Goal: Task Accomplishment & Management: Manage account settings

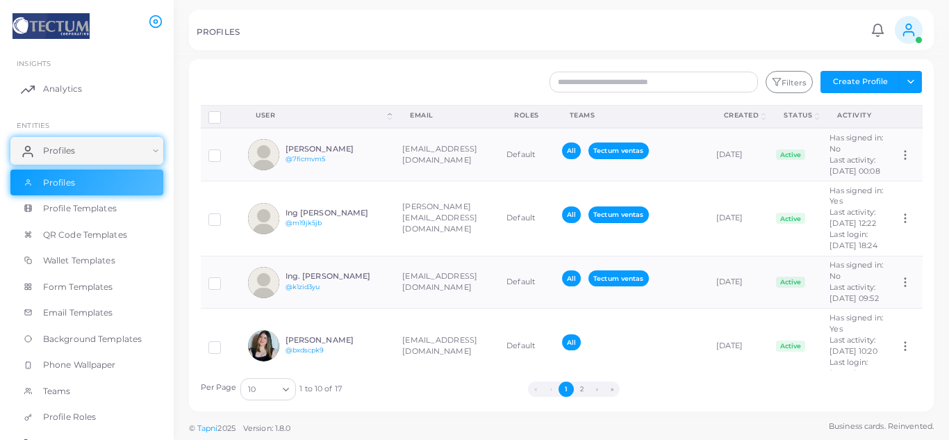
drag, startPoint x: 204, startPoint y: 211, endPoint x: 342, endPoint y: 68, distance: 198.6
click at [342, 68] on div "Filters Create Profile Toggle dropdown Import Profiles Invite Profiles Export P…" at bounding box center [561, 235] width 745 height 352
click at [83, 213] on span "Profile Templates" at bounding box center [84, 208] width 74 height 13
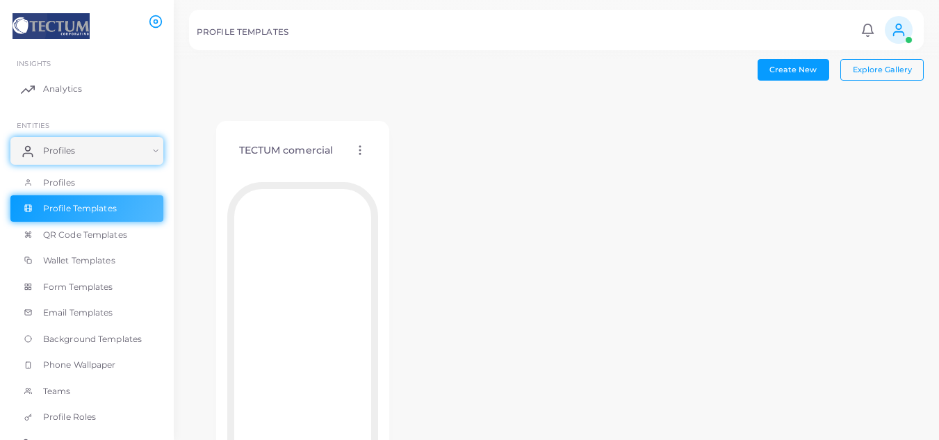
click at [306, 145] on h4 "TECTUM comercial" at bounding box center [286, 151] width 95 height 12
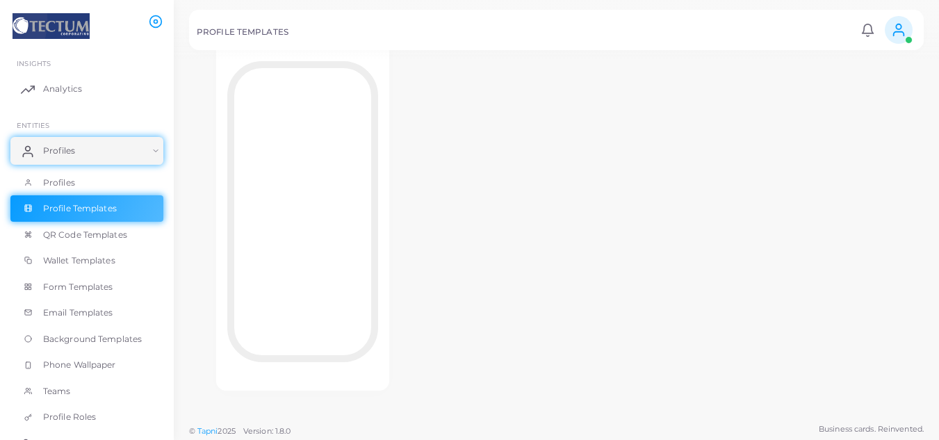
scroll to position [124, 0]
click at [437, 217] on div "TECTUM comercial Edit Template Assign template Duplicate Template Delete Templa…" at bounding box center [556, 193] width 735 height 444
click at [447, 196] on div "TECTUM comercial Edit Template Assign template Duplicate Template Delete Templa…" at bounding box center [556, 193] width 735 height 444
click at [99, 238] on span "QR Code Templates" at bounding box center [89, 235] width 84 height 13
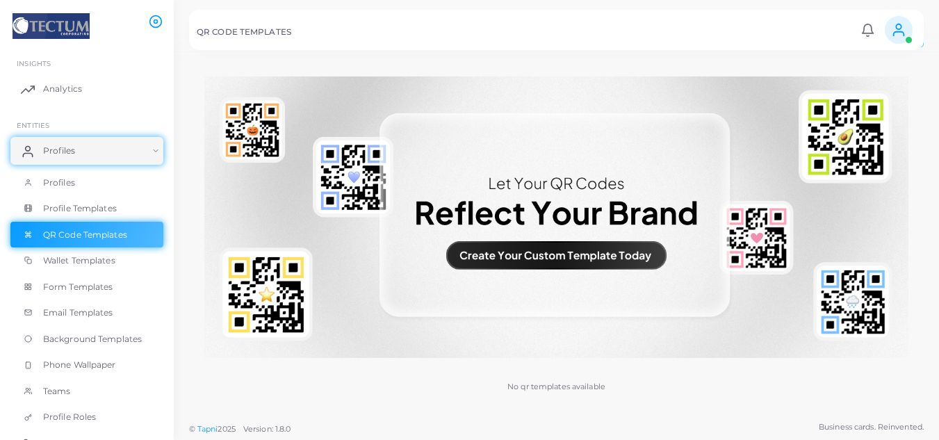
scroll to position [34, 0]
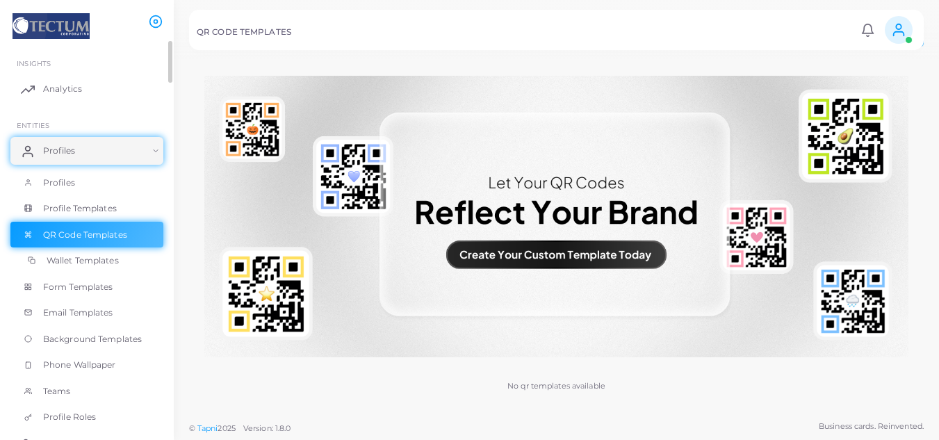
click at [101, 256] on span "Wallet Templates" at bounding box center [83, 260] width 72 height 13
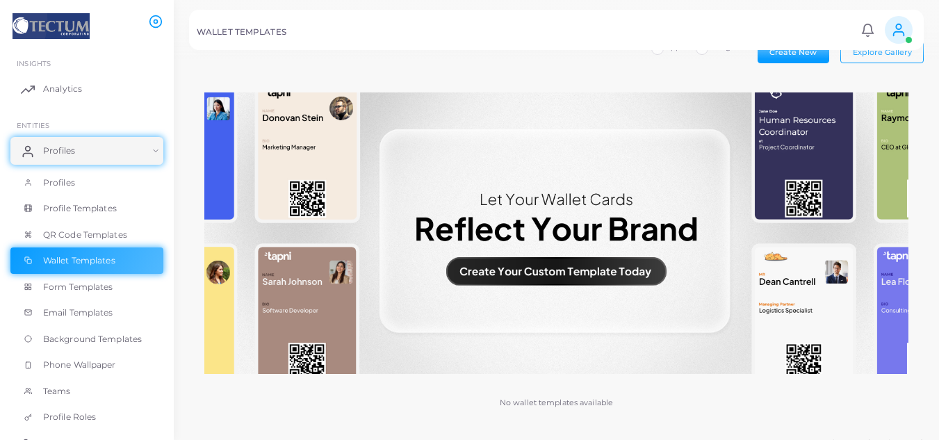
scroll to position [34, 0]
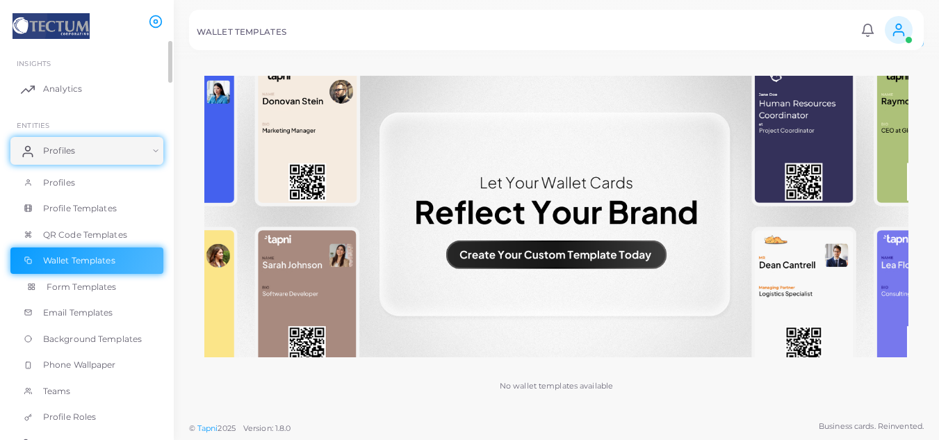
click at [77, 287] on span "Form Templates" at bounding box center [82, 287] width 70 height 13
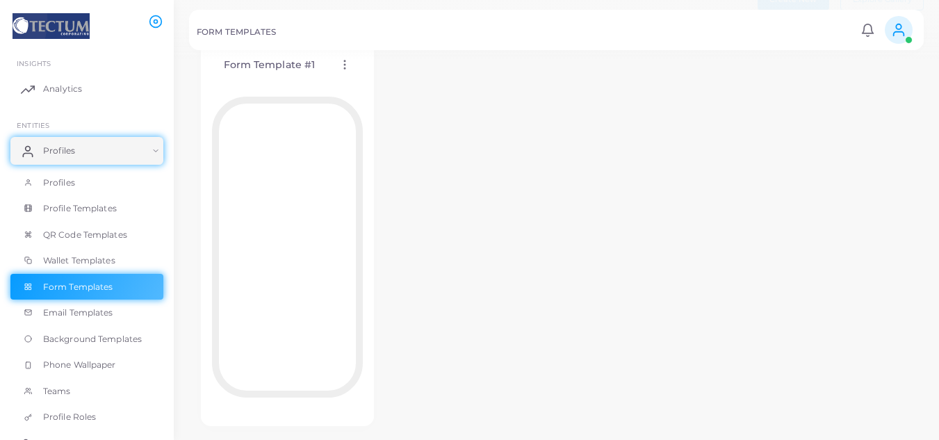
scroll to position [93, 0]
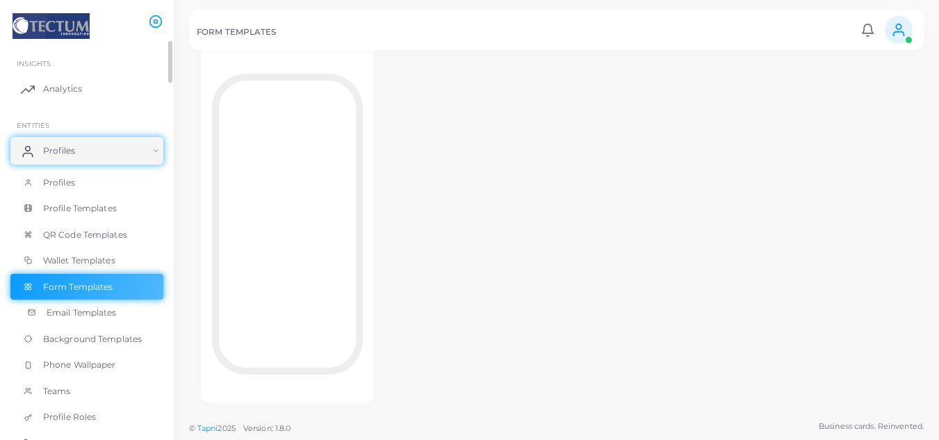
click at [82, 308] on span "Email Templates" at bounding box center [82, 313] width 70 height 13
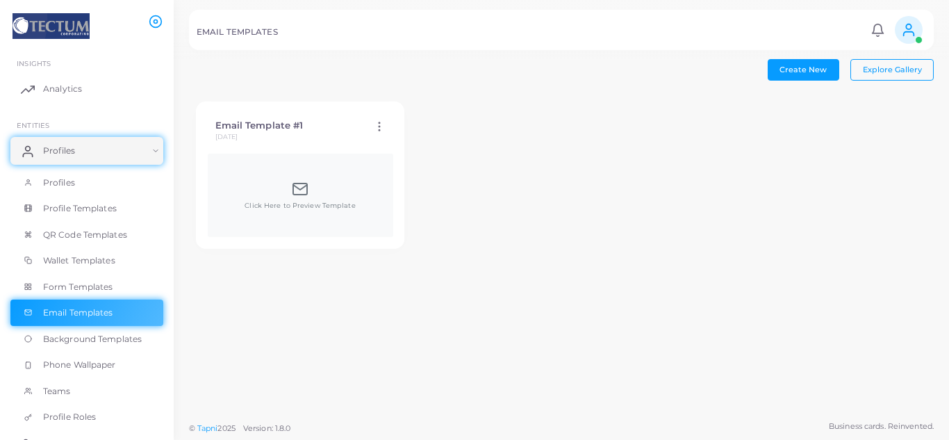
click at [779, 259] on div "Create New Explore Gallery Email Template #1 [DATE] Edit Template Duplicate Tem…" at bounding box center [562, 207] width 776 height 414
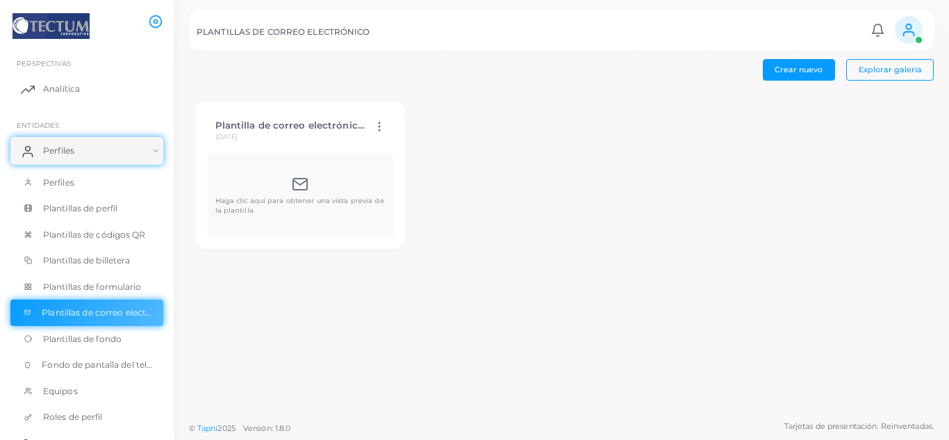
click at [633, 168] on div "Plantilla de correo electrónico n.º 1 [DATE] Editar plantilla Plantilla duplica…" at bounding box center [561, 175] width 745 height 161
click at [72, 211] on font "Plantillas de perfil" at bounding box center [84, 208] width 74 height 10
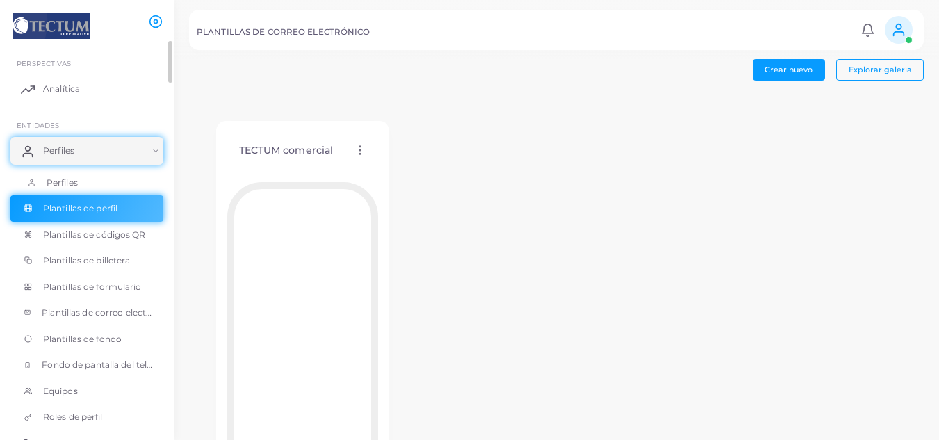
click at [65, 177] on font "Perfiles" at bounding box center [62, 182] width 31 height 10
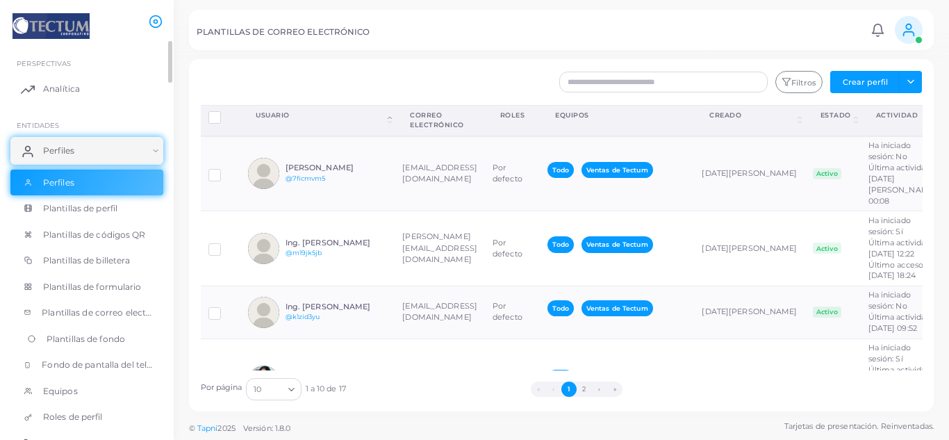
click at [80, 340] on font "Plantillas de fondo" at bounding box center [86, 339] width 79 height 10
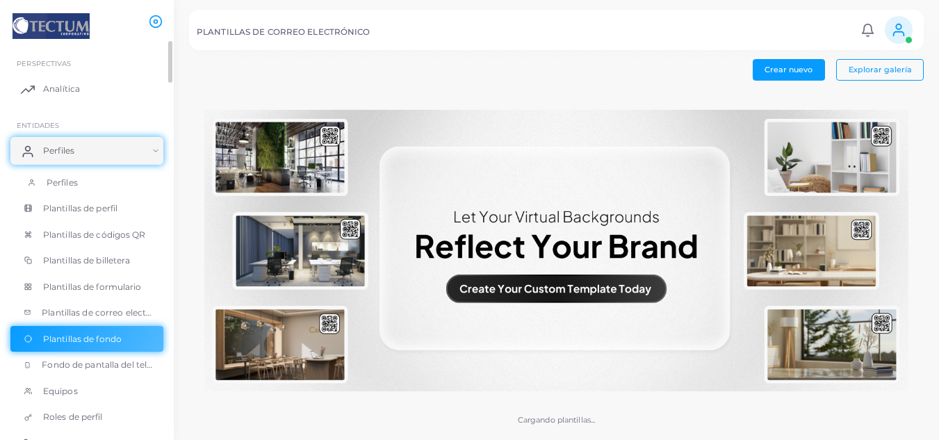
click at [76, 181] on font "Perfiles" at bounding box center [62, 182] width 31 height 10
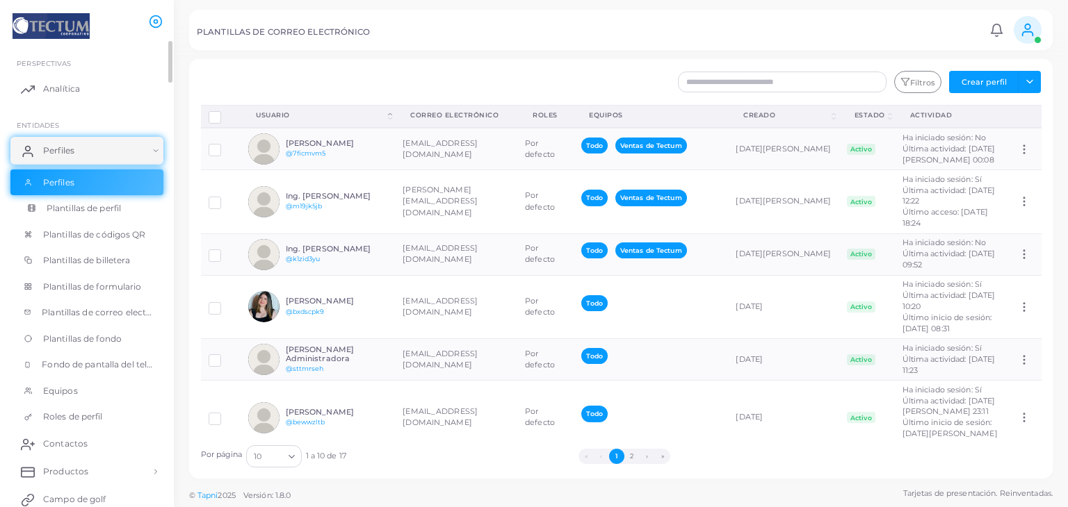
click at [114, 209] on font "Plantillas de perfil" at bounding box center [84, 208] width 74 height 10
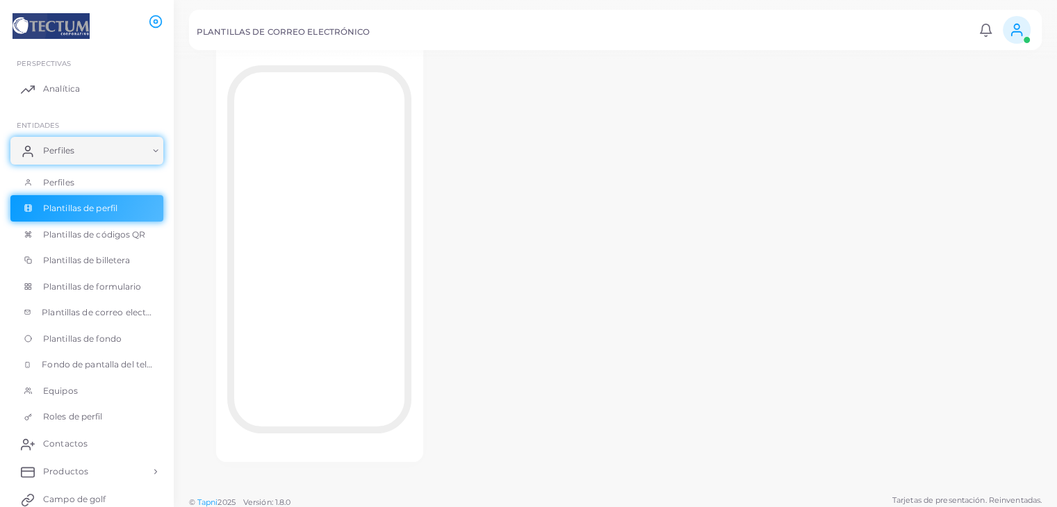
scroll to position [123, 0]
click at [1014, 28] on circle at bounding box center [1016, 26] width 5 height 5
click at [968, 76] on li "[PERSON_NAME] ([EMAIL_ADDRESS][DOMAIN_NAME])" at bounding box center [976, 83] width 113 height 44
click at [105, 237] on font "Plantillas de códigos QR" at bounding box center [98, 234] width 103 height 10
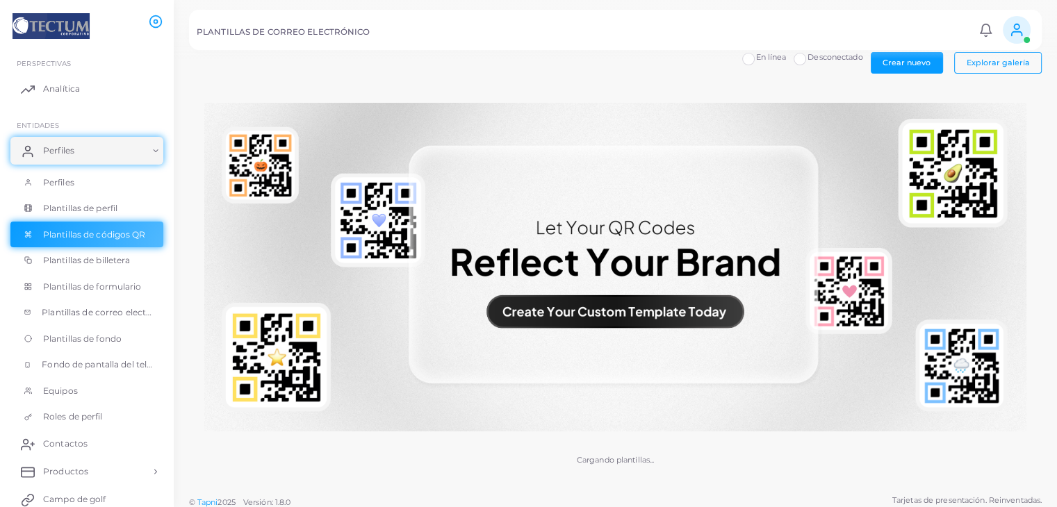
scroll to position [14, 0]
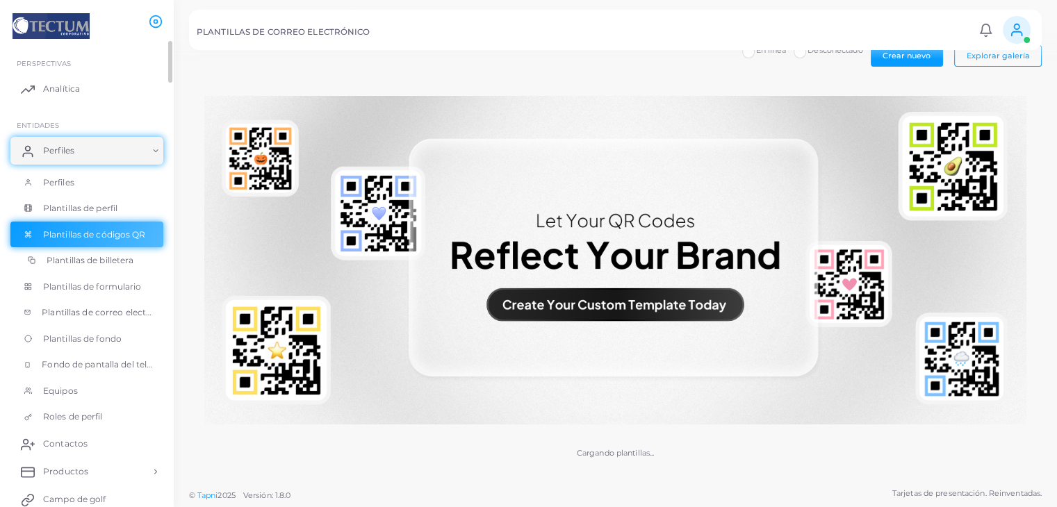
click at [108, 272] on link "Plantillas de billetera" at bounding box center [86, 260] width 153 height 26
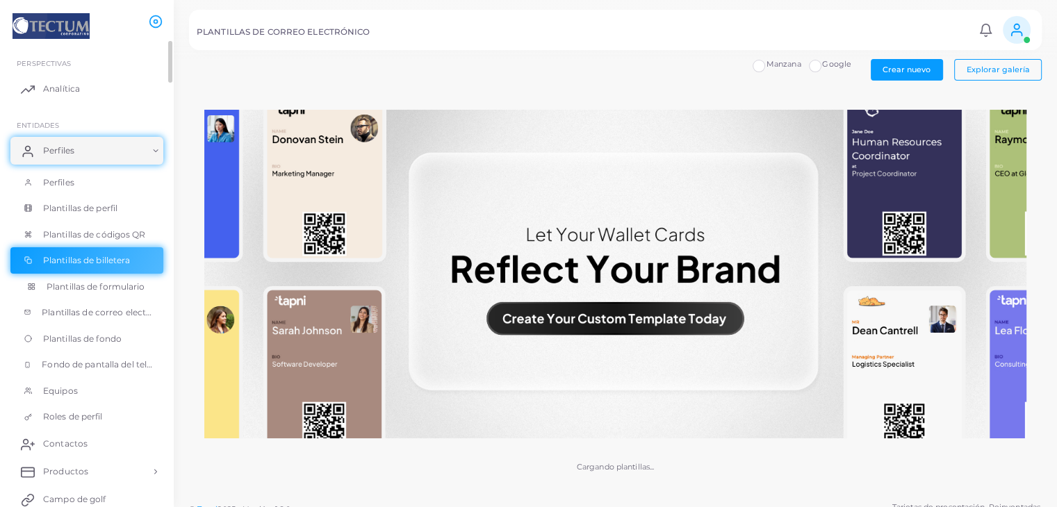
click at [93, 288] on font "Plantillas de formulario" at bounding box center [96, 287] width 99 height 10
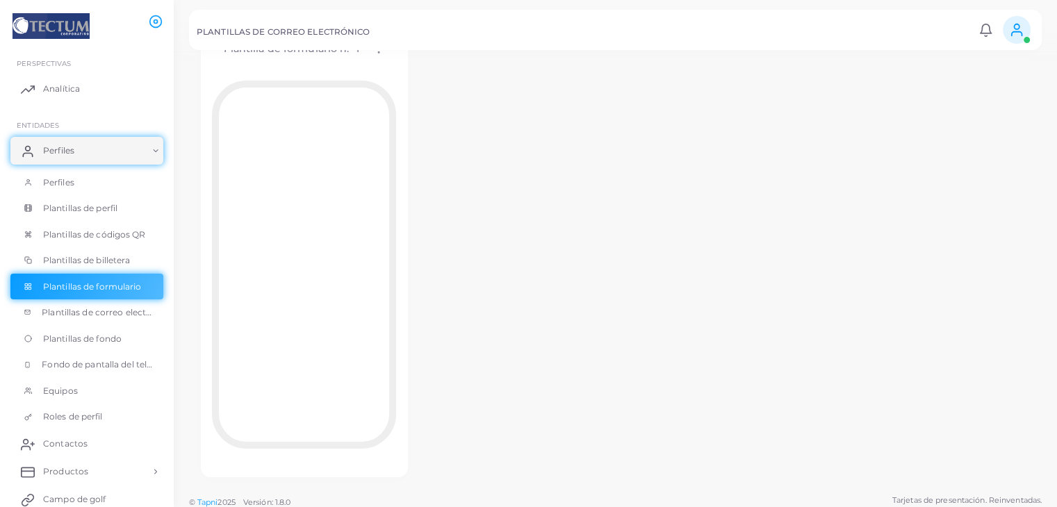
scroll to position [92, 0]
click at [80, 308] on font "Plantillas de correo electrónico" at bounding box center [111, 312] width 132 height 10
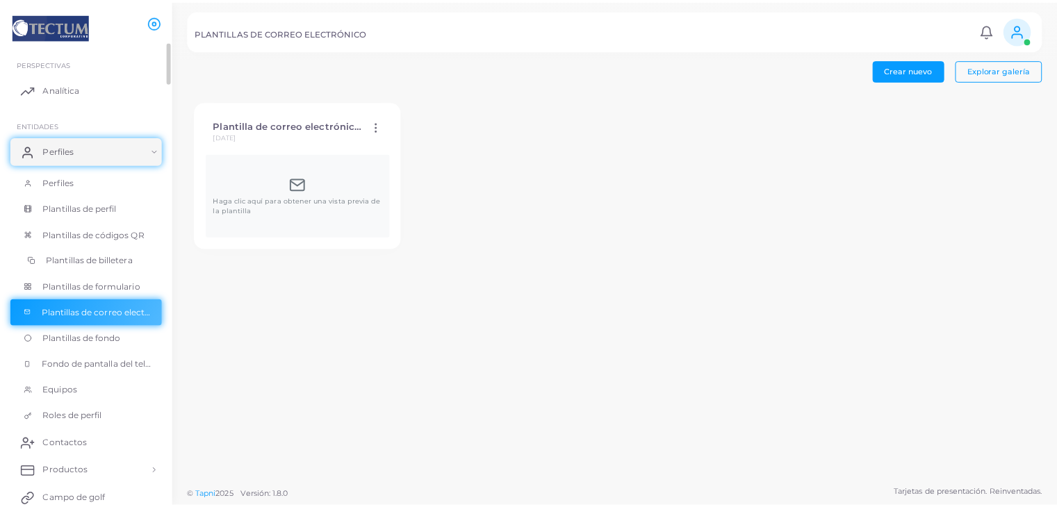
scroll to position [70, 0]
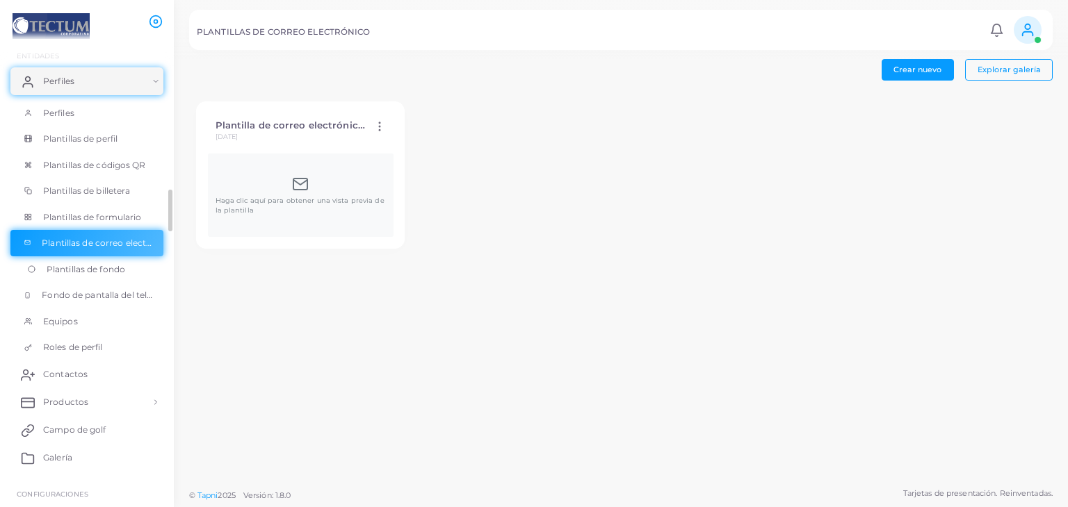
click at [72, 269] on font "Plantillas de fondo" at bounding box center [86, 269] width 79 height 10
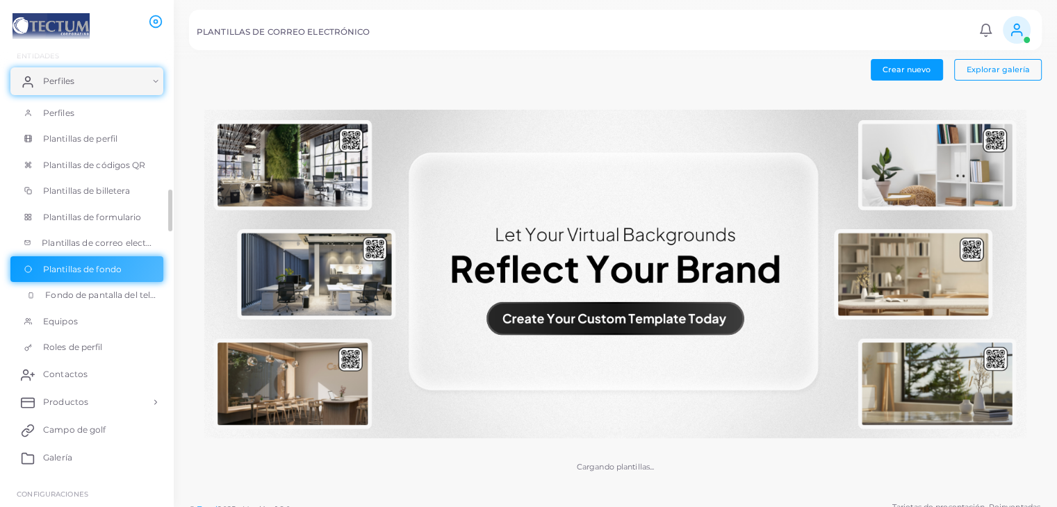
click at [74, 293] on font "Fondo de pantalla del teléfono" at bounding box center [109, 295] width 129 height 10
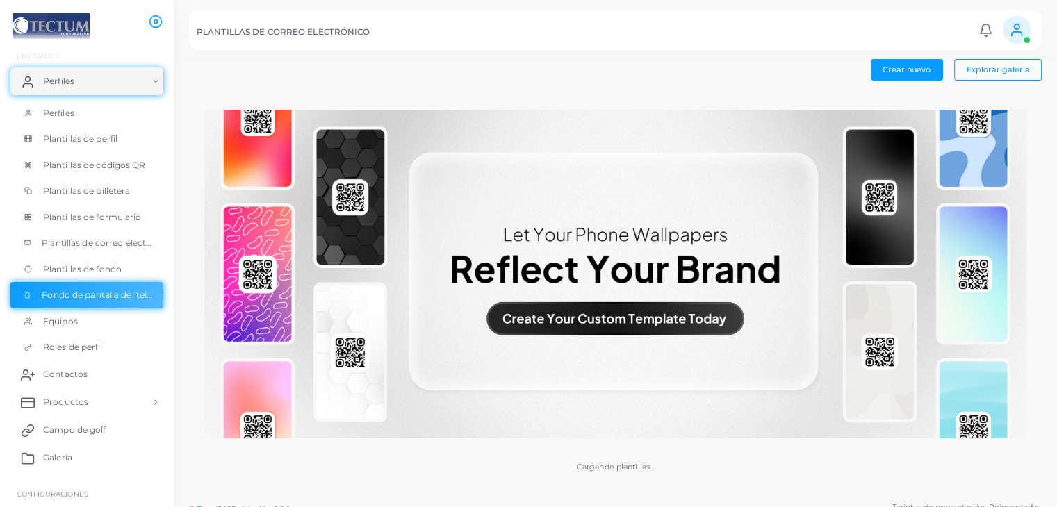
scroll to position [14, 0]
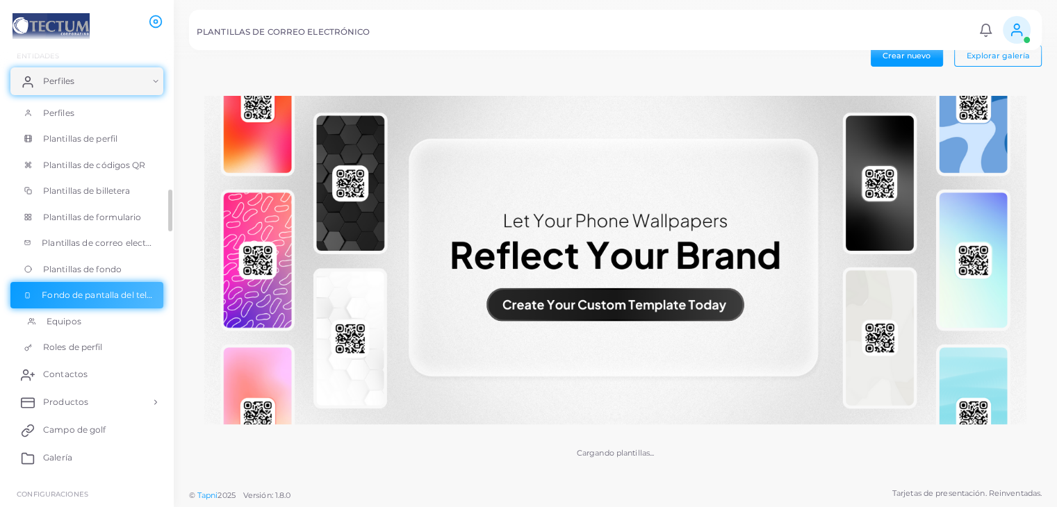
click at [90, 312] on link "Equipos" at bounding box center [86, 322] width 153 height 26
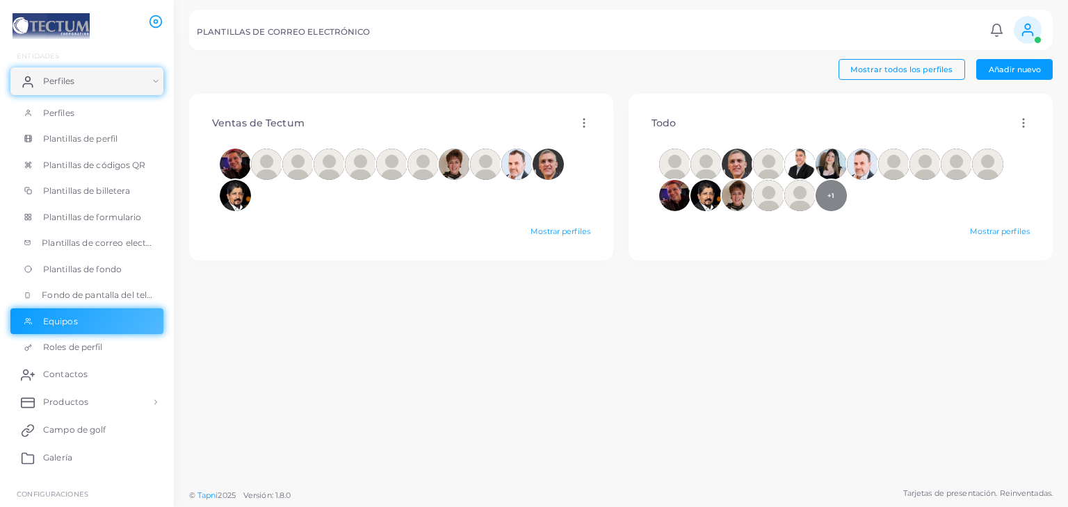
click at [725, 106] on div "Todo Editar Borrar" at bounding box center [840, 123] width 401 height 35
click at [726, 113] on div "Todo Editar Borrar" at bounding box center [840, 123] width 401 height 35
click at [991, 223] on div "+1 Mostrar perfiles" at bounding box center [840, 195] width 401 height 108
click at [993, 227] on font "Mostrar perfiles" at bounding box center [1000, 232] width 60 height 10
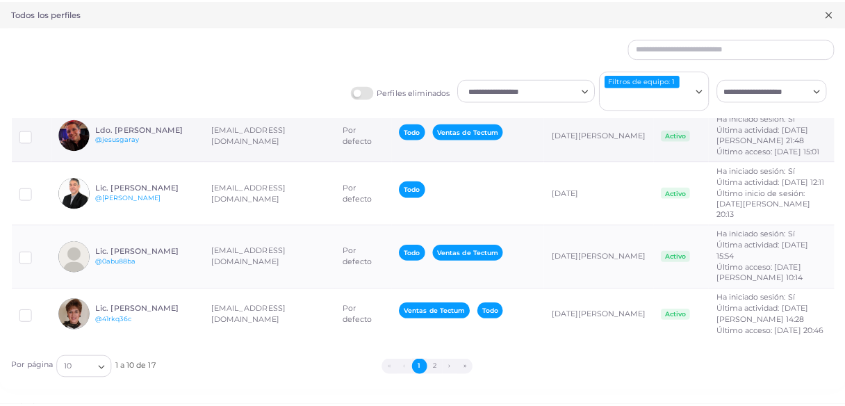
scroll to position [431, 0]
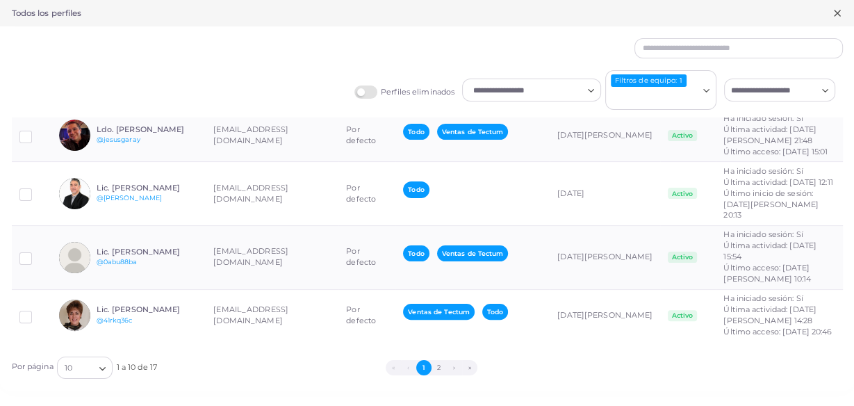
click at [249, 34] on td "[EMAIL_ADDRESS][DOMAIN_NAME]" at bounding box center [272, 14] width 133 height 40
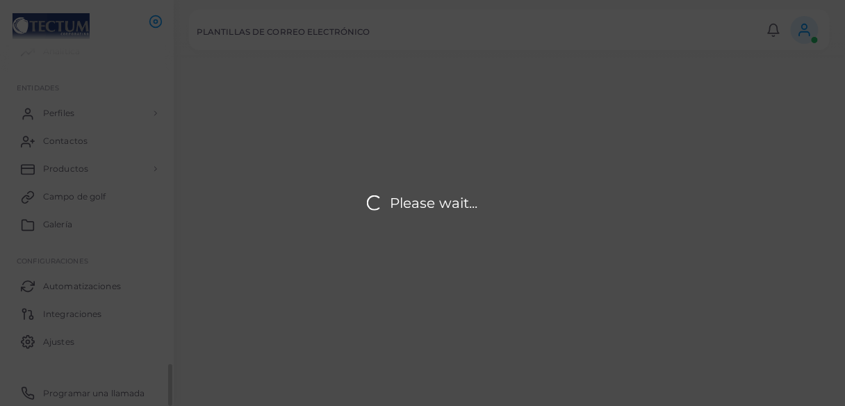
scroll to position [37, 0]
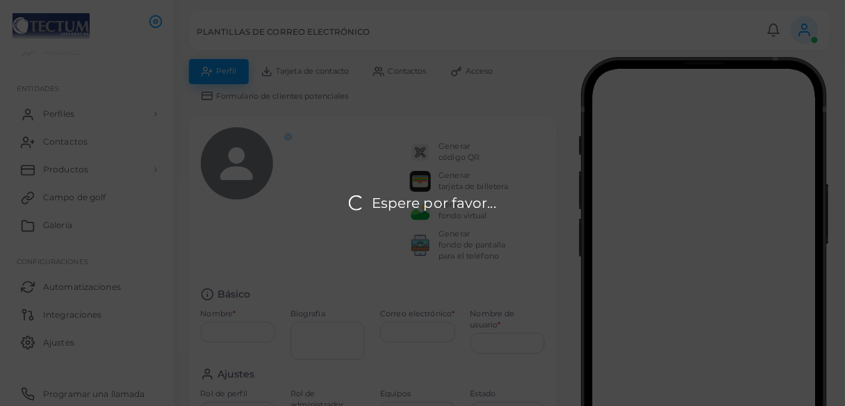
type input "**********"
type input "********"
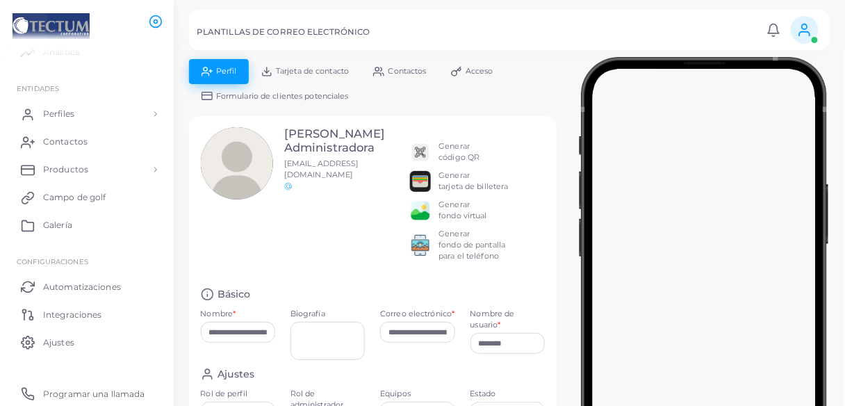
click at [308, 72] on font "Tarjeta de contacto" at bounding box center [312, 71] width 73 height 10
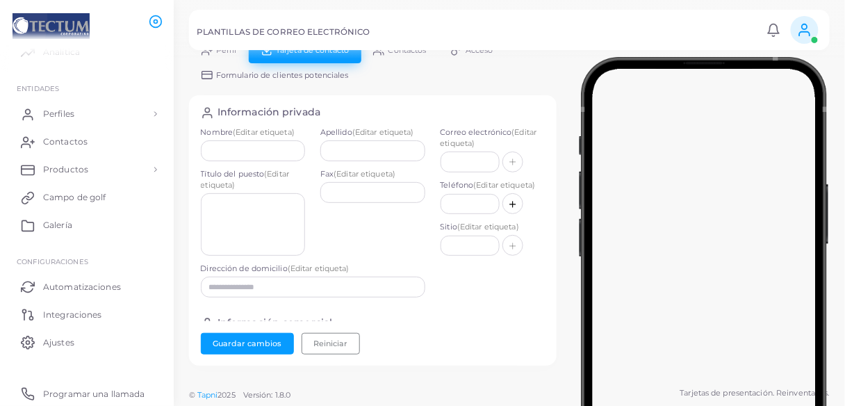
click at [235, 56] on div at bounding box center [422, 29] width 845 height 59
click at [234, 56] on div at bounding box center [422, 29] width 845 height 59
click at [229, 51] on div at bounding box center [422, 29] width 845 height 59
click at [221, 52] on div at bounding box center [422, 29] width 845 height 59
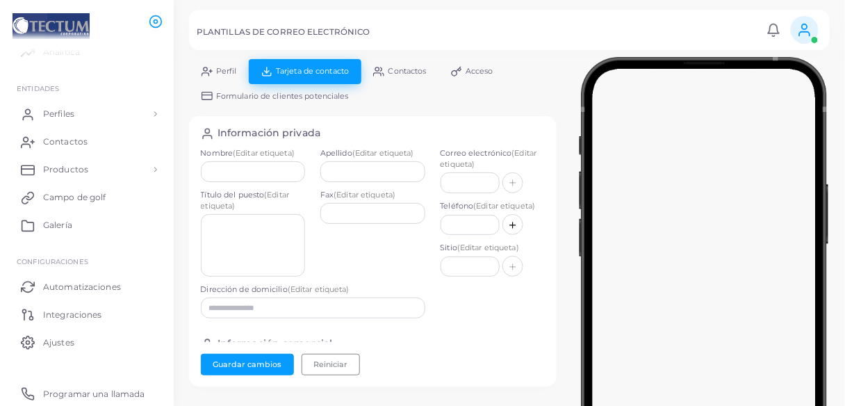
click at [211, 70] on line at bounding box center [211, 71] width 0 height 3
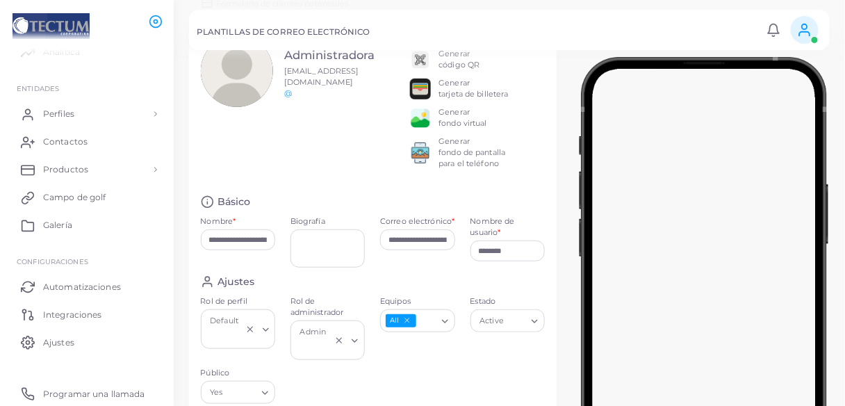
scroll to position [111, 0]
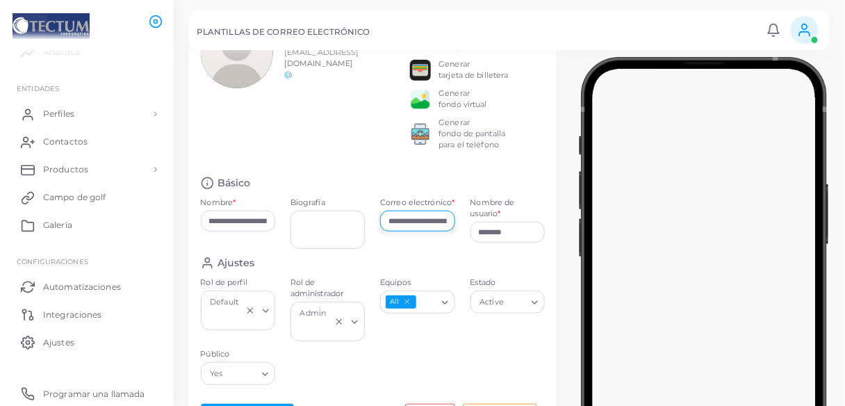
click at [418, 227] on input "**********" at bounding box center [417, 221] width 74 height 21
click at [391, 231] on input "**********" at bounding box center [417, 221] width 74 height 21
click at [391, 229] on input "**********" at bounding box center [417, 221] width 74 height 21
type input "*"
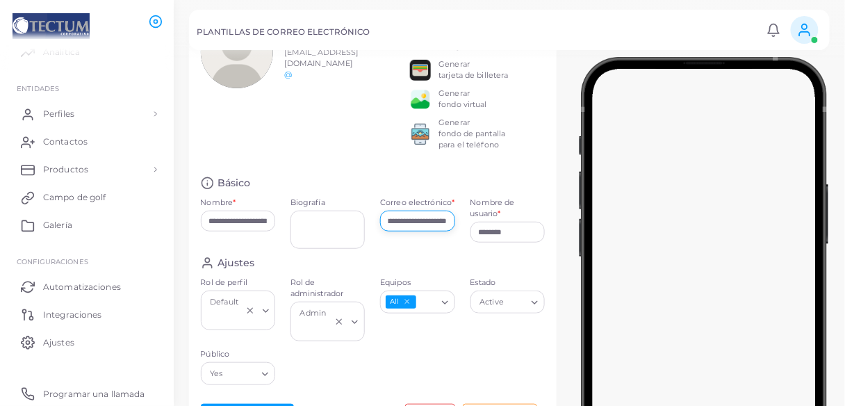
scroll to position [0, 83]
type input "**********"
click at [519, 229] on input "********" at bounding box center [508, 232] width 74 height 21
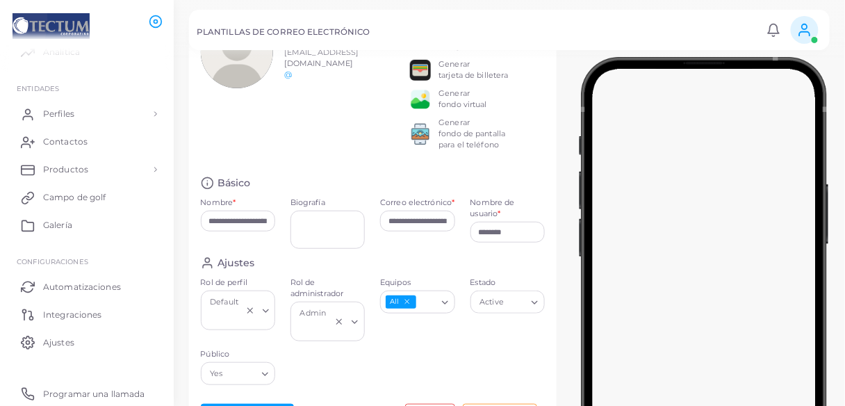
click at [461, 174] on div "**********" at bounding box center [373, 221] width 368 height 432
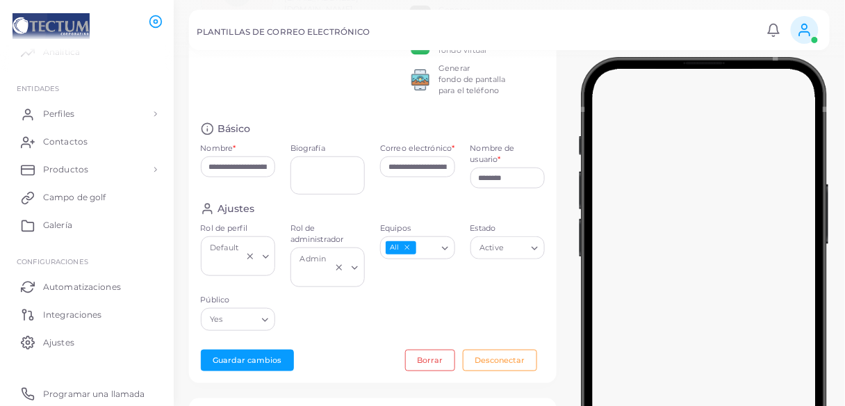
scroll to position [167, 0]
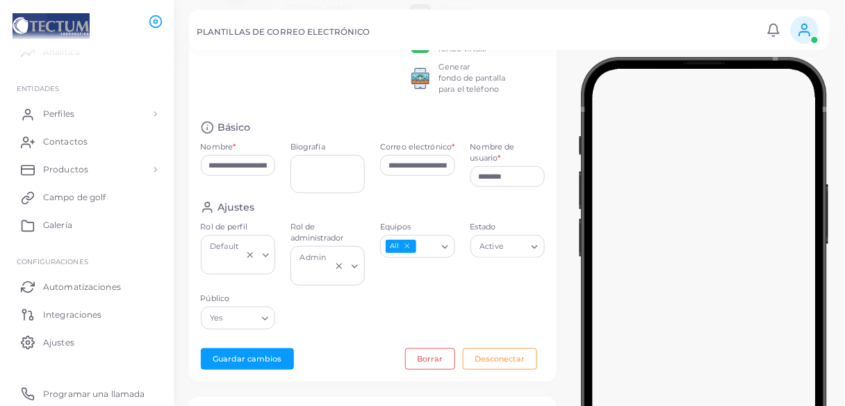
click at [434, 206] on div "Ajustes" at bounding box center [373, 207] width 345 height 13
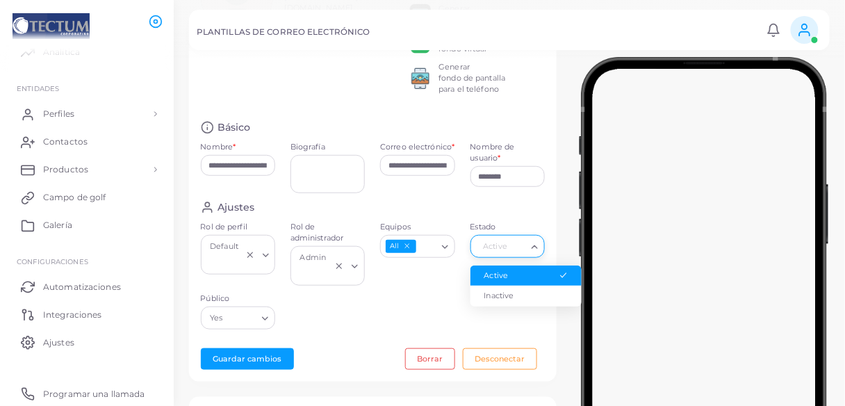
click at [505, 235] on div "Active Cargando..." at bounding box center [508, 246] width 74 height 22
click at [504, 239] on input "Estado" at bounding box center [501, 246] width 49 height 15
click at [418, 295] on div "Ajustes Rol de perfil Default Cargando... Rol de administrador Admin Cargando..…" at bounding box center [373, 269] width 360 height 136
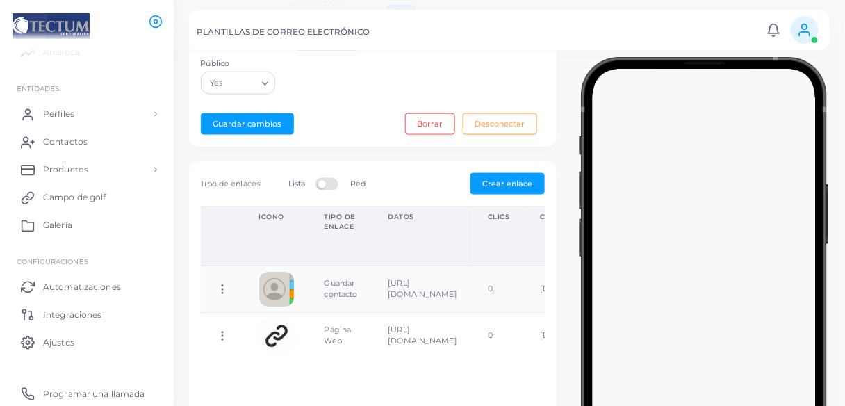
scroll to position [388, 0]
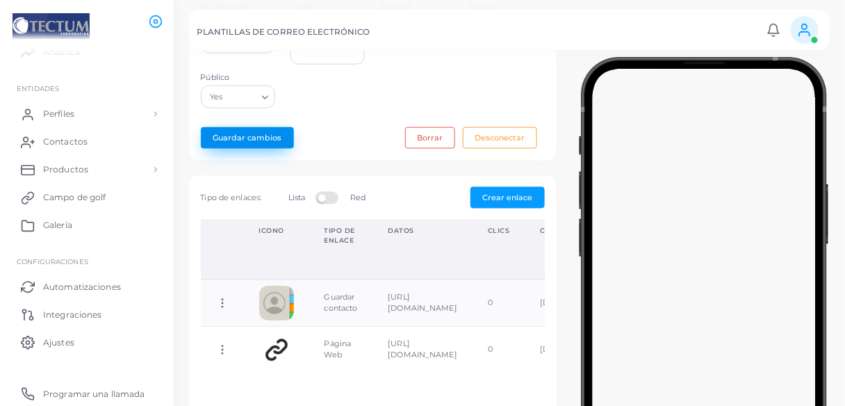
click at [262, 127] on button "Guardar cambios" at bounding box center [247, 138] width 93 height 22
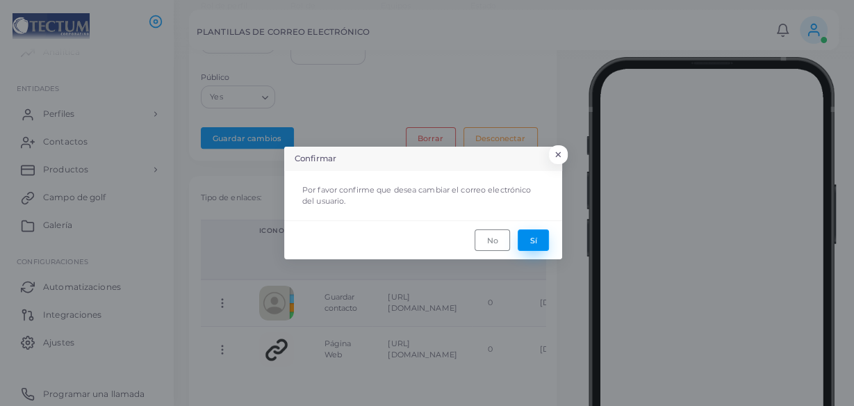
click at [535, 244] on font "Sí" at bounding box center [533, 240] width 7 height 10
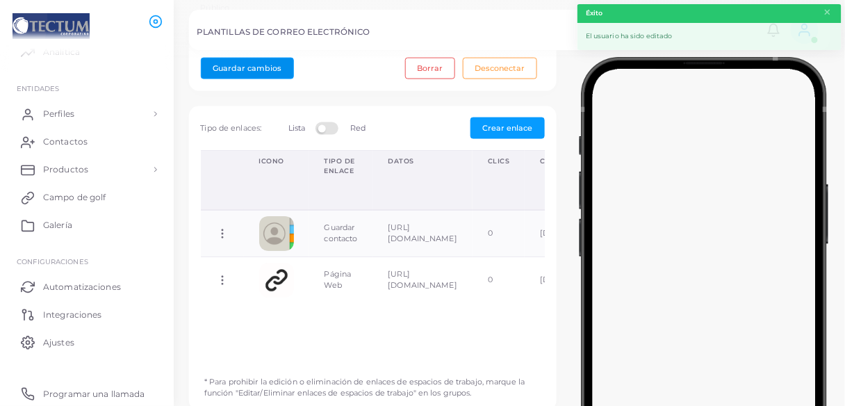
scroll to position [499, 0]
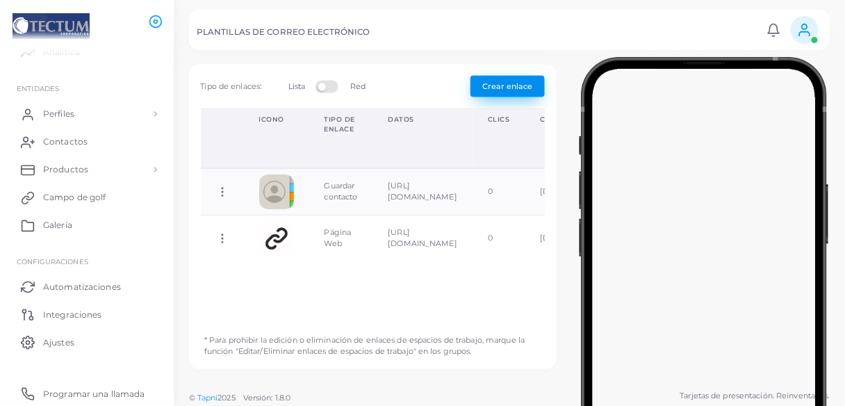
click at [500, 85] on font "Crear enlace" at bounding box center [508, 86] width 50 height 10
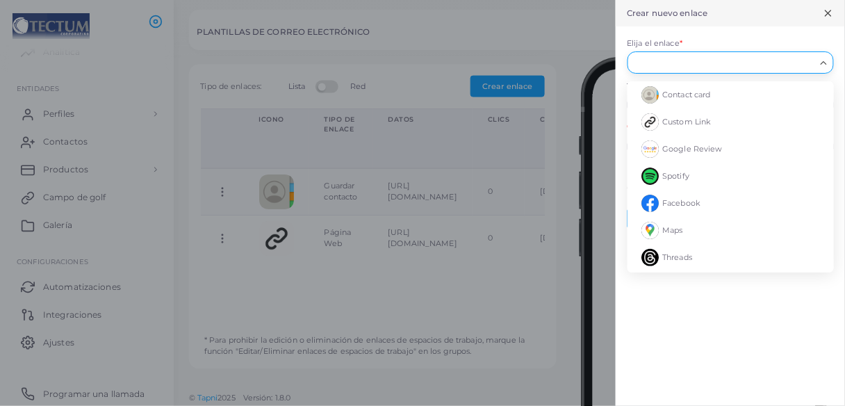
click at [655, 61] on input "Elija el enlace *" at bounding box center [724, 62] width 181 height 15
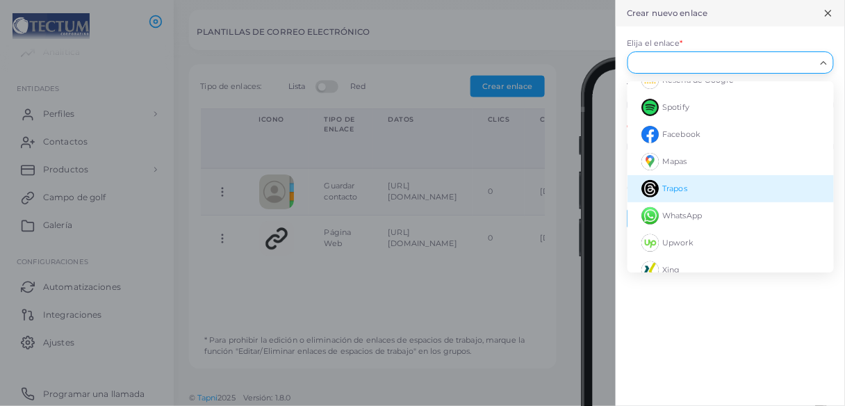
scroll to position [56, 0]
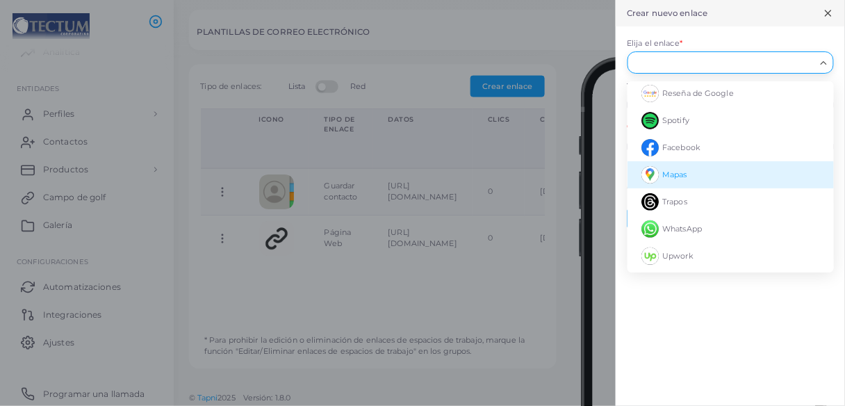
click at [683, 174] on font "Mapas" at bounding box center [674, 175] width 25 height 10
type input "****"
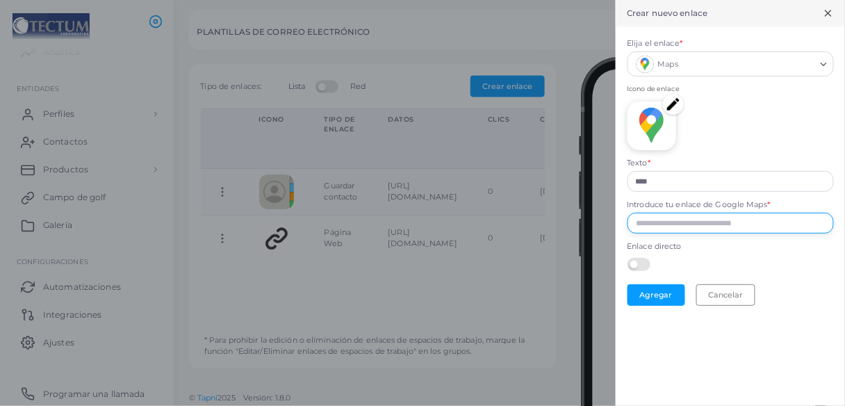
click at [678, 220] on input "Introduce tu enlace de Google Maps *" at bounding box center [731, 223] width 206 height 21
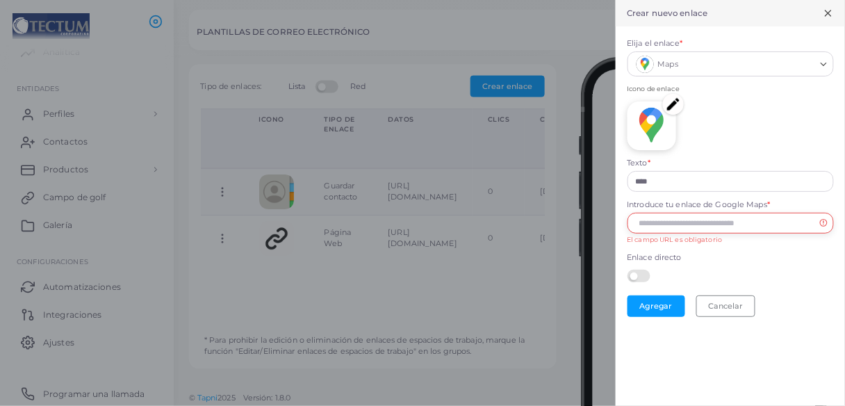
click at [660, 225] on input "Introduce tu enlace de Google Maps *" at bounding box center [731, 223] width 206 height 21
paste input "**********"
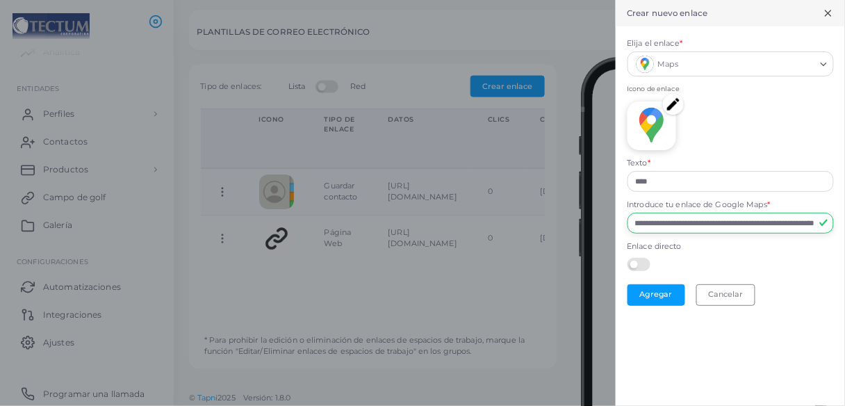
type input "**********"
click at [648, 268] on label at bounding box center [641, 263] width 27 height 11
click at [665, 293] on font "Agregar" at bounding box center [655, 295] width 33 height 10
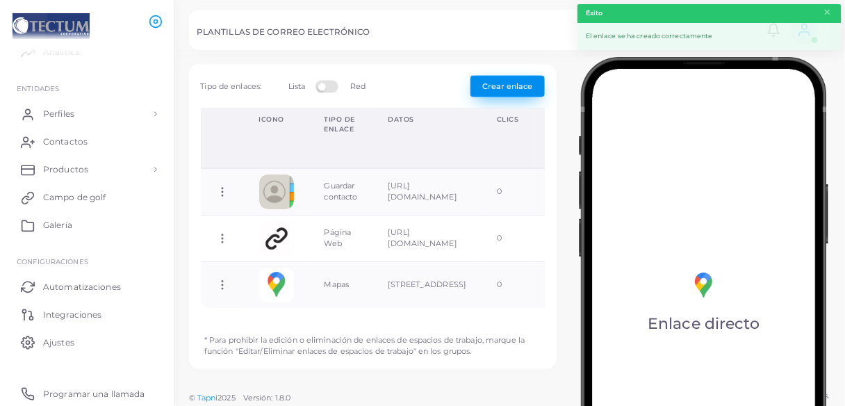
click at [500, 76] on button "Crear enlace" at bounding box center [508, 86] width 74 height 21
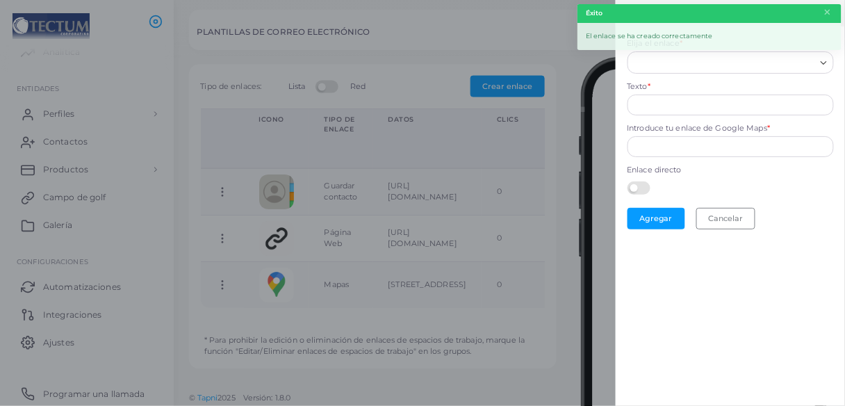
click at [701, 63] on input "Elija el enlace *" at bounding box center [724, 62] width 181 height 15
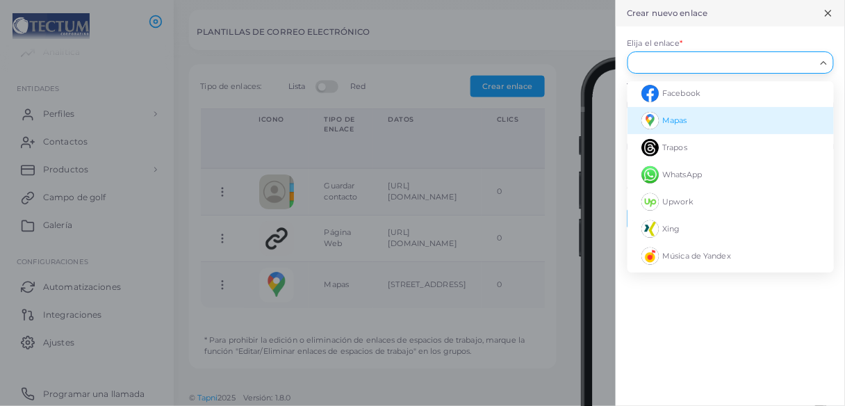
scroll to position [111, 0]
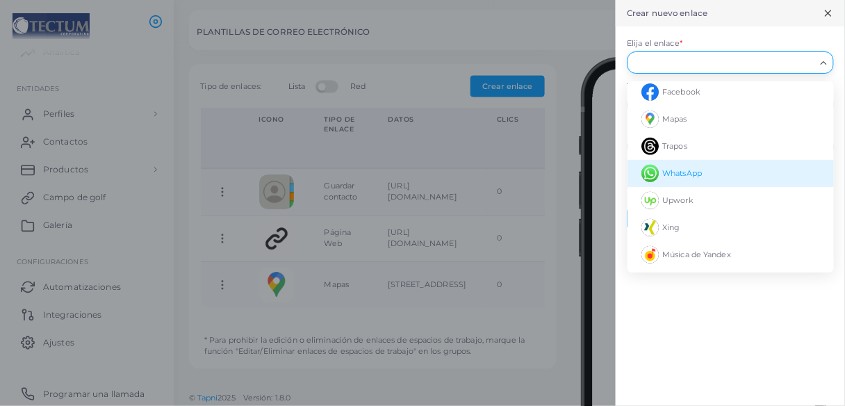
click at [697, 172] on font "WhatsApp" at bounding box center [682, 173] width 40 height 10
type input "********"
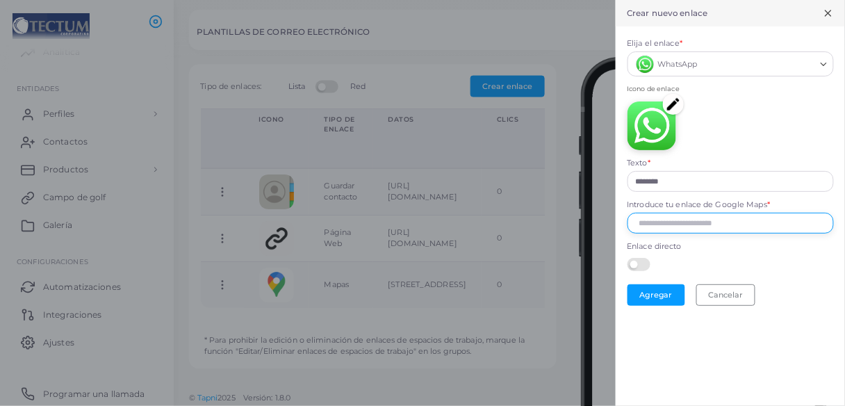
click at [671, 226] on input "Introduce tu enlace de Google Maps *" at bounding box center [731, 223] width 206 height 21
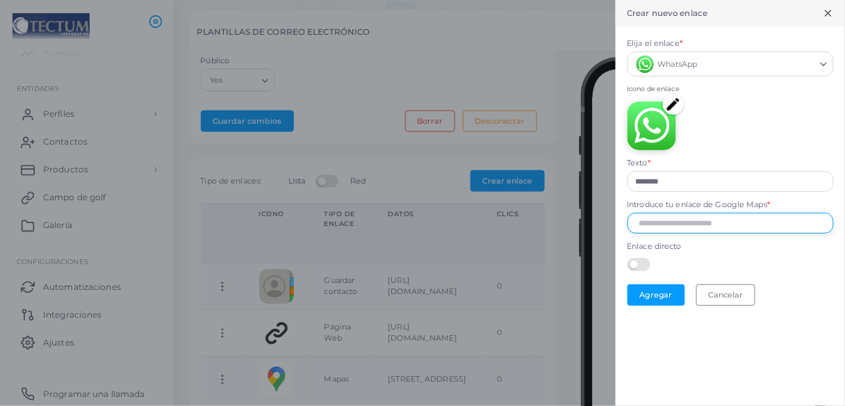
scroll to position [388, 0]
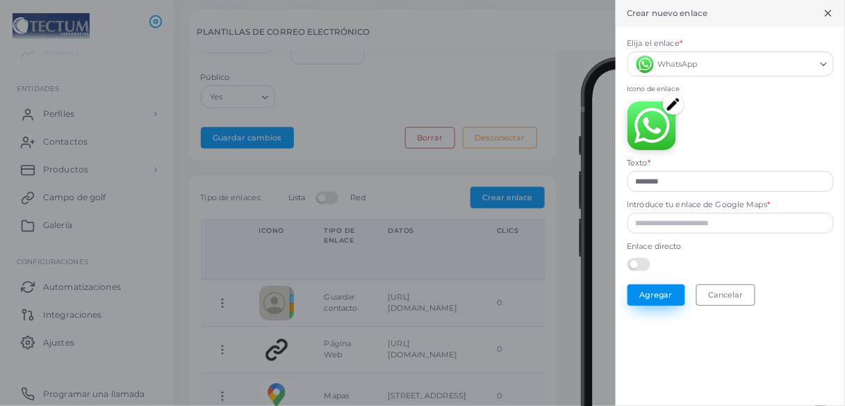
click at [655, 291] on form "Elija el enlace * WhatsApp Cargando... Icono de enlace Texto * ******** Introdu…" at bounding box center [730, 171] width 229 height 291
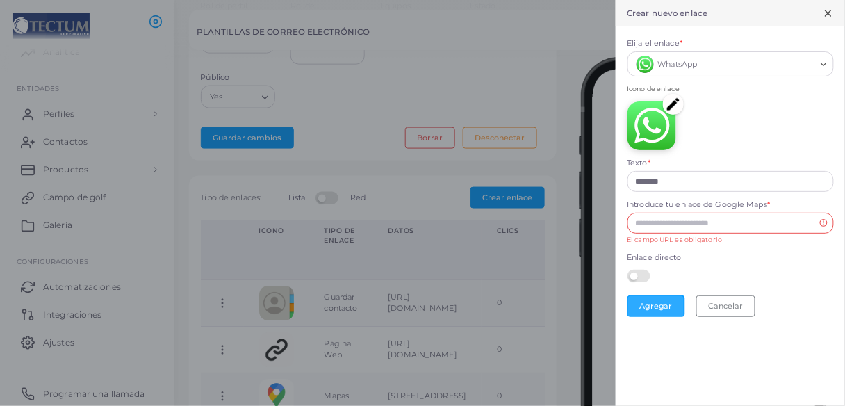
click at [695, 209] on label "Introduce tu enlace de Google Maps *" at bounding box center [699, 204] width 143 height 11
click at [695, 213] on input "Introduce tu enlace de Google Maps *" at bounding box center [731, 223] width 206 height 21
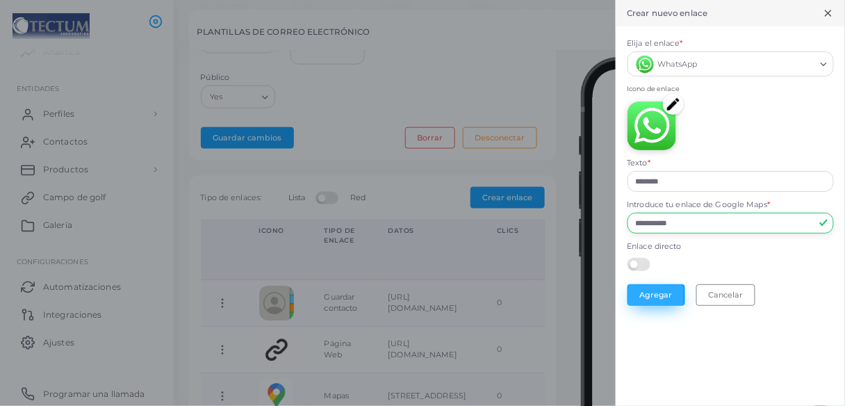
type input "**********"
click at [674, 289] on button "Agregar" at bounding box center [657, 295] width 58 height 22
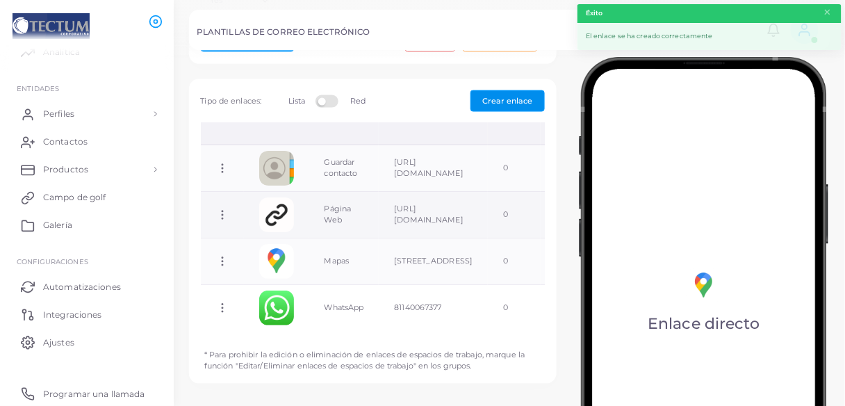
scroll to position [499, 0]
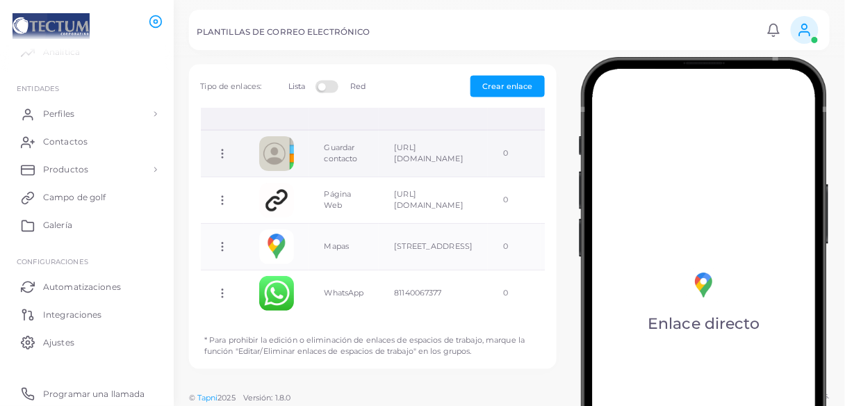
click at [368, 139] on td "Guardar contacto" at bounding box center [344, 153] width 70 height 47
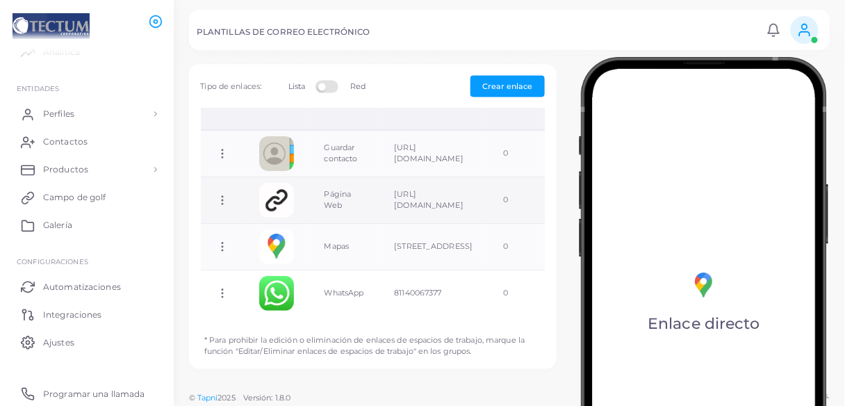
scroll to position [48, 0]
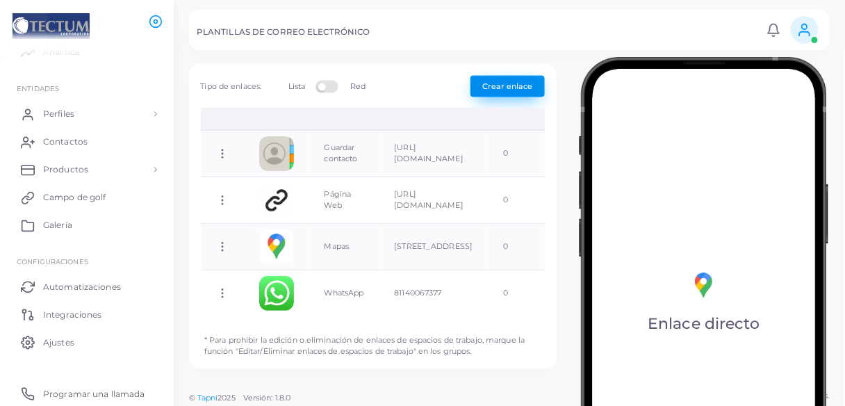
click at [503, 84] on font "Crear enlace" at bounding box center [508, 86] width 50 height 10
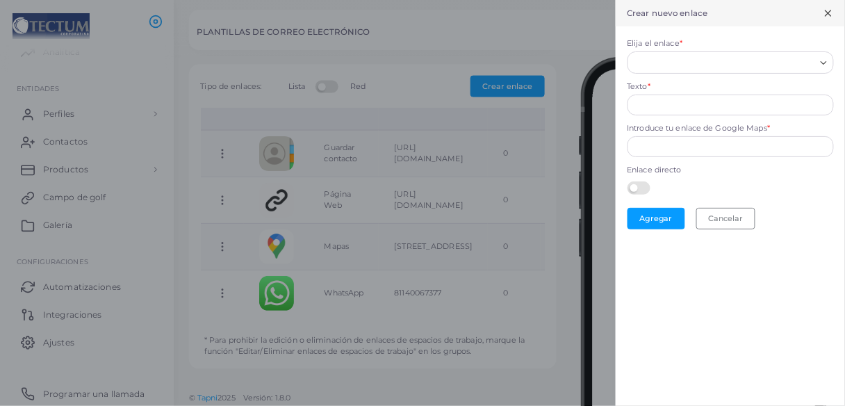
click at [727, 54] on div "Buscar opción" at bounding box center [725, 61] width 184 height 18
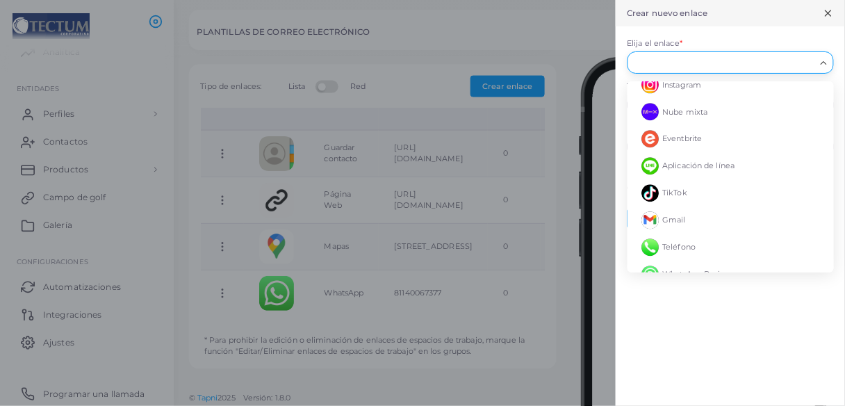
scroll to position [1001, 0]
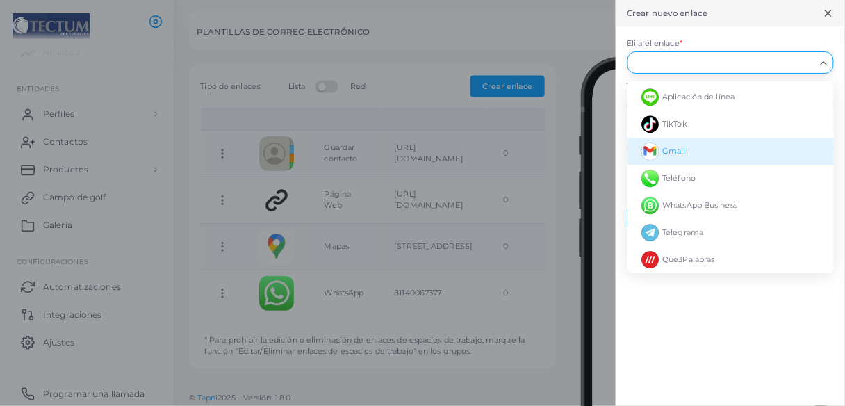
click at [712, 144] on li "Gmail" at bounding box center [731, 151] width 206 height 27
type input "*****"
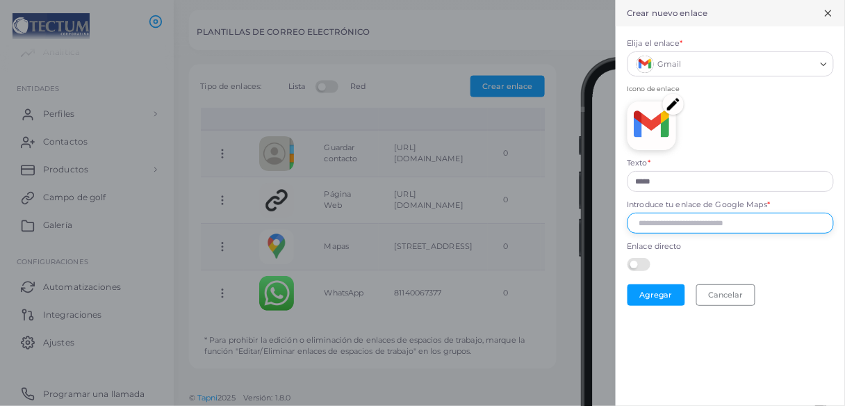
click at [671, 218] on input "Introduce tu enlace de Google Maps *" at bounding box center [731, 223] width 206 height 21
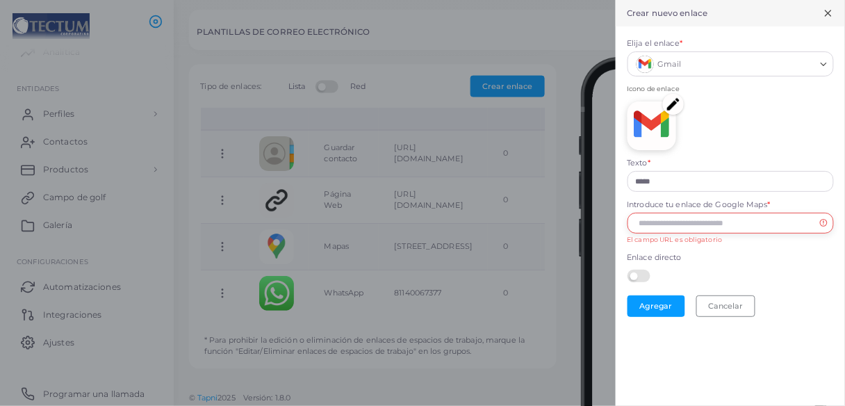
click at [663, 226] on input "Introduce tu enlace de Google Maps *" at bounding box center [731, 223] width 206 height 21
paste input "**********"
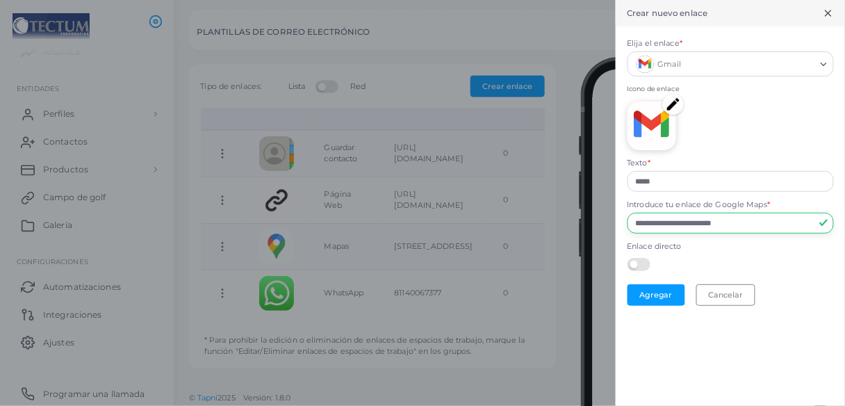
type input "**********"
click at [647, 268] on label at bounding box center [641, 263] width 27 height 11
click at [657, 291] on font "Agregar" at bounding box center [655, 295] width 33 height 10
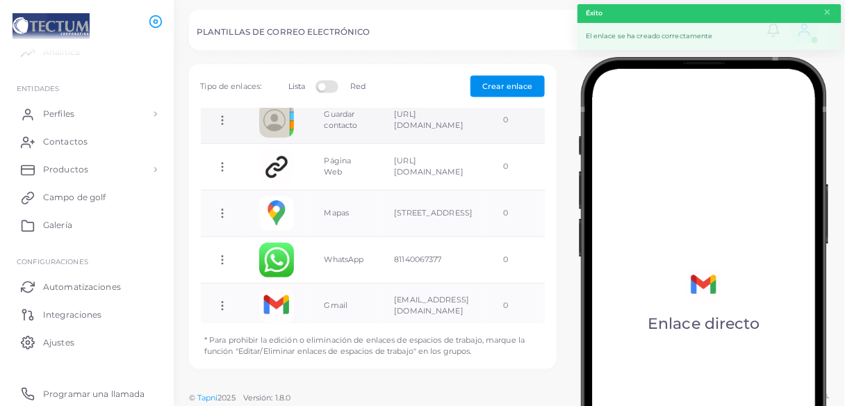
scroll to position [95, 0]
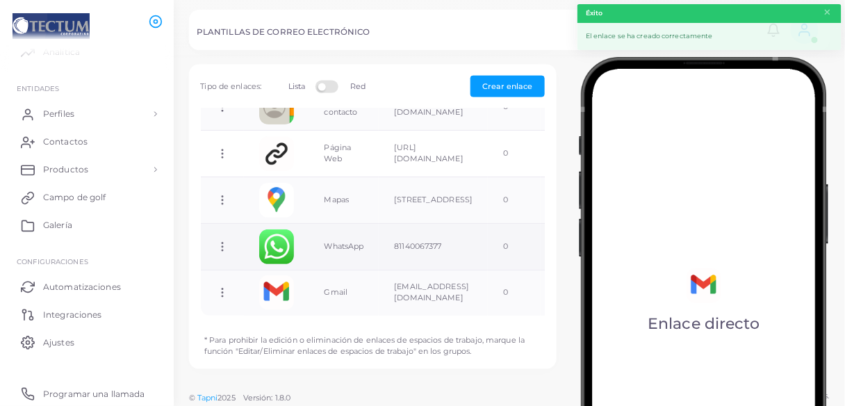
click at [416, 243] on td "81140067377" at bounding box center [433, 246] width 109 height 47
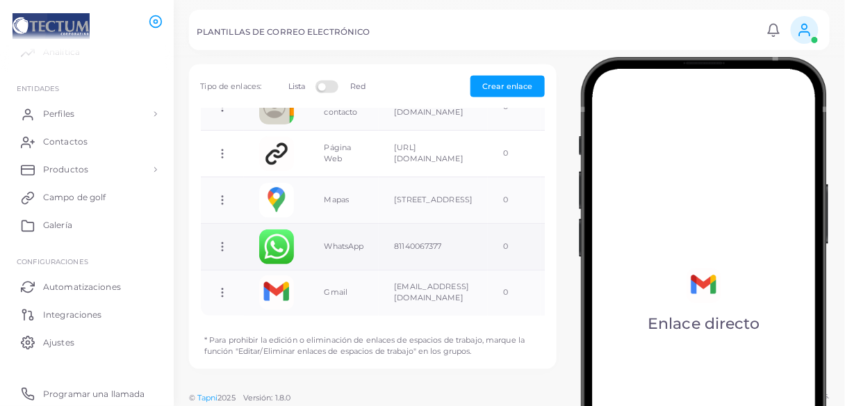
click at [225, 240] on icon at bounding box center [222, 246] width 13 height 13
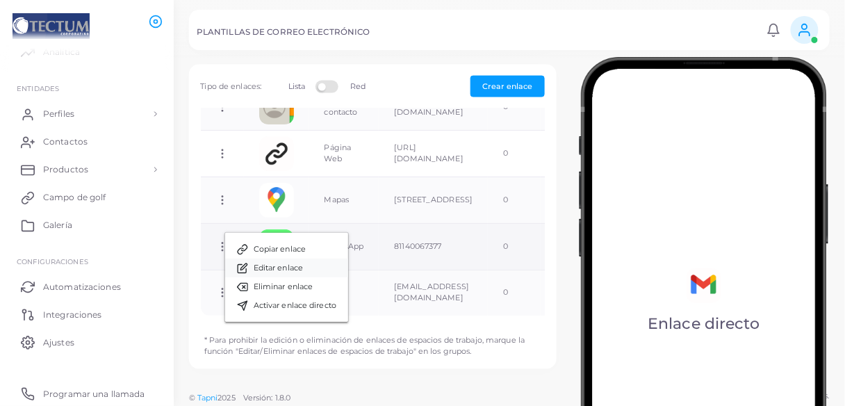
click at [289, 265] on font "Editar enlace" at bounding box center [278, 268] width 49 height 10
type input "********"
type input "**********"
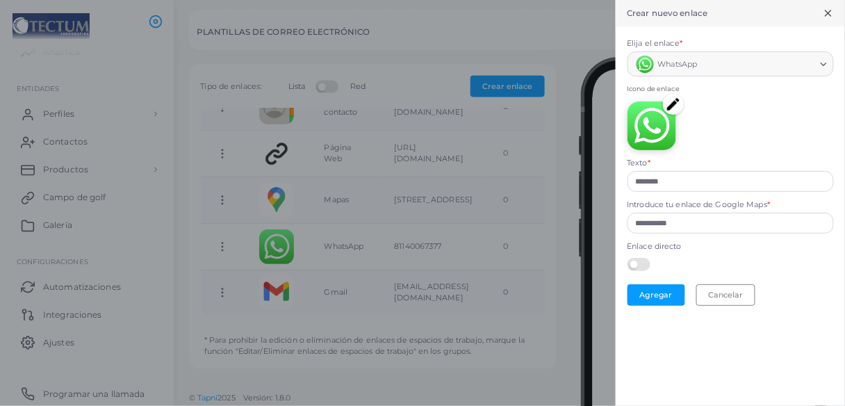
click at [637, 260] on label at bounding box center [641, 263] width 27 height 11
click at [663, 294] on font "Agregar" at bounding box center [655, 295] width 33 height 10
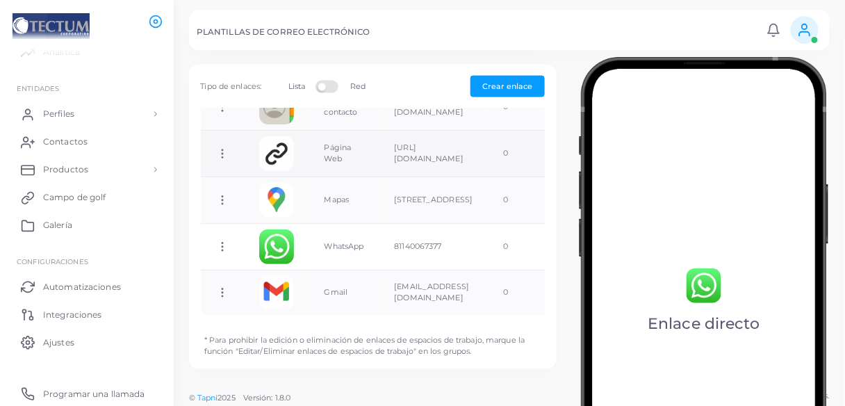
click at [219, 146] on td "Copiar enlace Editar enlace Eliminar enlace Activar enlace directo" at bounding box center [222, 154] width 43 height 47
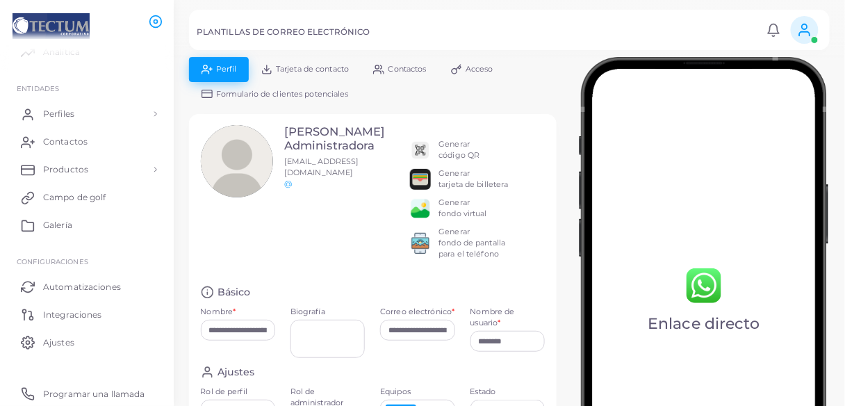
scroll to position [0, 0]
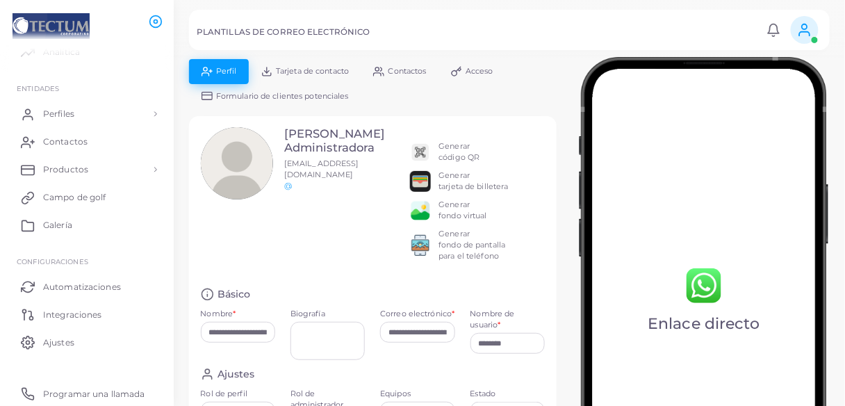
click at [425, 209] on img at bounding box center [420, 210] width 21 height 21
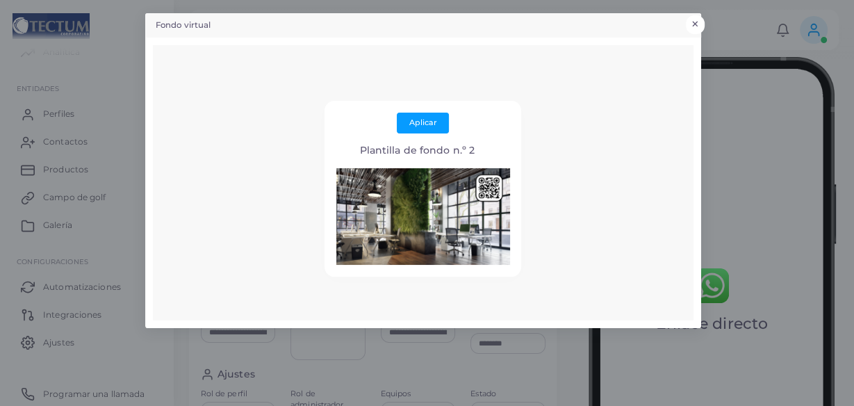
click at [695, 22] on font "×" at bounding box center [695, 24] width 9 height 19
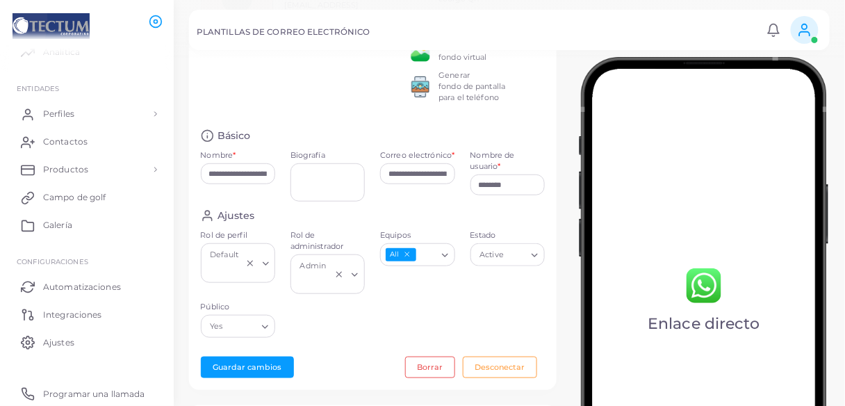
scroll to position [167, 0]
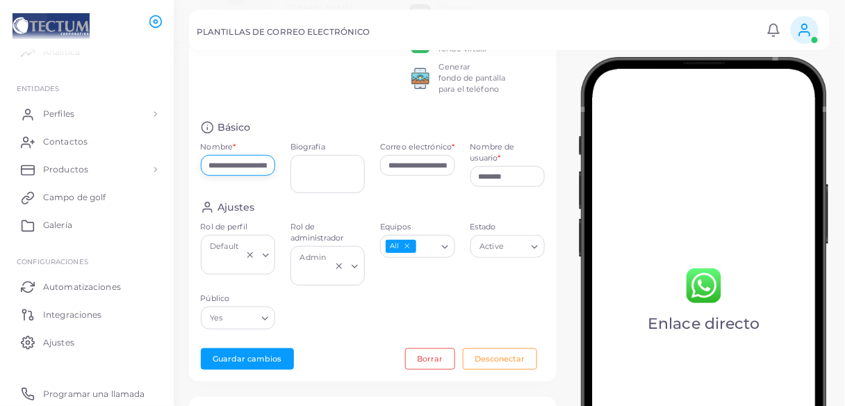
click at [246, 170] on input "**********" at bounding box center [238, 165] width 74 height 21
click at [321, 171] on textarea "Biografía" at bounding box center [328, 174] width 74 height 38
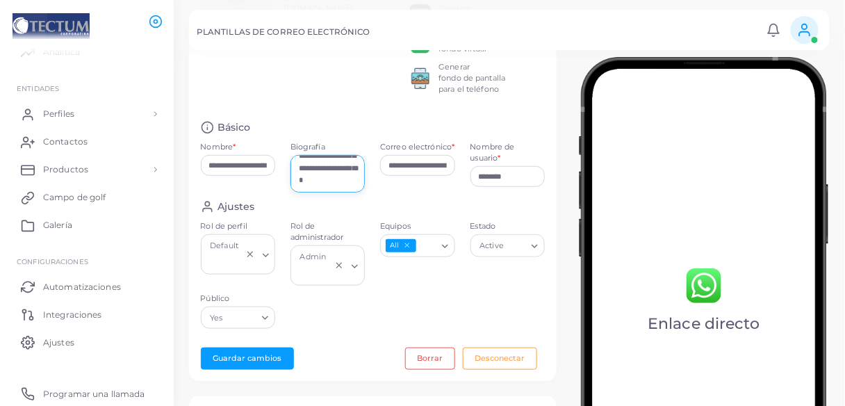
scroll to position [250, 0]
type textarea "**********"
click at [366, 107] on div "[PERSON_NAME] Administradora [EMAIL_ADDRESS][DOMAIN_NAME] @ Generar código QR G…" at bounding box center [373, 34] width 360 height 149
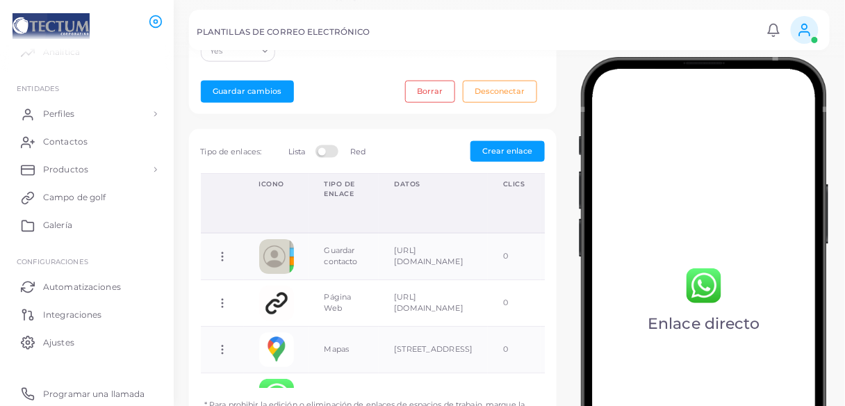
scroll to position [445, 0]
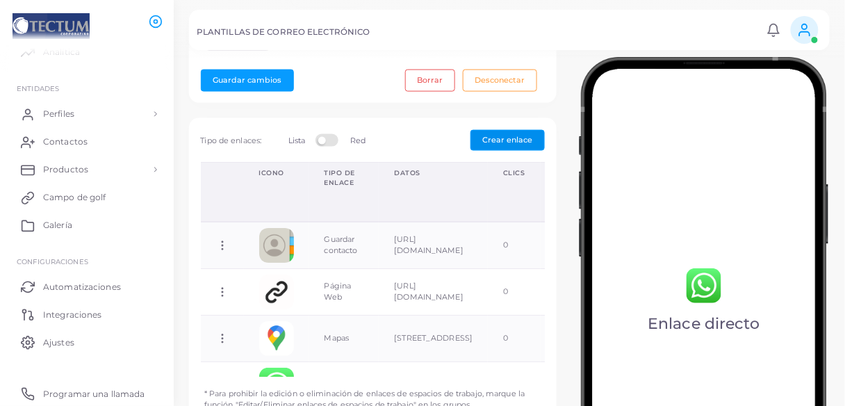
click at [495, 139] on font "Crear enlace" at bounding box center [508, 140] width 50 height 10
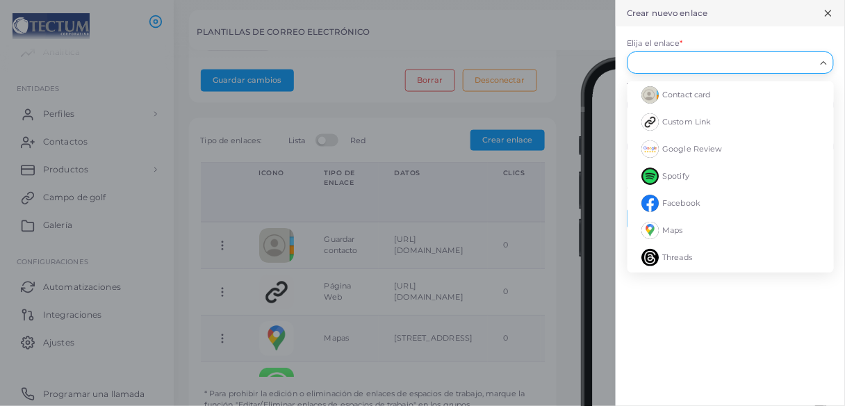
click at [664, 57] on input "Elija el enlace *" at bounding box center [724, 62] width 181 height 15
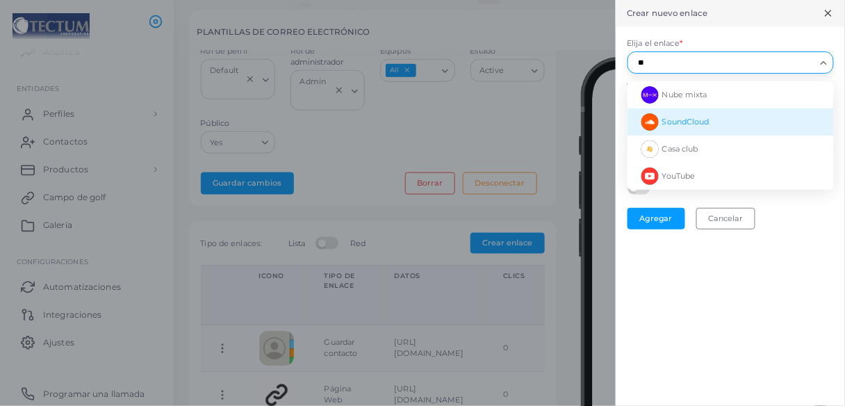
scroll to position [332, 0]
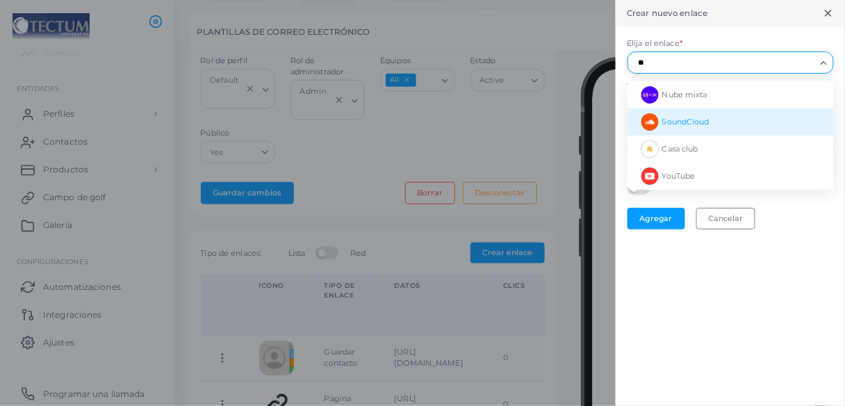
type input "*"
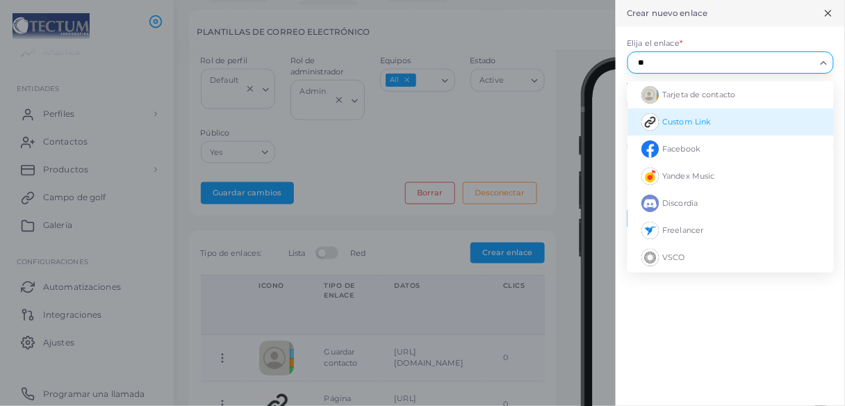
type input "*"
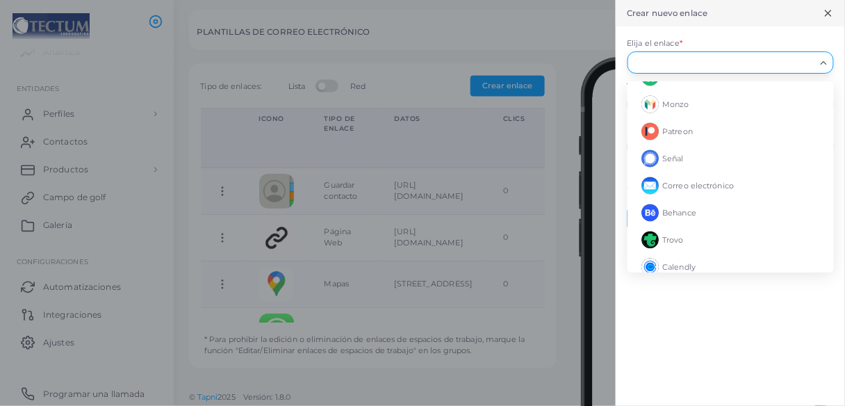
scroll to position [644, 0]
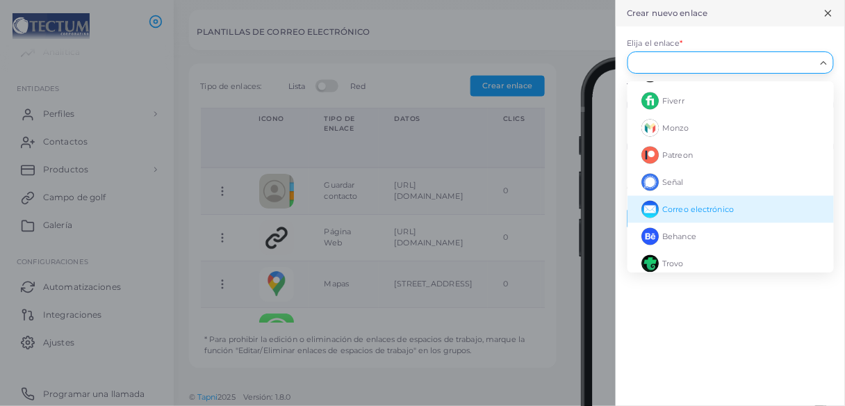
click at [740, 199] on li "Correo electrónico" at bounding box center [731, 209] width 206 height 27
type input "*****"
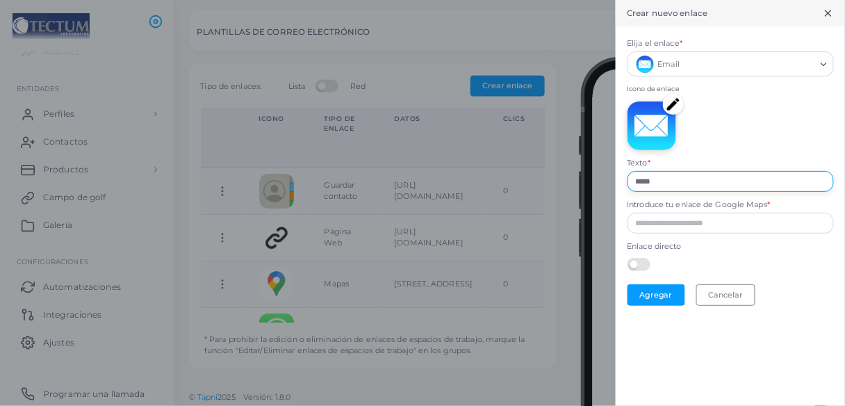
click at [685, 180] on input "*****" at bounding box center [731, 181] width 206 height 21
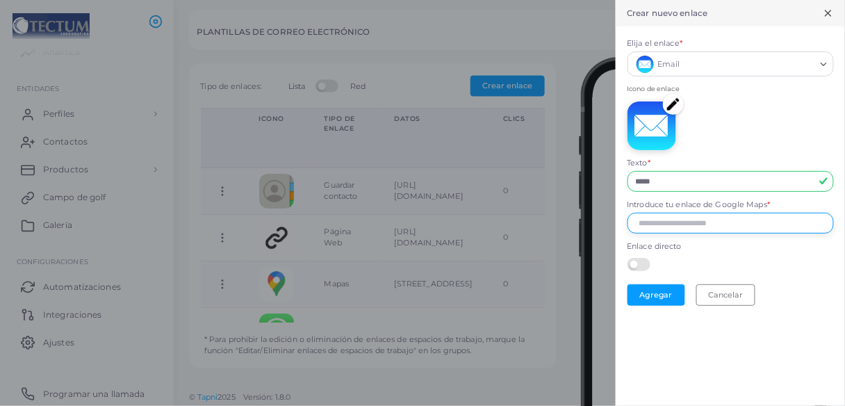
click at [669, 223] on input "Introduce tu enlace de Google Maps *" at bounding box center [731, 223] width 206 height 21
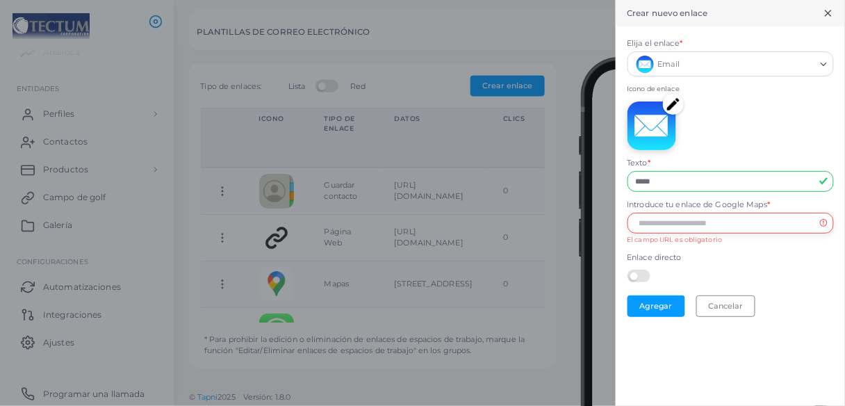
click at [667, 222] on input "Introduce tu enlace de Google Maps *" at bounding box center [731, 223] width 206 height 21
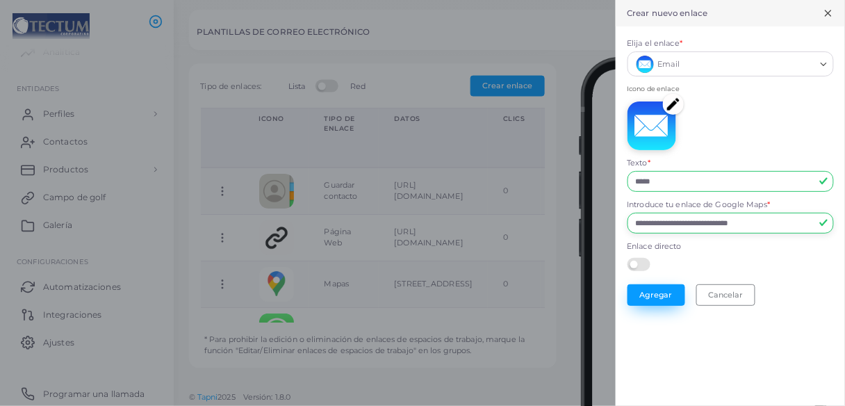
type input "**********"
click at [660, 297] on font "Agregar" at bounding box center [655, 295] width 33 height 10
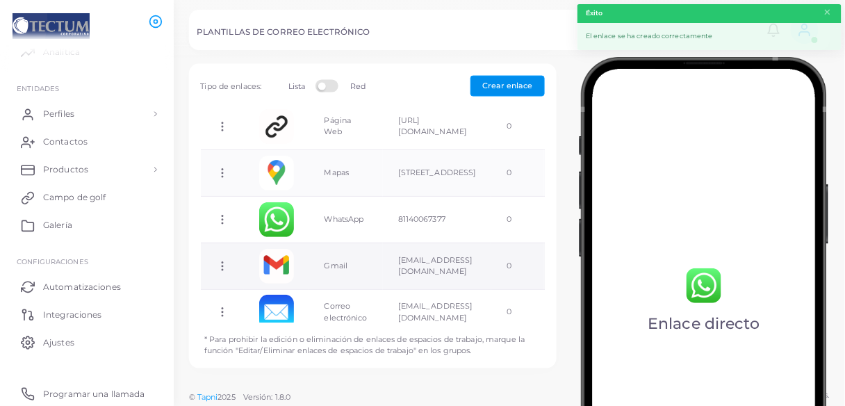
scroll to position [142, 0]
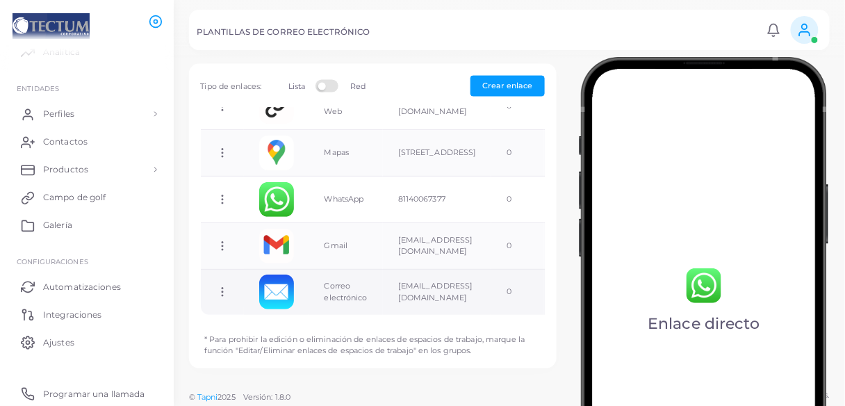
click at [231, 283] on td "Copiar enlace Editar enlace Eliminar enlace Activar enlace directo" at bounding box center [222, 292] width 43 height 46
click at [227, 286] on icon at bounding box center [222, 292] width 13 height 13
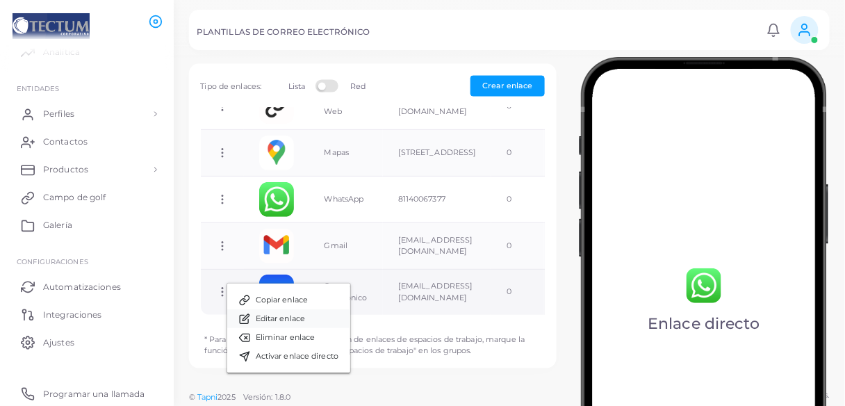
click at [263, 311] on link "Editar enlace" at bounding box center [288, 318] width 123 height 19
type input "*****"
type input "**********"
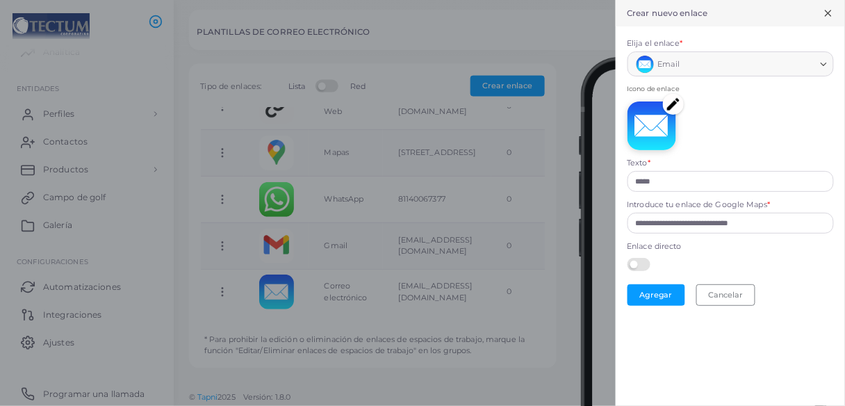
click at [653, 265] on label at bounding box center [641, 263] width 27 height 11
click at [663, 295] on font "Agregar" at bounding box center [655, 295] width 33 height 10
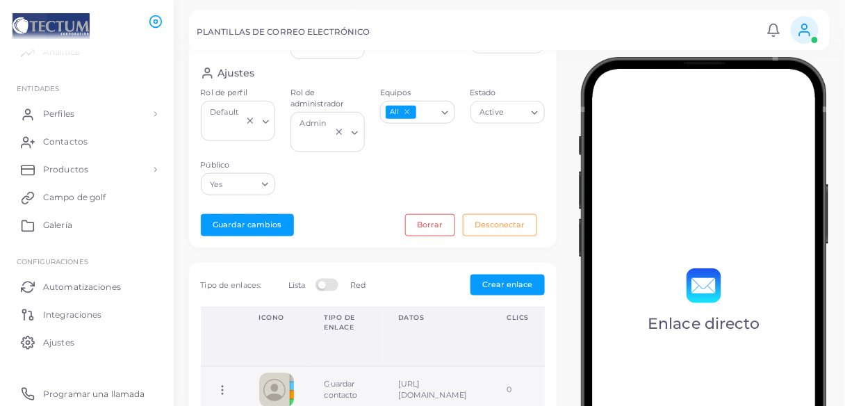
scroll to position [277, 0]
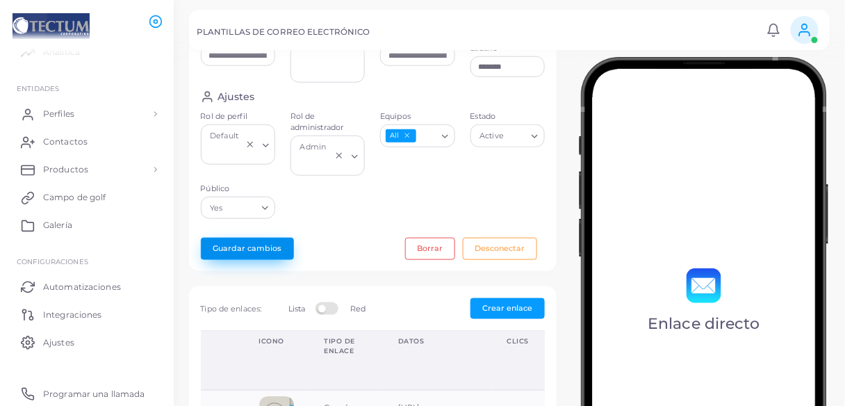
click at [241, 246] on font "Guardar cambios" at bounding box center [247, 249] width 69 height 10
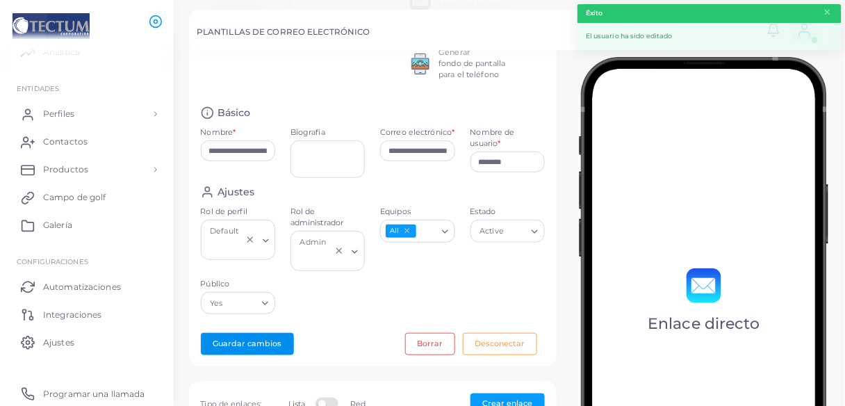
scroll to position [165, 0]
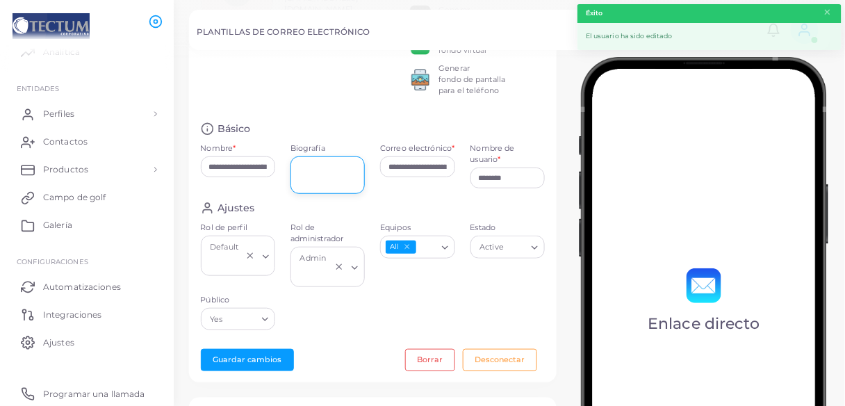
click at [317, 179] on textarea "Biografía" at bounding box center [328, 175] width 75 height 38
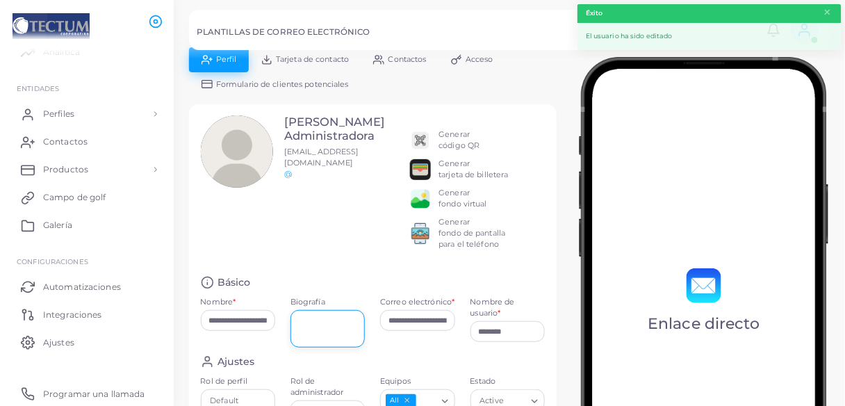
scroll to position [0, 0]
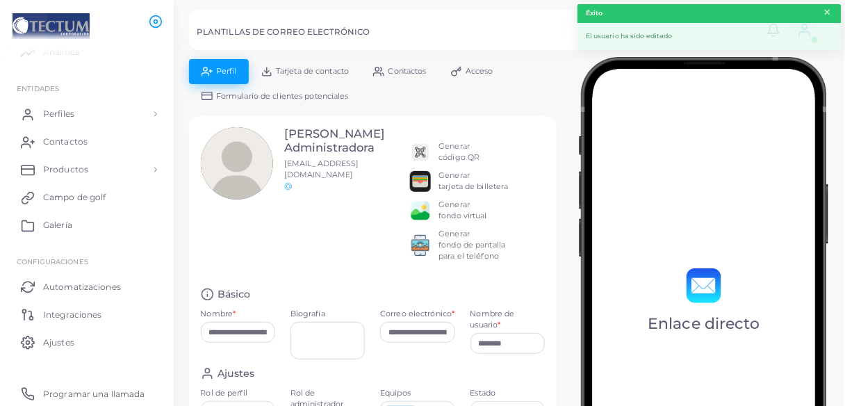
click at [832, 13] on font "×" at bounding box center [828, 12] width 9 height 19
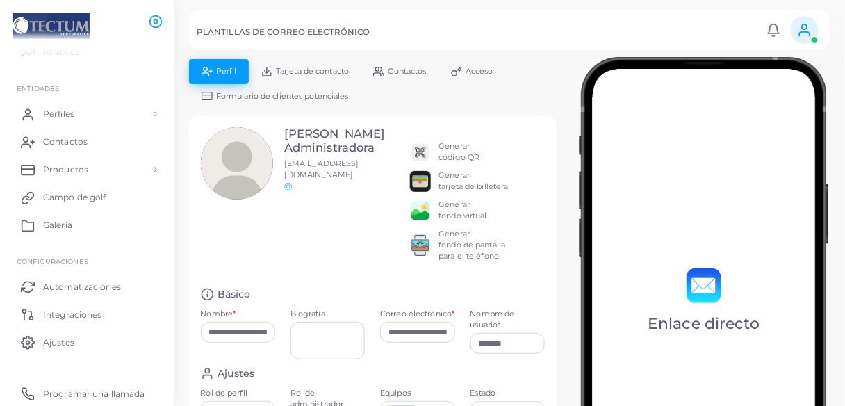
click at [810, 33] on icon at bounding box center [804, 29] width 15 height 15
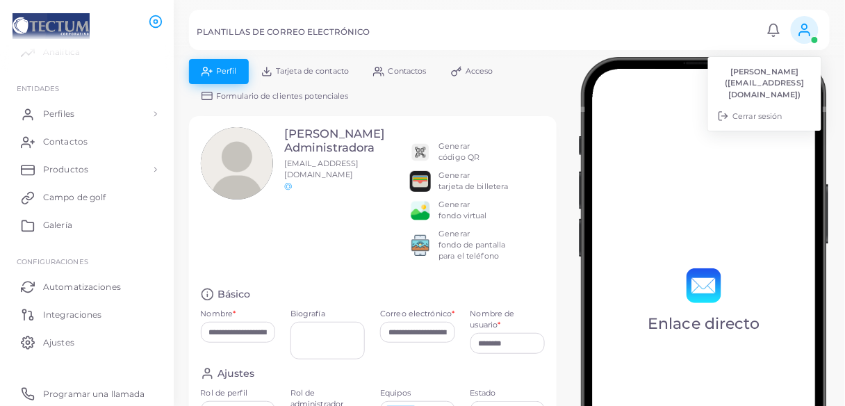
click at [777, 84] on li "[PERSON_NAME] ([EMAIL_ADDRESS][DOMAIN_NAME])" at bounding box center [764, 83] width 113 height 44
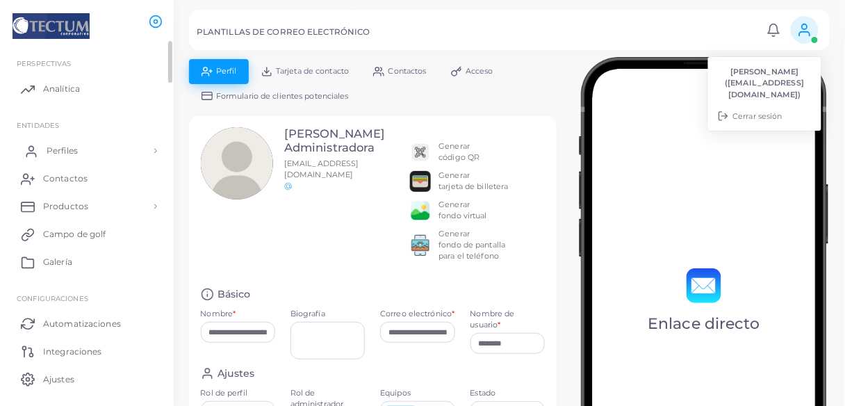
click at [86, 153] on link "Perfiles" at bounding box center [86, 151] width 153 height 28
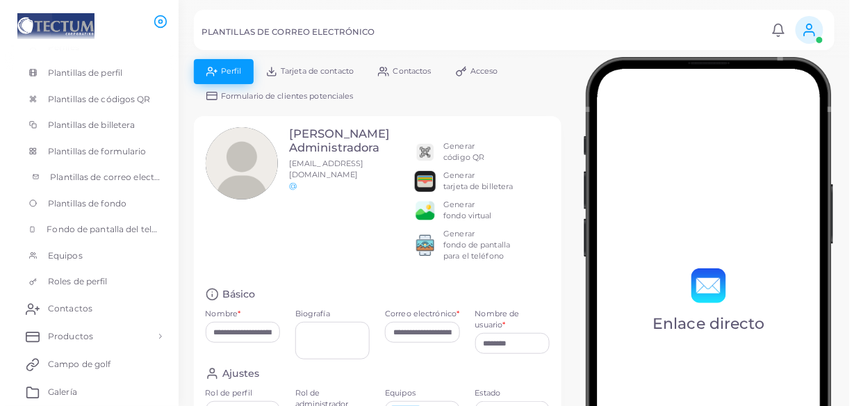
scroll to position [24, 0]
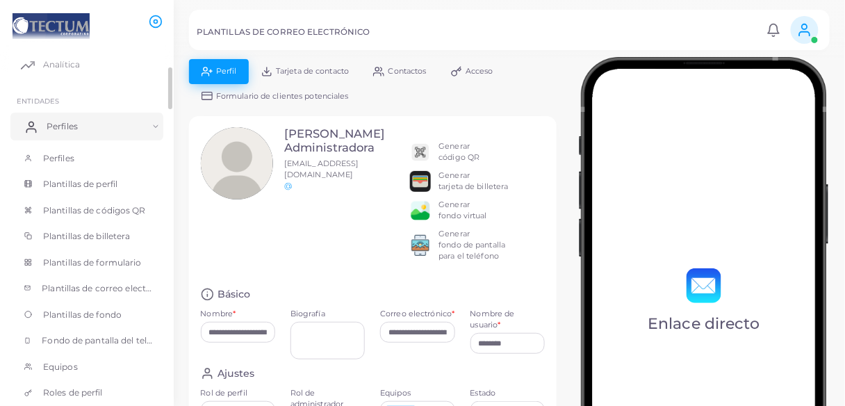
click at [83, 129] on link "Perfiles" at bounding box center [86, 127] width 153 height 28
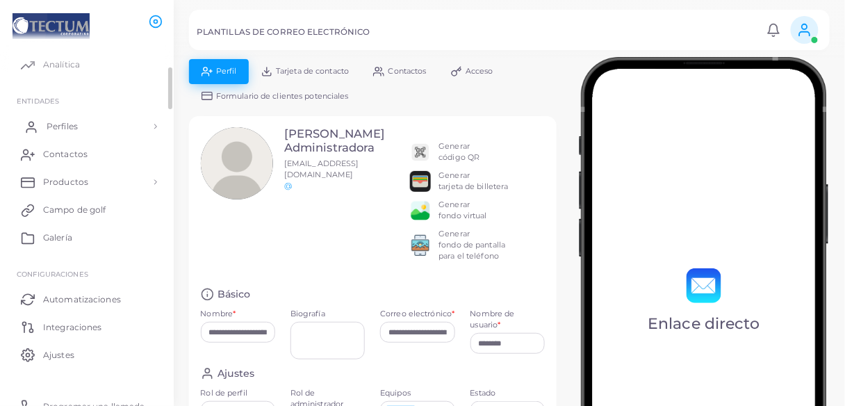
click at [91, 122] on link "Perfiles" at bounding box center [86, 127] width 153 height 28
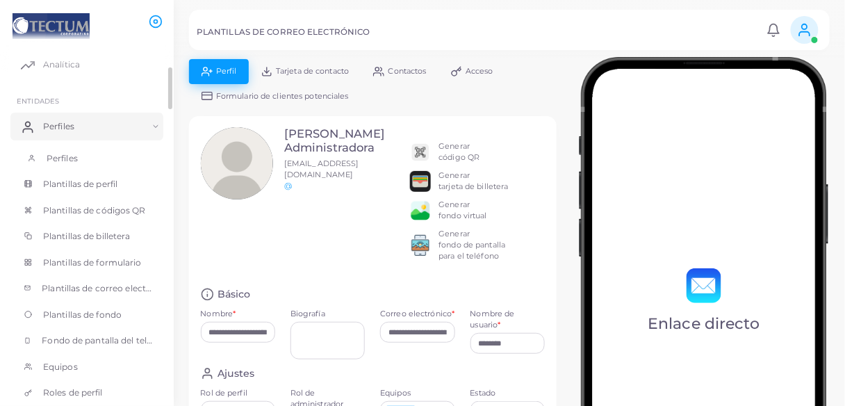
click at [74, 152] on span "Perfiles" at bounding box center [62, 158] width 31 height 13
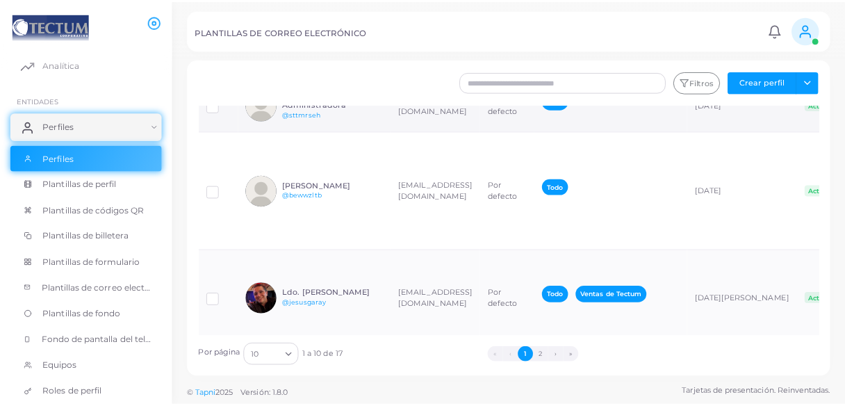
scroll to position [389, 0]
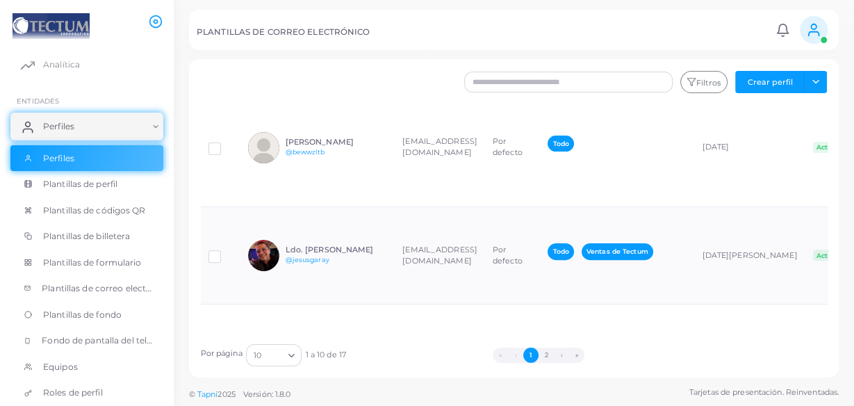
click at [481, 88] on td "[EMAIL_ADDRESS][DOMAIN_NAME]" at bounding box center [440, 61] width 90 height 53
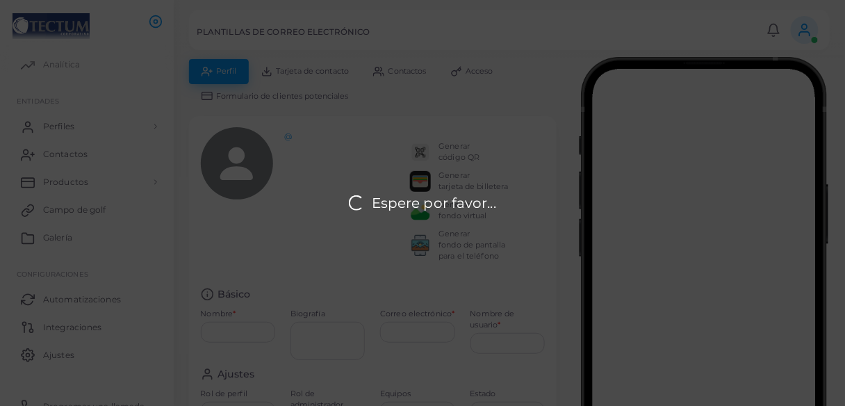
type input "**********"
type input "********"
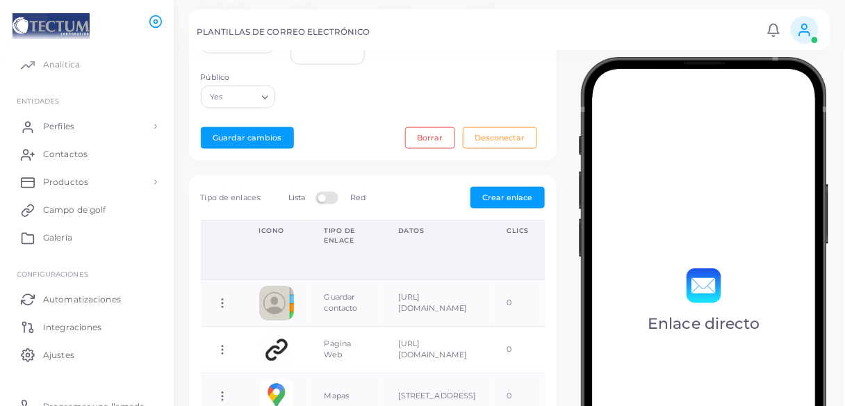
scroll to position [389, 0]
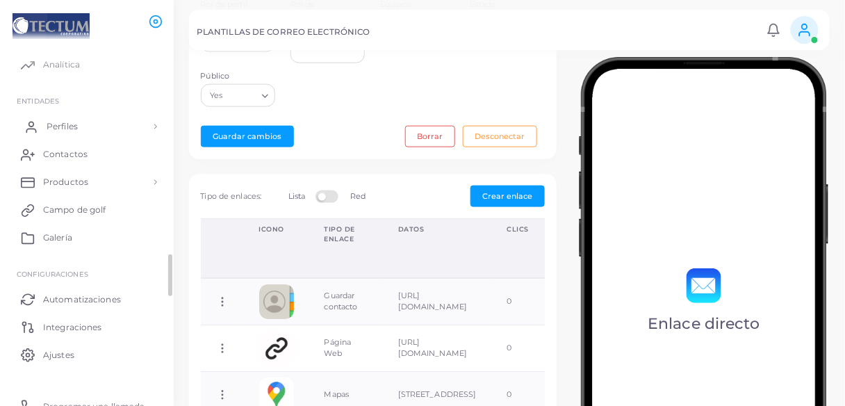
click at [44, 123] on link "Perfiles" at bounding box center [86, 127] width 153 height 28
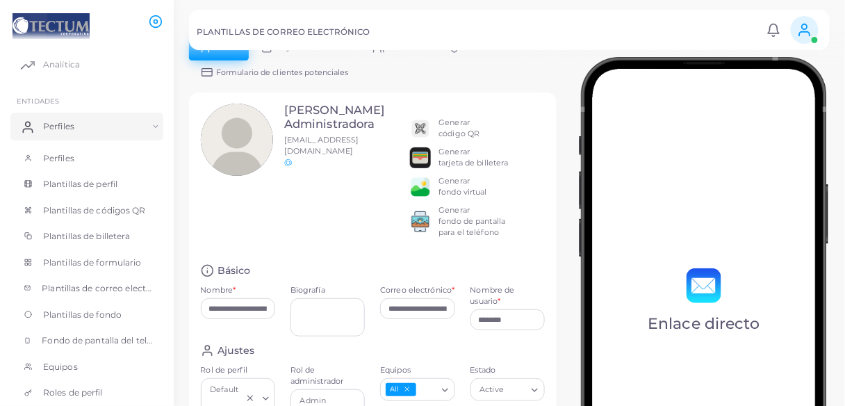
scroll to position [0, 0]
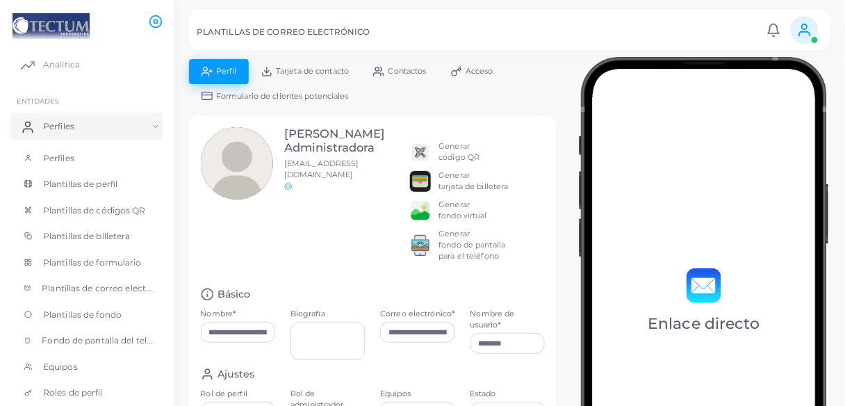
click at [302, 78] on link "Tarjeta de contacto" at bounding box center [305, 71] width 113 height 24
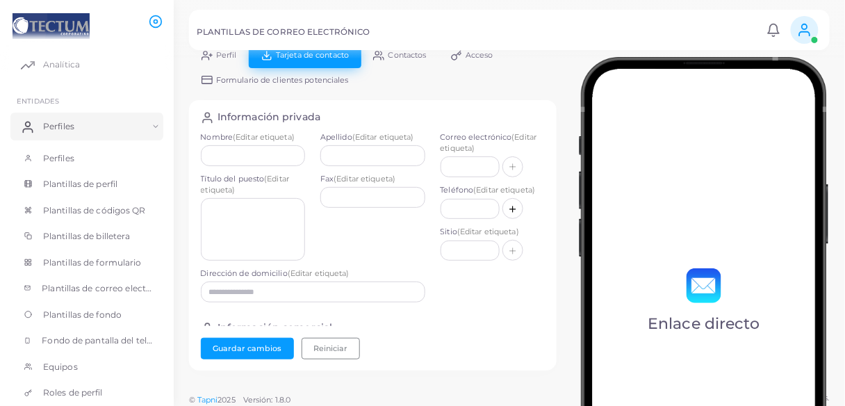
scroll to position [21, 0]
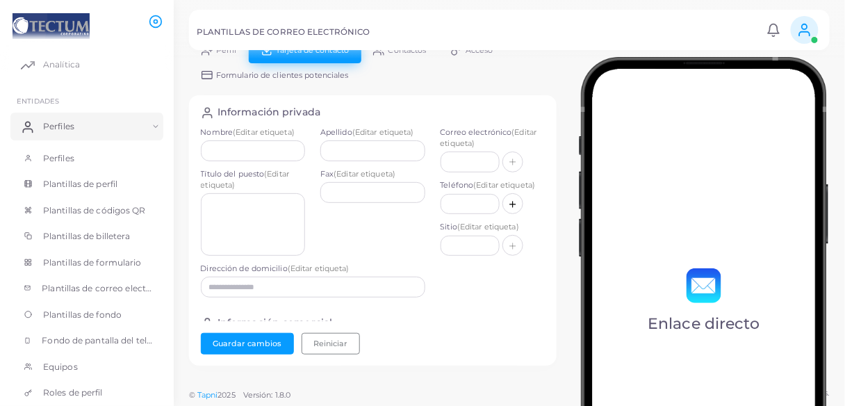
click at [409, 54] on div at bounding box center [422, 29] width 845 height 59
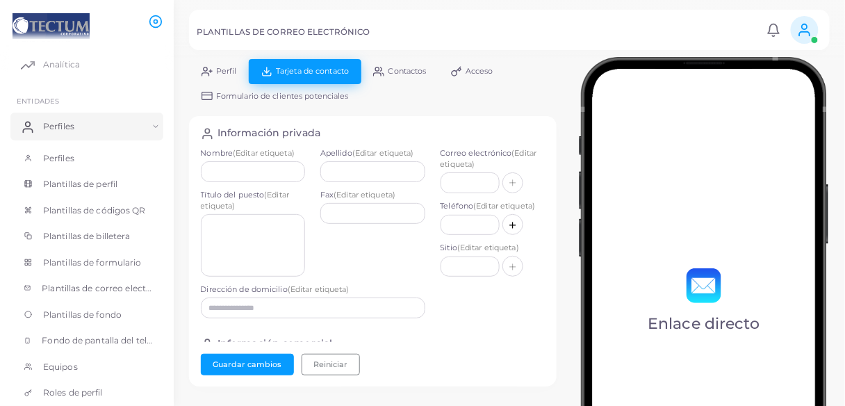
scroll to position [0, 0]
click at [400, 71] on font "Contactos" at bounding box center [408, 71] width 38 height 10
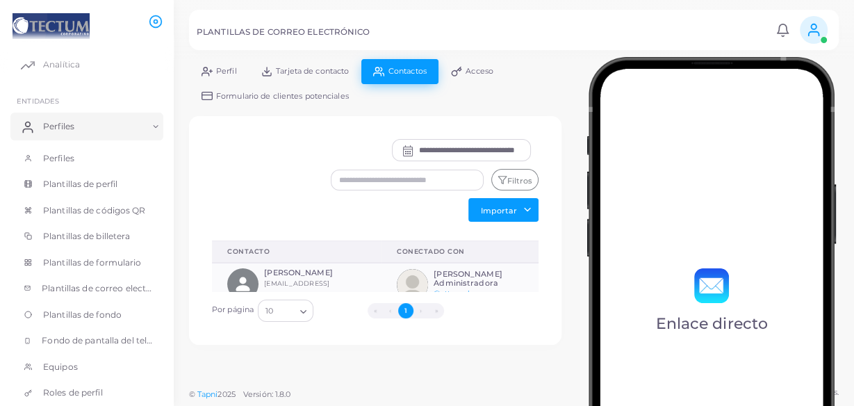
click at [477, 78] on link "Acceso" at bounding box center [472, 71] width 67 height 24
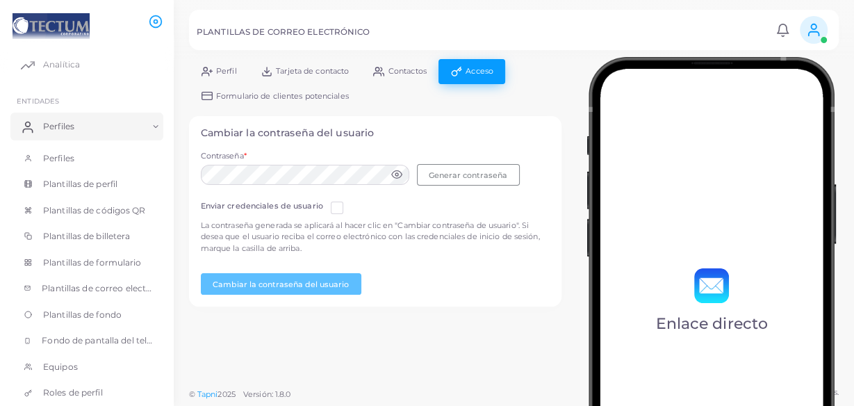
click at [266, 97] on font "Formulario de clientes potenciales" at bounding box center [282, 96] width 133 height 10
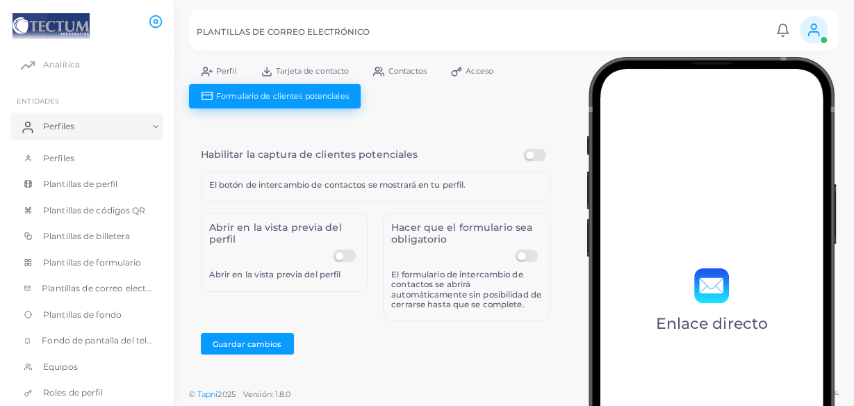
click at [227, 73] on font "Perfil" at bounding box center [226, 71] width 21 height 10
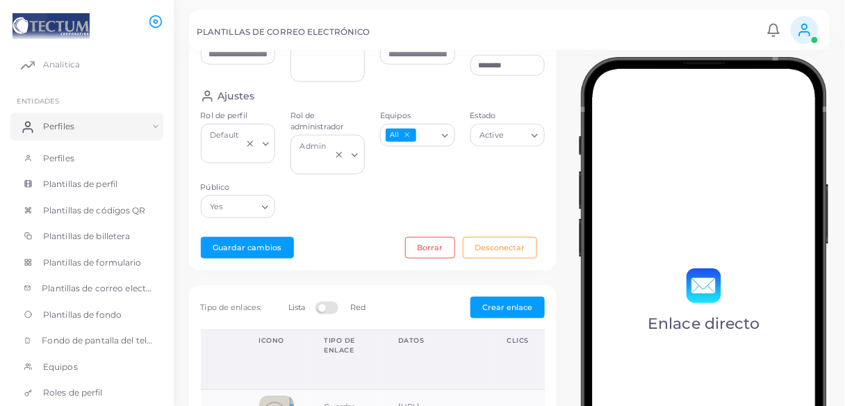
scroll to position [499, 0]
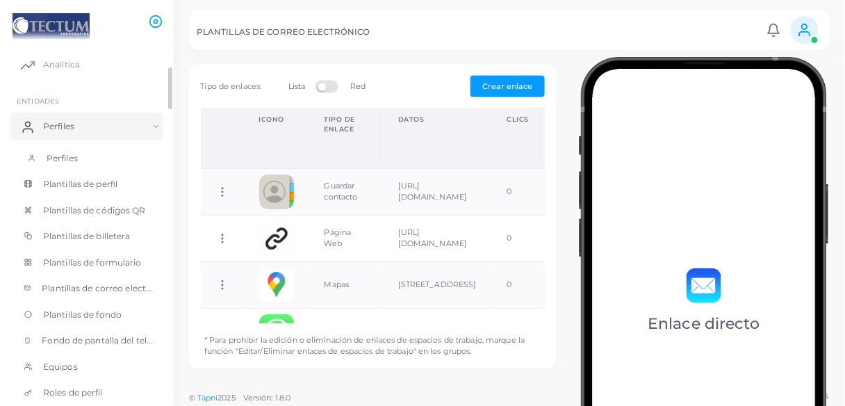
click at [51, 149] on link "Perfiles" at bounding box center [86, 158] width 153 height 26
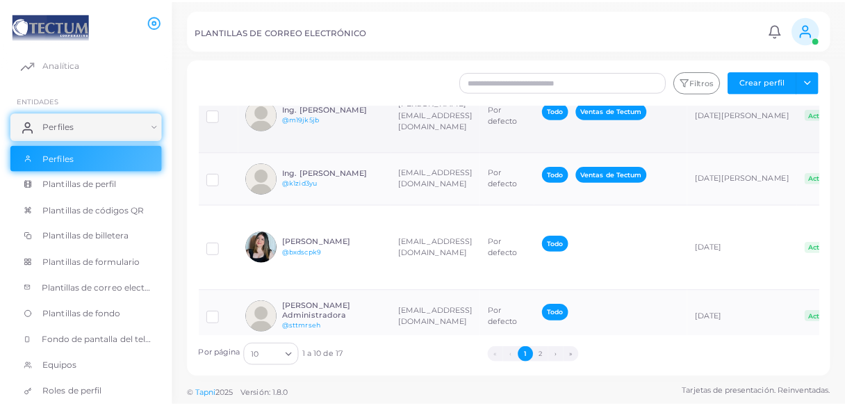
scroll to position [222, 0]
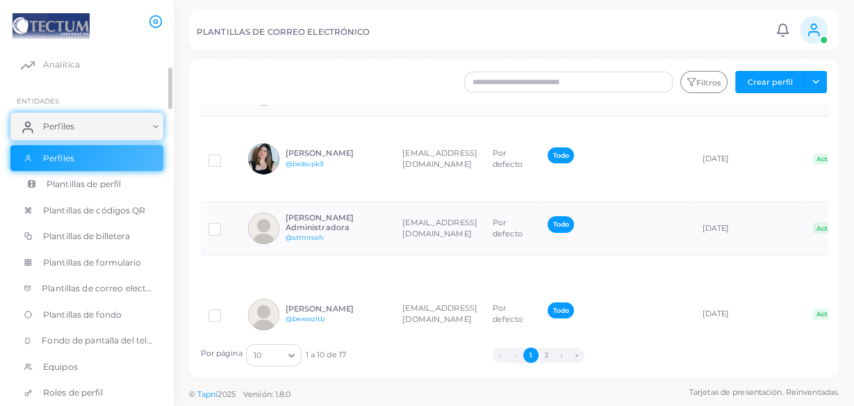
click at [79, 186] on font "Plantillas de perfil" at bounding box center [84, 184] width 74 height 10
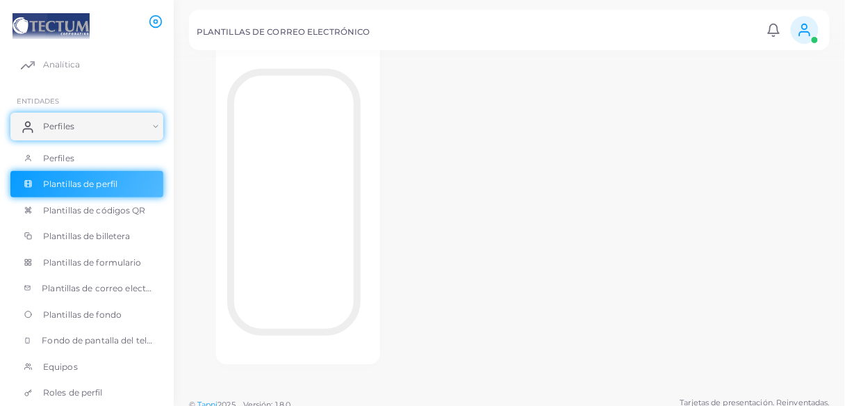
scroll to position [123, 0]
click at [393, 137] on div "TECTUM comercial Editar plantilla Asignar plantilla Plantilla duplicada Elimina…" at bounding box center [298, 177] width 218 height 410
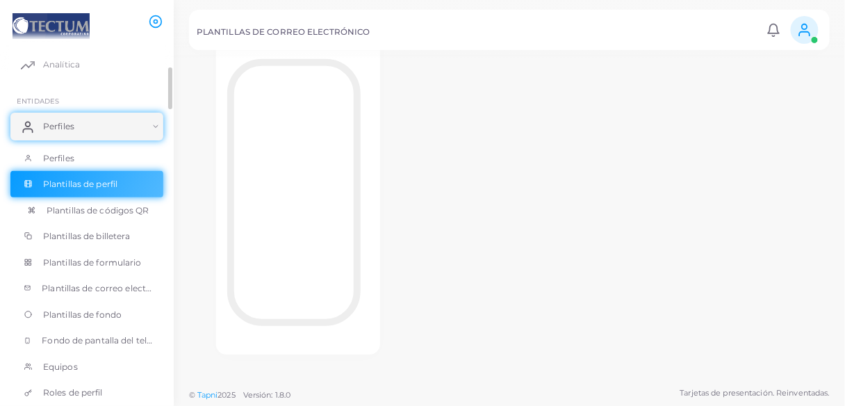
click at [88, 205] on font "Plantillas de códigos QR" at bounding box center [98, 210] width 103 height 10
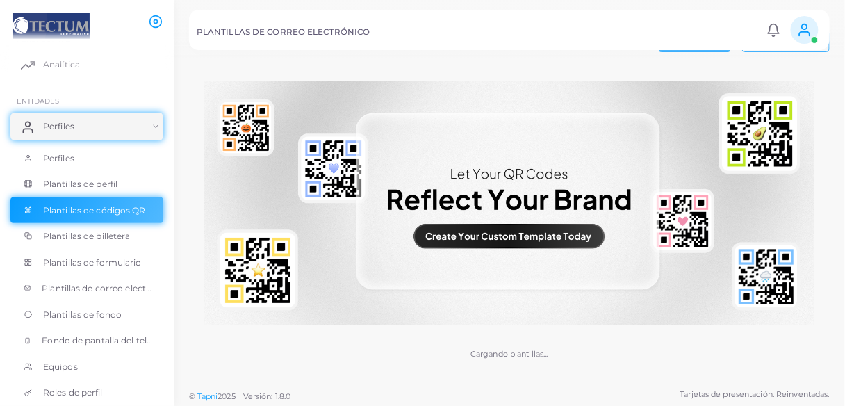
scroll to position [31, 0]
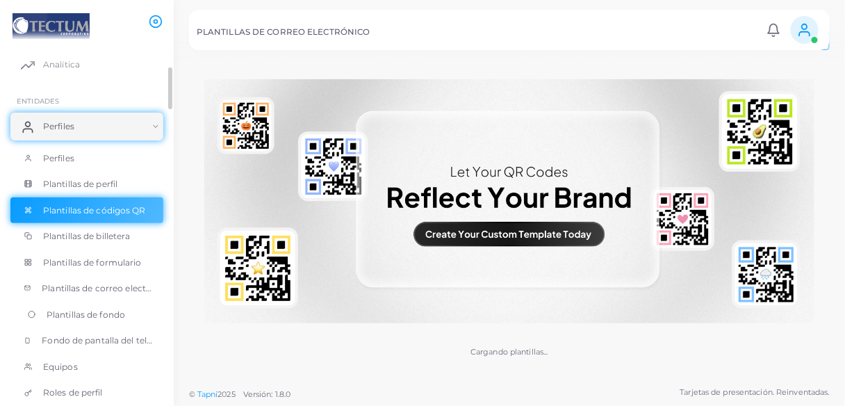
click at [66, 315] on font "Plantillas de fondo" at bounding box center [86, 314] width 79 height 10
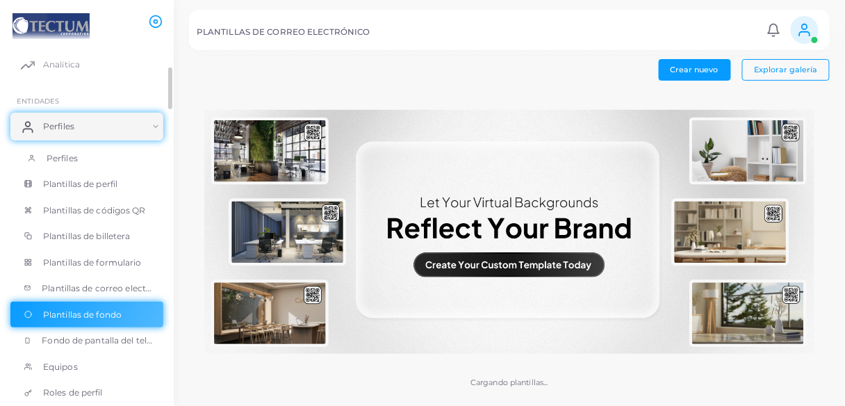
click at [67, 156] on font "Perfiles" at bounding box center [62, 158] width 31 height 10
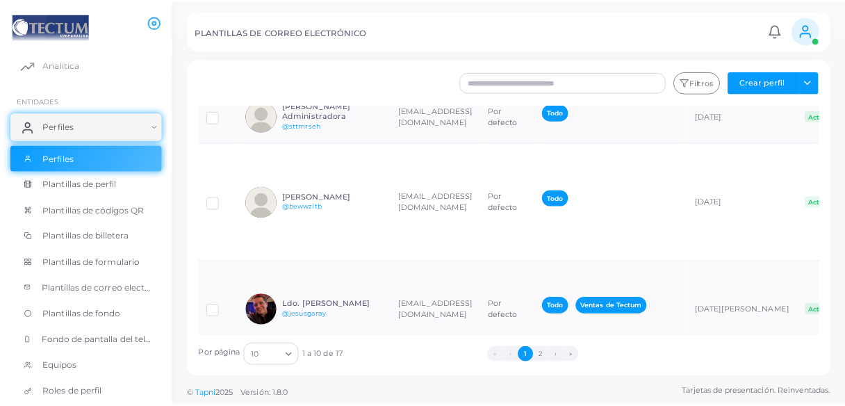
scroll to position [334, 0]
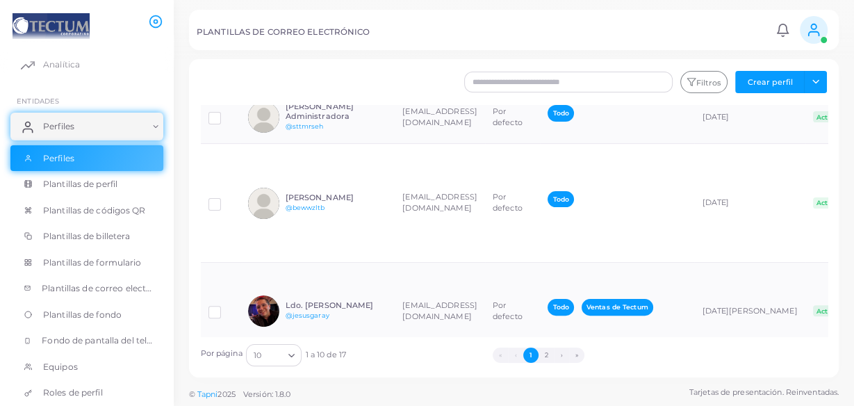
click at [462, 91] on td "[EMAIL_ADDRESS][DOMAIN_NAME]" at bounding box center [440, 48] width 90 height 86
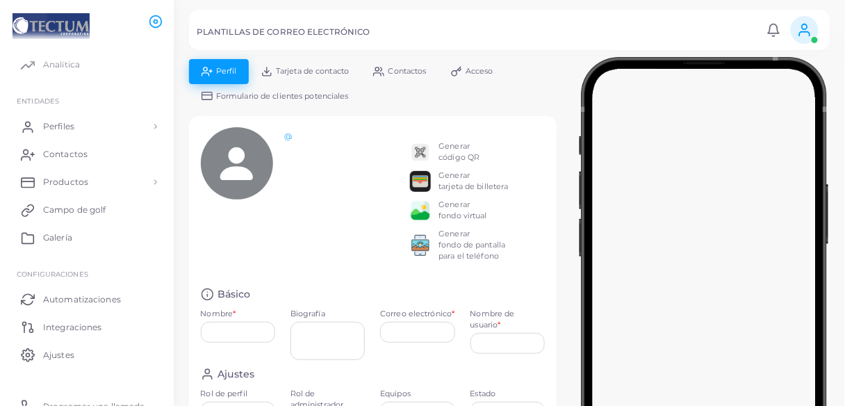
type input "**********"
type input "********"
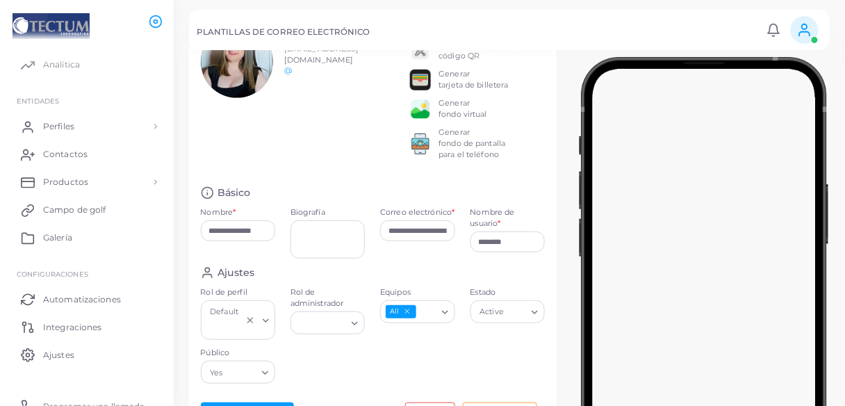
scroll to position [43, 0]
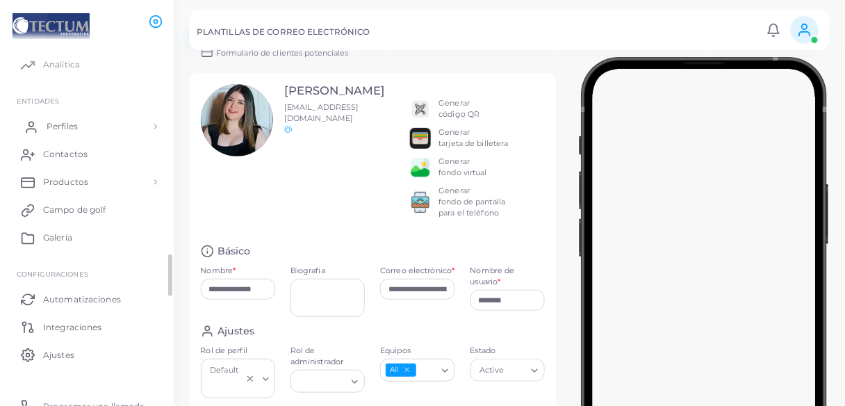
click at [65, 124] on font "Perfiles" at bounding box center [62, 126] width 31 height 10
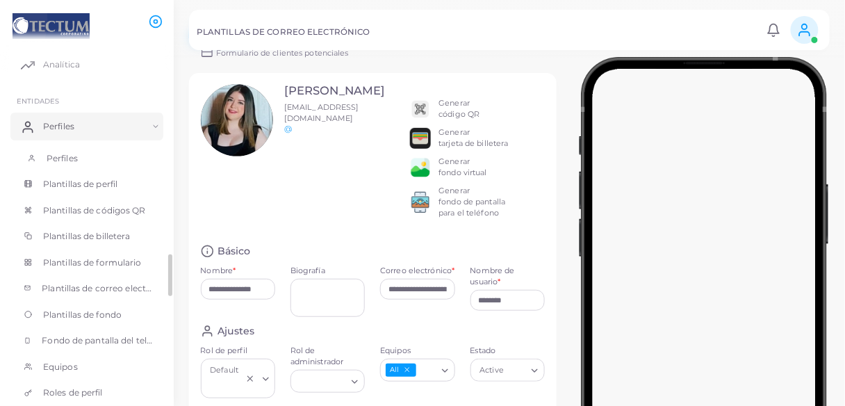
click at [63, 157] on font "Perfiles" at bounding box center [62, 158] width 31 height 10
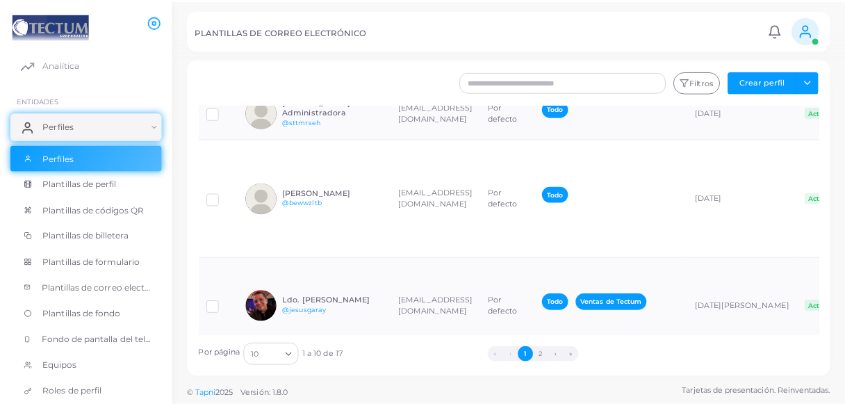
scroll to position [389, 0]
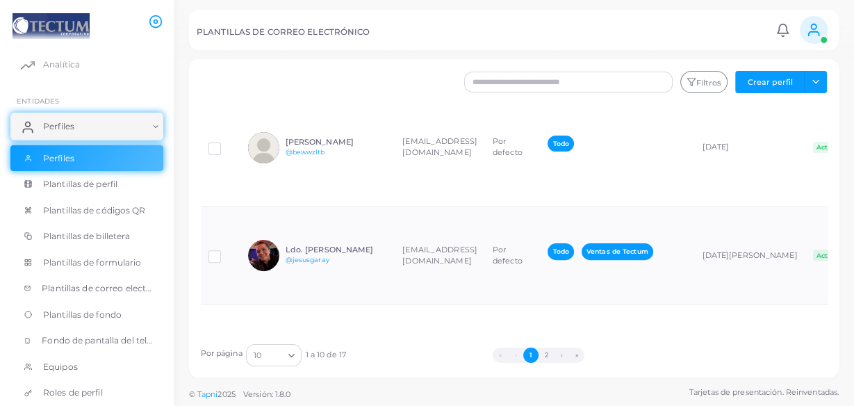
click at [435, 88] on td "[EMAIL_ADDRESS][DOMAIN_NAME]" at bounding box center [440, 61] width 90 height 53
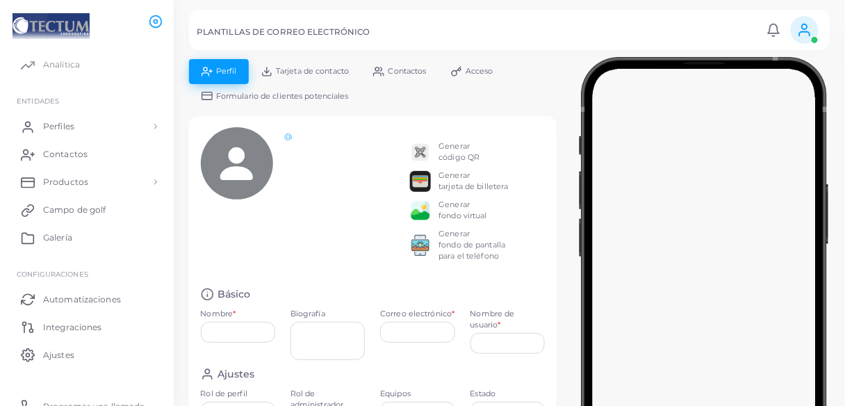
type input "**********"
type input "********"
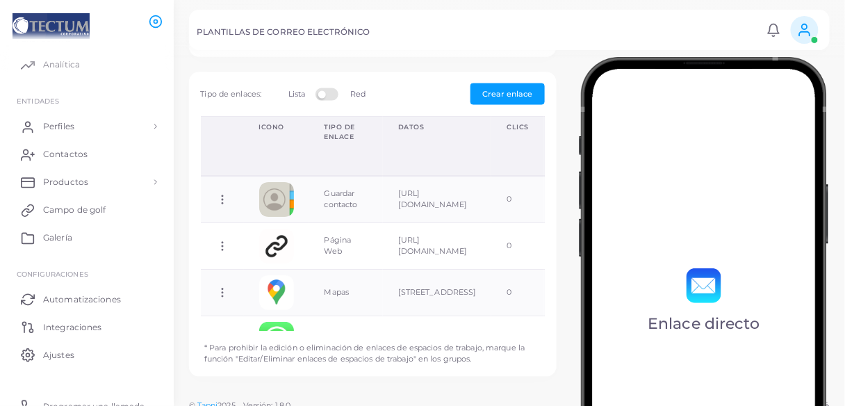
scroll to position [499, 0]
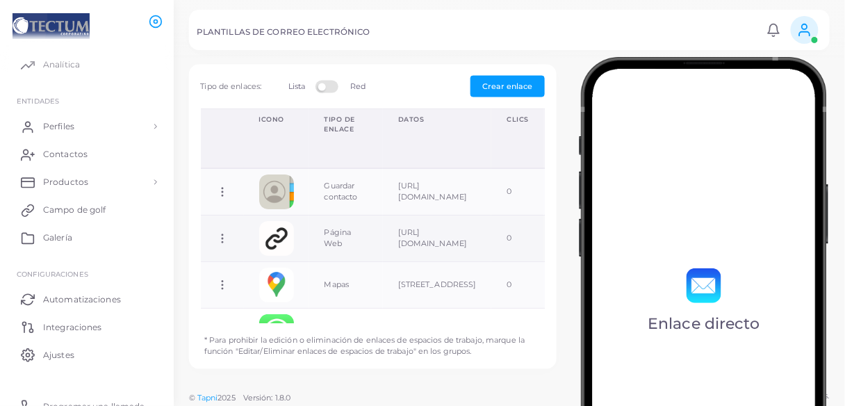
click at [282, 236] on img at bounding box center [276, 238] width 35 height 35
click at [222, 237] on icon at bounding box center [222, 238] width 13 height 13
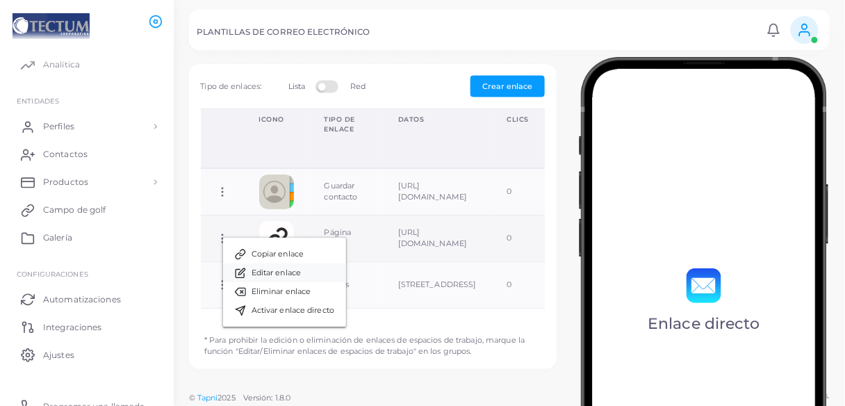
click at [282, 268] on font "Editar enlace" at bounding box center [276, 273] width 49 height 10
type input "**********"
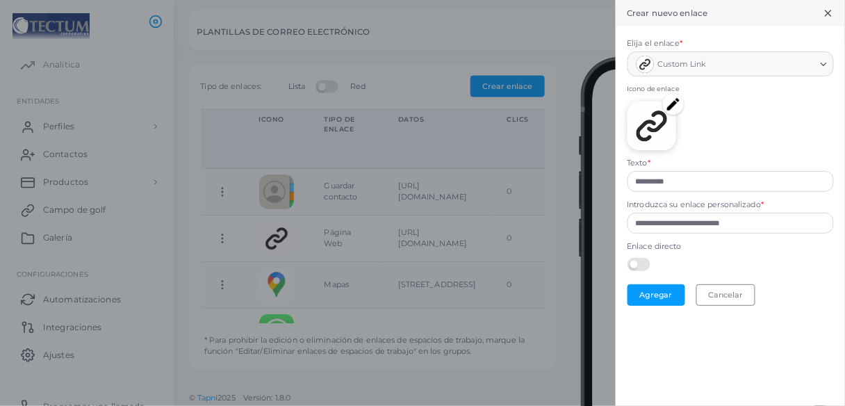
click at [676, 106] on img at bounding box center [673, 104] width 21 height 21
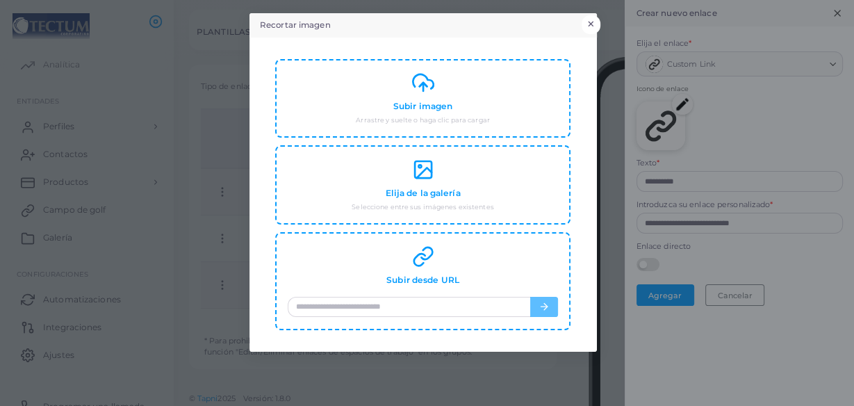
click at [591, 17] on font "×" at bounding box center [591, 24] width 9 height 19
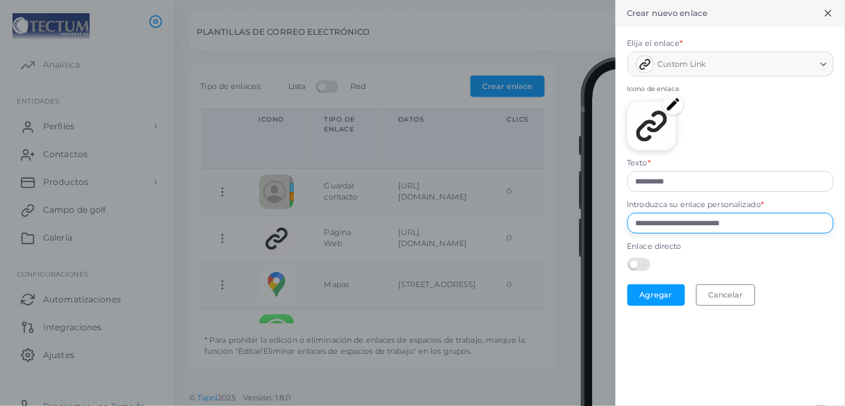
drag, startPoint x: 768, startPoint y: 225, endPoint x: 609, endPoint y: 222, distance: 159.2
click at [609, 0] on div "**********" at bounding box center [422, 0] width 845 height 0
paste input "*******"
type input "**********"
click at [665, 293] on font "Agregar" at bounding box center [655, 295] width 33 height 10
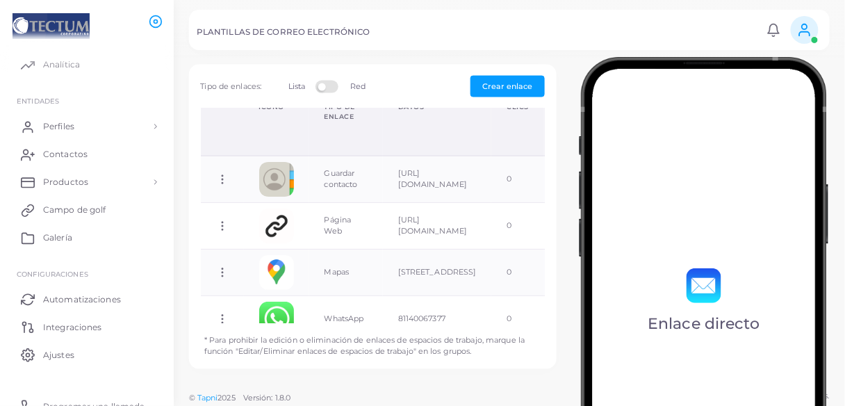
scroll to position [0, 0]
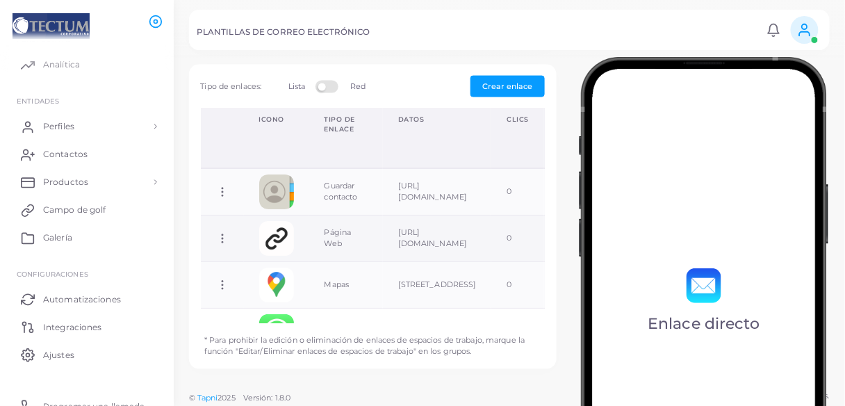
click at [225, 232] on icon at bounding box center [222, 238] width 13 height 13
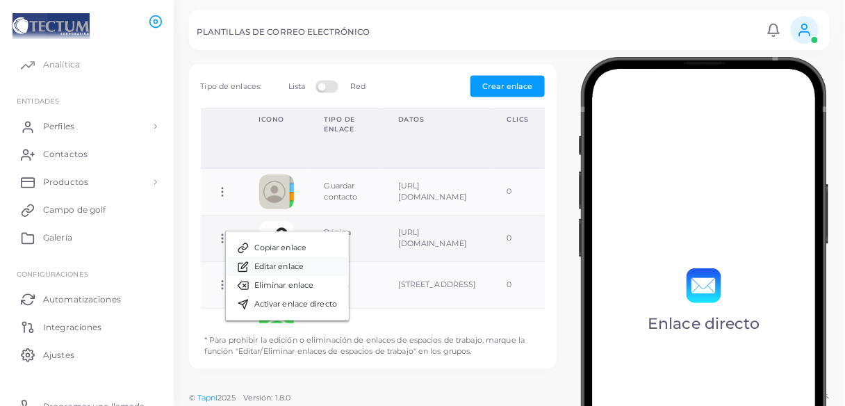
click at [280, 264] on font "Editar enlace" at bounding box center [278, 266] width 49 height 10
type input "**********"
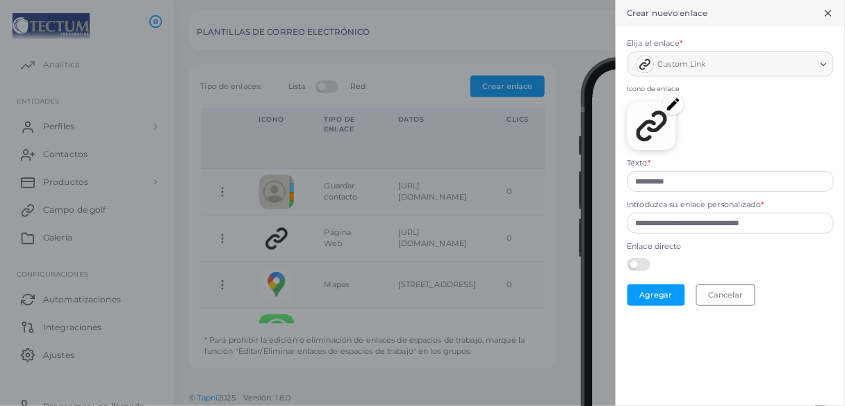
click at [671, 102] on img at bounding box center [673, 104] width 21 height 21
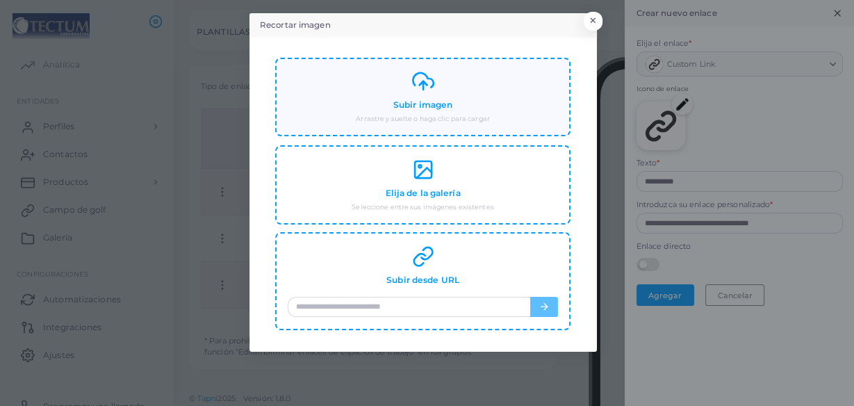
click at [424, 99] on div "Subir imagen Arrastre y suelte o haga clic para cargar" at bounding box center [423, 97] width 270 height 54
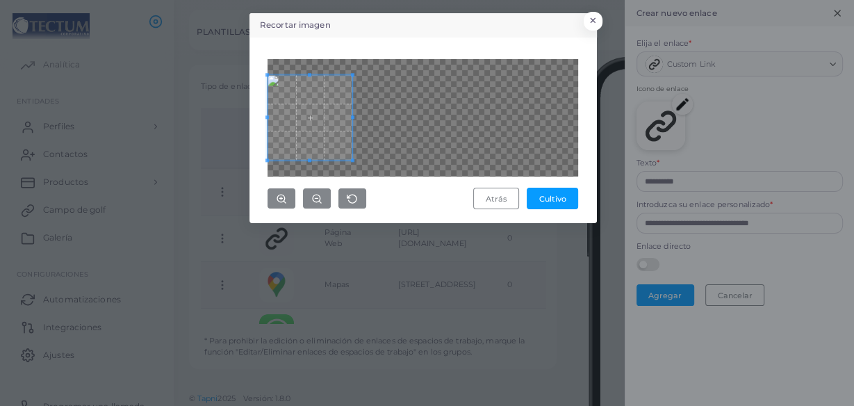
click at [314, 118] on span at bounding box center [310, 117] width 85 height 85
click at [480, 122] on div at bounding box center [423, 117] width 311 height 117
click at [436, 117] on div at bounding box center [423, 117] width 311 height 117
click at [403, 72] on div at bounding box center [423, 117] width 311 height 117
click at [309, 198] on button "button" at bounding box center [317, 198] width 28 height 20
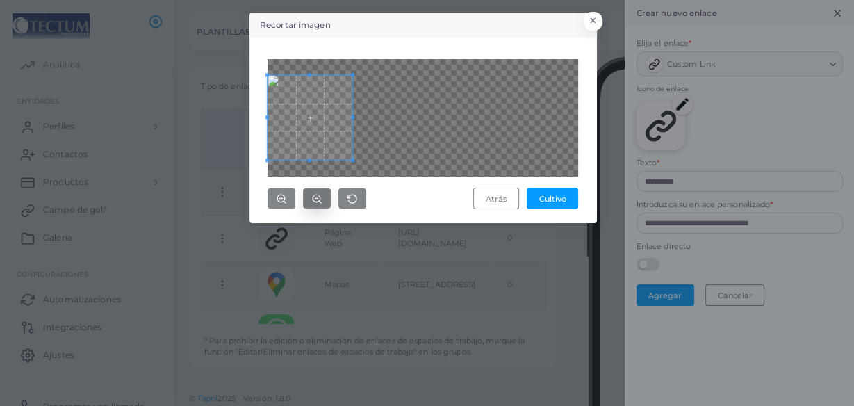
click at [309, 198] on button "button" at bounding box center [317, 198] width 28 height 20
click at [319, 127] on span at bounding box center [310, 117] width 85 height 85
click at [272, 197] on button "button" at bounding box center [282, 198] width 28 height 20
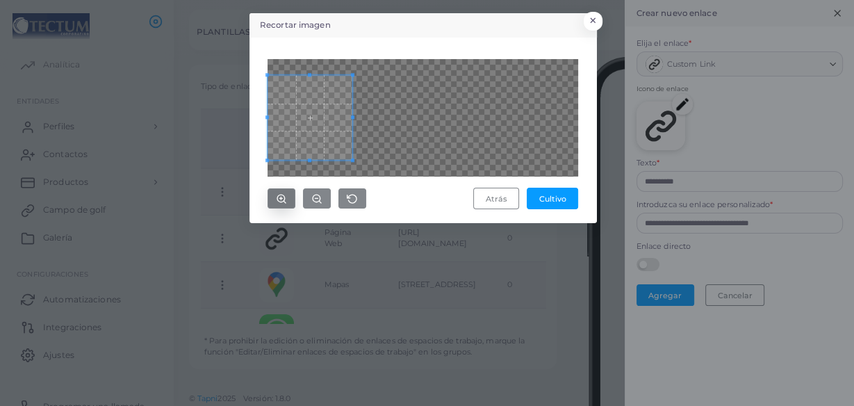
click at [272, 197] on button "button" at bounding box center [282, 198] width 28 height 20
click at [317, 196] on icon "button" at bounding box center [316, 198] width 11 height 11
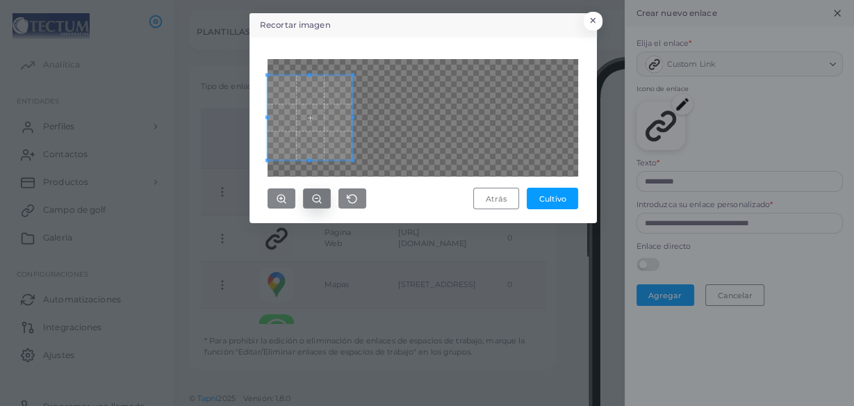
click at [317, 196] on icon "button" at bounding box center [316, 198] width 11 height 11
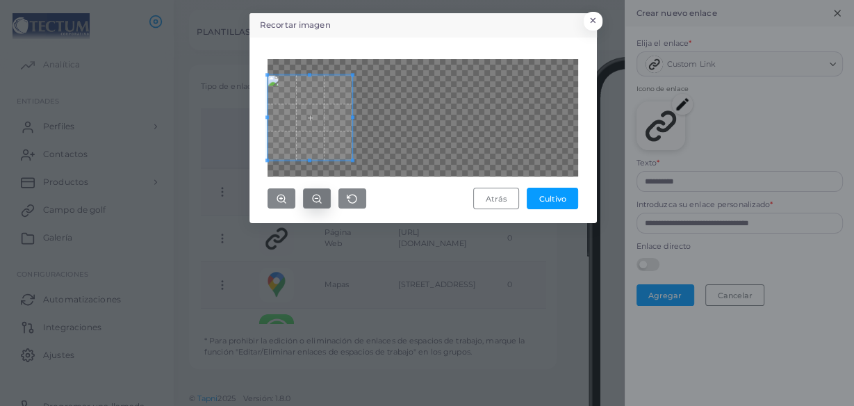
click at [317, 196] on icon "button" at bounding box center [316, 198] width 11 height 11
click at [358, 117] on div at bounding box center [423, 117] width 311 height 117
click at [373, 72] on div at bounding box center [423, 117] width 311 height 117
click at [346, 117] on span at bounding box center [346, 116] width 3 height 3
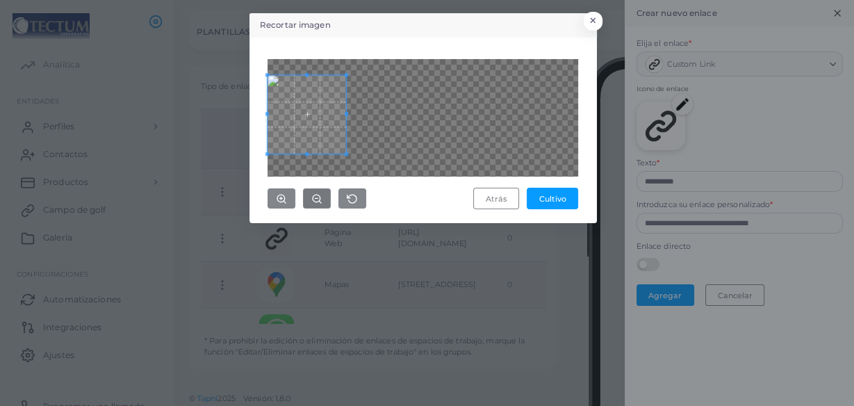
click at [325, 114] on span at bounding box center [307, 114] width 79 height 79
click at [339, 116] on div at bounding box center [304, 115] width 72 height 72
click at [314, 114] on span at bounding box center [304, 115] width 72 height 72
click at [546, 194] on font "Cultivo" at bounding box center [552, 199] width 27 height 10
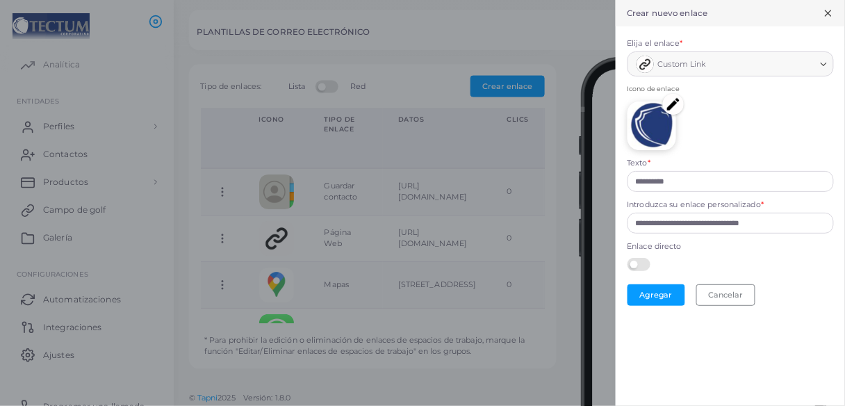
click at [639, 262] on label at bounding box center [641, 263] width 27 height 11
click at [662, 295] on font "Agregar" at bounding box center [655, 295] width 33 height 10
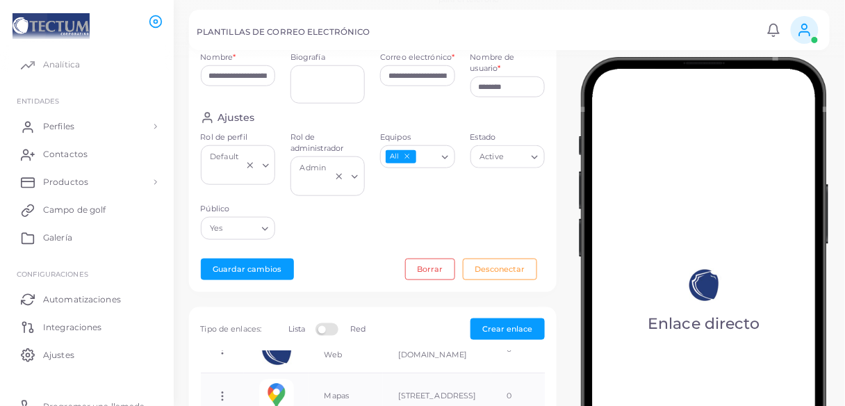
scroll to position [277, 0]
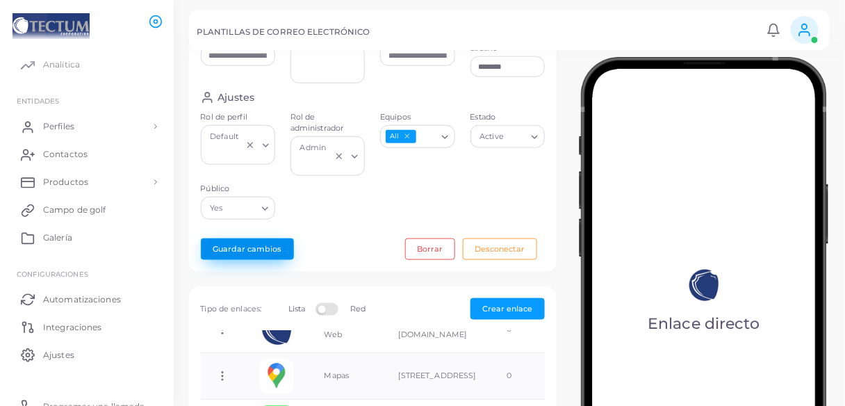
click at [250, 255] on button "Guardar cambios" at bounding box center [247, 249] width 93 height 22
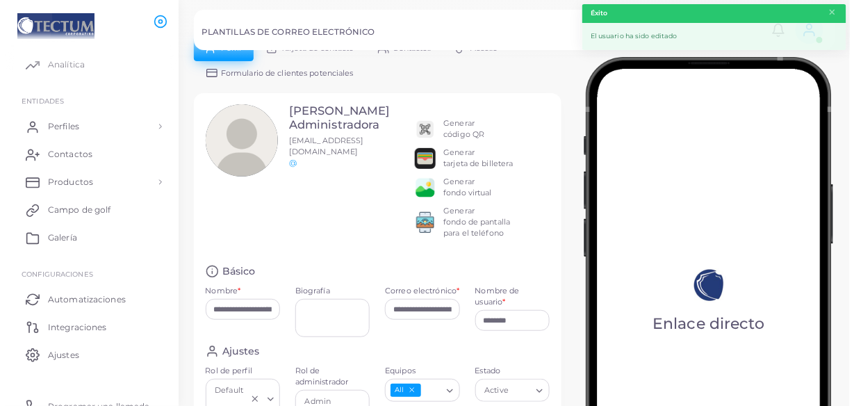
scroll to position [0, 0]
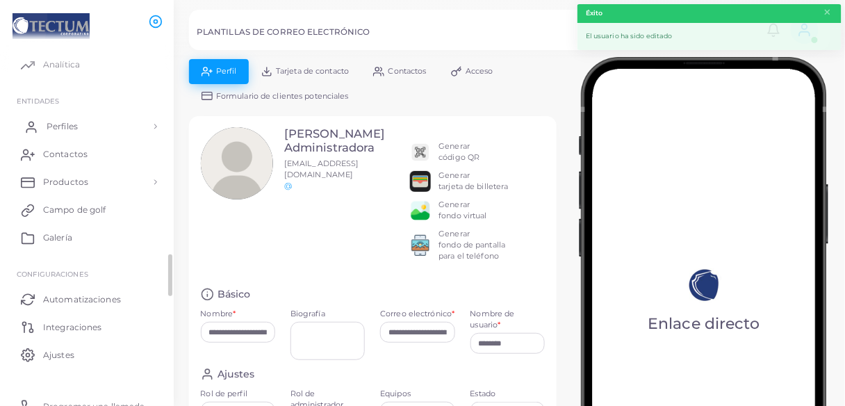
click at [90, 127] on link "Perfiles" at bounding box center [86, 127] width 153 height 28
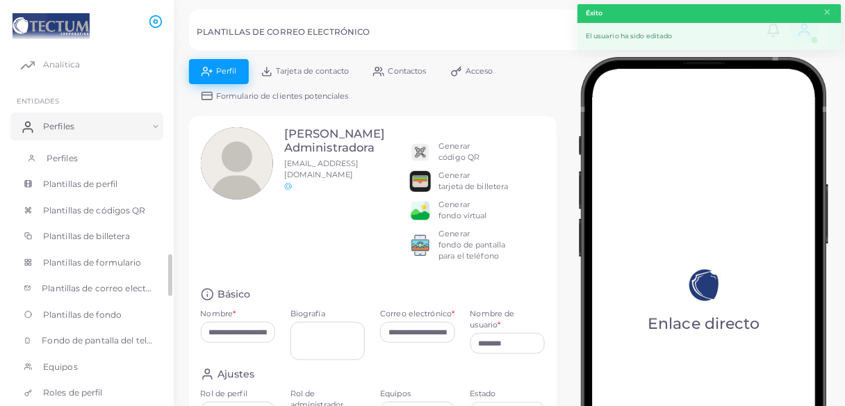
click at [78, 157] on link "Perfiles" at bounding box center [86, 158] width 153 height 26
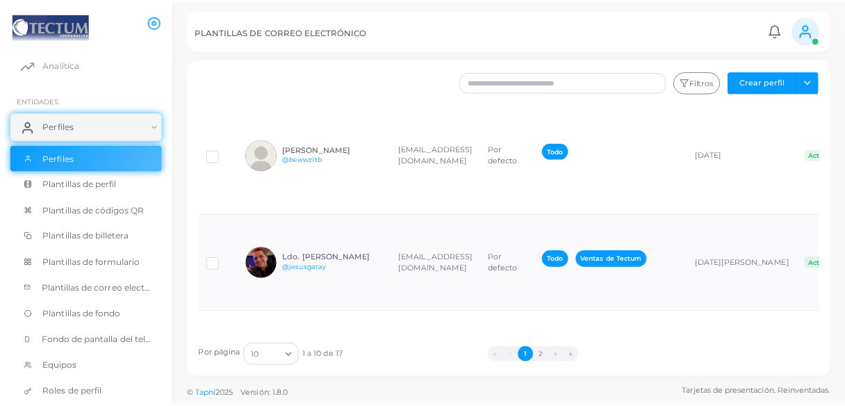
scroll to position [375, 0]
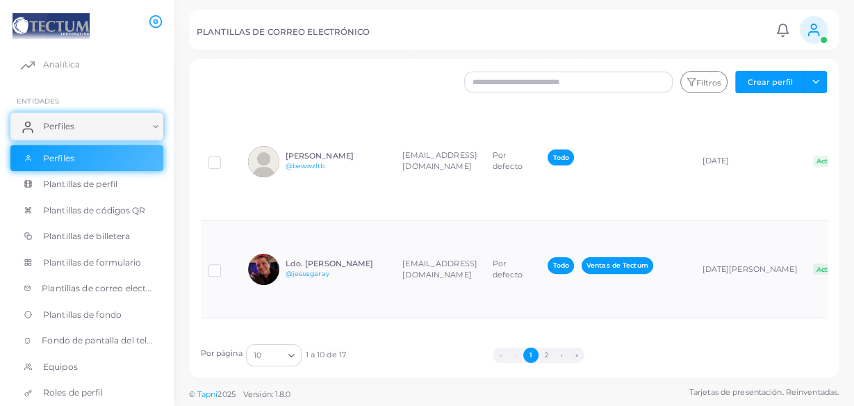
click at [354, 79] on h6 "[PERSON_NAME] Administradora" at bounding box center [337, 69] width 102 height 18
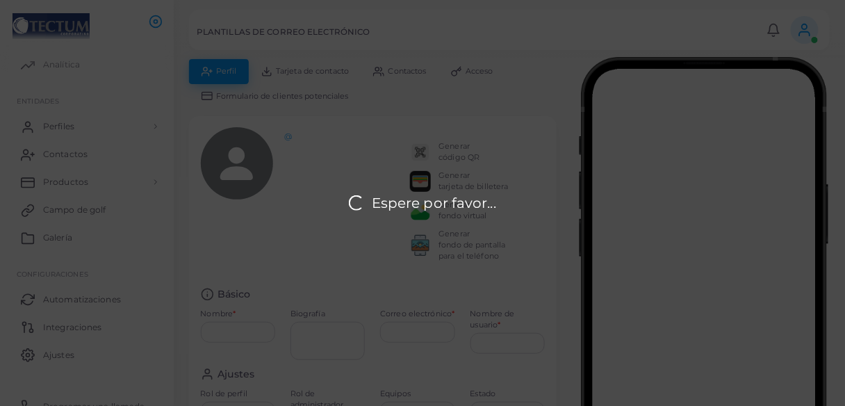
type input "**********"
type input "********"
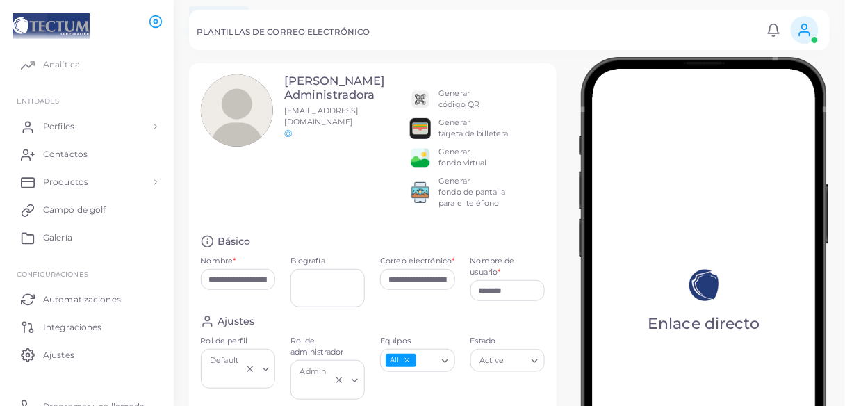
scroll to position [56, 0]
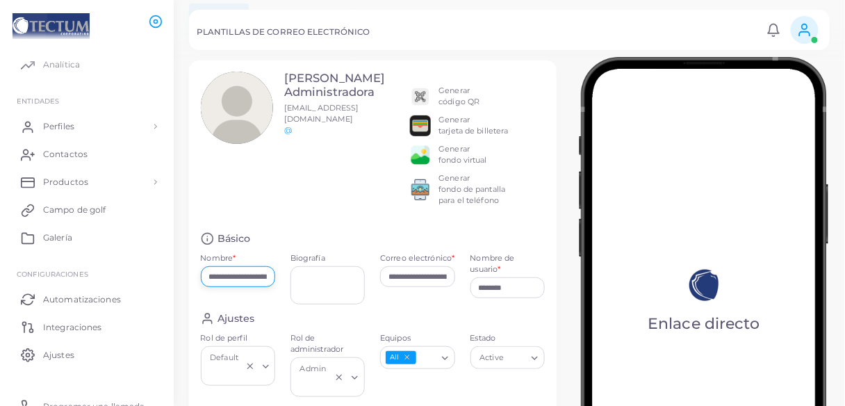
click at [263, 278] on input "**********" at bounding box center [238, 276] width 74 height 21
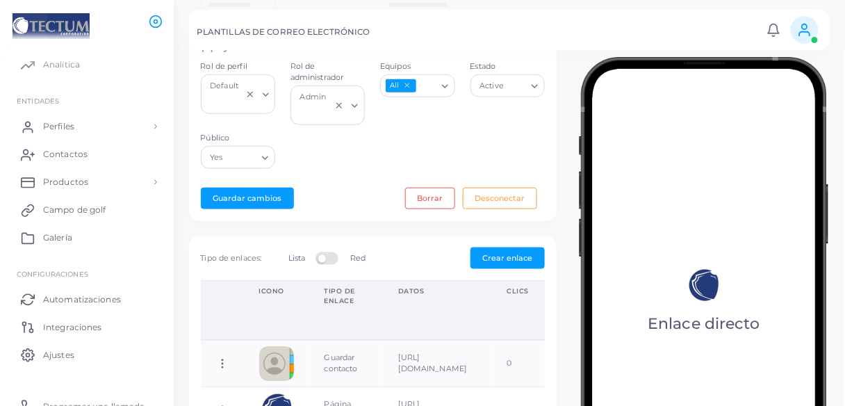
scroll to position [334, 0]
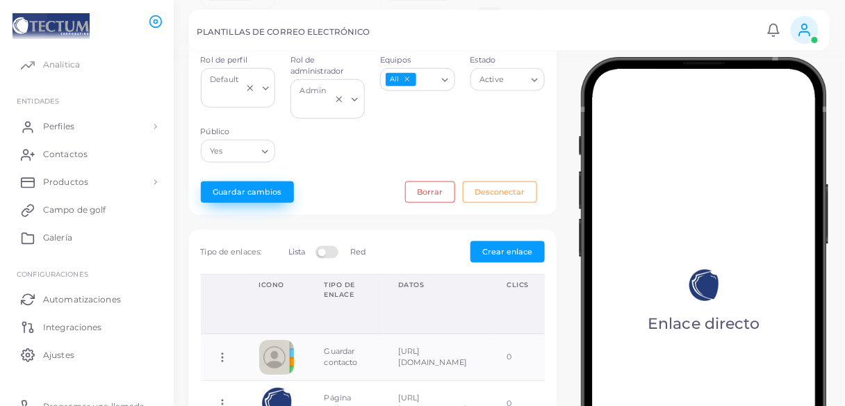
type input "**********"
click at [261, 182] on button "Guardar cambios" at bounding box center [247, 192] width 93 height 22
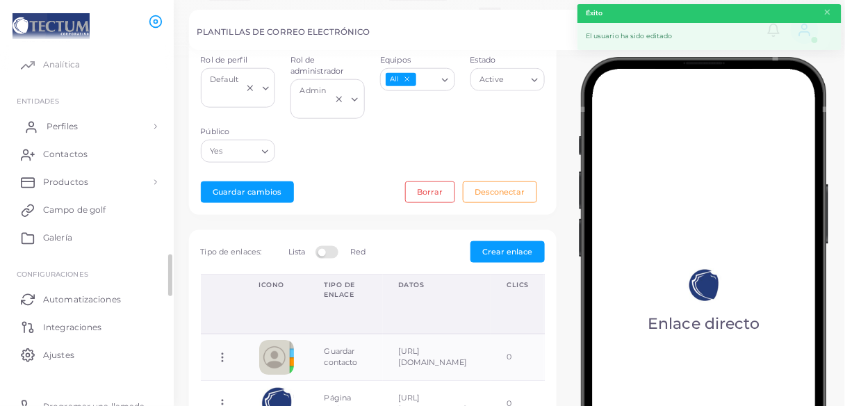
click at [74, 125] on font "Perfiles" at bounding box center [62, 126] width 31 height 10
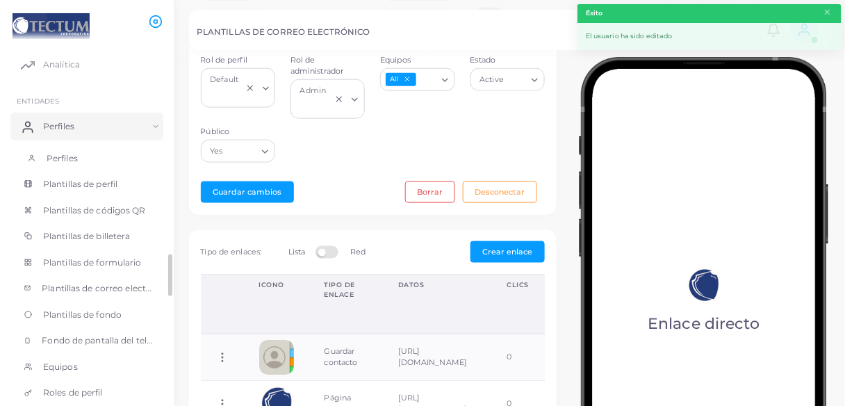
click at [58, 154] on font "Perfiles" at bounding box center [62, 158] width 31 height 10
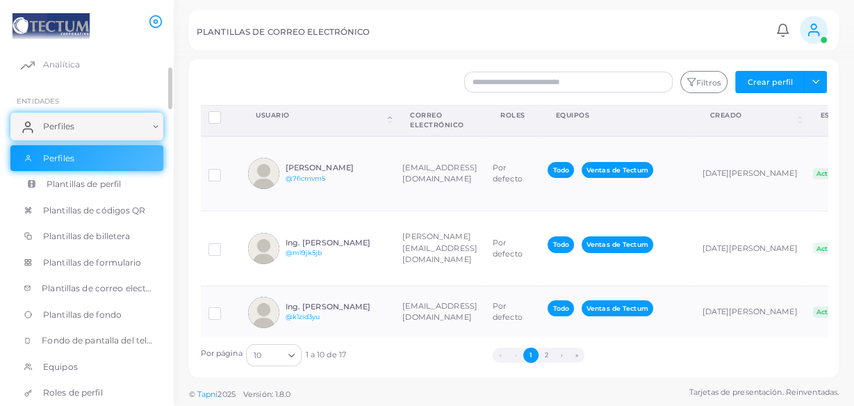
click at [88, 185] on font "Plantillas de perfil" at bounding box center [84, 184] width 74 height 10
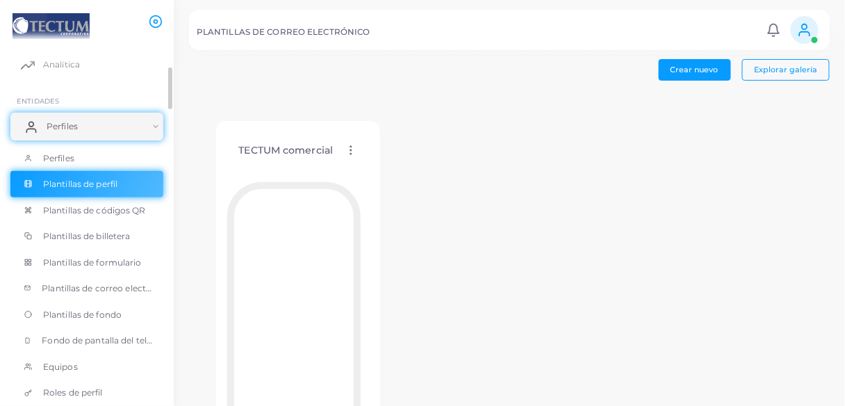
click at [60, 125] on font "Perfiles" at bounding box center [62, 126] width 31 height 10
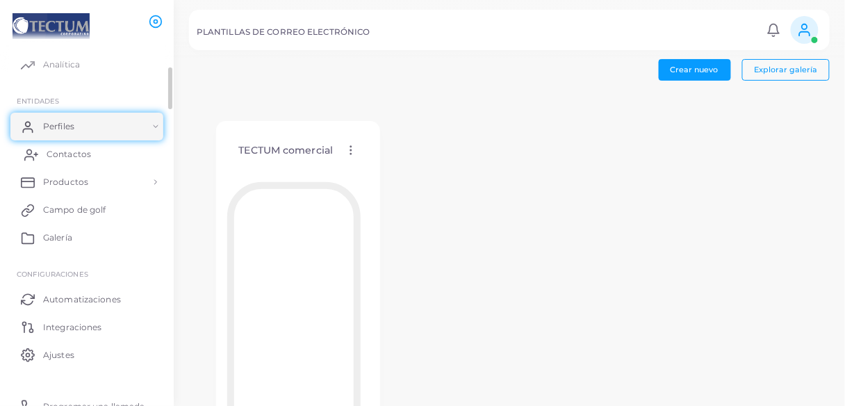
click at [56, 156] on font "Contactos" at bounding box center [69, 154] width 44 height 10
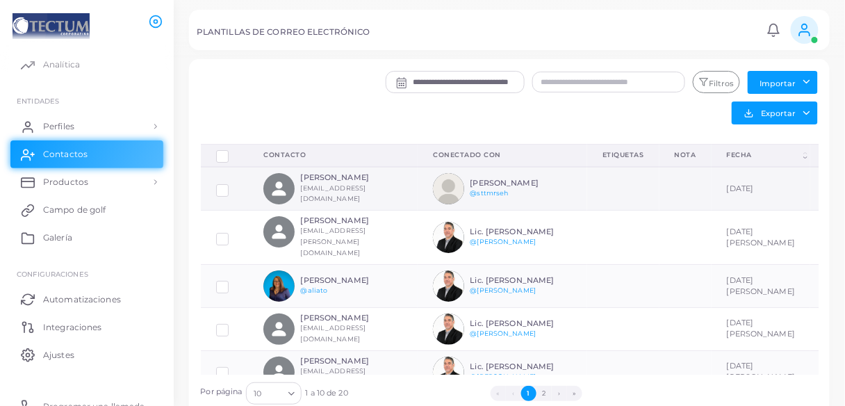
click at [359, 182] on h6 "[PERSON_NAME]" at bounding box center [352, 177] width 102 height 9
drag, startPoint x: 355, startPoint y: 200, endPoint x: 506, endPoint y: 163, distance: 155.3
drag, startPoint x: 506, startPoint y: 163, endPoint x: 429, endPoint y: 129, distance: 84.6
click at [429, 129] on div "**********" at bounding box center [562, 101] width 528 height 61
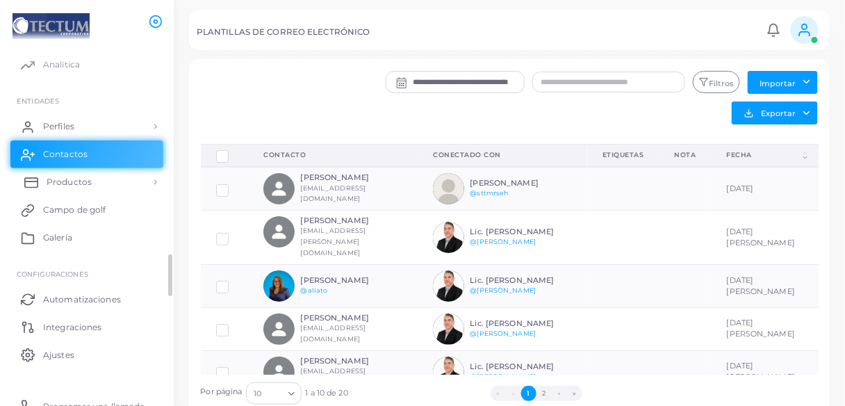
click at [83, 182] on font "Productos" at bounding box center [69, 182] width 45 height 10
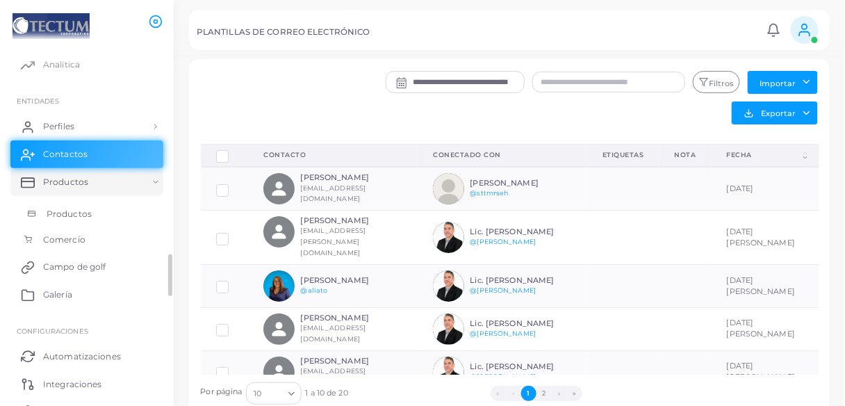
click at [79, 211] on font "Productos" at bounding box center [69, 214] width 45 height 10
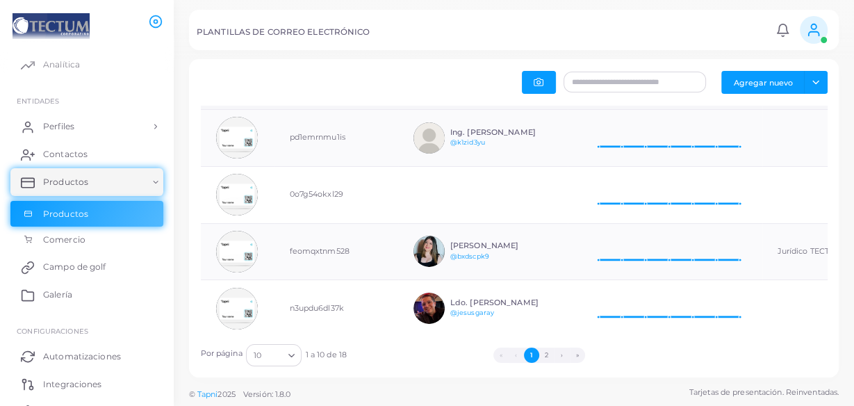
scroll to position [373, 0]
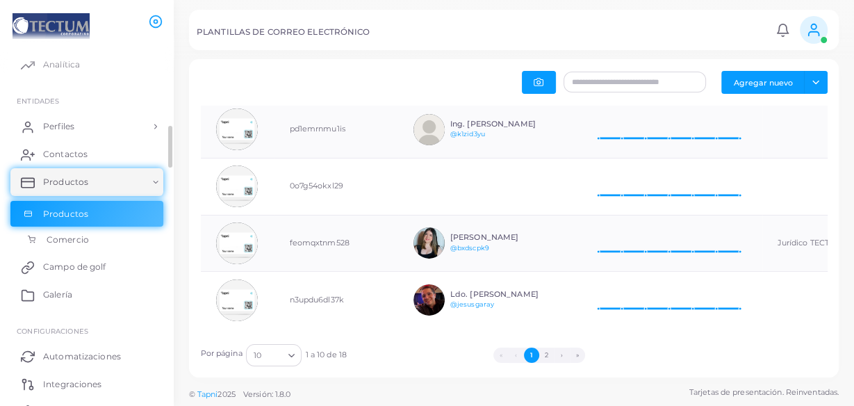
click at [96, 227] on link "Comercio" at bounding box center [86, 240] width 153 height 26
click at [60, 236] on font "Comercio" at bounding box center [68, 239] width 42 height 10
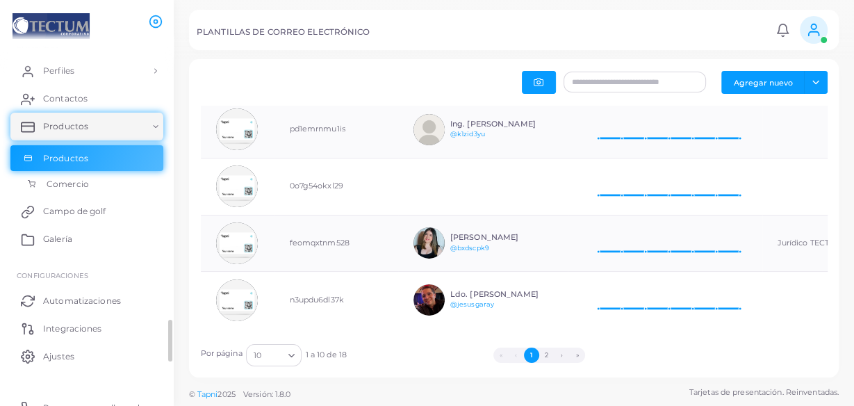
click at [85, 188] on font "Comercio" at bounding box center [68, 184] width 42 height 10
click at [72, 210] on font "Campo de golf" at bounding box center [78, 211] width 63 height 10
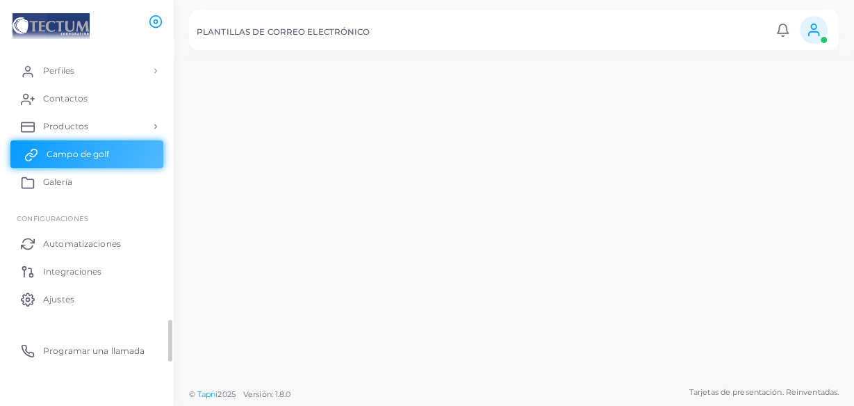
scroll to position [80, 0]
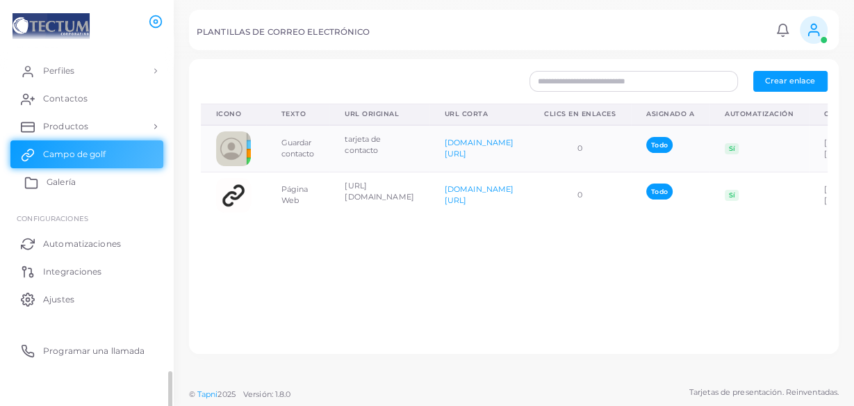
click at [80, 178] on link "Galería" at bounding box center [86, 182] width 153 height 28
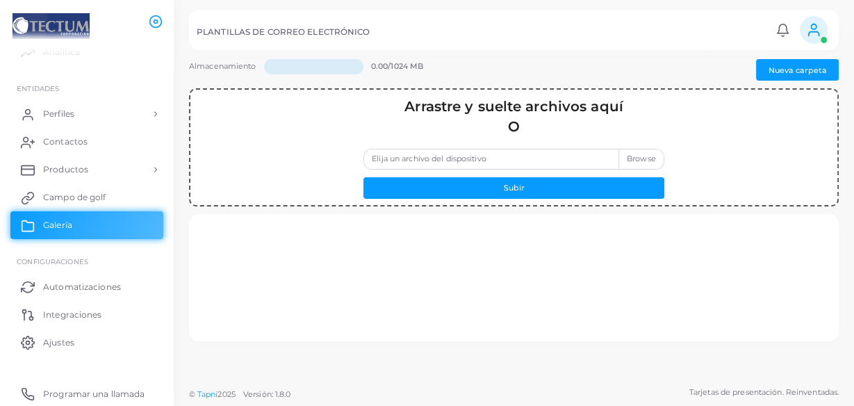
click at [623, 154] on label "Elija un archivo del dispositivo" at bounding box center [514, 159] width 301 height 21
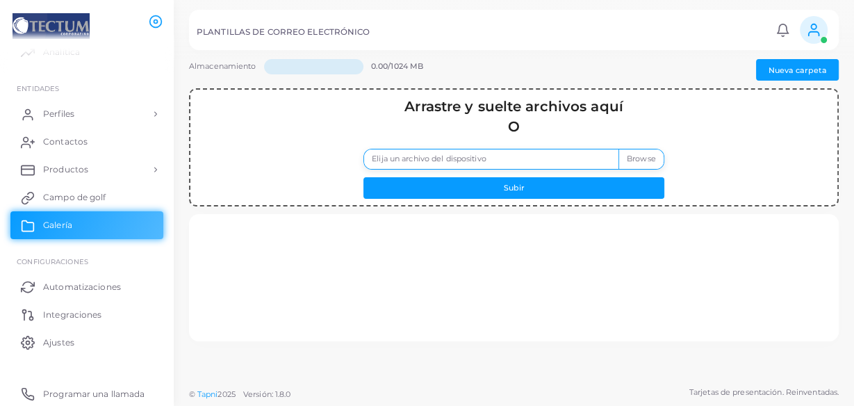
click at [623, 154] on input "Elija un archivo del dispositivo" at bounding box center [514, 159] width 301 height 21
type input "**********"
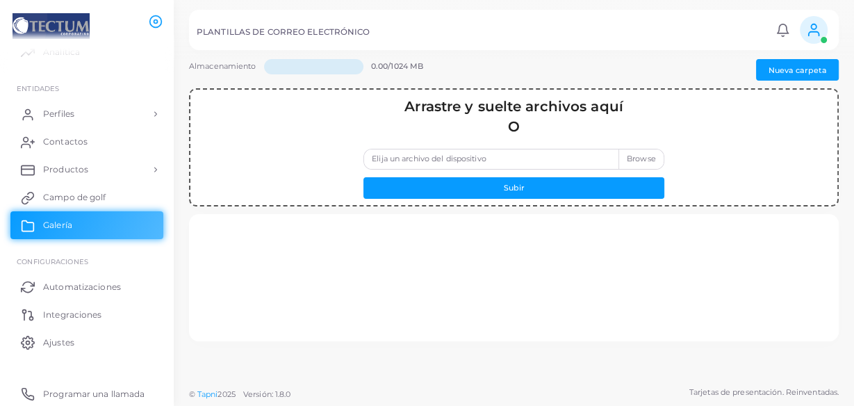
click at [470, 155] on label "Elija un archivo del dispositivo" at bounding box center [514, 159] width 301 height 21
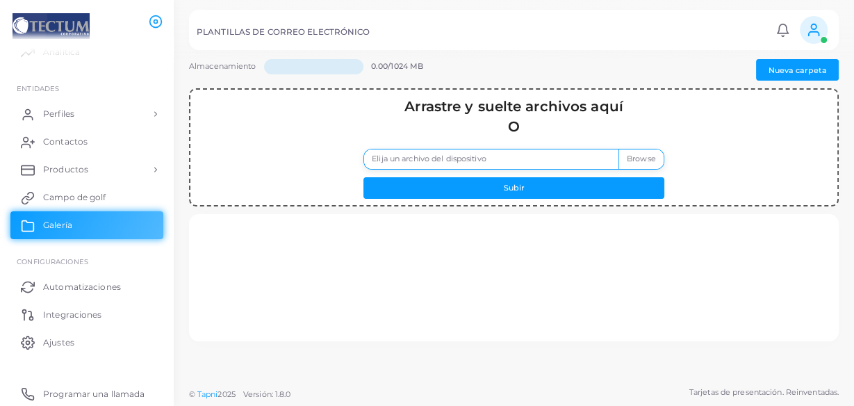
click at [470, 155] on input "Elija un archivo del dispositivo" at bounding box center [514, 159] width 301 height 21
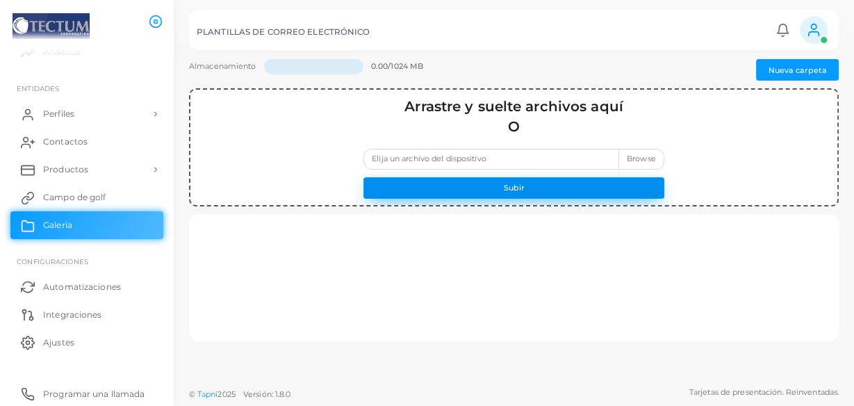
click at [485, 195] on button "Subir" at bounding box center [514, 188] width 301 height 22
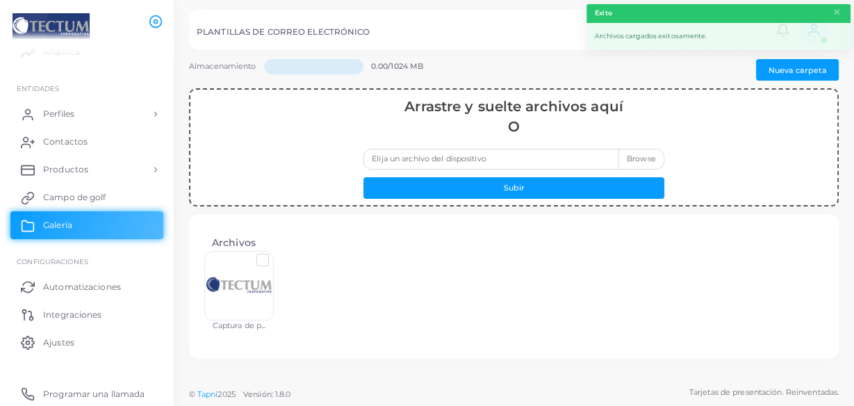
click at [240, 266] on div at bounding box center [239, 286] width 70 height 70
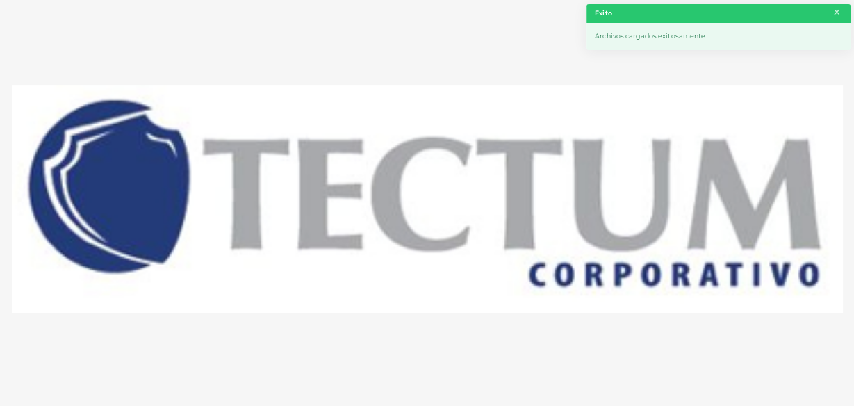
click at [840, 13] on font "×" at bounding box center [837, 12] width 9 height 19
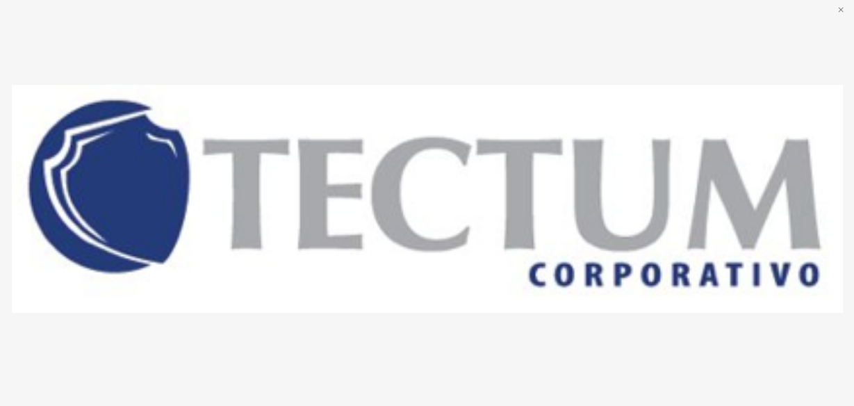
click at [842, 9] on icon "incógnita" at bounding box center [841, 10] width 12 height 12
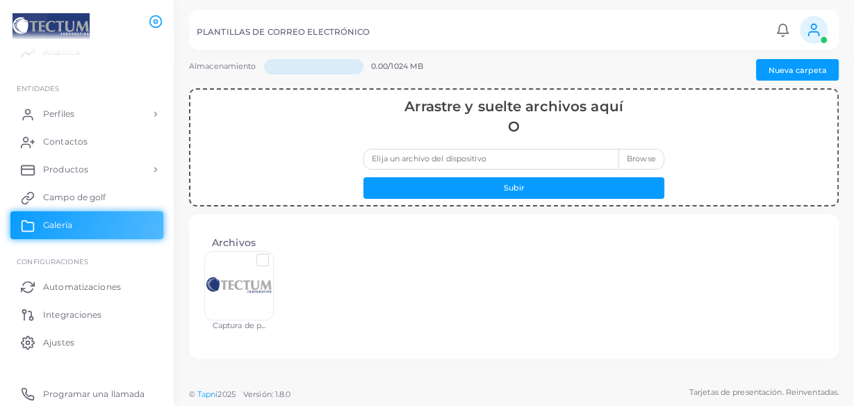
click at [274, 254] on label at bounding box center [274, 254] width 0 height 0
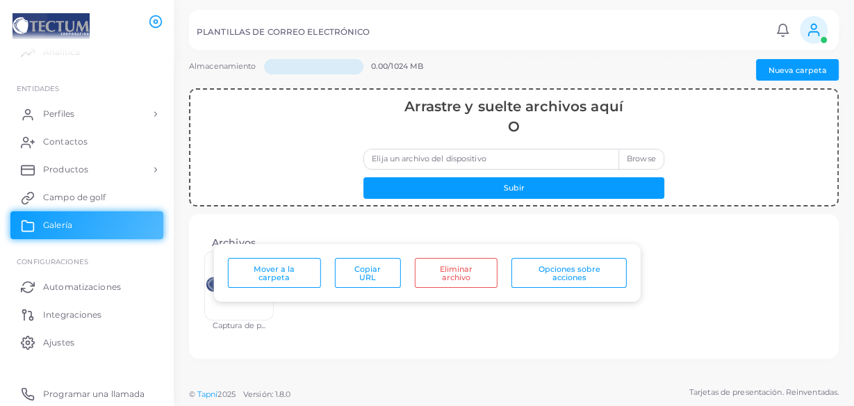
click at [512, 237] on h4 "Archivos" at bounding box center [514, 243] width 604 height 12
click at [391, 215] on div "Archivos Captura de p..." at bounding box center [514, 286] width 650 height 145
click at [266, 175] on div "Arrastre y suelte archivos aquí O Elija un archivo del dispositivo Subir" at bounding box center [514, 147] width 632 height 101
click at [50, 287] on font "Automatizaciones" at bounding box center [86, 287] width 78 height 10
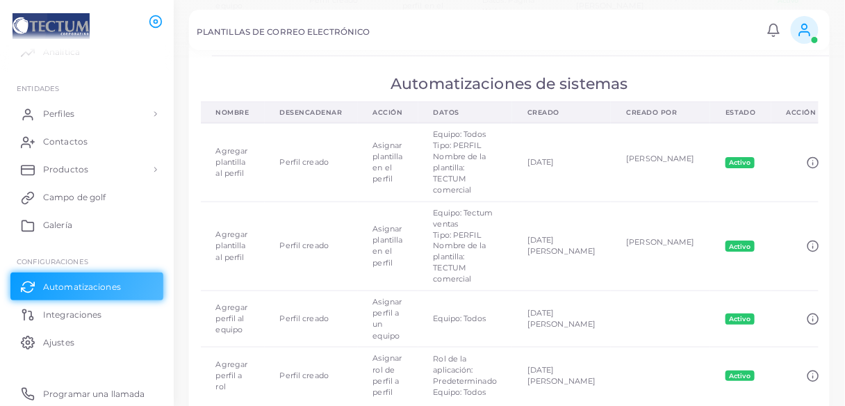
scroll to position [401, 0]
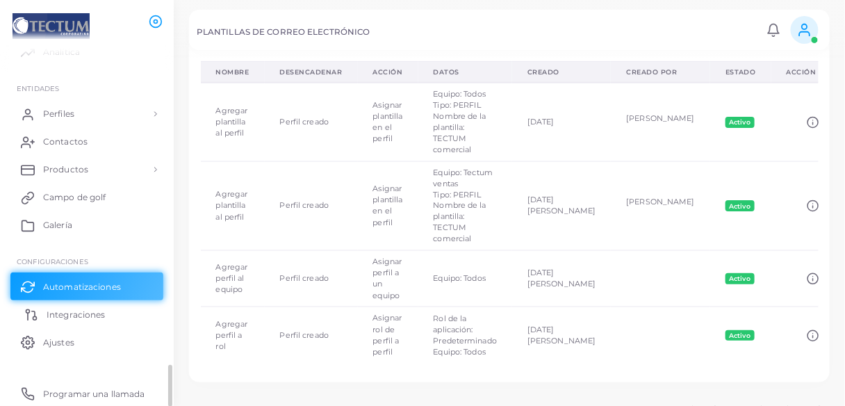
click at [75, 314] on font "Integraciones" at bounding box center [76, 314] width 58 height 10
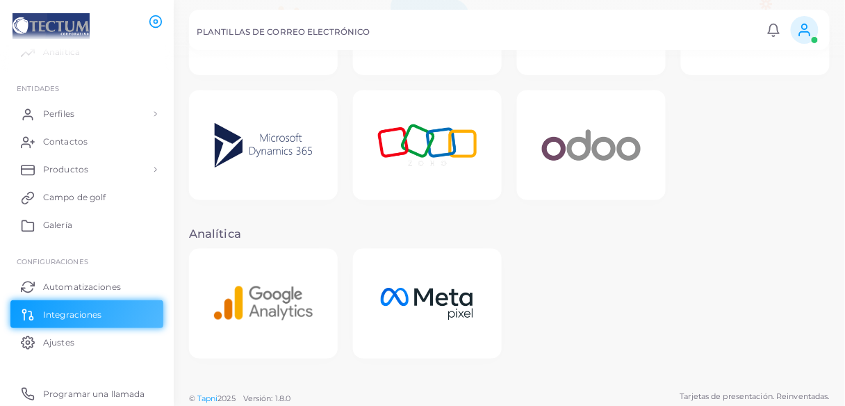
scroll to position [403, 0]
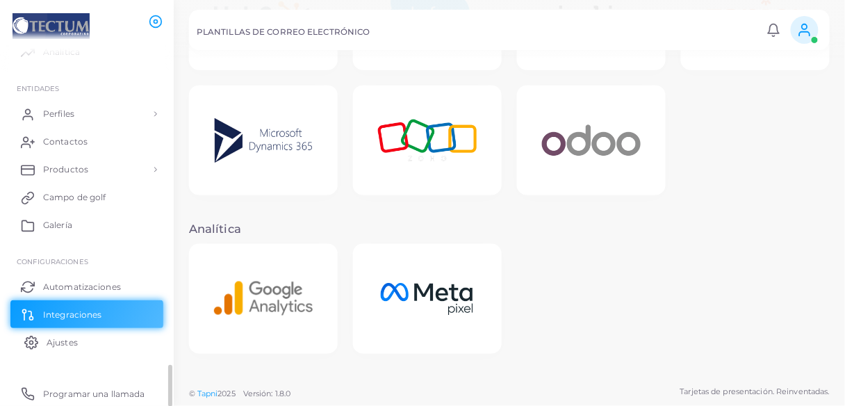
click at [69, 345] on font "Ajustes" at bounding box center [62, 342] width 31 height 10
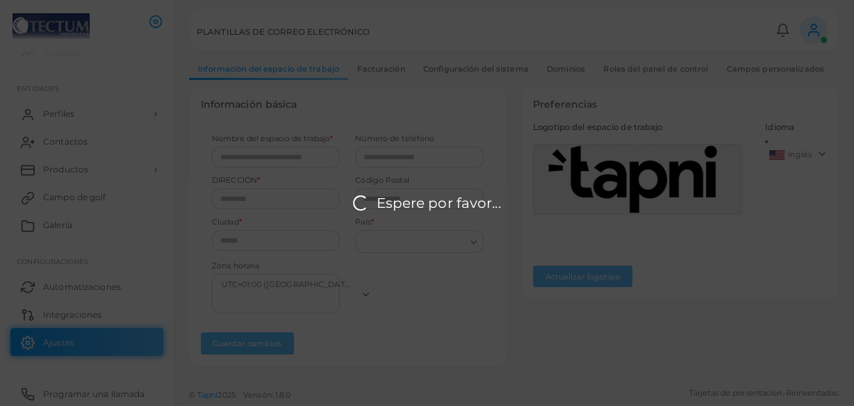
type input "**********"
type input "*****"
type input "*********"
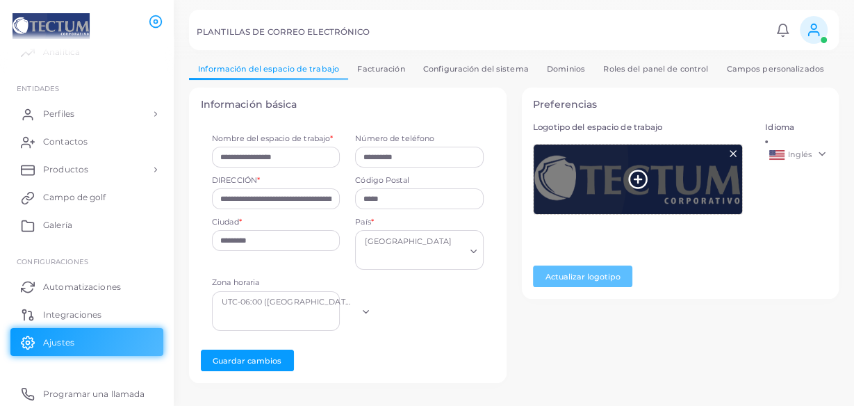
click at [636, 178] on icon at bounding box center [638, 179] width 21 height 21
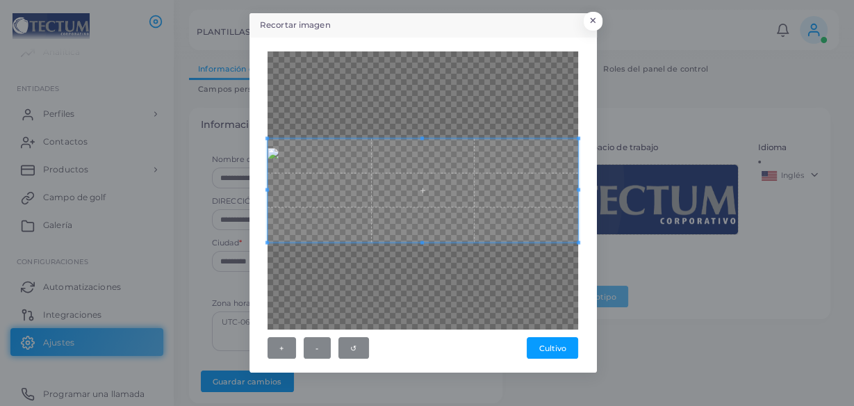
click at [423, 131] on div at bounding box center [423, 190] width 311 height 278
click at [543, 350] on font "Cultivo" at bounding box center [552, 348] width 27 height 10
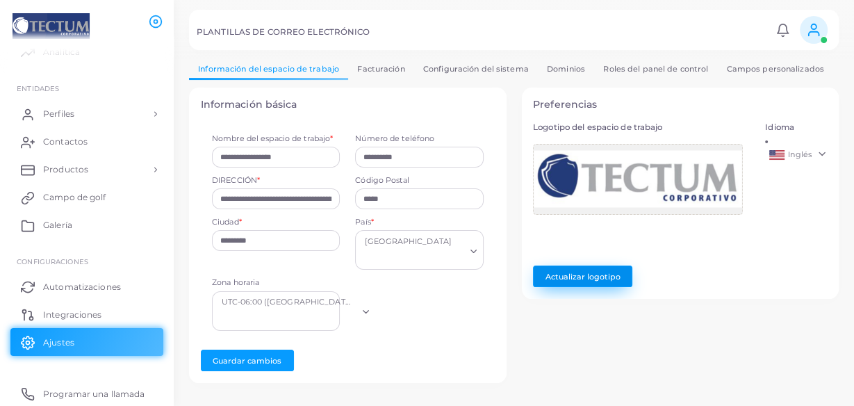
click at [594, 271] on font "Actualizar logotipo" at bounding box center [583, 276] width 75 height 10
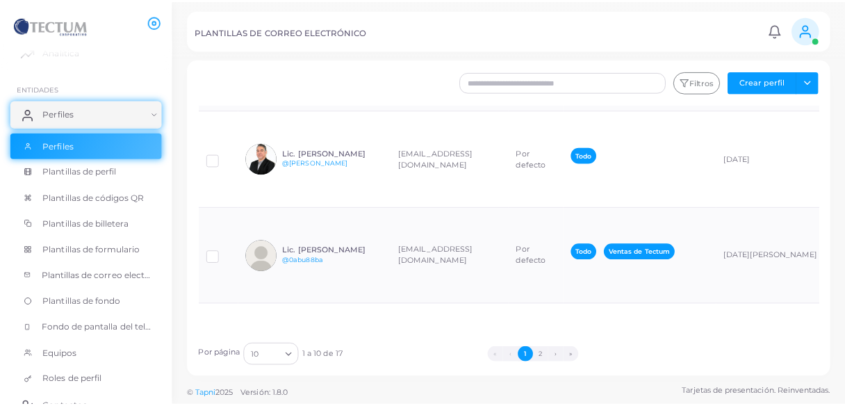
scroll to position [556, 0]
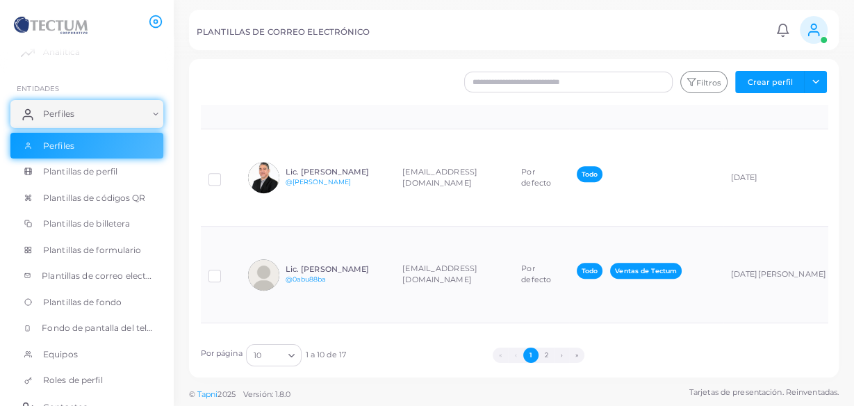
click at [496, 129] on td "[EMAIL_ADDRESS][DOMAIN_NAME]" at bounding box center [454, 80] width 119 height 97
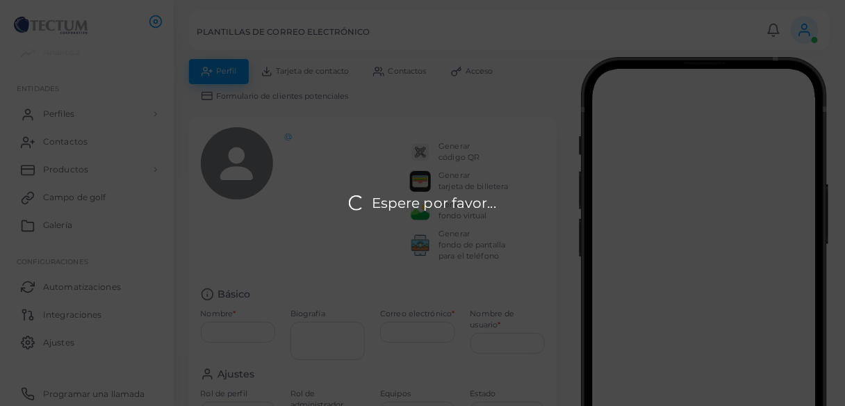
type input "**********"
type textarea "**********"
type input "**********"
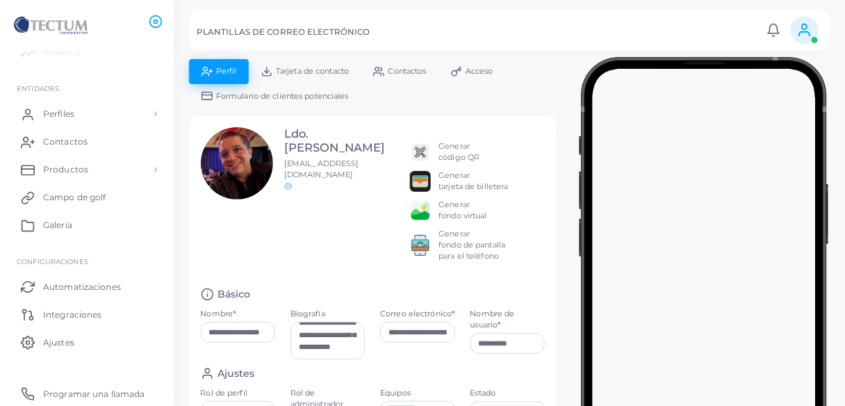
click at [296, 72] on font "Tarjeta de contacto" at bounding box center [312, 71] width 73 height 10
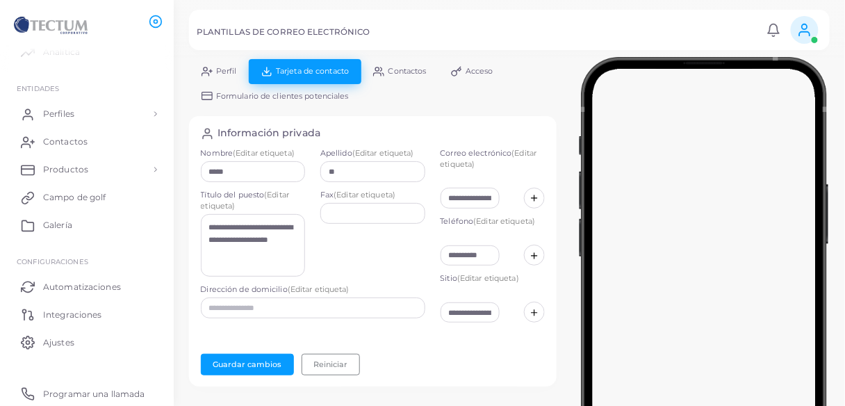
click at [386, 75] on link "Contactos" at bounding box center [400, 71] width 78 height 24
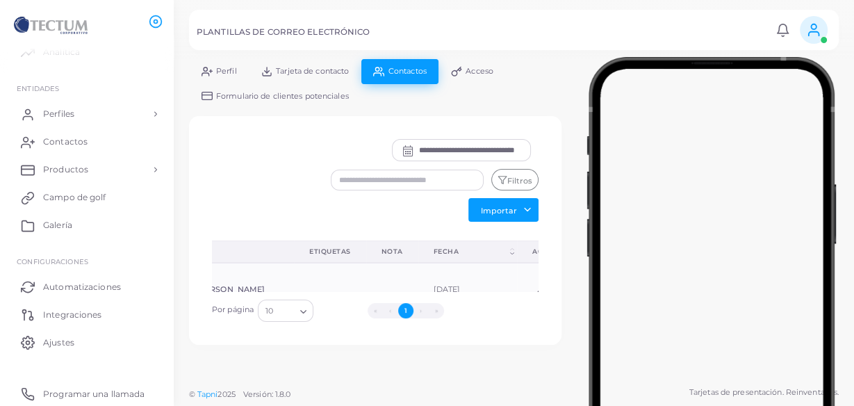
click at [459, 70] on icon at bounding box center [456, 71] width 11 height 11
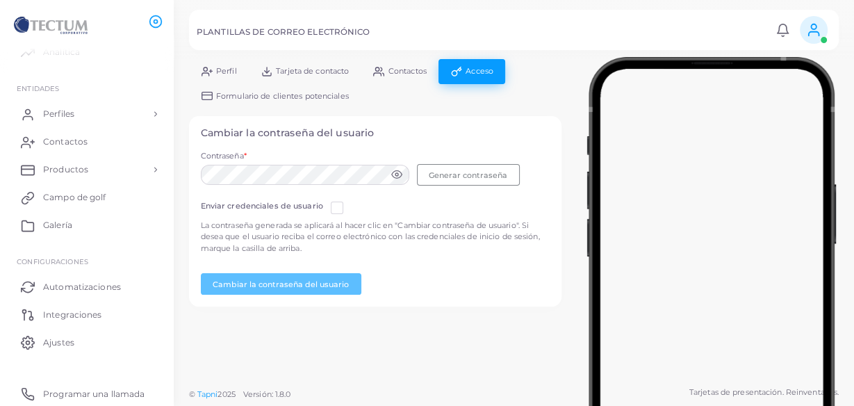
click at [284, 92] on font "Formulario de clientes potenciales" at bounding box center [282, 96] width 133 height 10
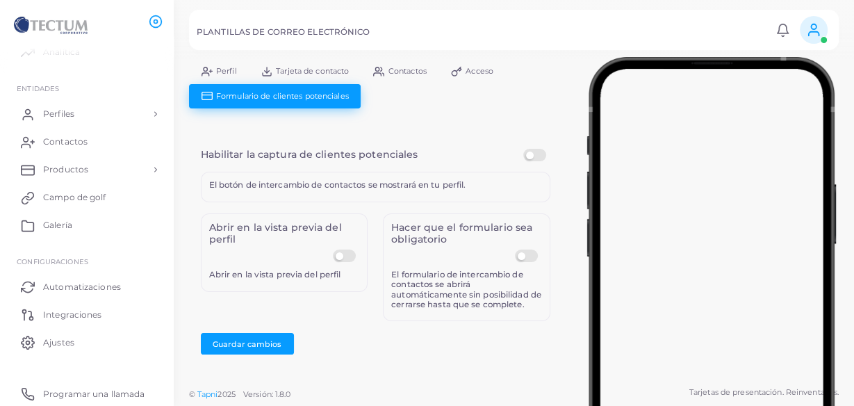
click at [229, 74] on font "Perfil" at bounding box center [226, 71] width 21 height 10
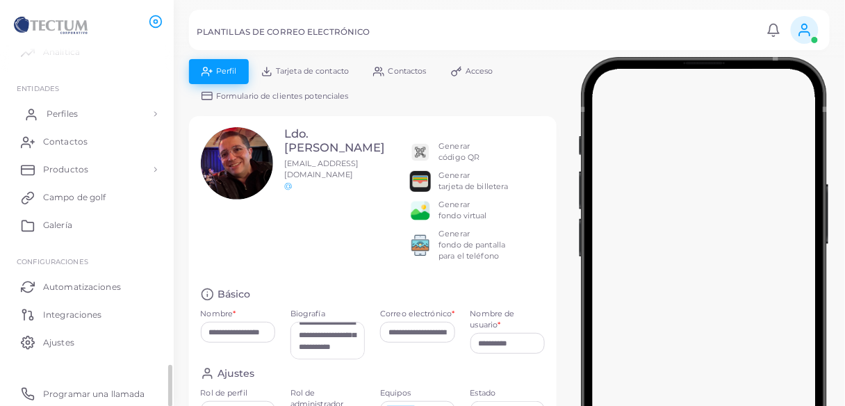
click at [73, 120] on link "Perfiles" at bounding box center [86, 114] width 153 height 28
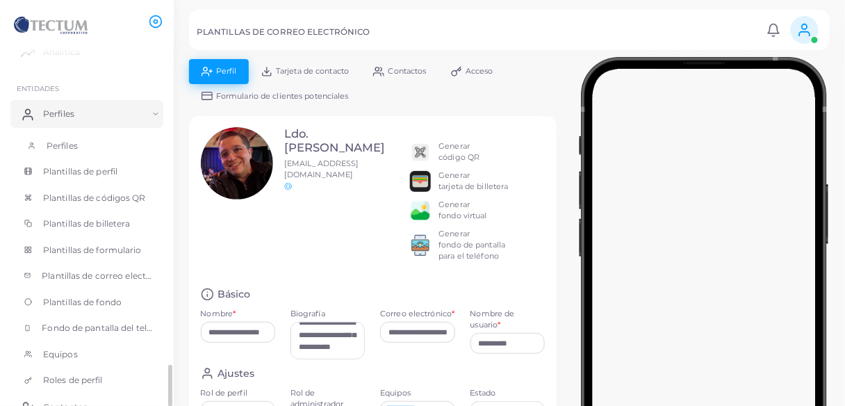
click at [78, 139] on link "Perfiles" at bounding box center [86, 146] width 153 height 26
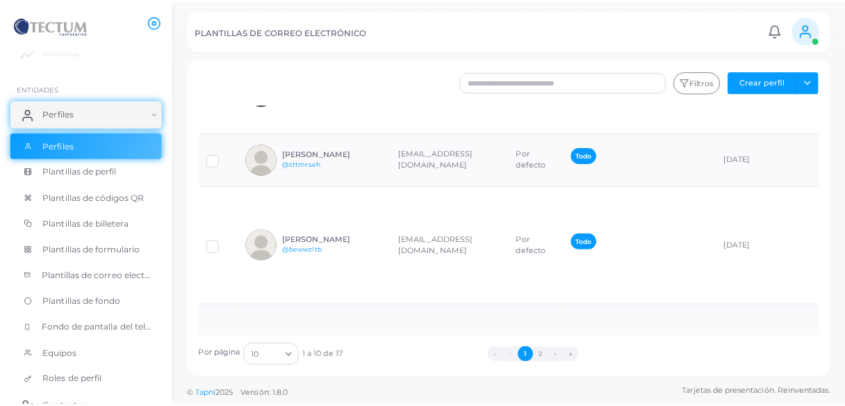
scroll to position [334, 0]
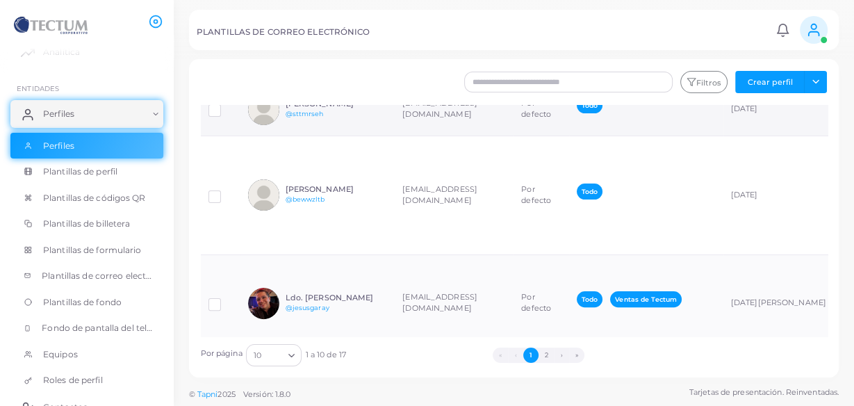
click at [313, 136] on td "[PERSON_NAME] @sttmrseh" at bounding box center [317, 109] width 154 height 53
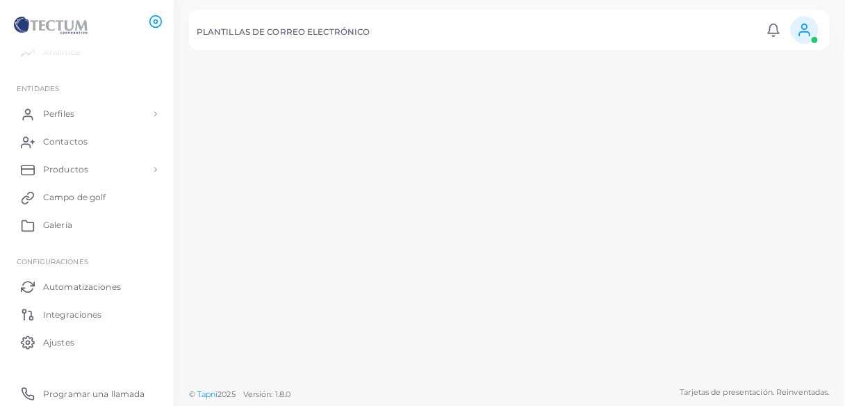
click at [313, 133] on td "[PERSON_NAME] @sttmrseh" at bounding box center [312, 106] width 159 height 54
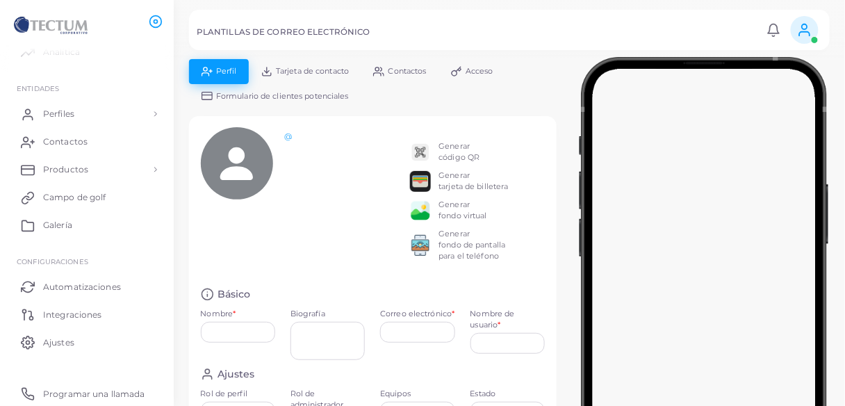
type input "**********"
type input "********"
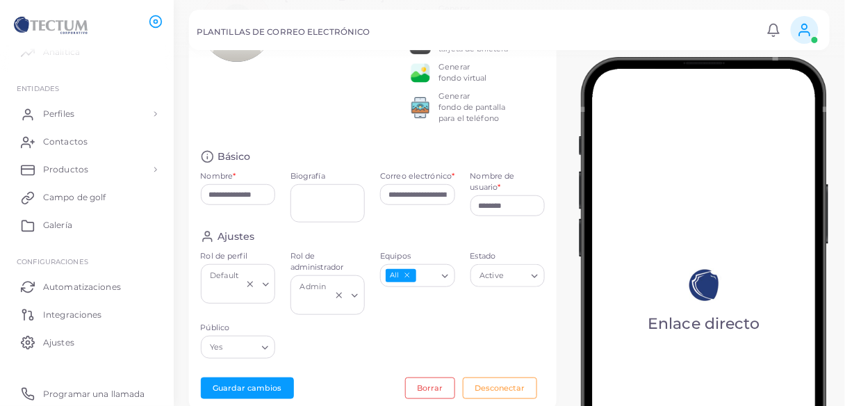
scroll to position [167, 0]
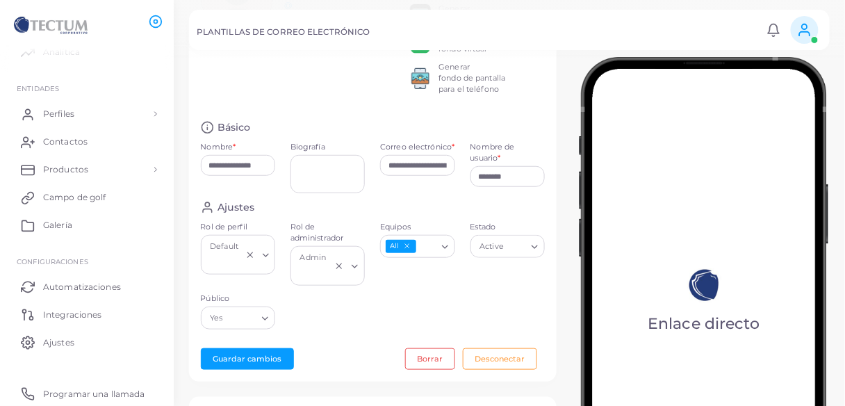
click at [265, 259] on div "Rol de perfil Default Cargando..." at bounding box center [238, 258] width 90 height 72
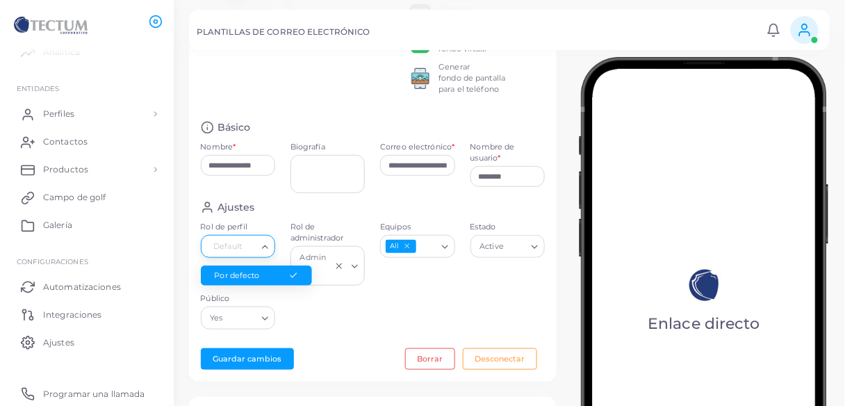
click at [261, 270] on li "Por defecto" at bounding box center [256, 276] width 111 height 21
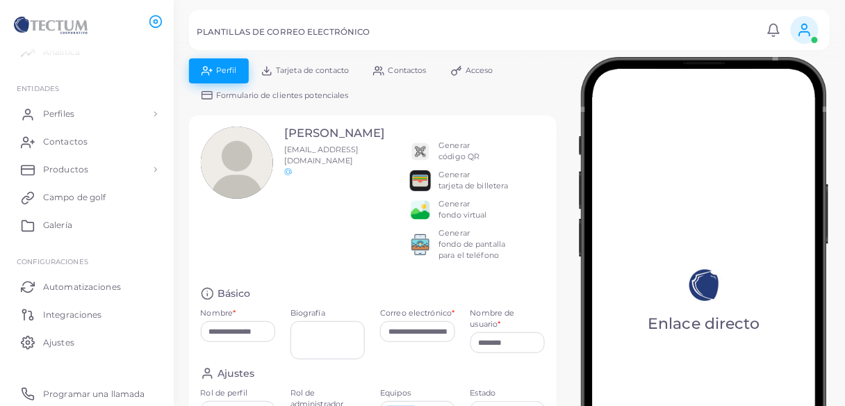
scroll to position [0, 0]
click at [296, 76] on link "Tarjeta de contacto" at bounding box center [305, 71] width 113 height 24
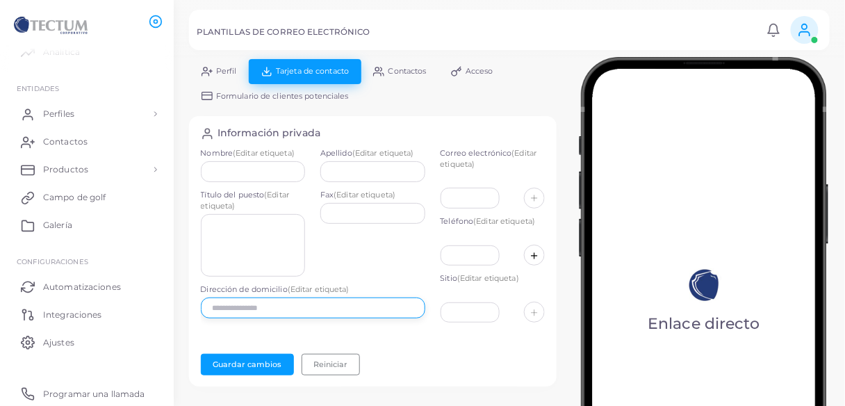
click at [305, 300] on input "text" at bounding box center [313, 307] width 225 height 21
click at [315, 278] on div "Fax (Editar etiqueta)" at bounding box center [373, 237] width 120 height 95
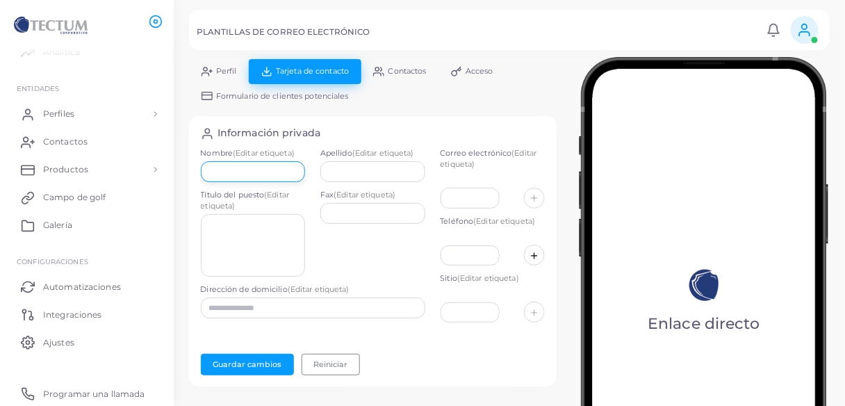
click at [266, 173] on input "text" at bounding box center [253, 171] width 105 height 21
click at [410, 77] on link "Contactos" at bounding box center [400, 71] width 78 height 24
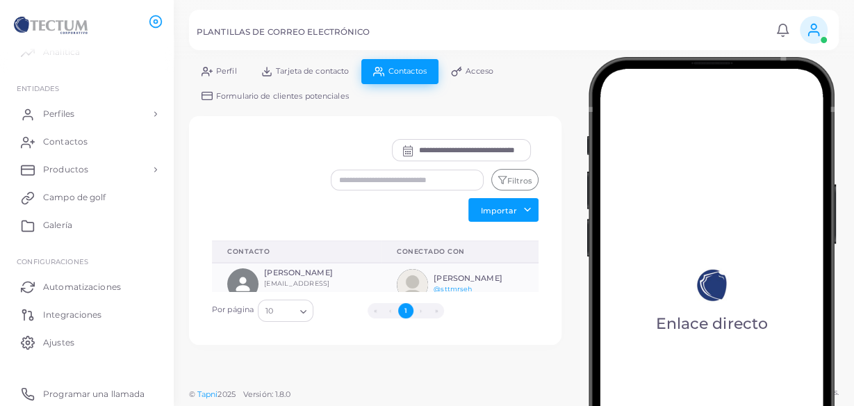
click at [317, 70] on font "Tarjeta de contacto" at bounding box center [312, 71] width 73 height 10
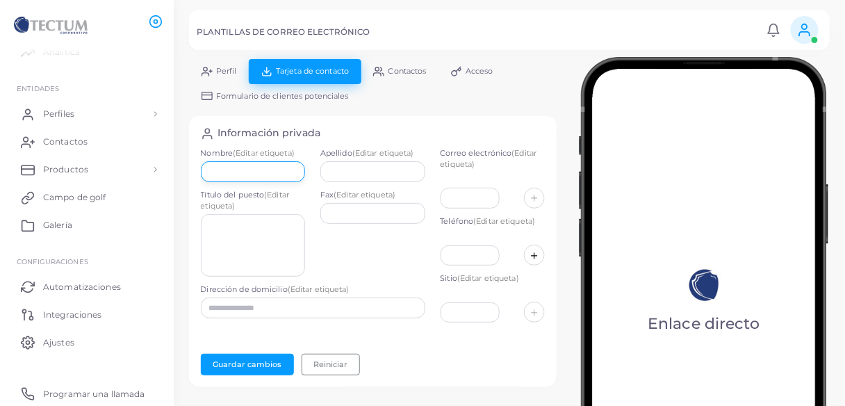
click at [261, 166] on input "text" at bounding box center [253, 171] width 105 height 21
type input "**********"
click at [361, 177] on input "text" at bounding box center [372, 171] width 105 height 21
type input "**********"
click at [452, 198] on input "text" at bounding box center [471, 198] width 60 height 21
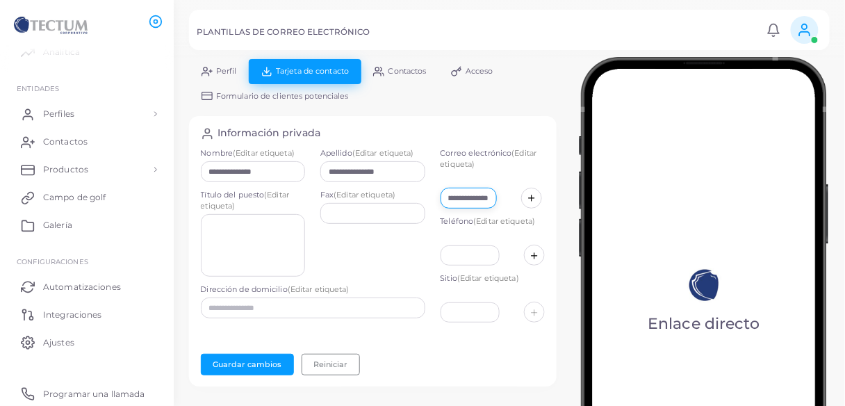
scroll to position [0, 101]
type input "**********"
click at [245, 250] on textarea at bounding box center [253, 245] width 105 height 63
type textarea "**********"
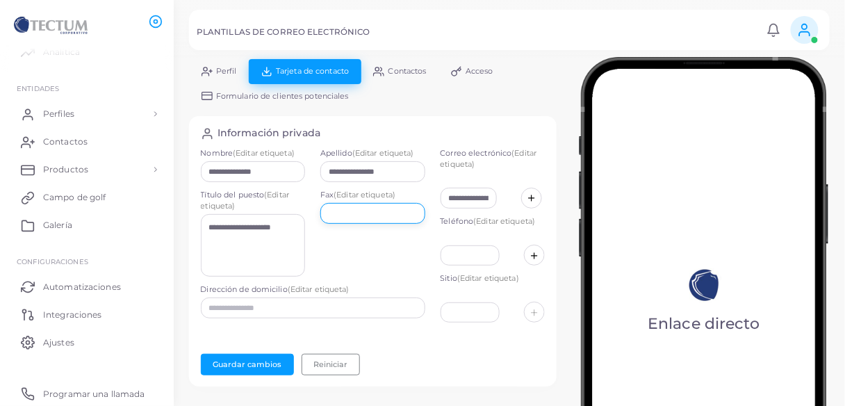
click at [359, 218] on input "text" at bounding box center [372, 213] width 105 height 21
click at [460, 253] on input "text" at bounding box center [471, 255] width 60 height 21
type input "**********"
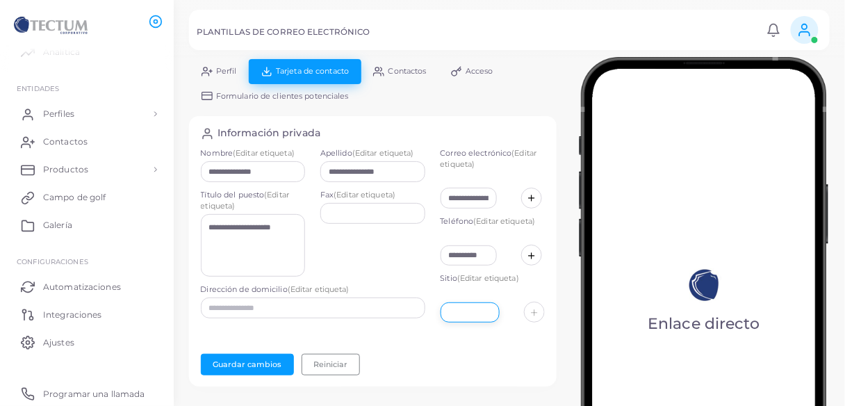
click at [466, 305] on input "text" at bounding box center [471, 312] width 60 height 21
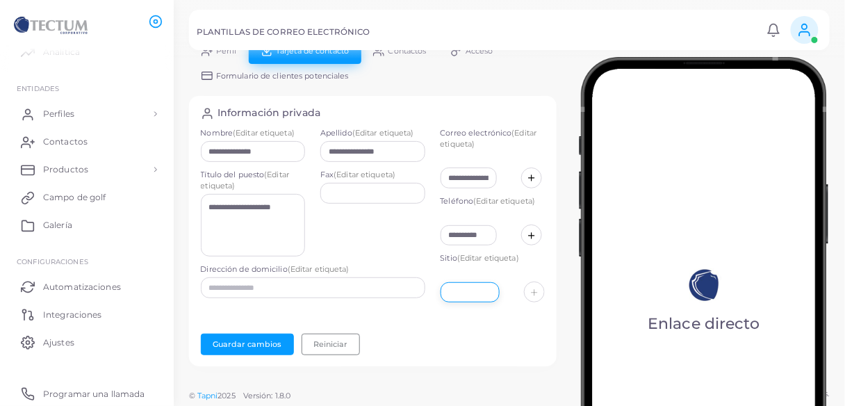
scroll to position [21, 0]
click at [479, 296] on input "text" at bounding box center [471, 292] width 60 height 21
click at [454, 294] on input "text" at bounding box center [471, 292] width 60 height 21
paste input "**********"
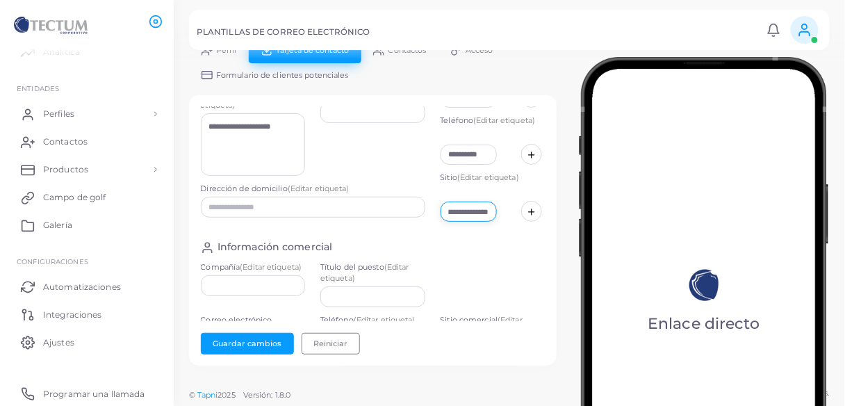
scroll to position [56, 0]
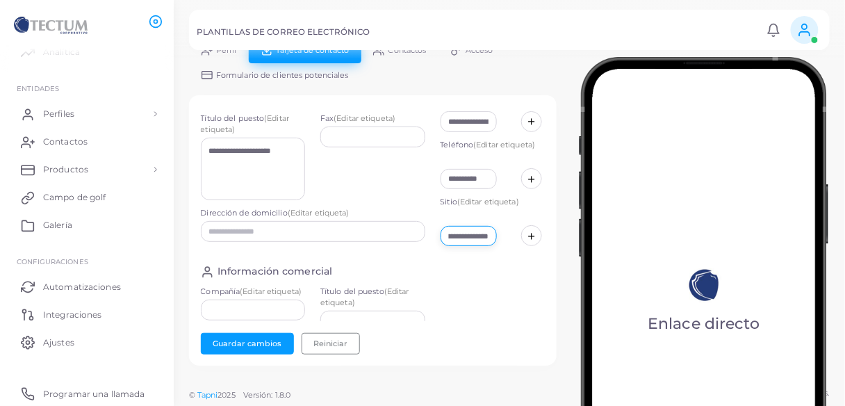
type input "**********"
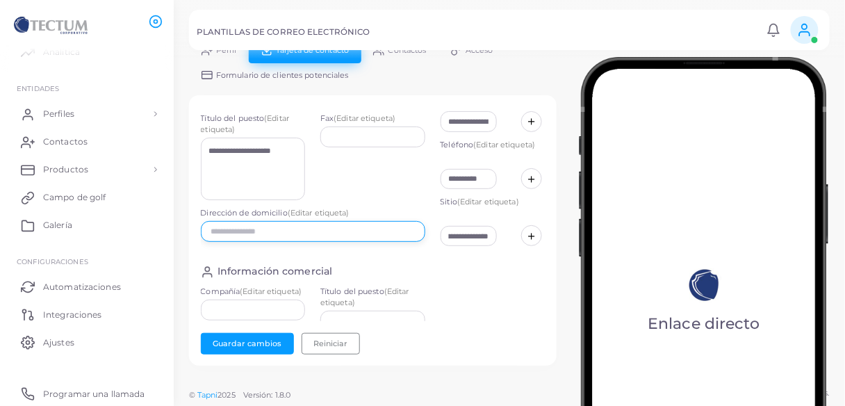
scroll to position [0, 0]
click at [330, 225] on input "text" at bounding box center [313, 231] width 225 height 21
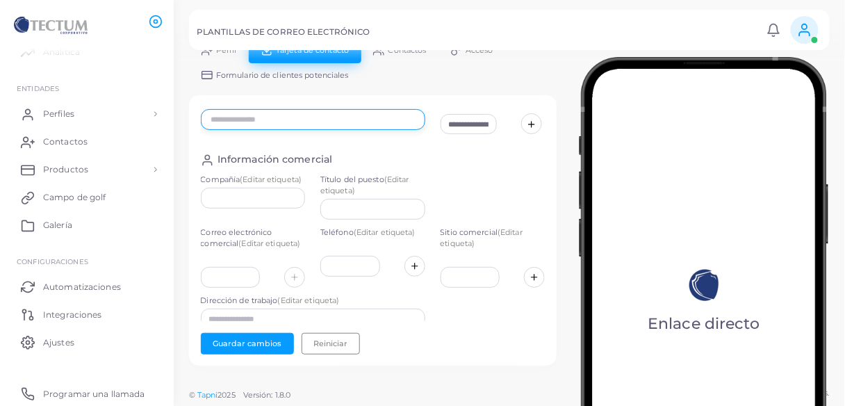
scroll to position [167, 0]
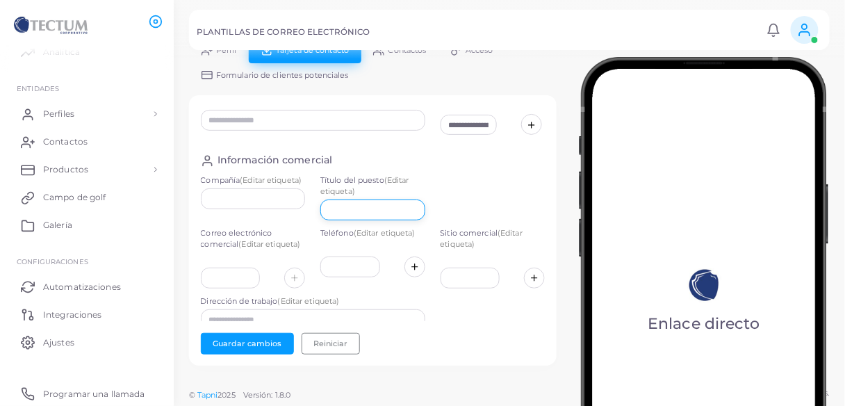
click at [372, 211] on input "text" at bounding box center [372, 209] width 105 height 21
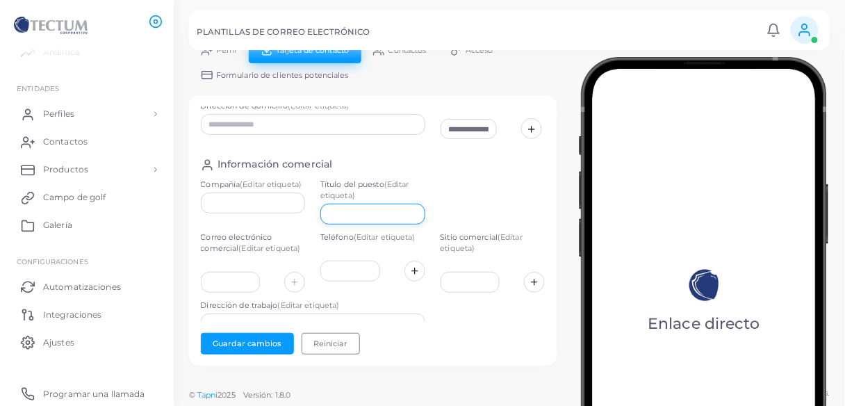
scroll to position [168, 0]
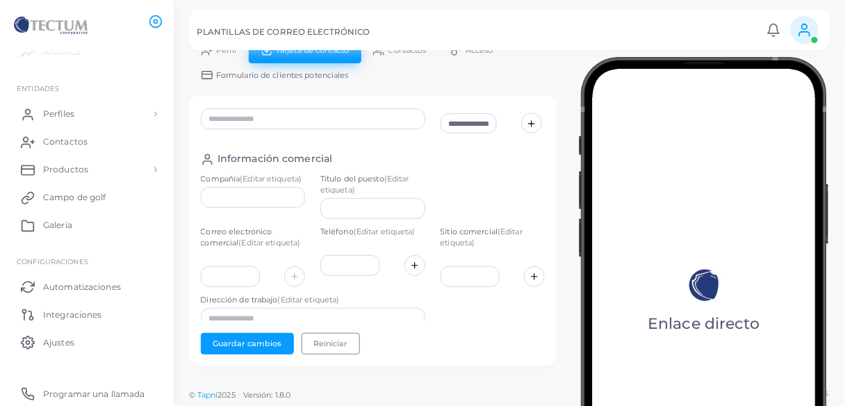
click at [282, 185] on label "Compañía (Editar etiqueta)" at bounding box center [253, 179] width 105 height 11
click at [279, 199] on input "text" at bounding box center [253, 197] width 105 height 21
type input "*"
type input "**********"
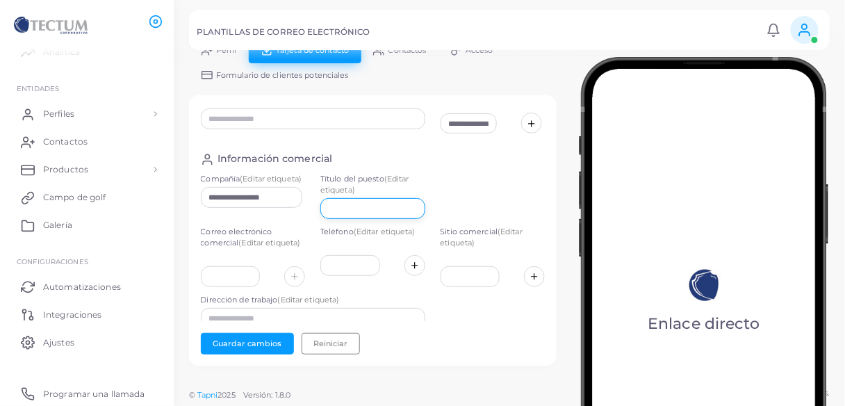
click at [374, 209] on input "text" at bounding box center [372, 208] width 105 height 21
type input "*********"
click at [230, 282] on input "text" at bounding box center [231, 276] width 60 height 21
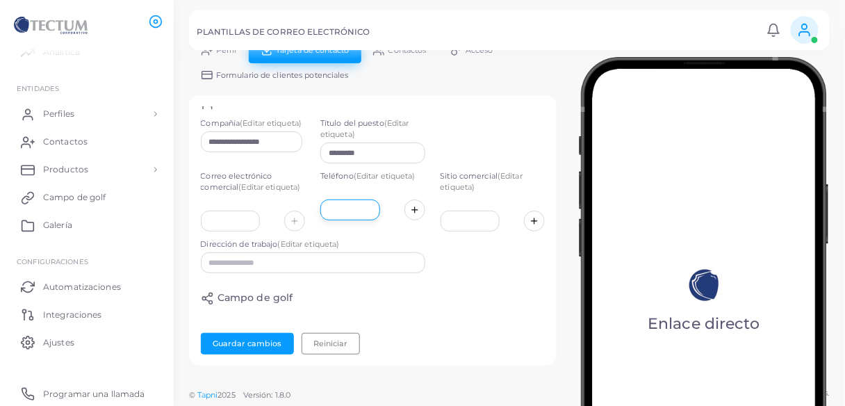
click at [334, 211] on input "text" at bounding box center [350, 209] width 60 height 21
type input "**********"
click at [449, 218] on input "text" at bounding box center [471, 221] width 60 height 21
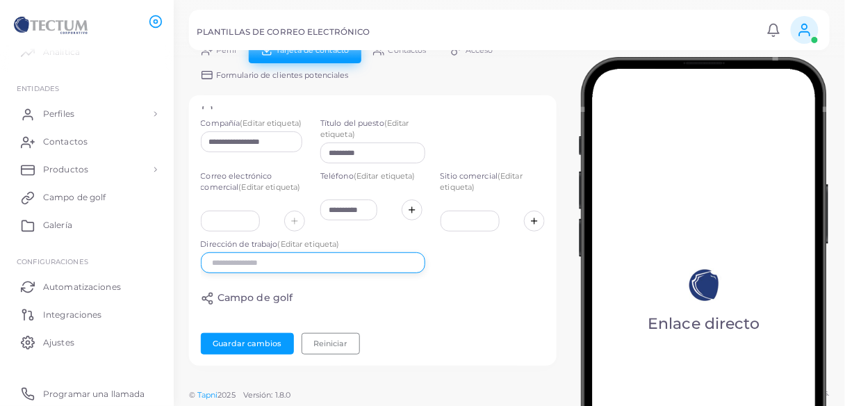
click at [256, 270] on input "text" at bounding box center [313, 262] width 225 height 21
click at [286, 273] on input "text" at bounding box center [313, 262] width 225 height 21
paste input "**********"
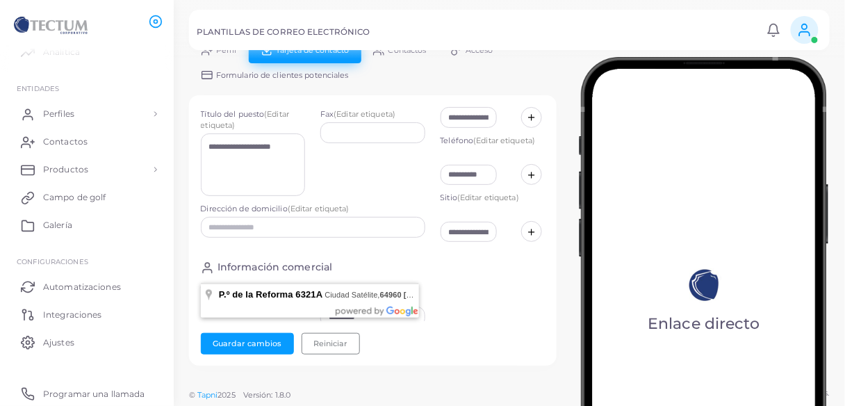
scroll to position [57, 0]
type input "**********"
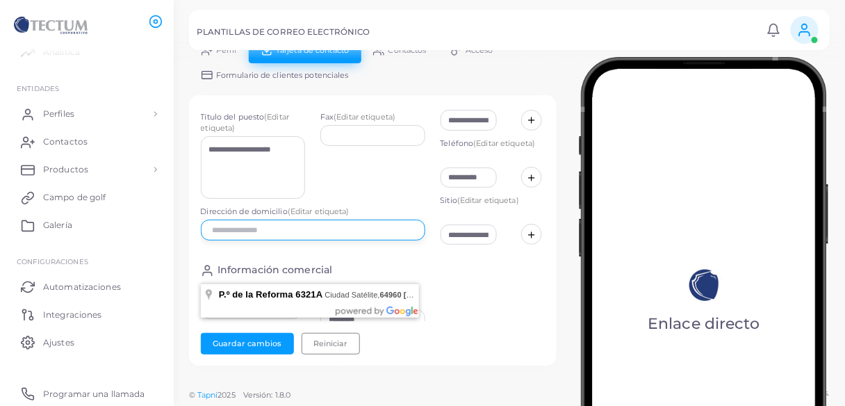
click at [325, 228] on input "text" at bounding box center [313, 230] width 225 height 21
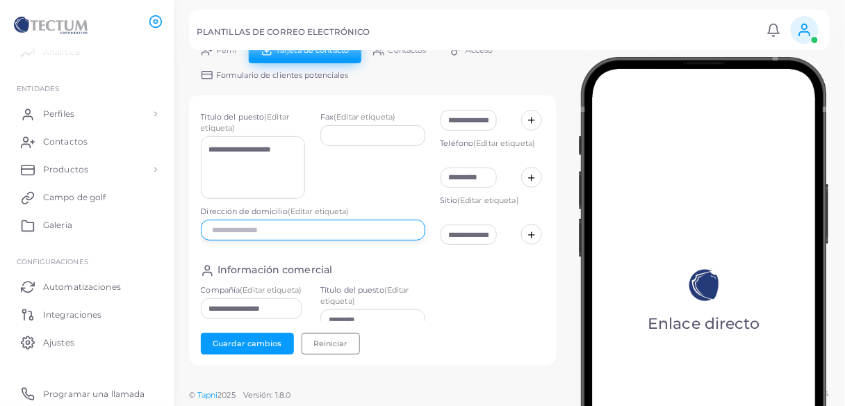
scroll to position [0, 0]
paste input "**********"
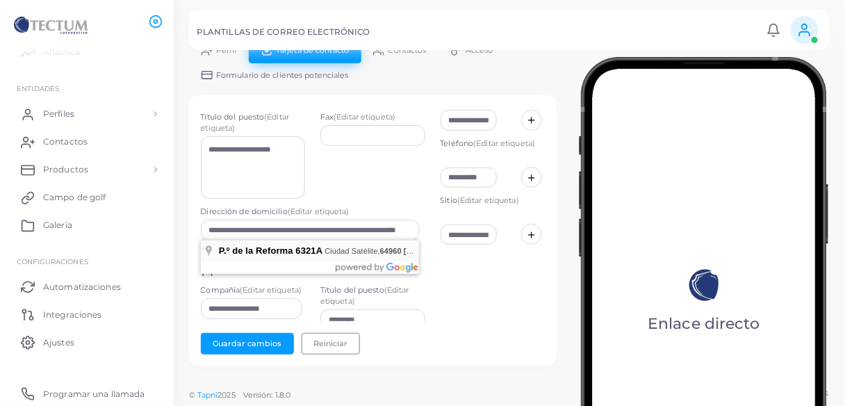
type input "**********"
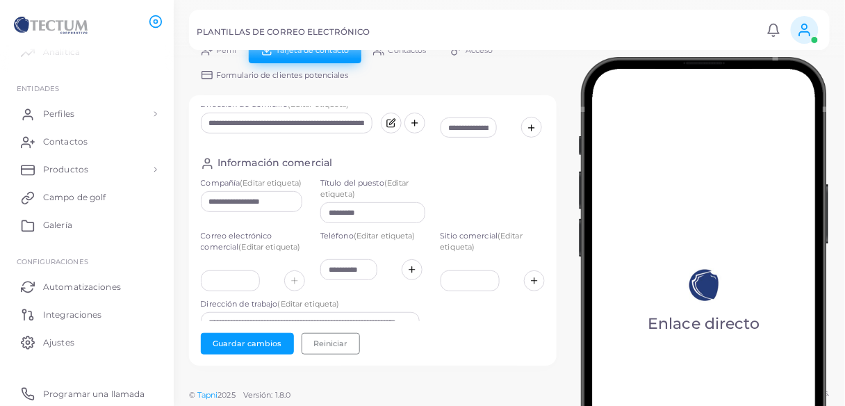
scroll to position [224, 0]
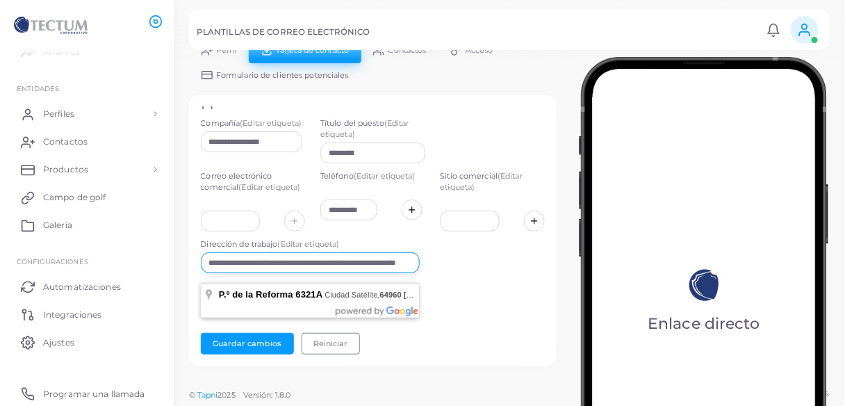
click at [282, 273] on input "**********" at bounding box center [310, 262] width 219 height 21
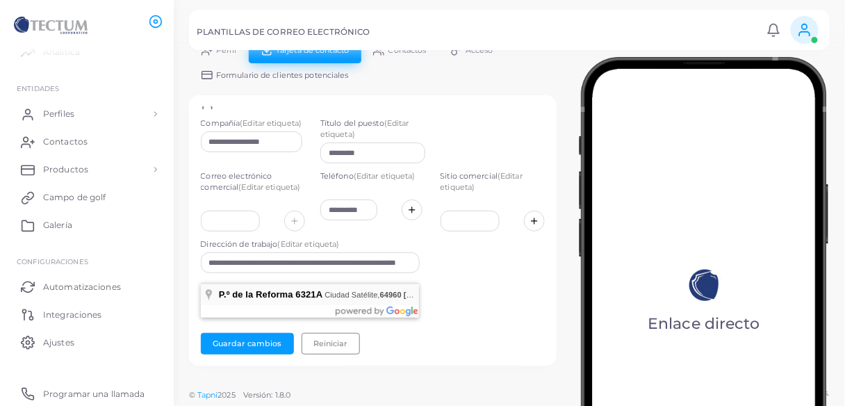
type input "**********"
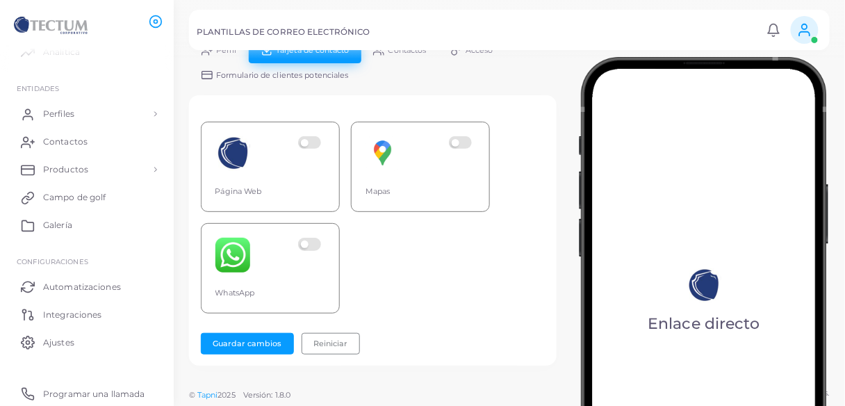
scroll to position [446, 0]
click at [244, 338] on font "Guardar cambios" at bounding box center [247, 343] width 69 height 10
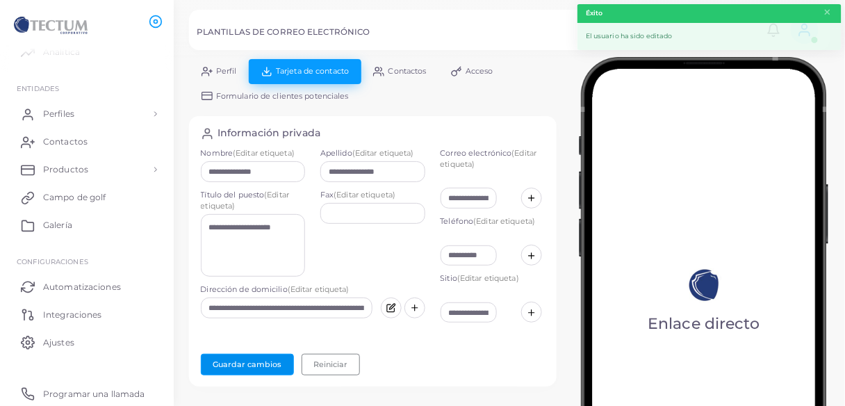
scroll to position [0, 0]
click at [227, 74] on font "Perfil" at bounding box center [226, 71] width 21 height 10
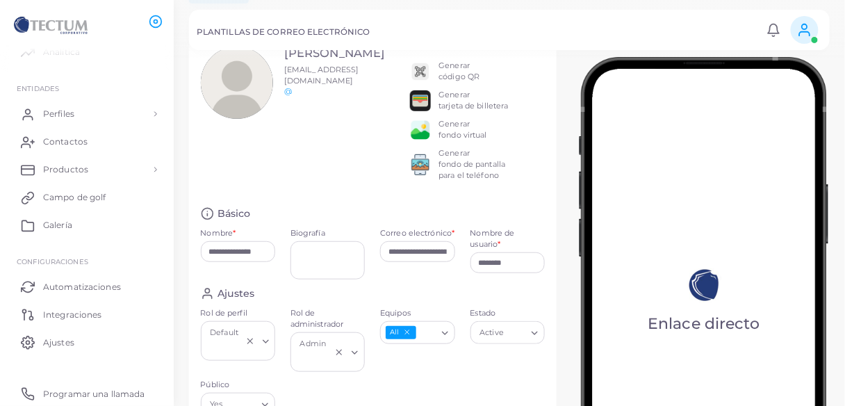
scroll to position [167, 0]
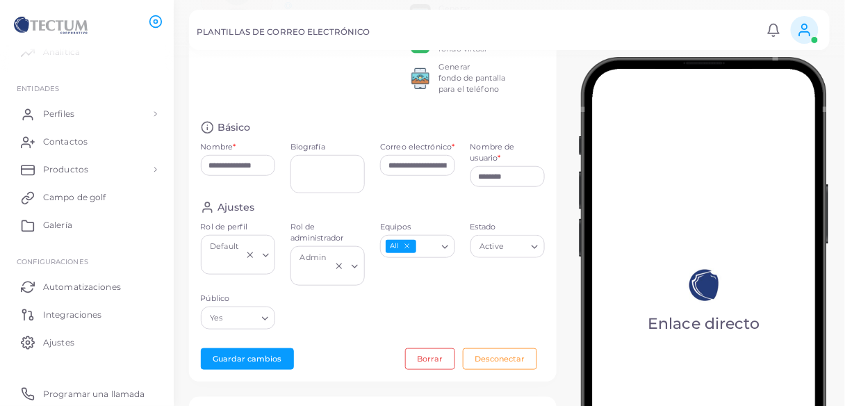
click at [441, 246] on icon "Buscar opción" at bounding box center [445, 247] width 10 height 10
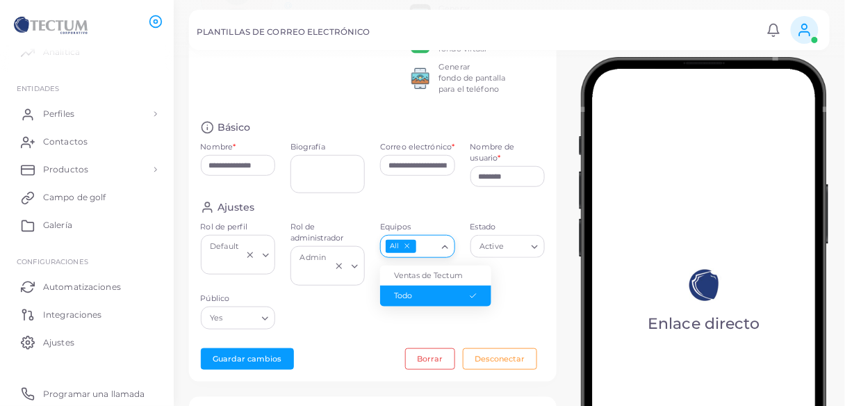
click at [441, 246] on icon "Buscar opción" at bounding box center [445, 247] width 10 height 10
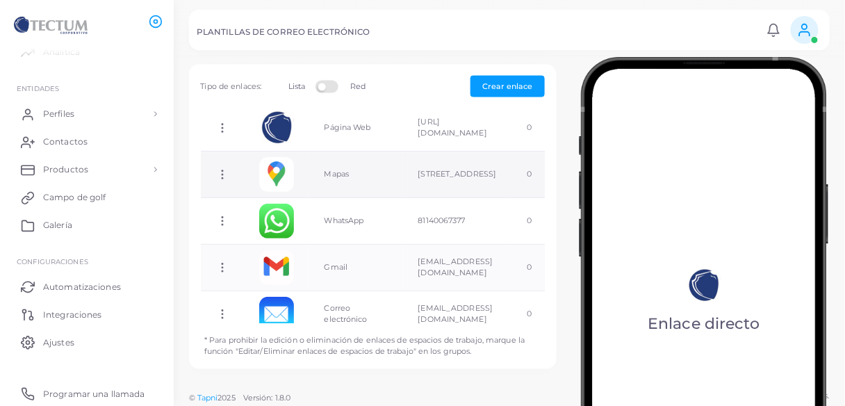
scroll to position [104, 0]
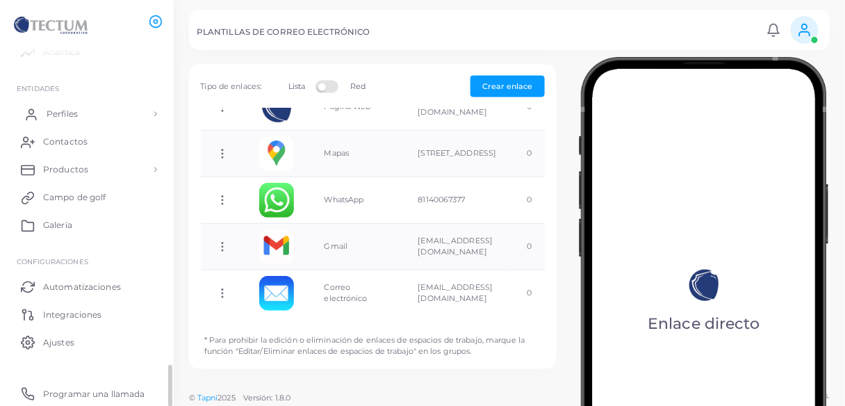
click at [58, 102] on link "Perfiles" at bounding box center [86, 114] width 153 height 28
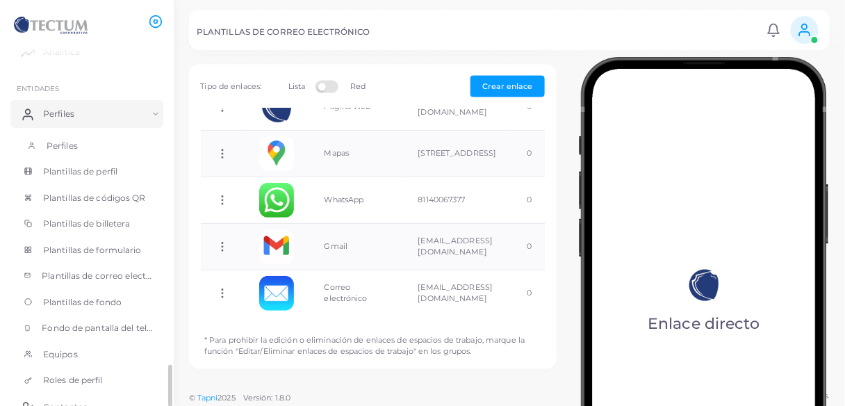
click at [67, 141] on font "Perfiles" at bounding box center [62, 145] width 31 height 10
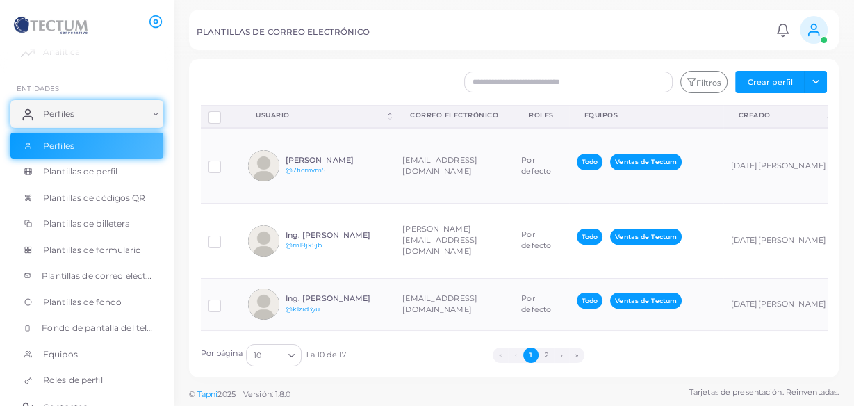
click at [280, 46] on div "PLANTILLAS DE CORREO ELECTRÓNICO Notificaciones 0 Nuevo Marcar todo como leído …" at bounding box center [514, 30] width 650 height 40
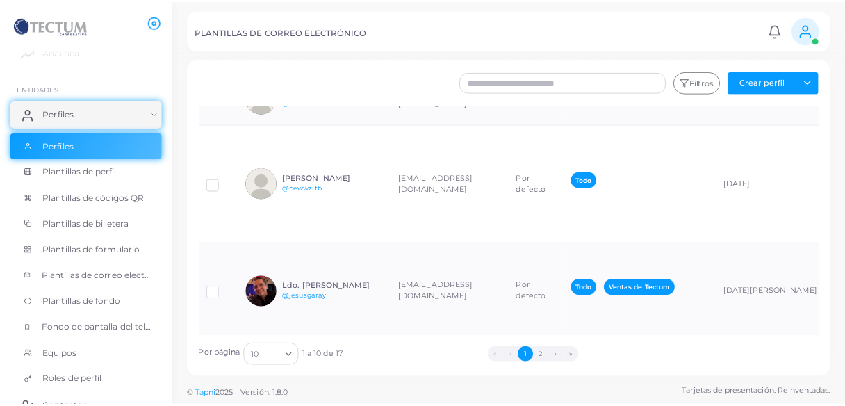
scroll to position [389, 0]
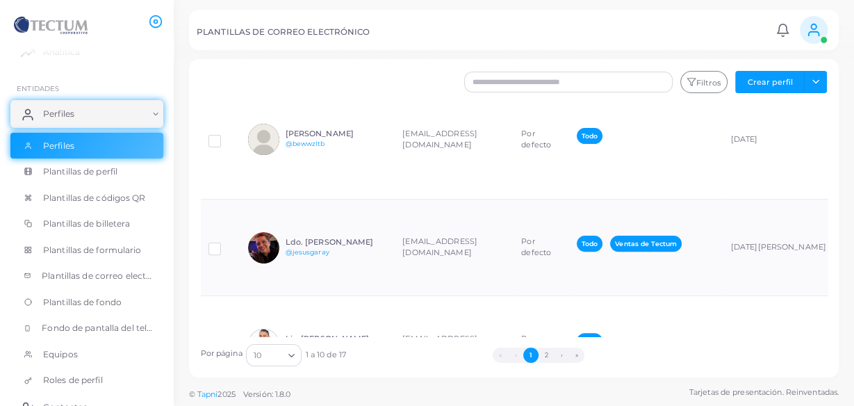
click at [381, 80] on td "[PERSON_NAME] @sttmrseh" at bounding box center [317, 53] width 154 height 53
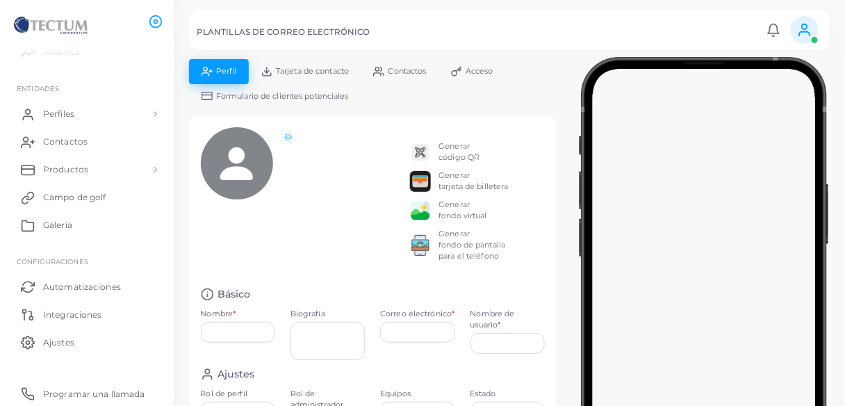
type input "**********"
type input "********"
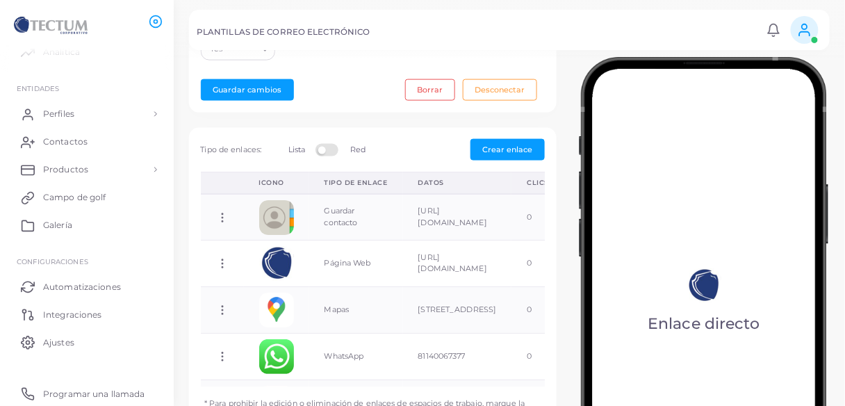
scroll to position [499, 0]
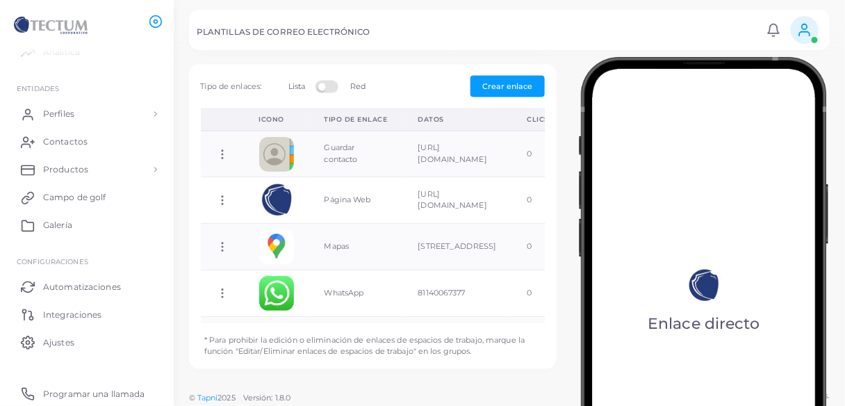
click at [810, 29] on icon at bounding box center [804, 29] width 15 height 15
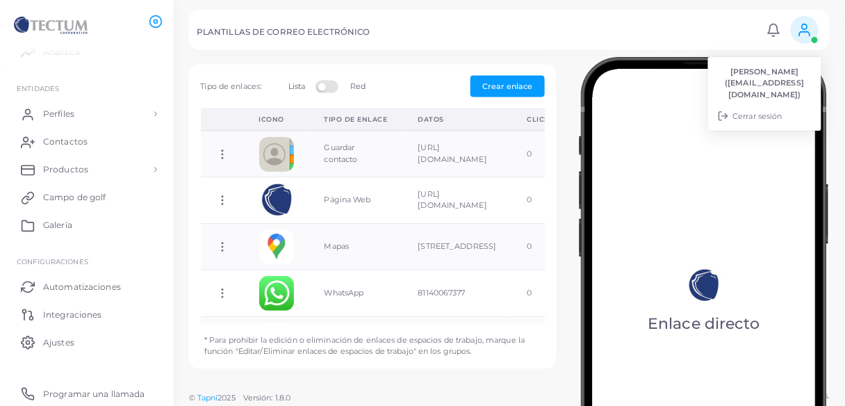
click at [774, 82] on li "[PERSON_NAME] ([EMAIL_ADDRESS][DOMAIN_NAME])" at bounding box center [764, 83] width 113 height 44
click at [83, 108] on link "Perfiles" at bounding box center [86, 114] width 153 height 28
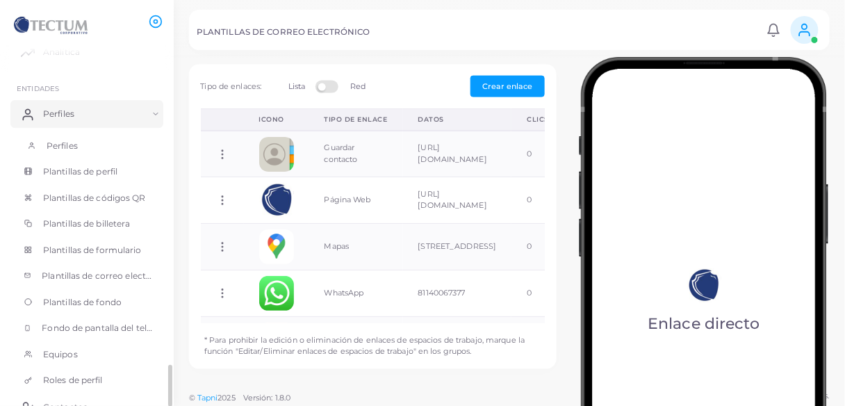
click at [61, 146] on font "Perfiles" at bounding box center [62, 145] width 31 height 10
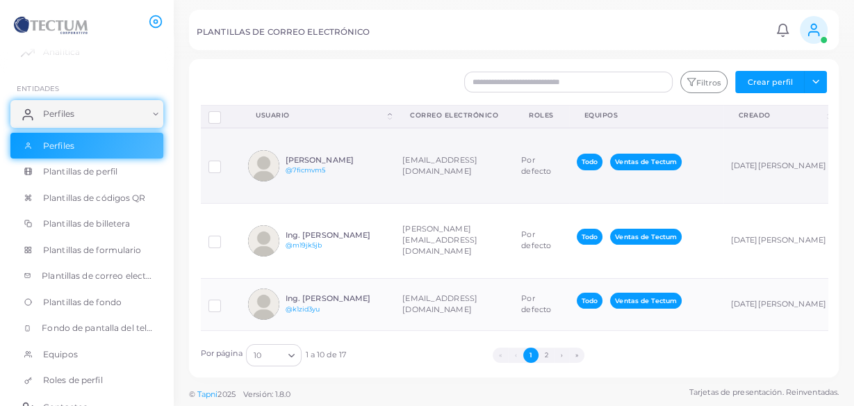
click at [430, 157] on td "[EMAIL_ADDRESS][DOMAIN_NAME]" at bounding box center [454, 165] width 119 height 75
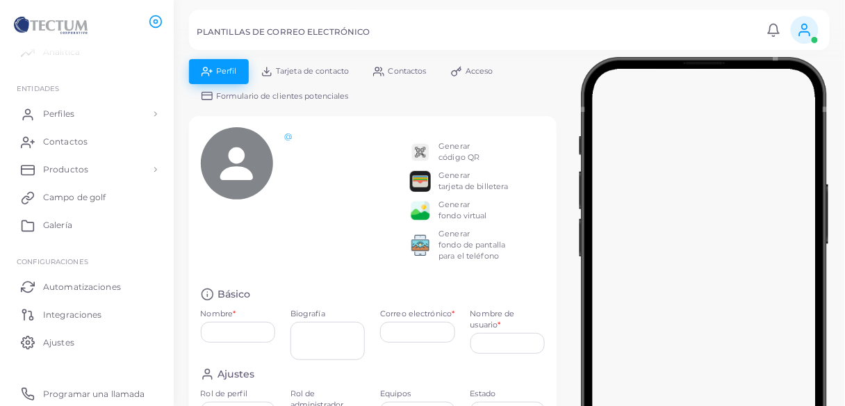
type input "**********"
type textarea "**********"
type input "**********"
type input "********"
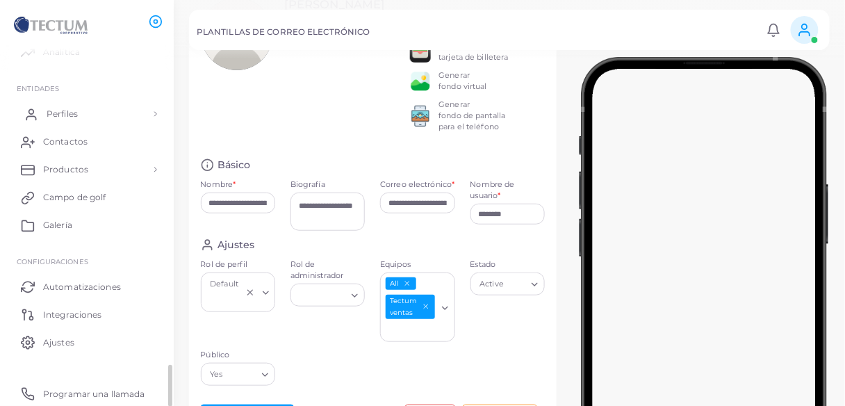
scroll to position [129, 0]
click at [50, 108] on font "Perfiles" at bounding box center [62, 113] width 31 height 10
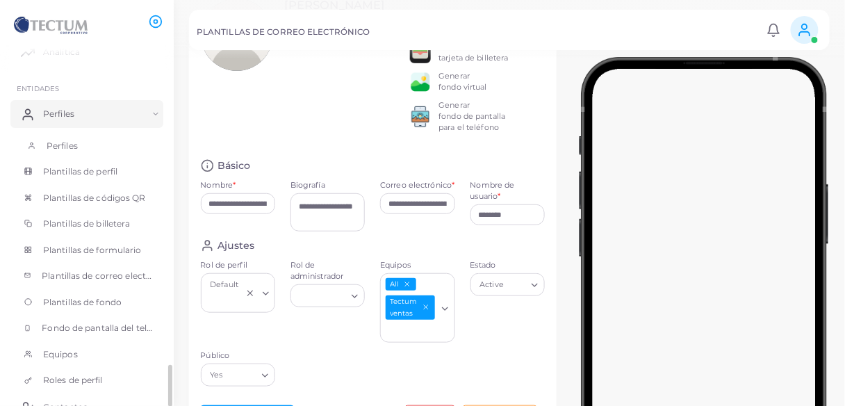
click at [61, 140] on font "Perfiles" at bounding box center [62, 145] width 31 height 10
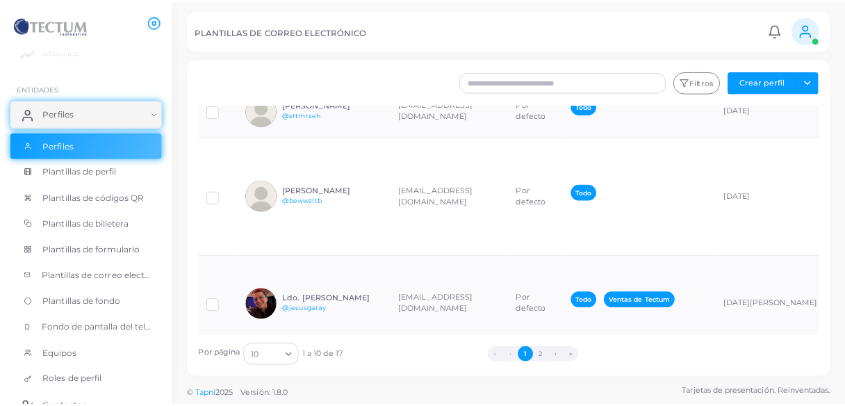
scroll to position [334, 0]
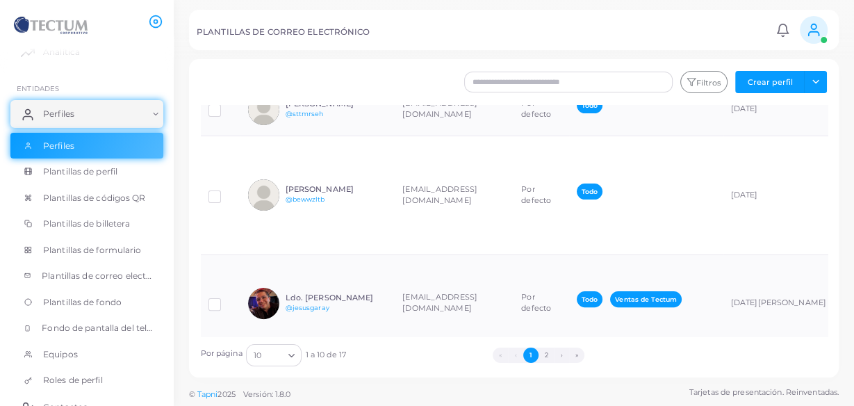
click at [363, 125] on div "[PERSON_NAME] @sttmrseh" at bounding box center [317, 109] width 139 height 31
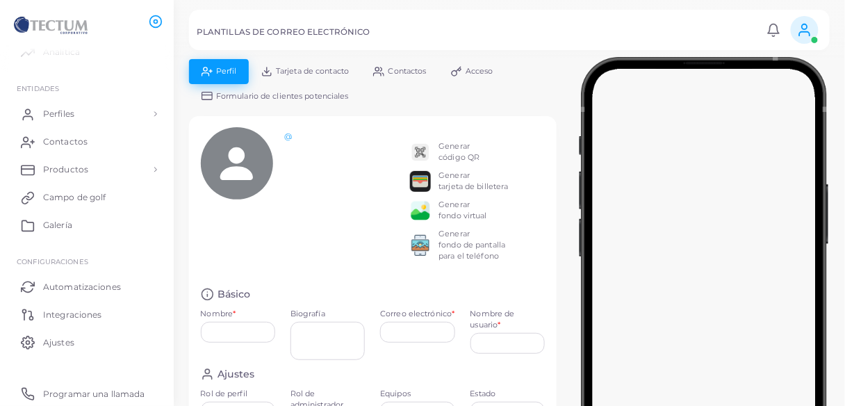
type input "**********"
type input "********"
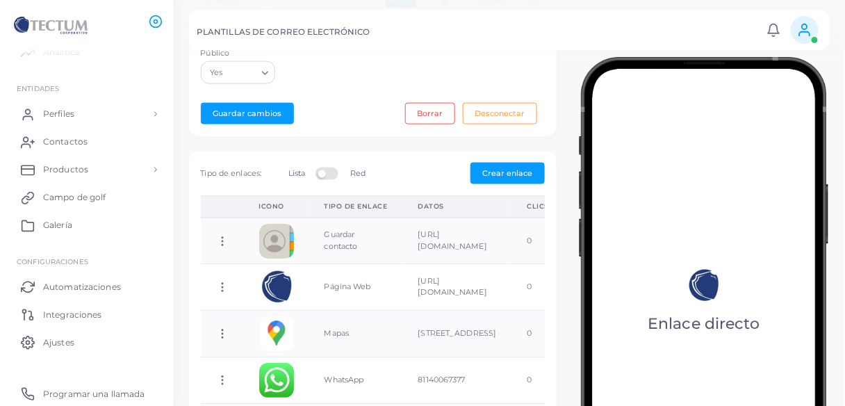
scroll to position [499, 0]
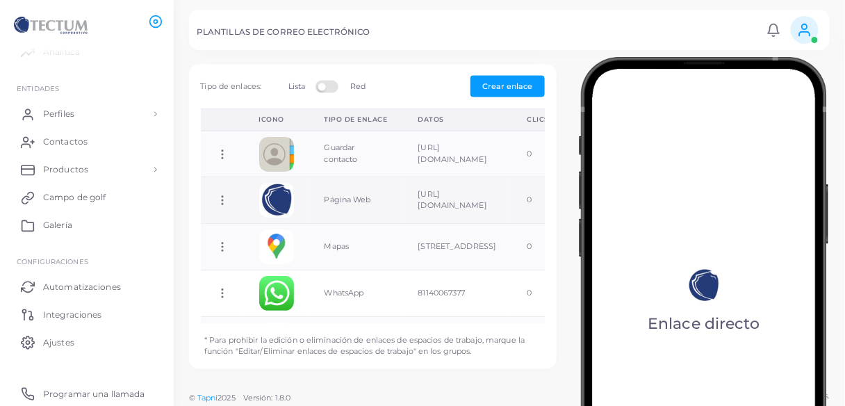
click at [327, 200] on font "Página Web" at bounding box center [348, 200] width 47 height 10
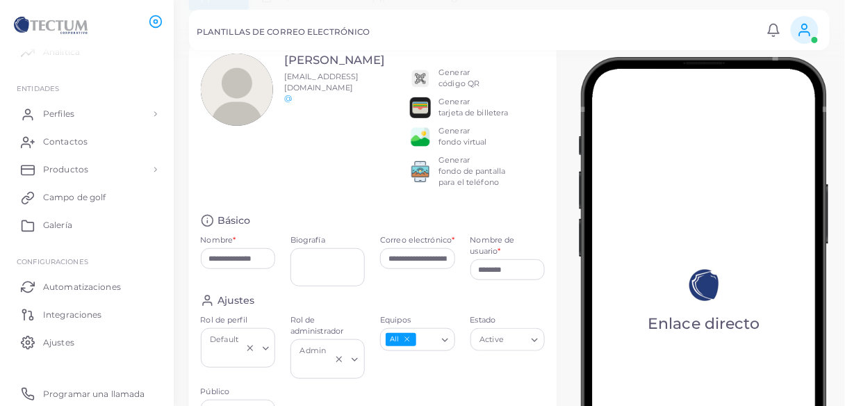
scroll to position [167, 0]
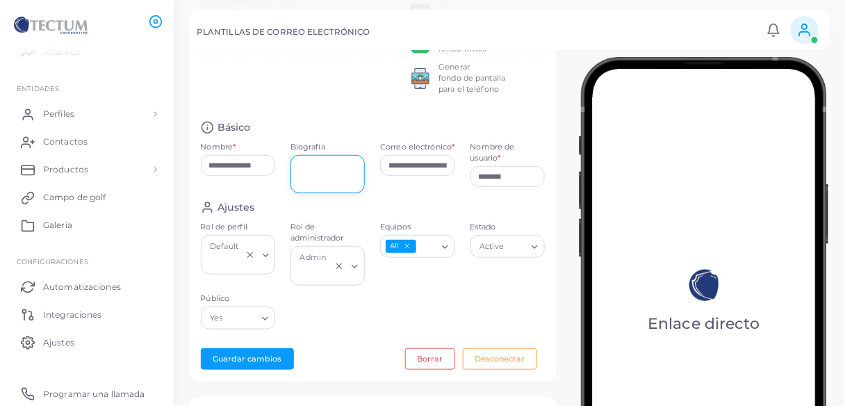
click at [302, 170] on textarea "Biografía" at bounding box center [328, 174] width 74 height 38
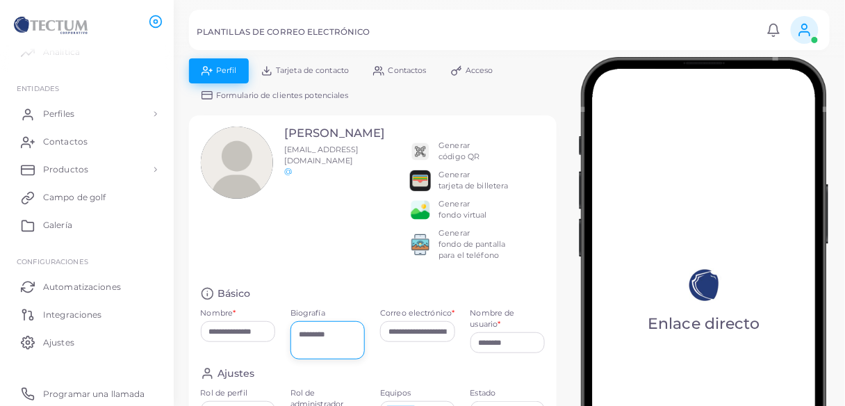
scroll to position [0, 0]
type textarea "*********"
click at [429, 212] on img at bounding box center [420, 210] width 21 height 21
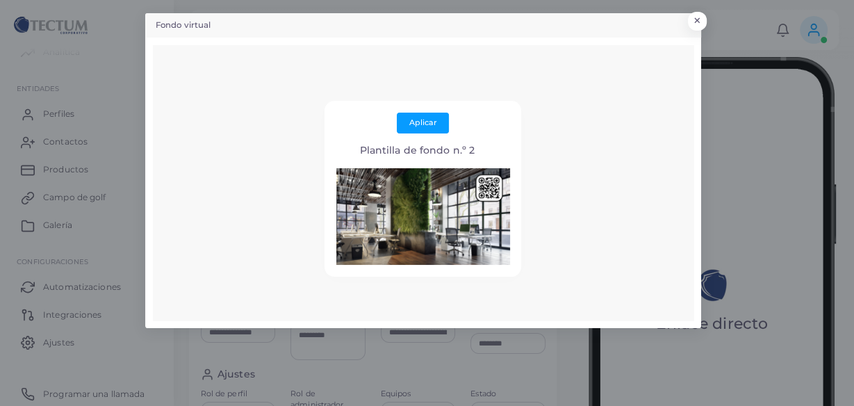
click at [439, 150] on font "Plantilla de fondo n.º 2" at bounding box center [416, 150] width 115 height 13
click at [432, 127] on button "Aplicar" at bounding box center [423, 123] width 52 height 21
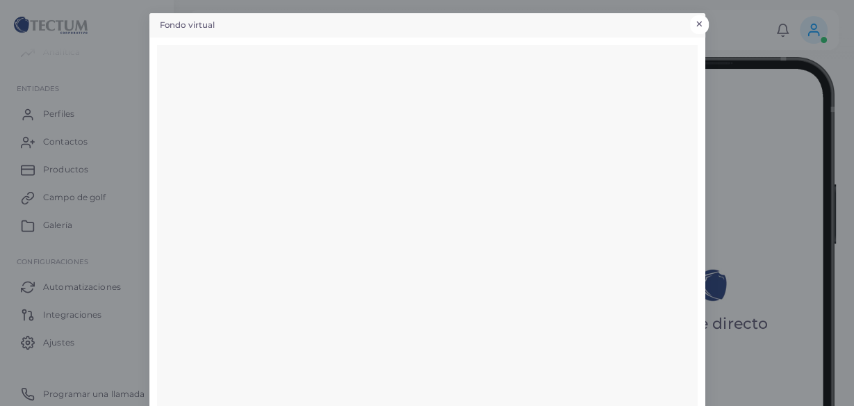
click at [695, 24] on font "×" at bounding box center [699, 24] width 9 height 19
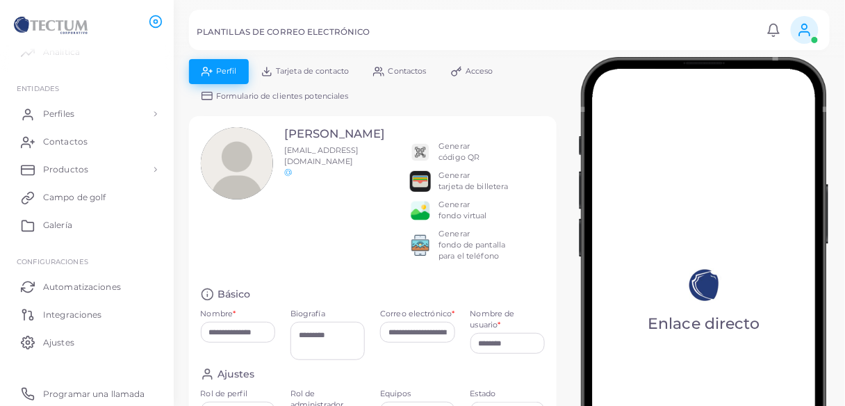
click at [334, 74] on font "Tarjeta de contacto" at bounding box center [312, 71] width 73 height 10
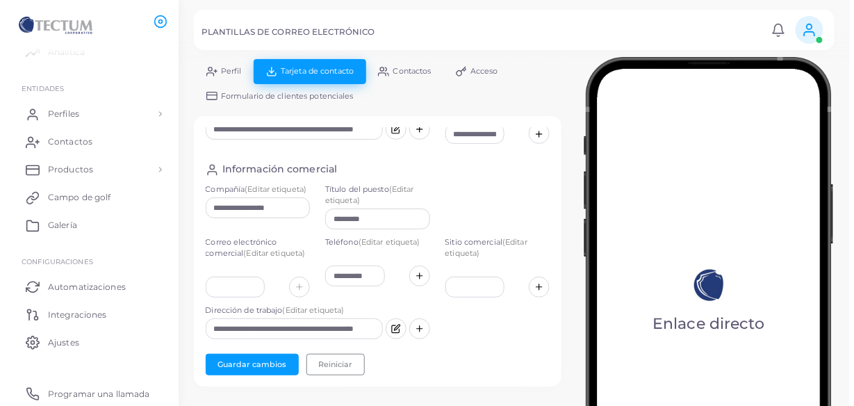
scroll to position [222, 0]
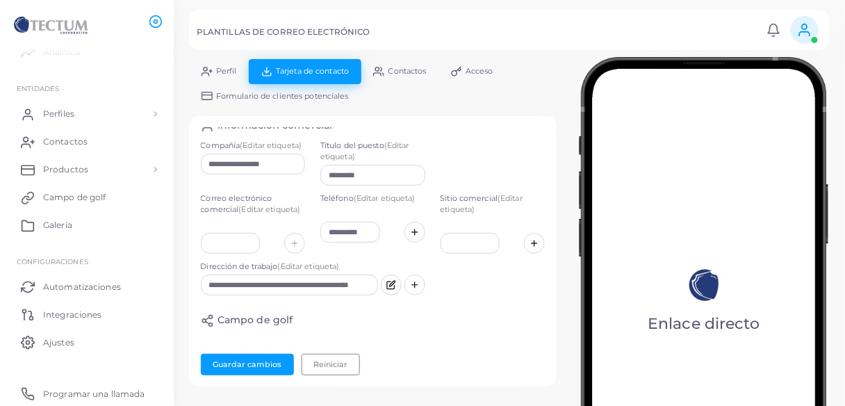
click at [209, 70] on icon at bounding box center [207, 71] width 11 height 11
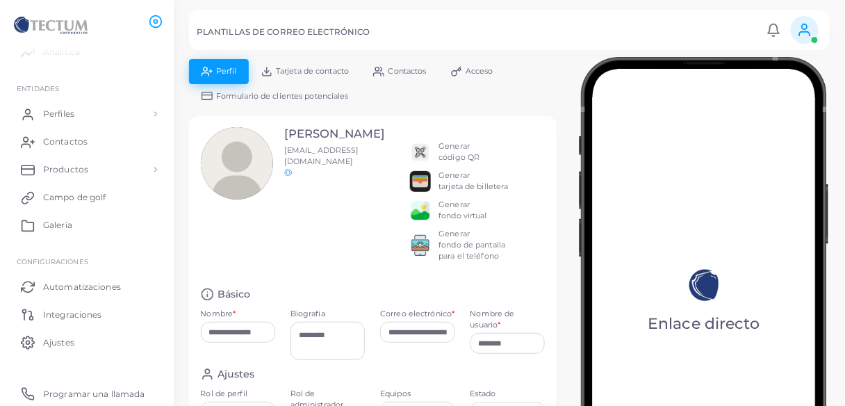
click at [286, 167] on font "@" at bounding box center [288, 172] width 8 height 10
click at [419, 243] on img at bounding box center [420, 245] width 21 height 21
click at [427, 241] on img at bounding box center [420, 245] width 21 height 21
click at [425, 204] on img at bounding box center [420, 210] width 21 height 21
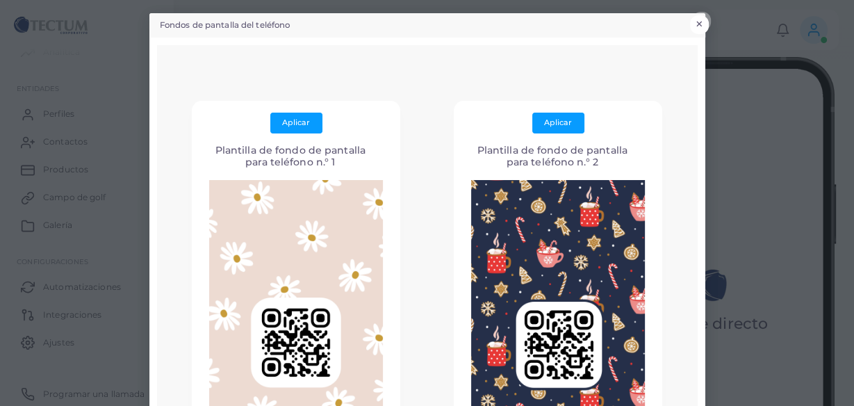
click at [698, 19] on font "×" at bounding box center [699, 24] width 9 height 19
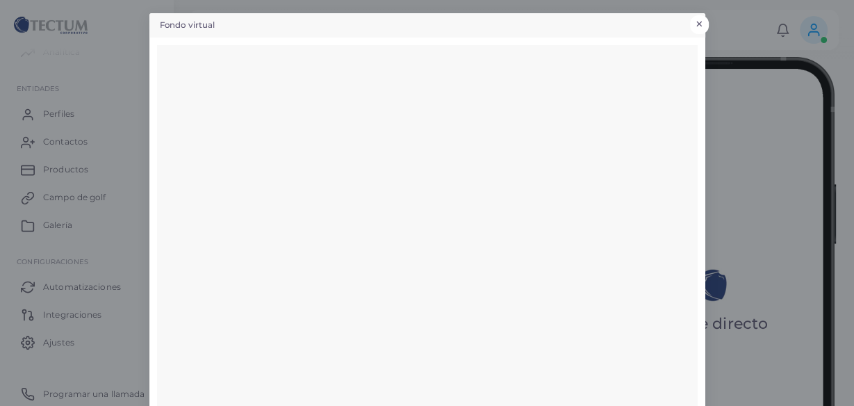
click at [696, 16] on font "×" at bounding box center [699, 24] width 9 height 19
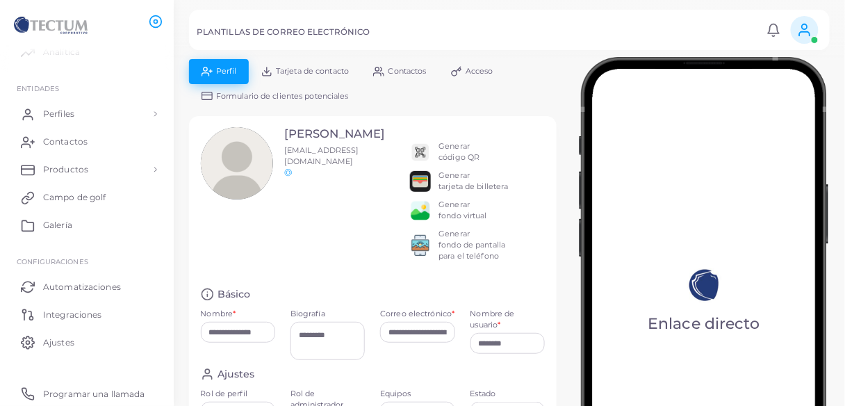
click at [452, 206] on font "Generar" at bounding box center [454, 204] width 31 height 10
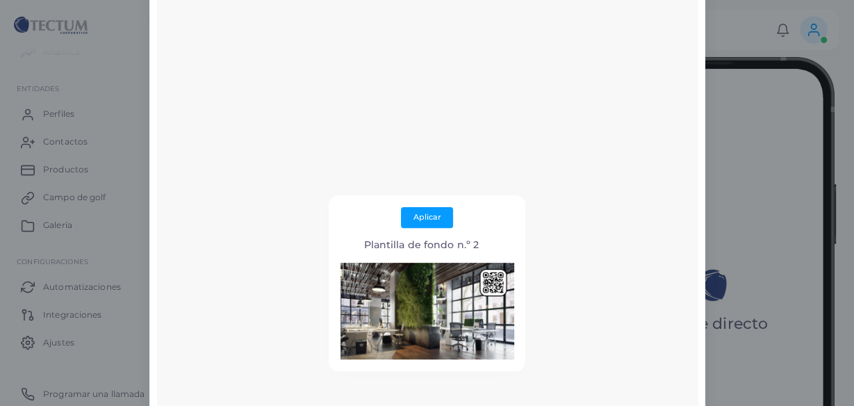
scroll to position [334, 0]
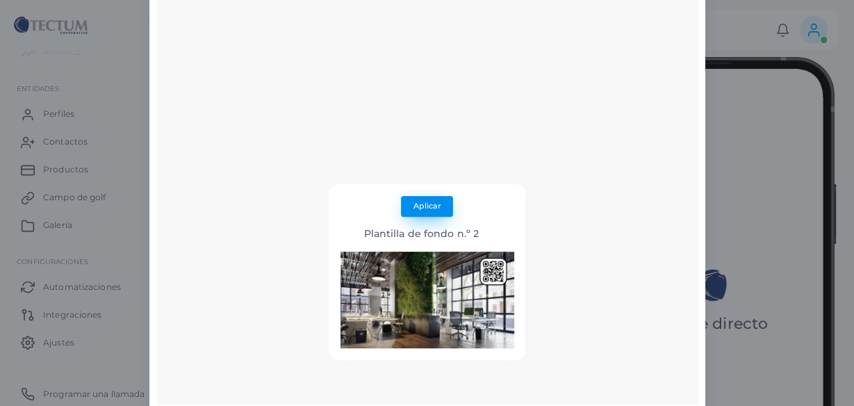
click at [416, 203] on font "Aplicar" at bounding box center [428, 206] width 28 height 10
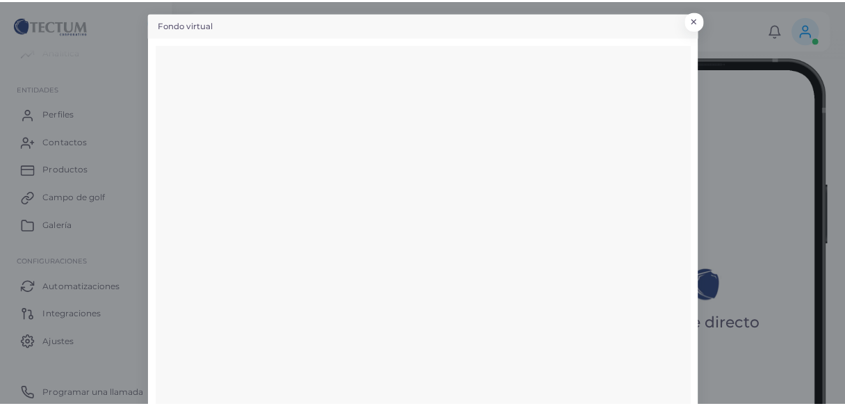
scroll to position [0, 0]
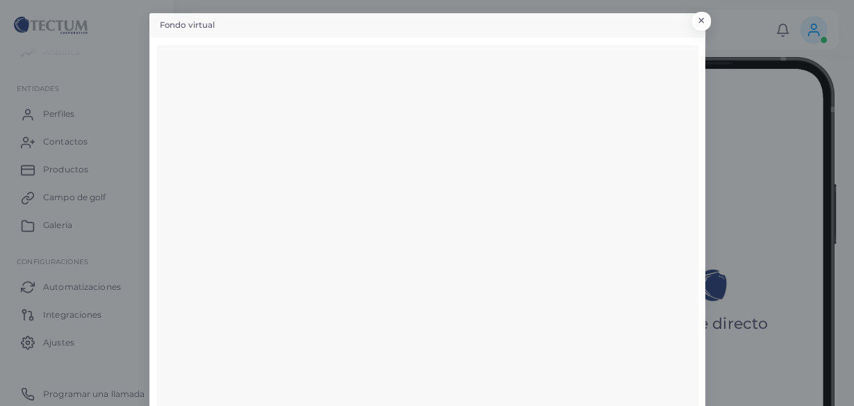
click at [579, 52] on div "Aplicar Plantilla de fondo n.º 2" at bounding box center [427, 391] width 541 height 693
click at [695, 19] on font "×" at bounding box center [699, 24] width 9 height 19
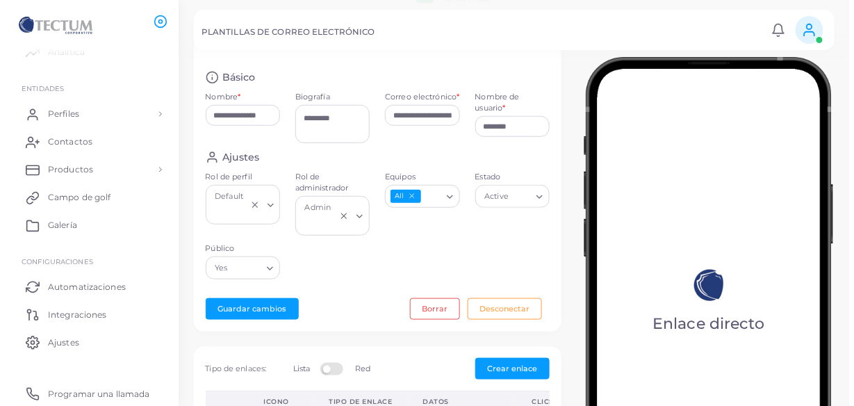
scroll to position [56, 0]
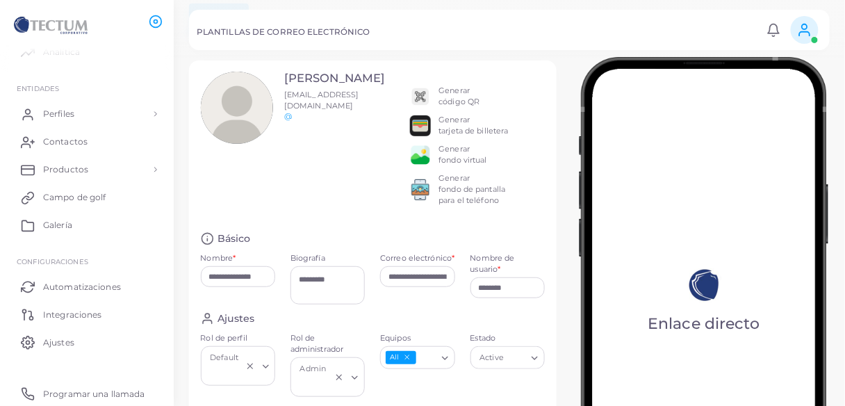
click at [471, 189] on font "fondo de pantalla para el teléfono" at bounding box center [472, 194] width 67 height 21
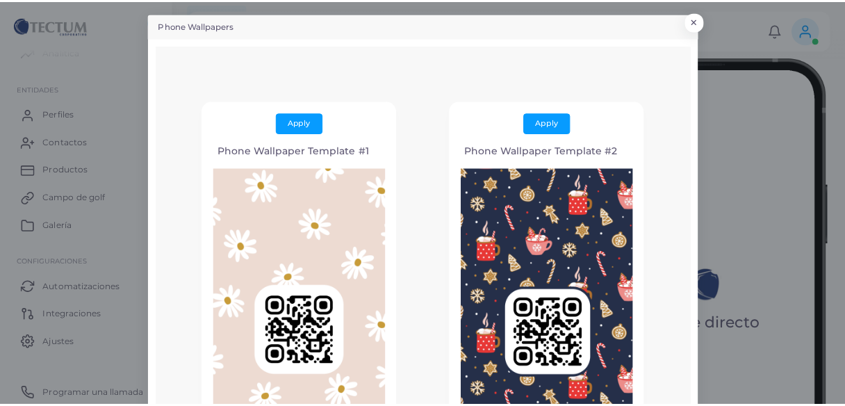
scroll to position [0, 0]
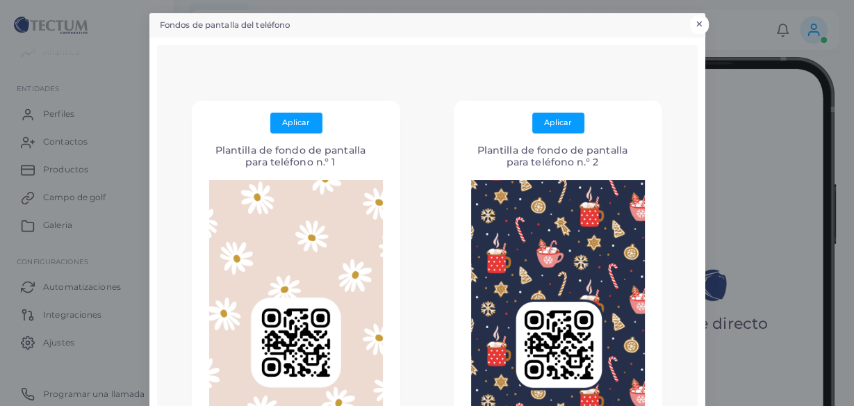
click at [698, 26] on font "×" at bounding box center [699, 24] width 9 height 19
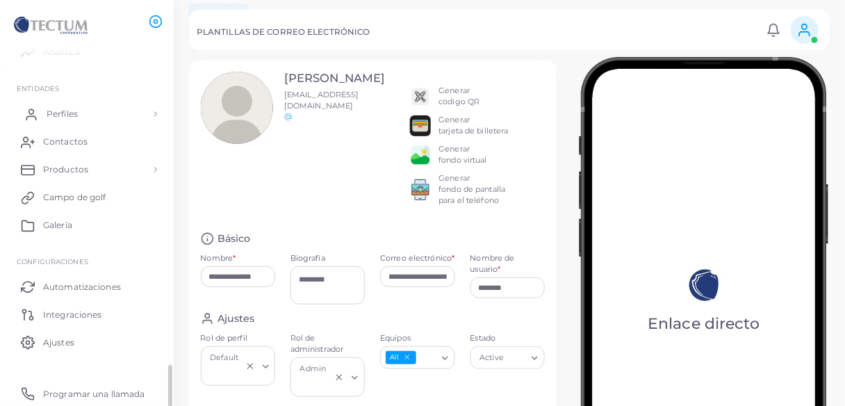
click at [69, 105] on link "Perfiles" at bounding box center [86, 114] width 153 height 28
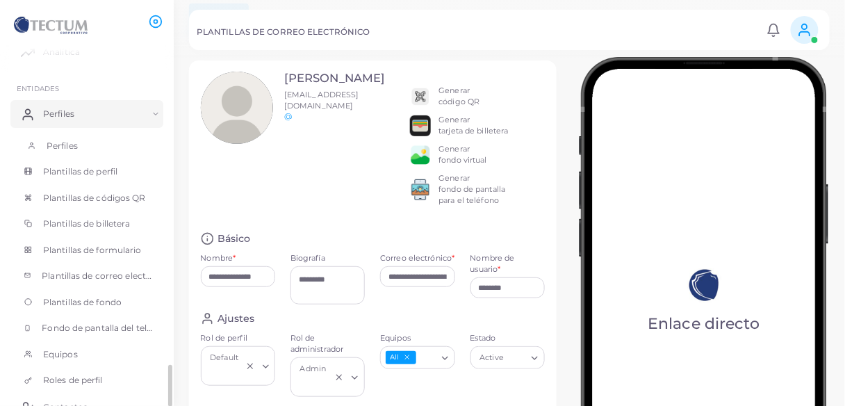
click at [66, 142] on font "Perfiles" at bounding box center [62, 145] width 31 height 10
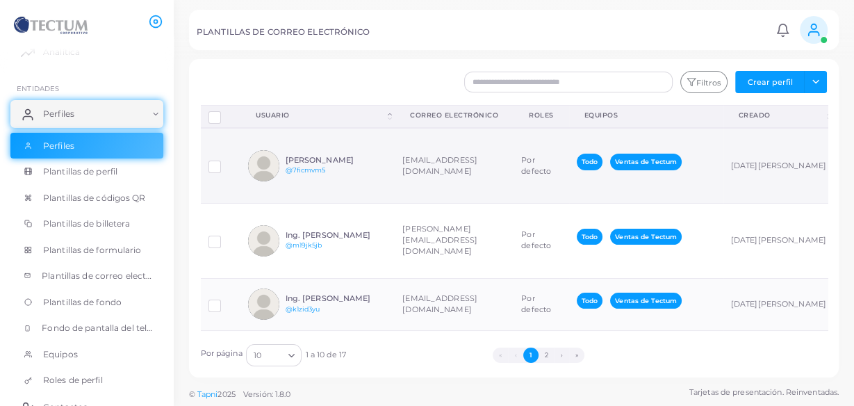
click at [357, 170] on div "[PERSON_NAME] @7ficmvm5" at bounding box center [337, 166] width 102 height 20
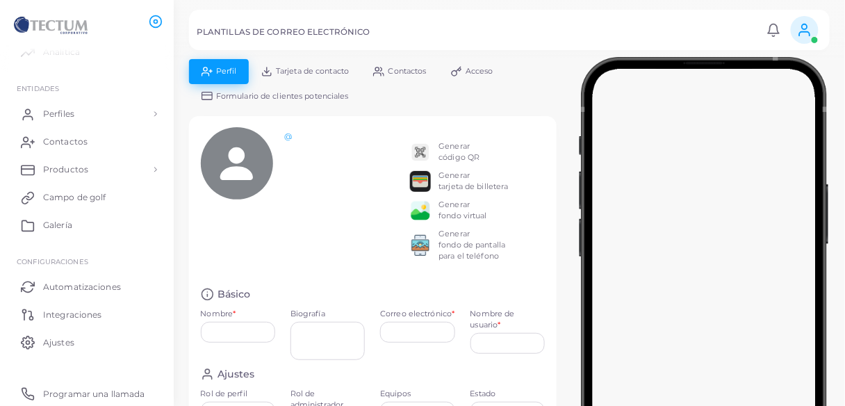
type input "**********"
type textarea "**********"
type input "**********"
type input "********"
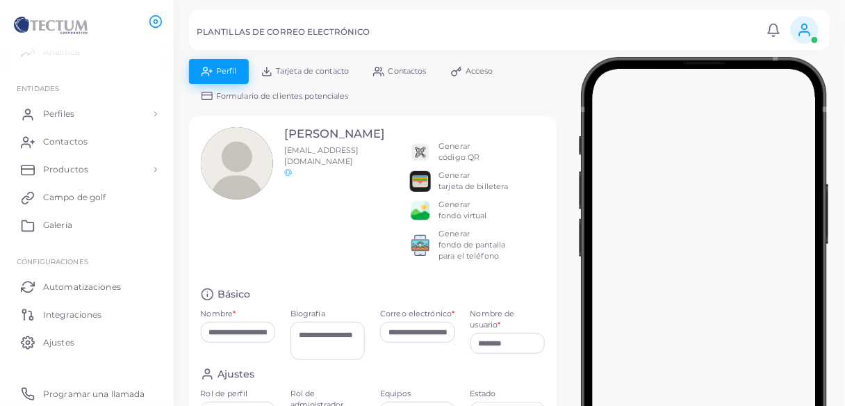
click at [452, 207] on font "Generar" at bounding box center [454, 204] width 31 height 10
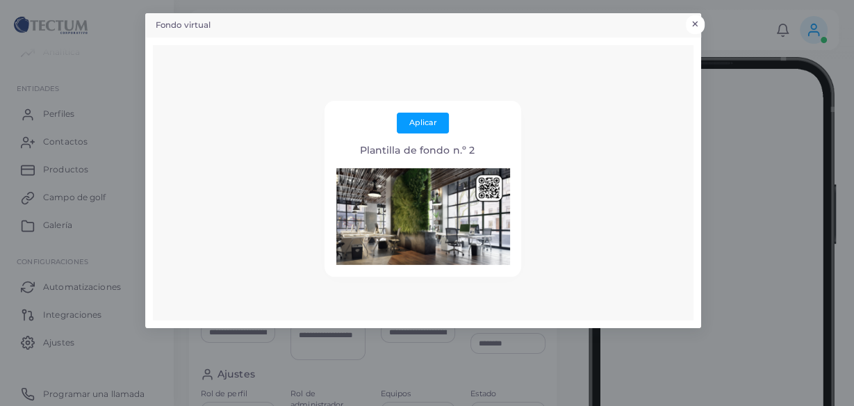
click at [695, 20] on font "×" at bounding box center [695, 24] width 9 height 19
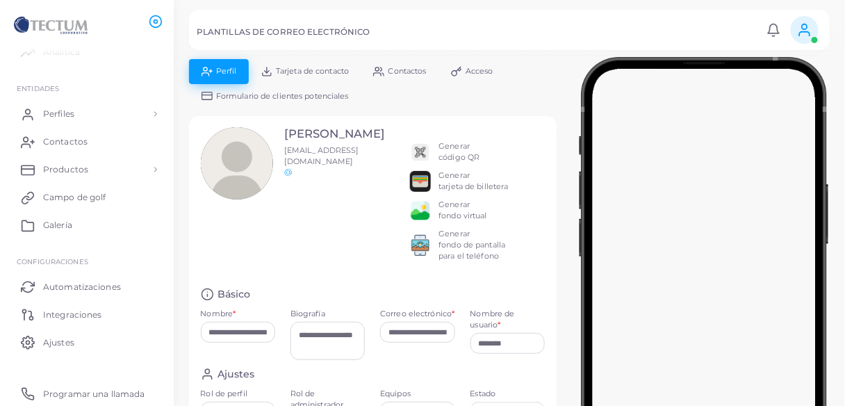
click at [456, 149] on font "Generar" at bounding box center [454, 146] width 31 height 10
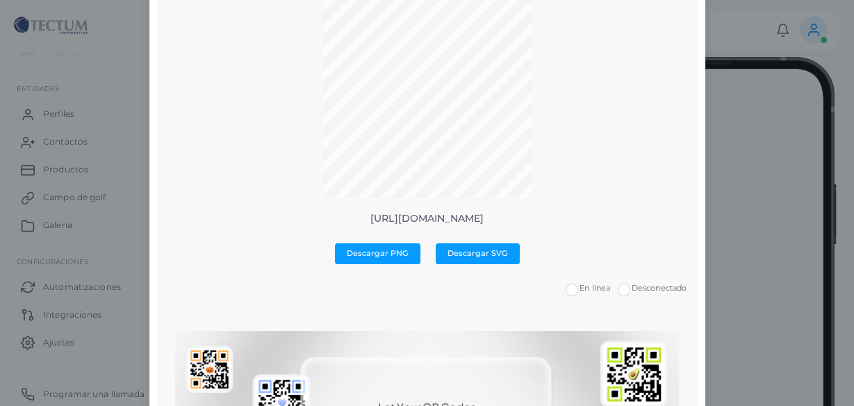
scroll to position [17, 0]
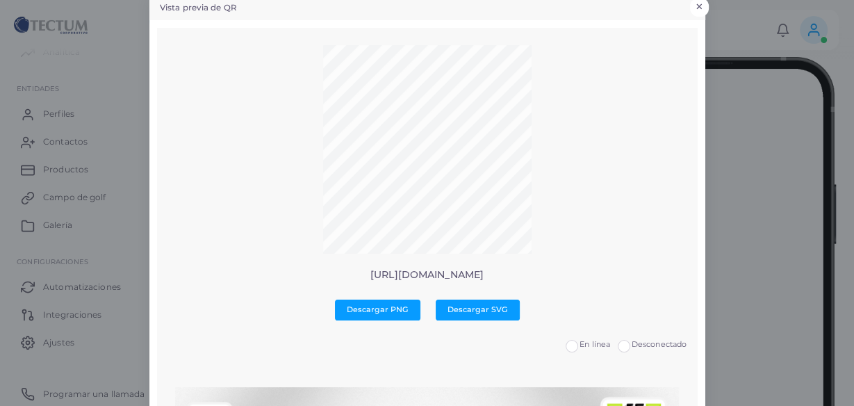
click at [695, 8] on font "×" at bounding box center [699, 6] width 9 height 19
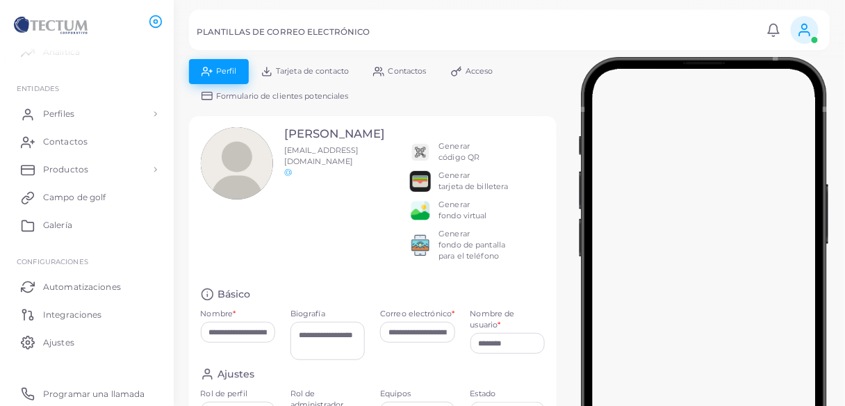
click at [455, 173] on font "Generar" at bounding box center [454, 175] width 31 height 10
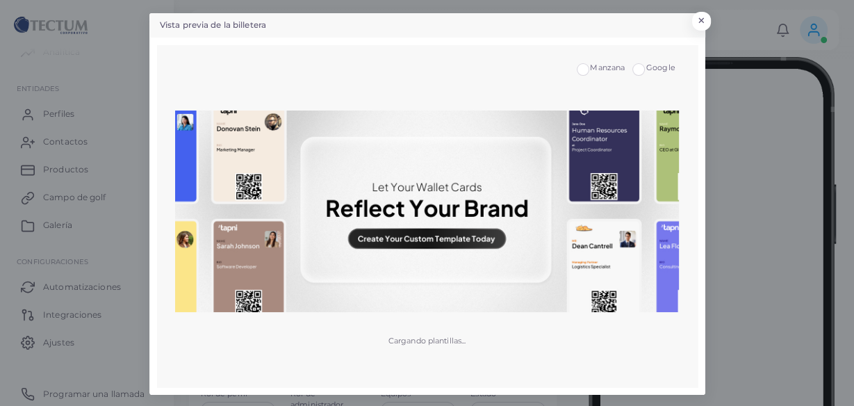
scroll to position [2, 0]
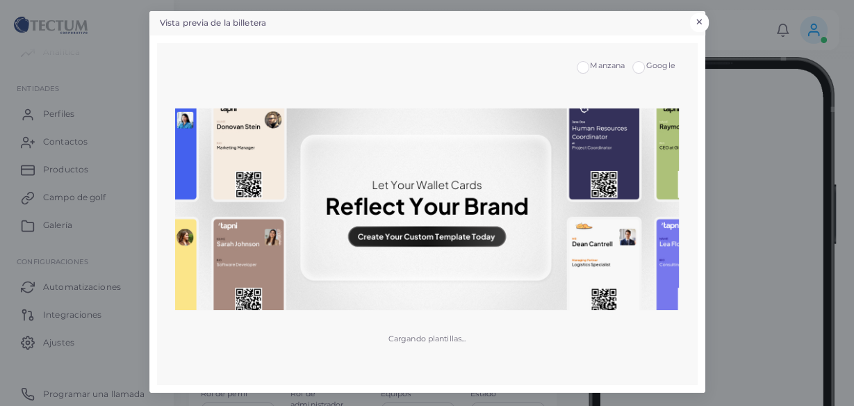
click at [695, 21] on font "×" at bounding box center [699, 22] width 9 height 19
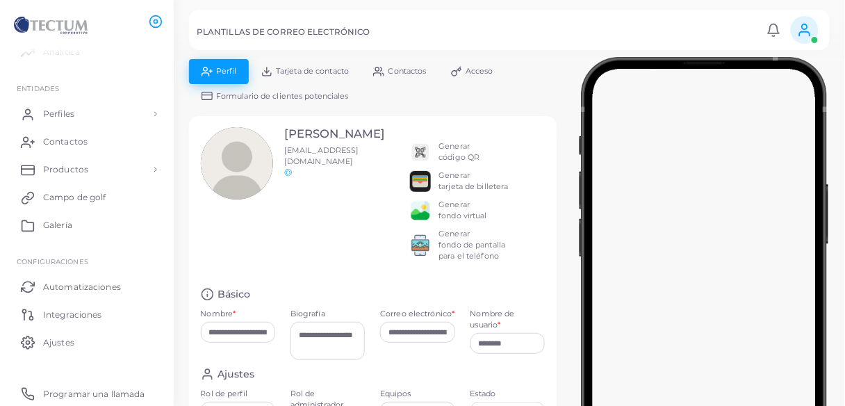
click at [466, 241] on font "fondo de pantalla para el teléfono" at bounding box center [472, 250] width 67 height 21
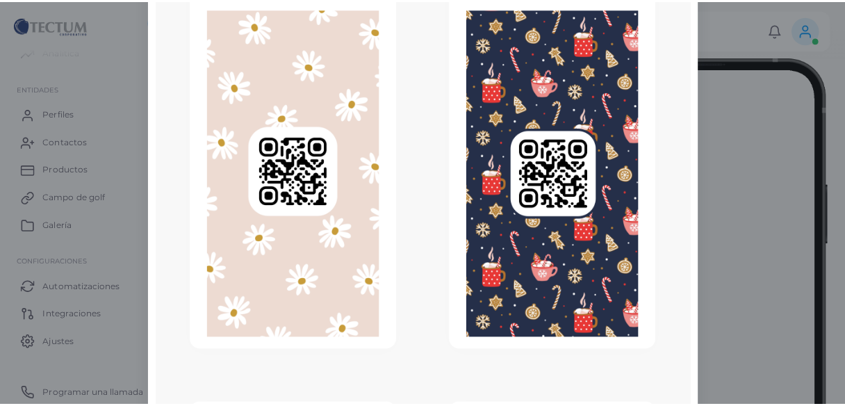
scroll to position [0, 0]
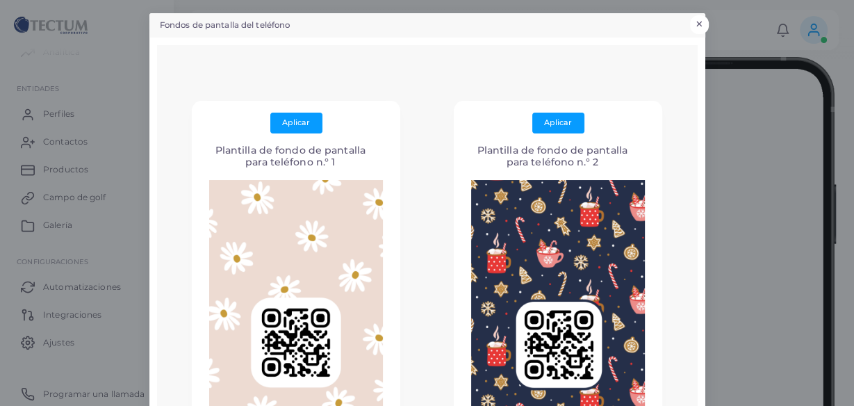
click at [698, 22] on button "×" at bounding box center [699, 24] width 19 height 18
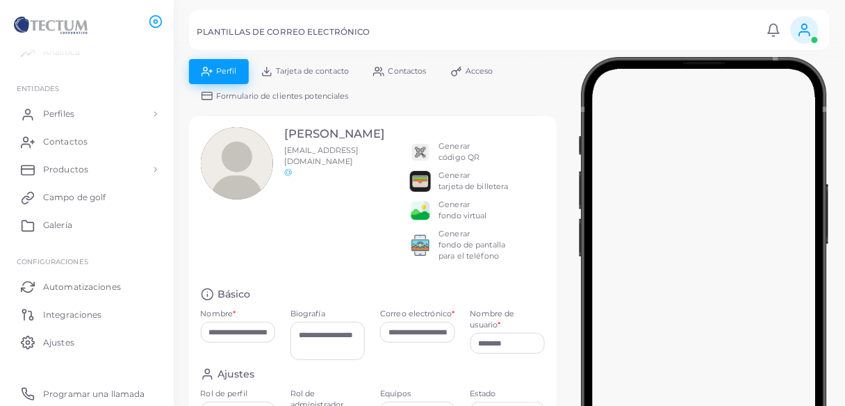
click at [301, 65] on link "Tarjeta de contacto" at bounding box center [305, 71] width 113 height 24
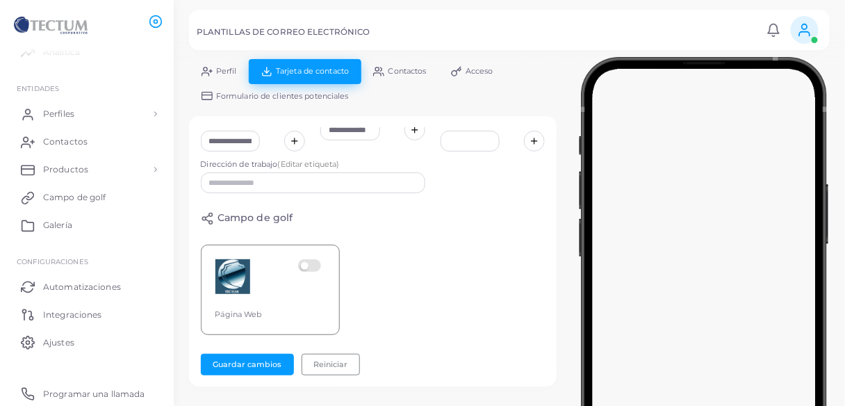
scroll to position [345, 0]
click at [223, 71] on font "Perfil" at bounding box center [226, 71] width 21 height 10
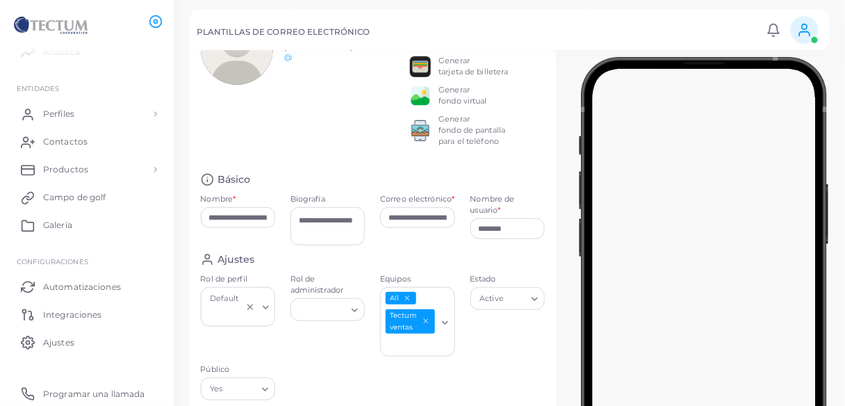
scroll to position [111, 0]
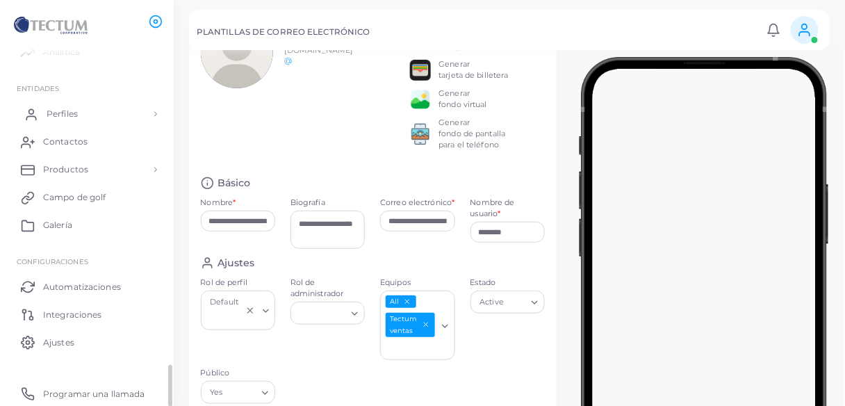
click at [40, 120] on link "Perfiles" at bounding box center [86, 114] width 153 height 28
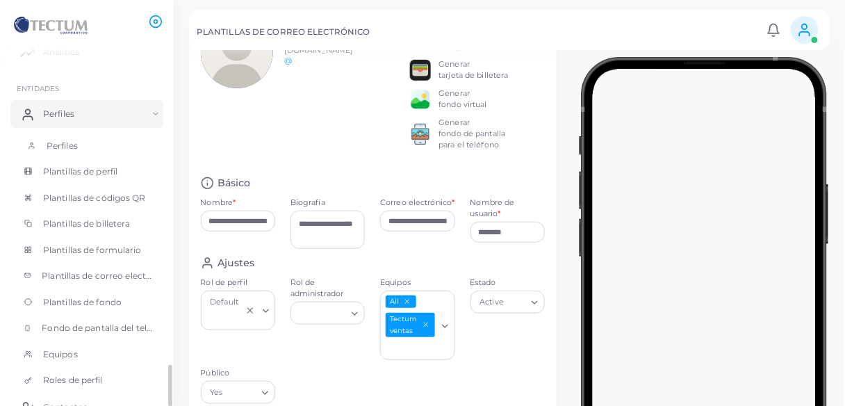
click at [57, 142] on font "Perfiles" at bounding box center [62, 145] width 31 height 10
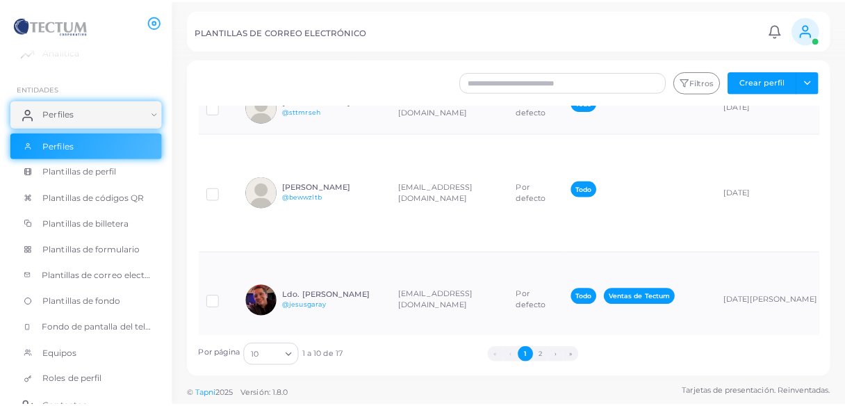
scroll to position [389, 0]
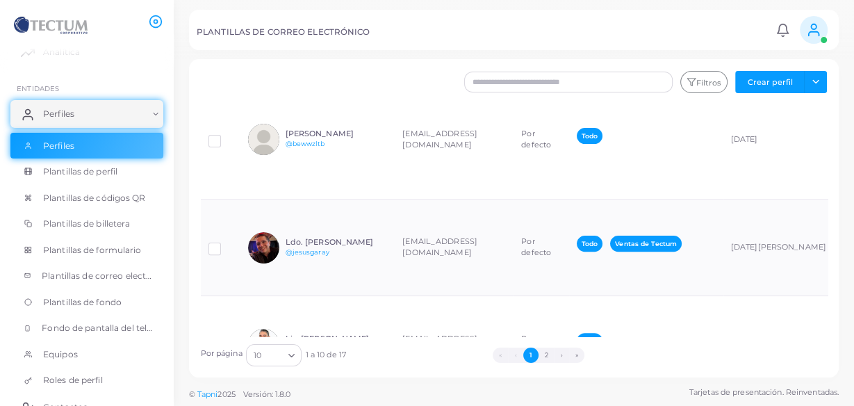
click at [363, 80] on td "[PERSON_NAME] @sttmrseh" at bounding box center [317, 53] width 154 height 53
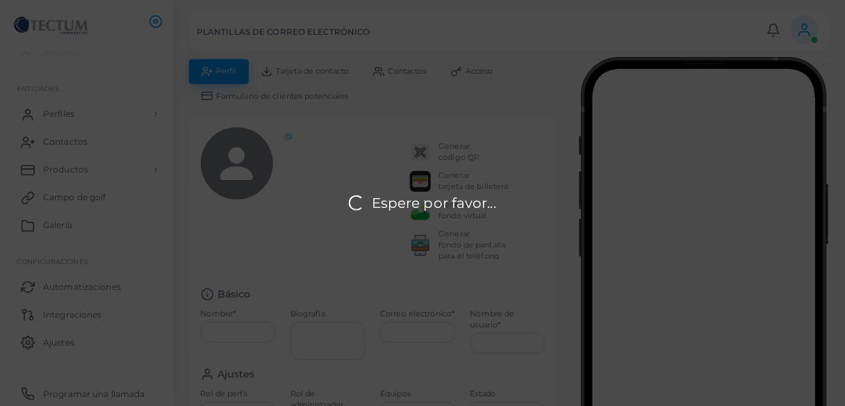
type input "**********"
type input "********"
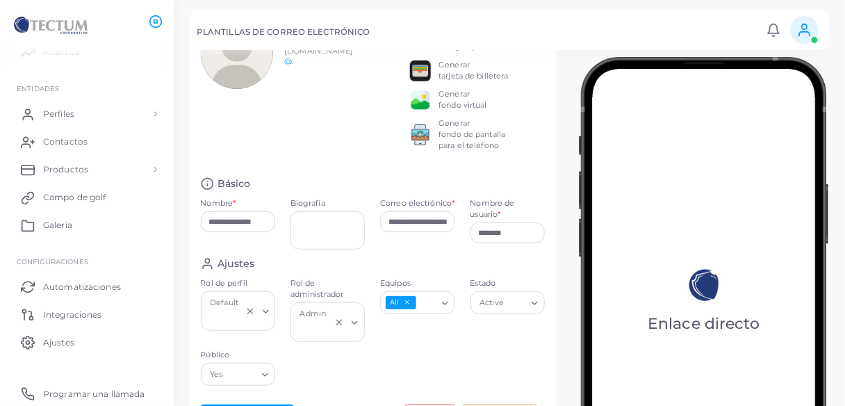
scroll to position [167, 0]
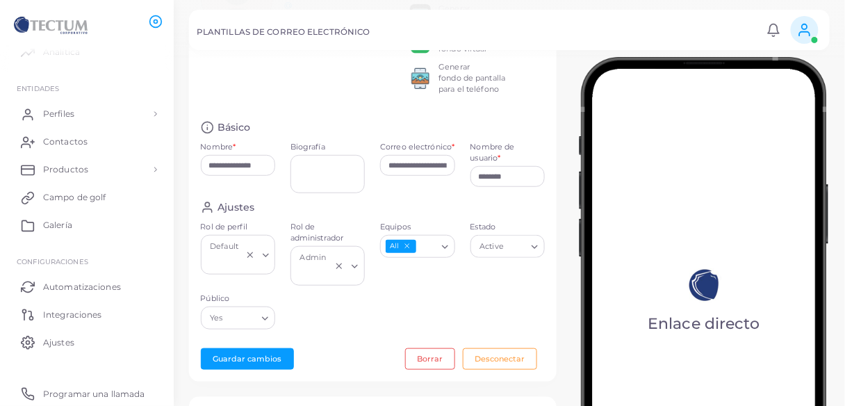
click at [439, 244] on div "Cargando..." at bounding box center [446, 245] width 17 height 18
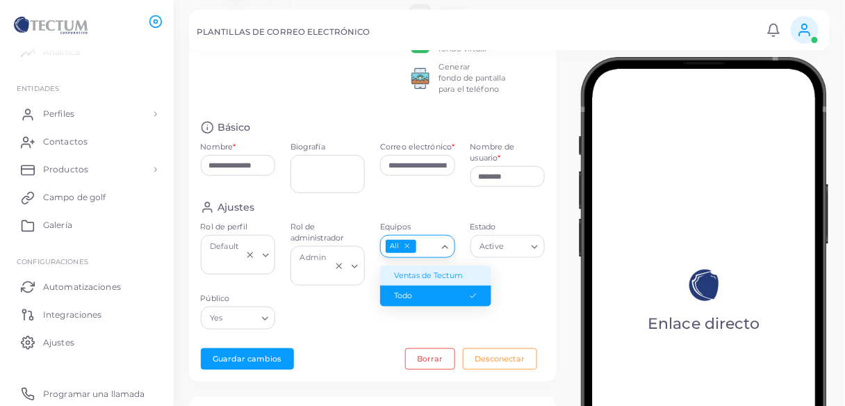
click at [430, 270] on font "Ventas de Tectum" at bounding box center [428, 275] width 69 height 10
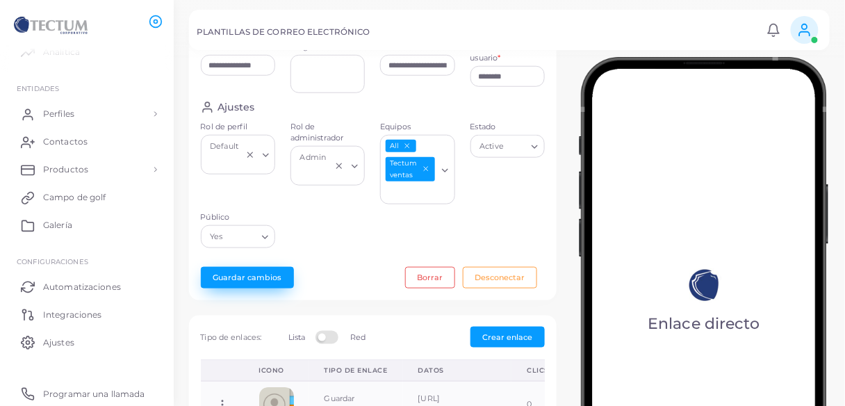
scroll to position [278, 0]
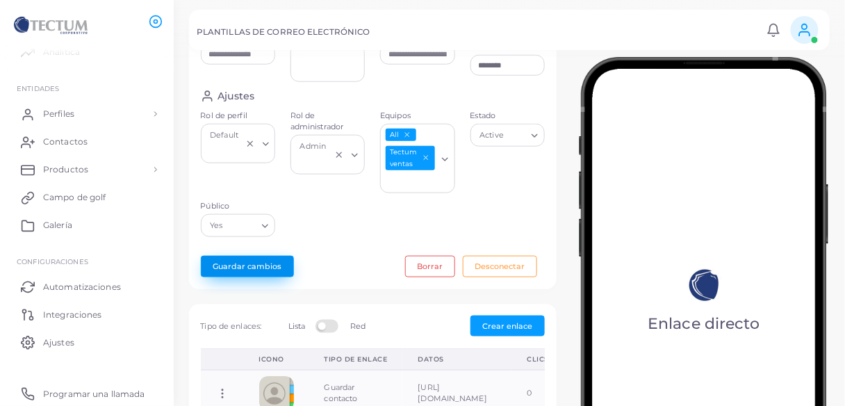
click at [246, 272] on button "Guardar cambios" at bounding box center [247, 267] width 93 height 22
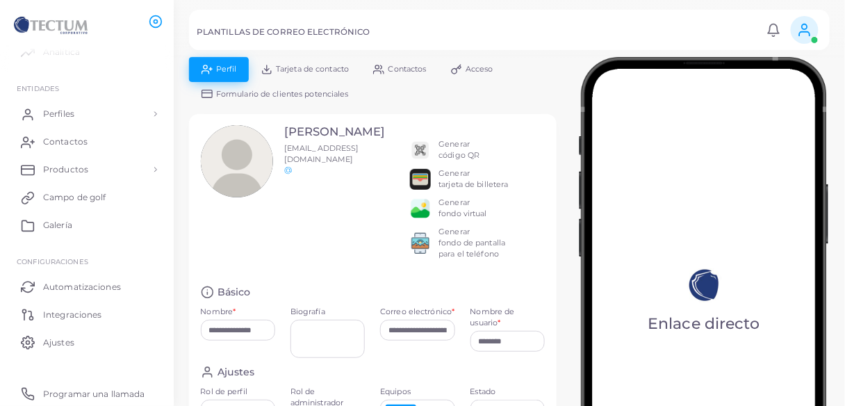
scroll to position [0, 0]
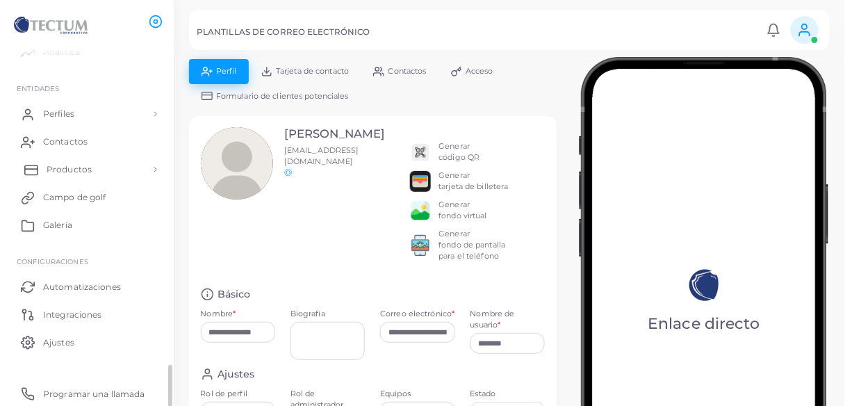
click at [101, 172] on link "Productos" at bounding box center [86, 170] width 153 height 28
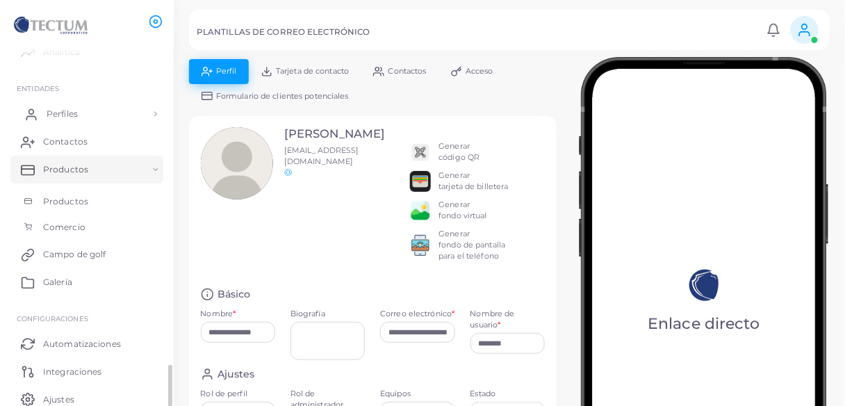
click at [90, 108] on link "Perfiles" at bounding box center [86, 114] width 153 height 28
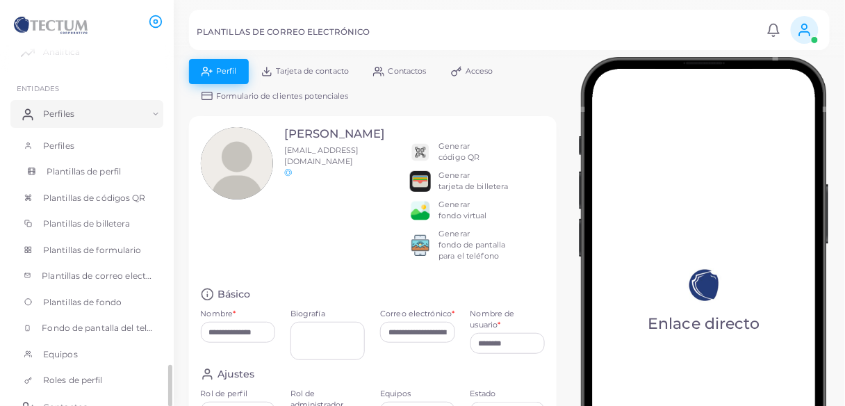
click at [90, 166] on font "Plantillas de perfil" at bounding box center [84, 171] width 74 height 10
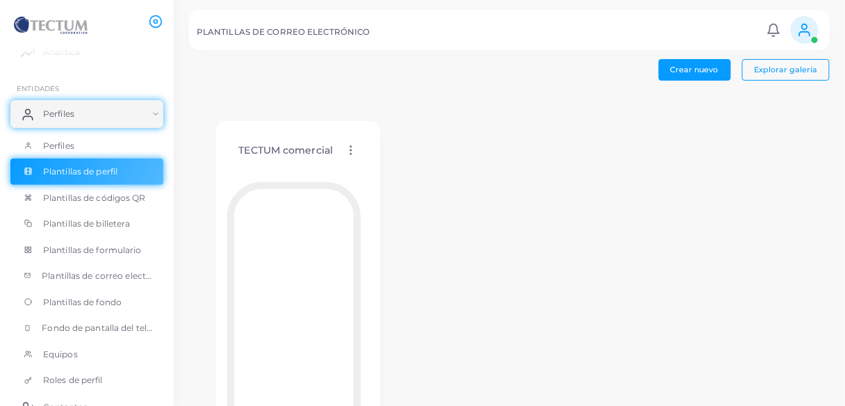
click at [288, 151] on font "TECTUM comercial" at bounding box center [286, 150] width 95 height 13
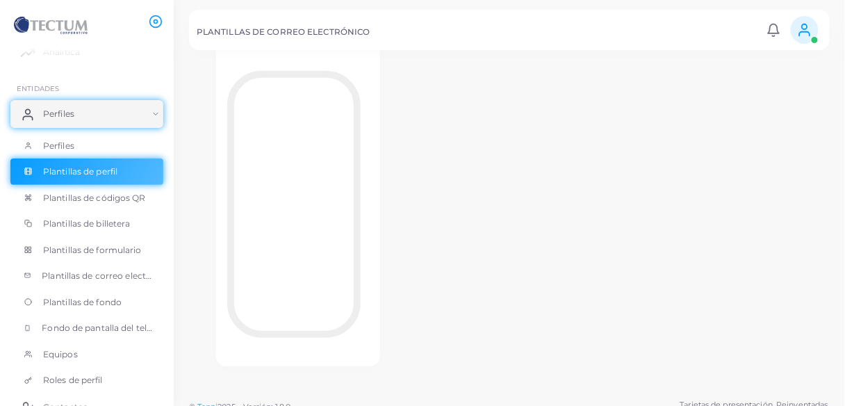
scroll to position [123, 0]
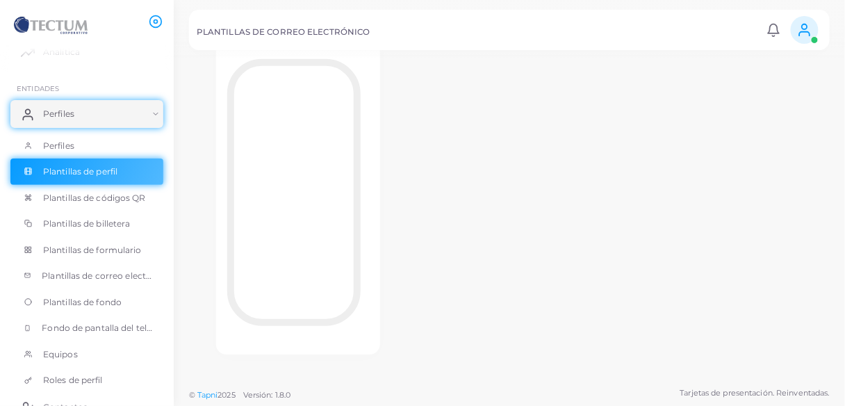
click at [398, 181] on div "TECTUM comercial Editar plantilla Asignar plantilla Plantilla duplicada Elimina…" at bounding box center [298, 177] width 218 height 410
click at [112, 147] on link "Perfiles" at bounding box center [86, 146] width 153 height 26
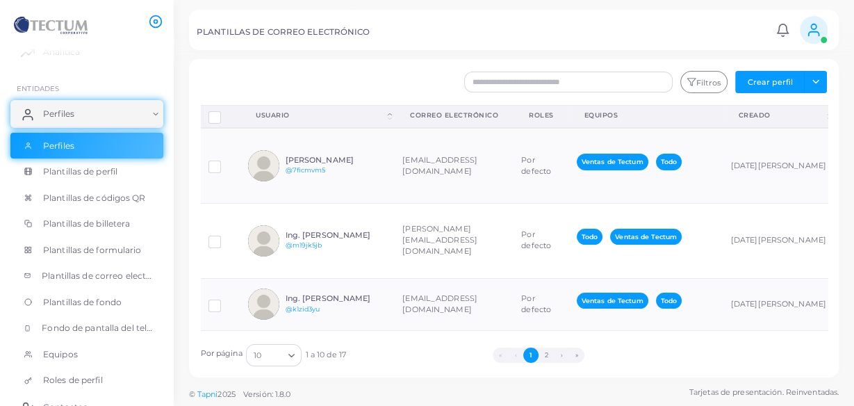
click at [154, 27] on circle at bounding box center [156, 22] width 12 height 12
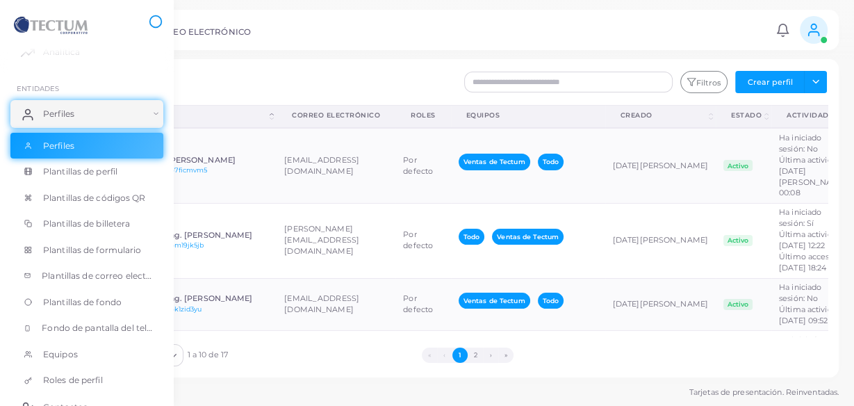
click at [154, 27] on circle at bounding box center [156, 22] width 12 height 12
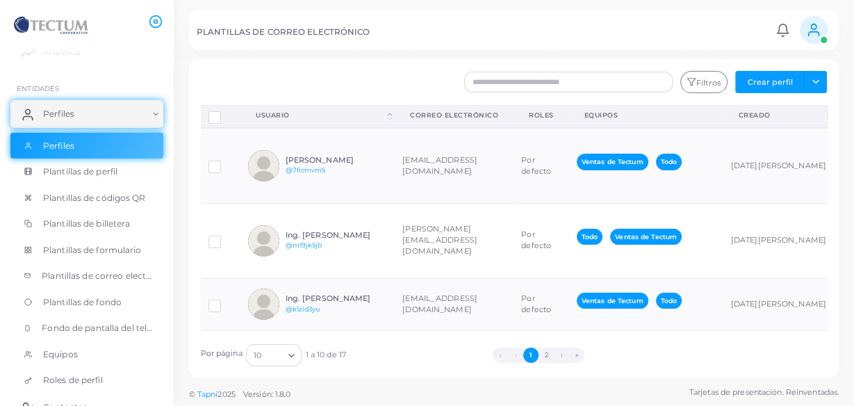
click at [88, 24] on img at bounding box center [51, 26] width 77 height 26
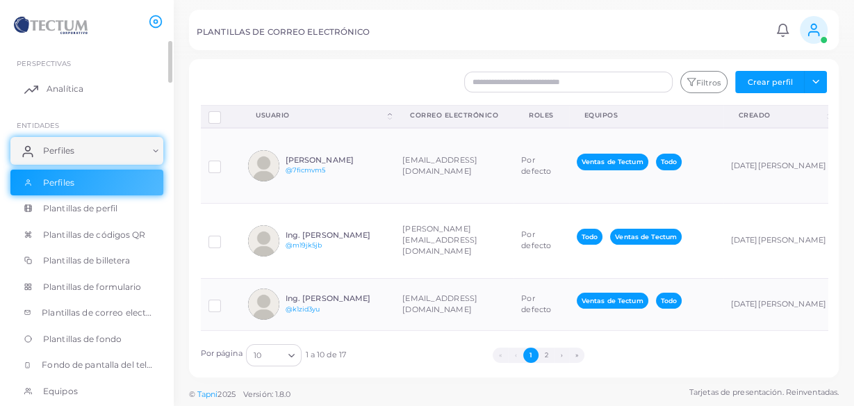
click at [65, 86] on font "Analítica" at bounding box center [65, 88] width 37 height 10
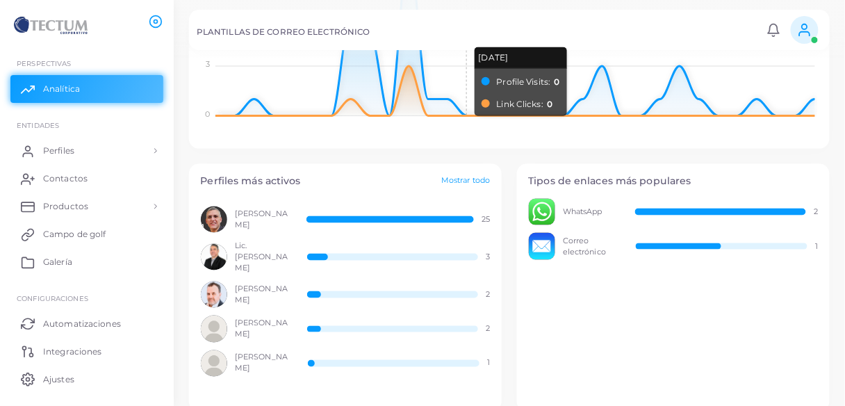
scroll to position [389, 0]
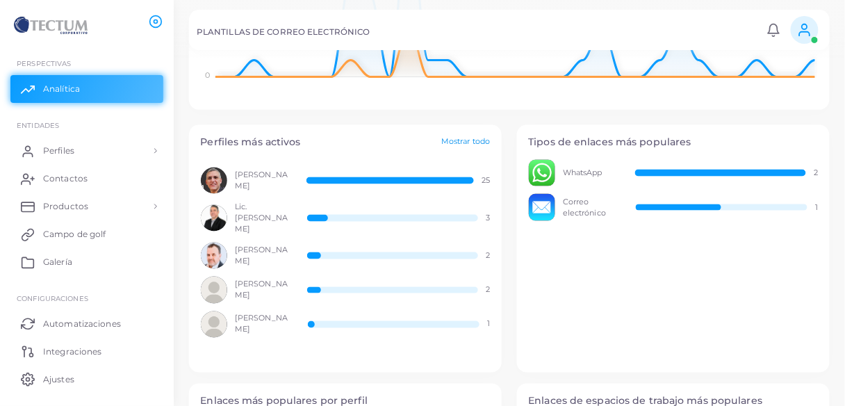
click at [462, 142] on font "Mostrar todo" at bounding box center [465, 141] width 49 height 10
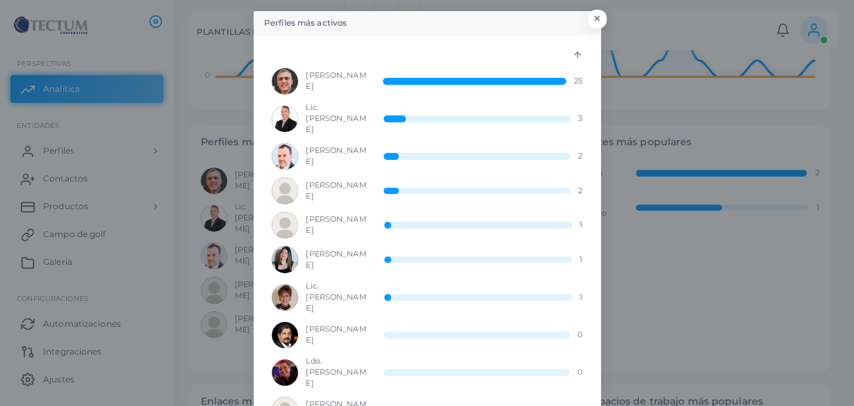
scroll to position [0, 0]
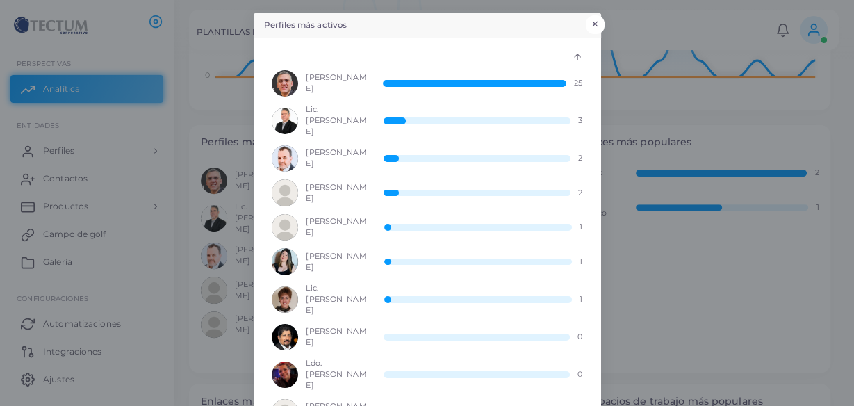
drag, startPoint x: 598, startPoint y: 24, endPoint x: 593, endPoint y: 30, distance: 7.9
click at [598, 24] on button "×" at bounding box center [595, 24] width 19 height 18
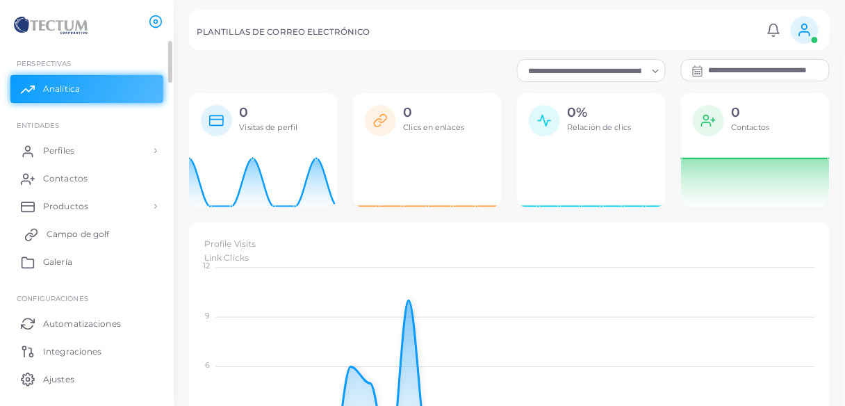
click at [66, 236] on font "Campo de golf" at bounding box center [78, 234] width 63 height 10
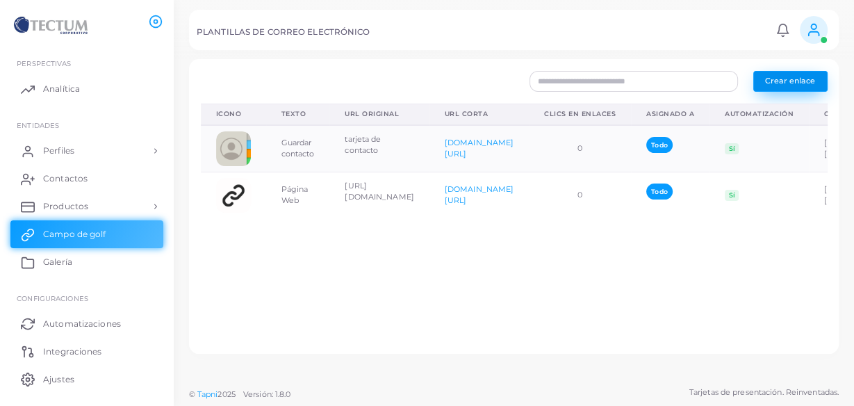
click at [780, 81] on font "Crear enlace" at bounding box center [790, 81] width 50 height 10
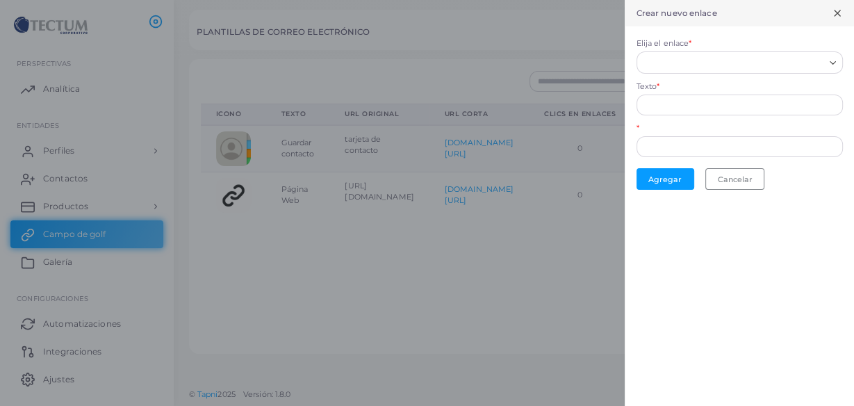
click at [728, 71] on div "Cargando..." at bounding box center [740, 62] width 206 height 22
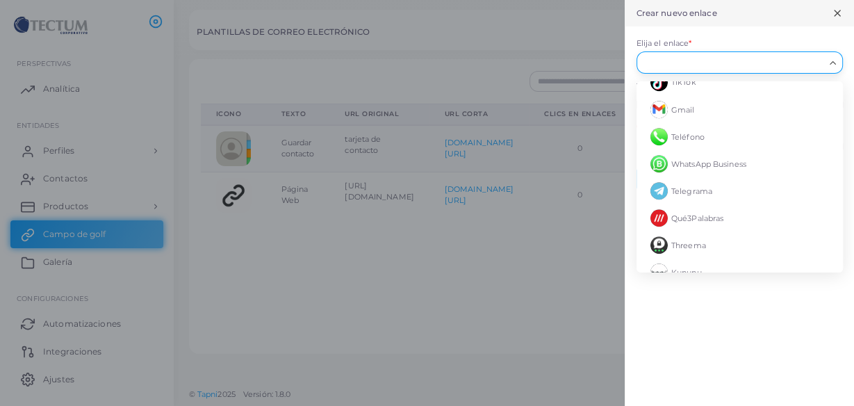
scroll to position [1057, 0]
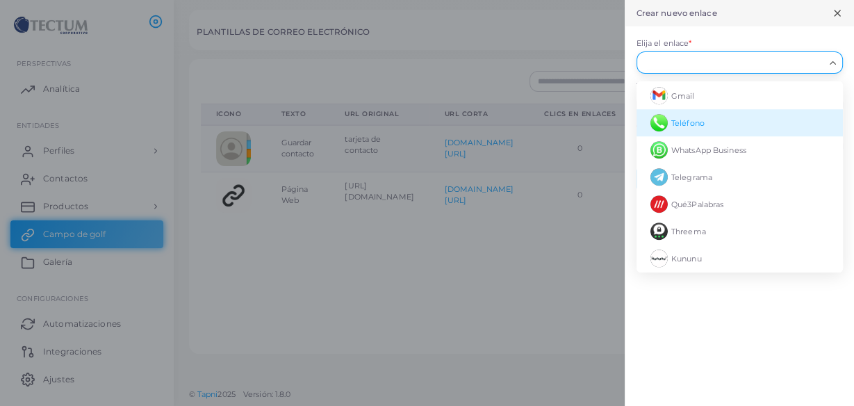
click at [689, 118] on font "Teléfono" at bounding box center [687, 122] width 33 height 10
type input "*****"
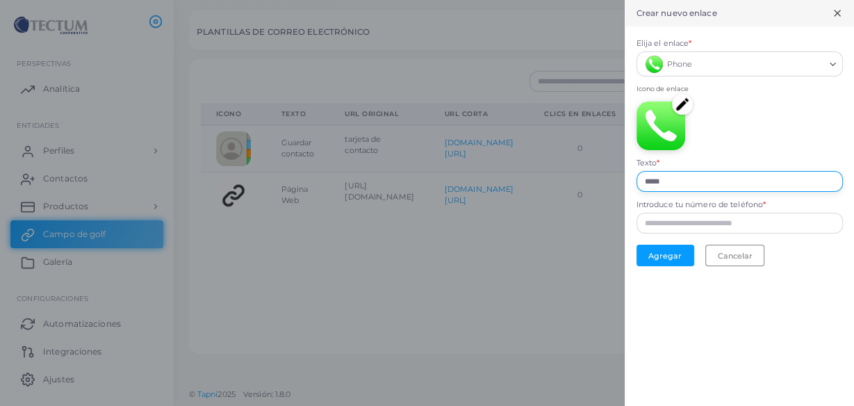
click at [677, 179] on input "*****" at bounding box center [740, 181] width 206 height 21
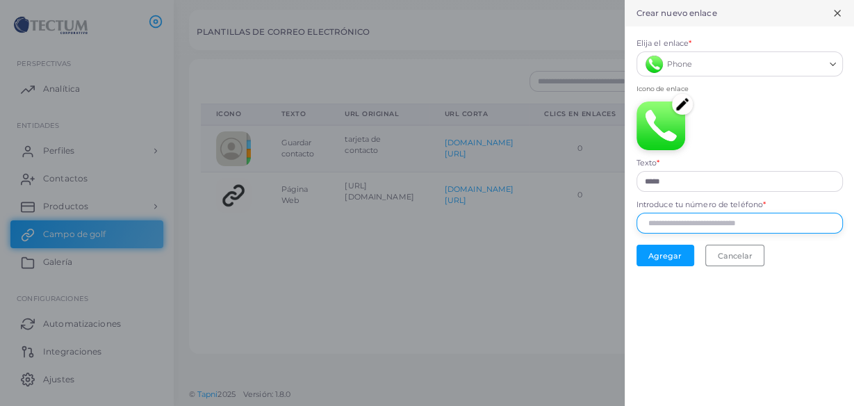
click at [685, 220] on input "Introduce tu número de teléfono *" at bounding box center [740, 223] width 206 height 21
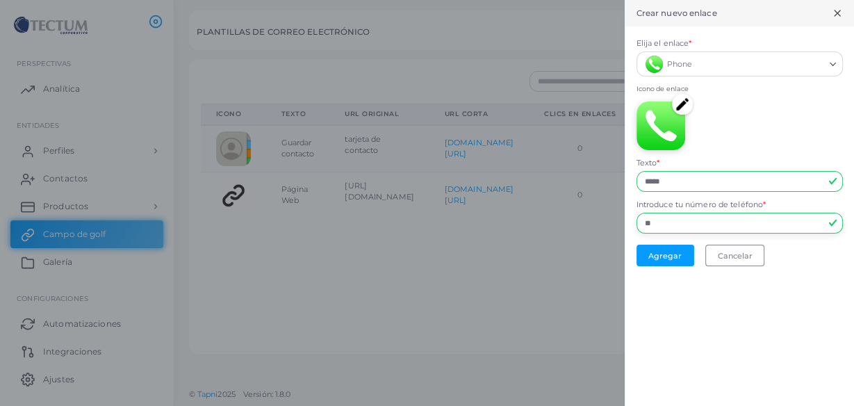
click at [674, 225] on input "**" at bounding box center [740, 223] width 206 height 21
type input "**********"
click at [669, 257] on font "Agregar" at bounding box center [665, 256] width 33 height 10
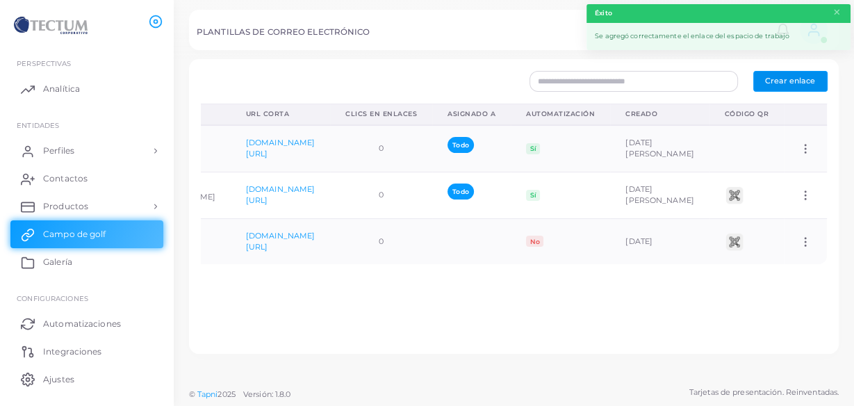
scroll to position [0, 228]
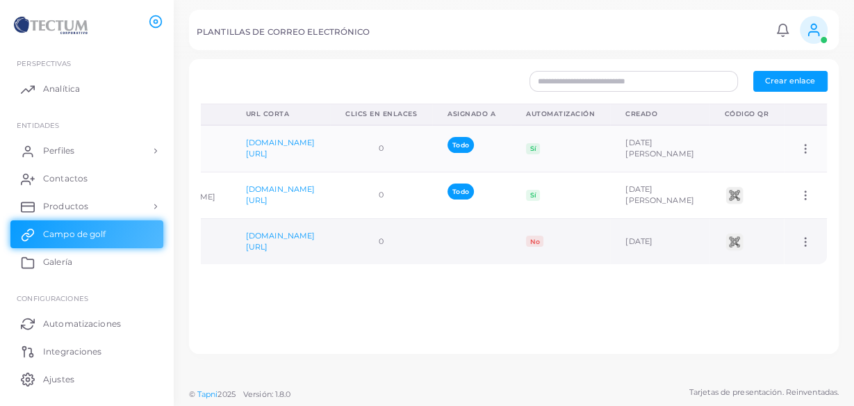
click at [804, 240] on icon at bounding box center [805, 242] width 13 height 13
click at [790, 270] on font "Editar enlace" at bounding box center [782, 275] width 49 height 10
type input "*****"
type input "**********"
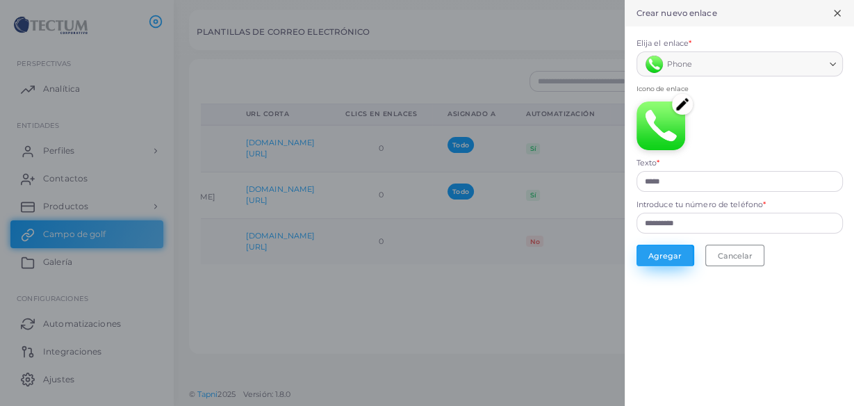
click at [660, 258] on font "Agregar" at bounding box center [665, 256] width 33 height 10
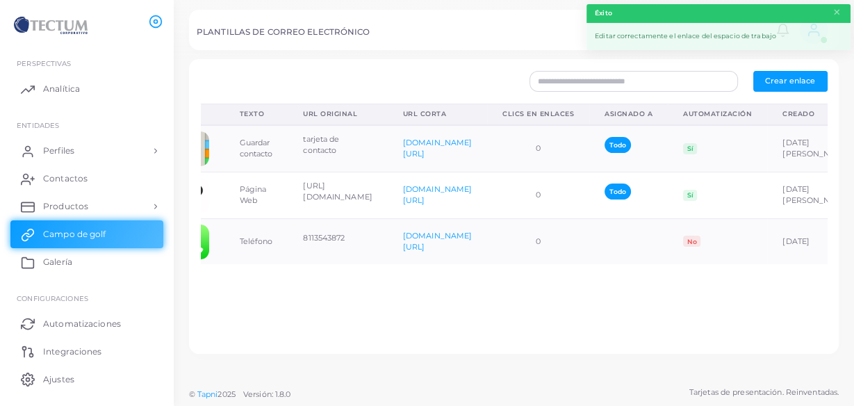
scroll to position [0, 0]
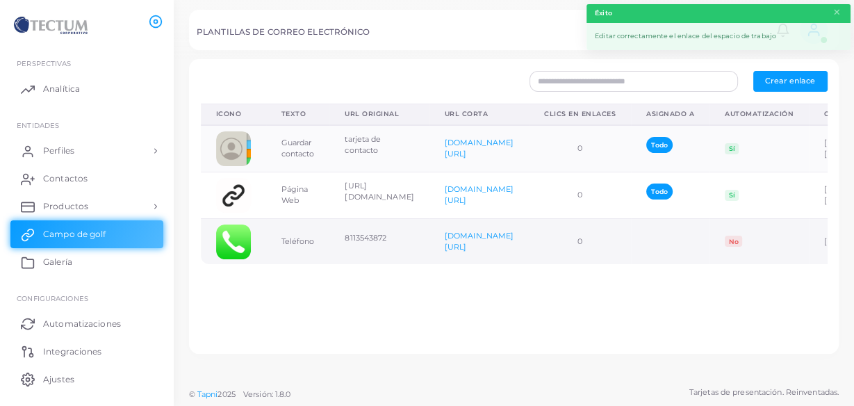
click at [227, 236] on img at bounding box center [233, 242] width 35 height 35
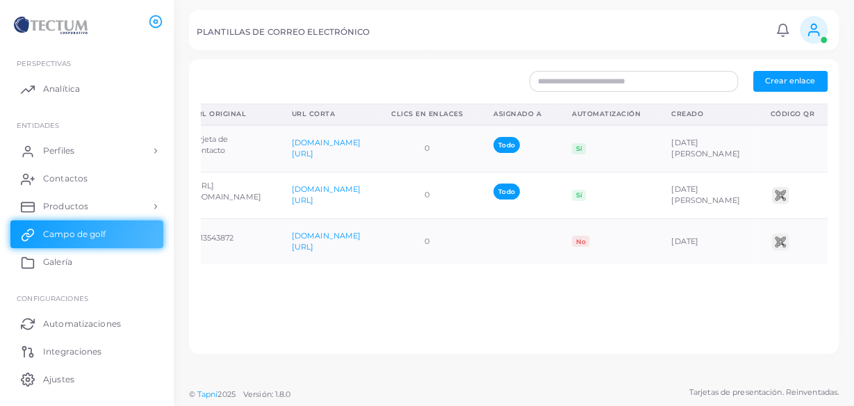
scroll to position [0, 231]
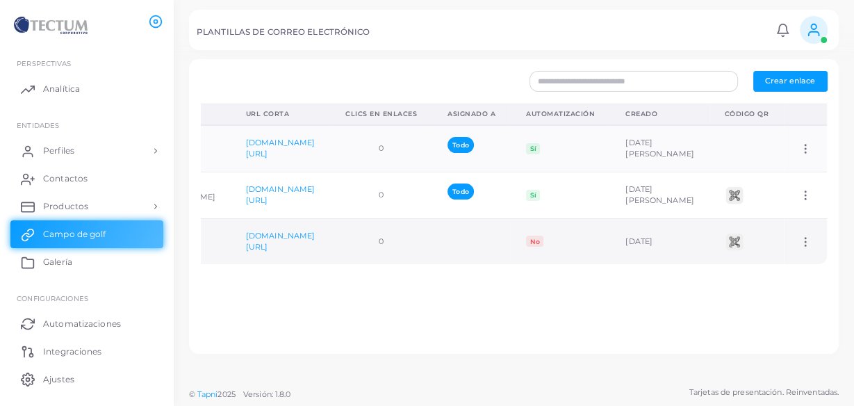
click at [799, 246] on icon at bounding box center [805, 242] width 13 height 13
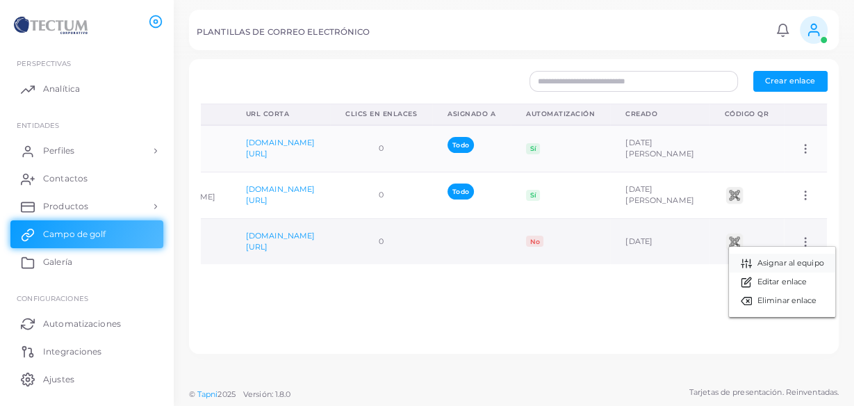
click at [793, 267] on span "Asignar al equipo" at bounding box center [791, 263] width 67 height 11
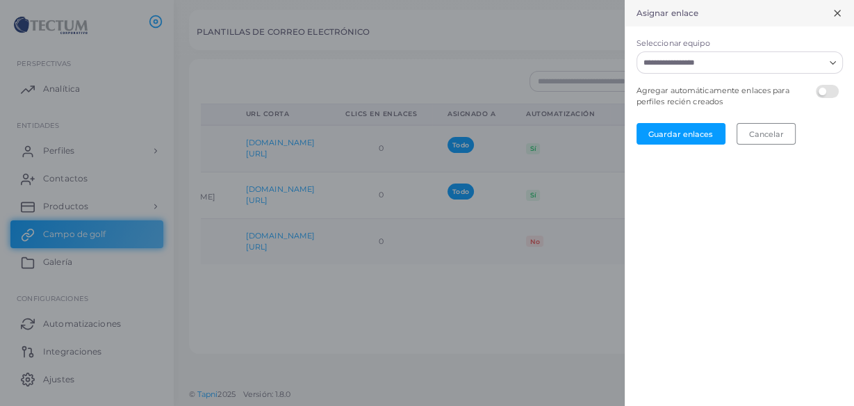
click at [735, 64] on input "Seleccionar equipo" at bounding box center [732, 62] width 186 height 15
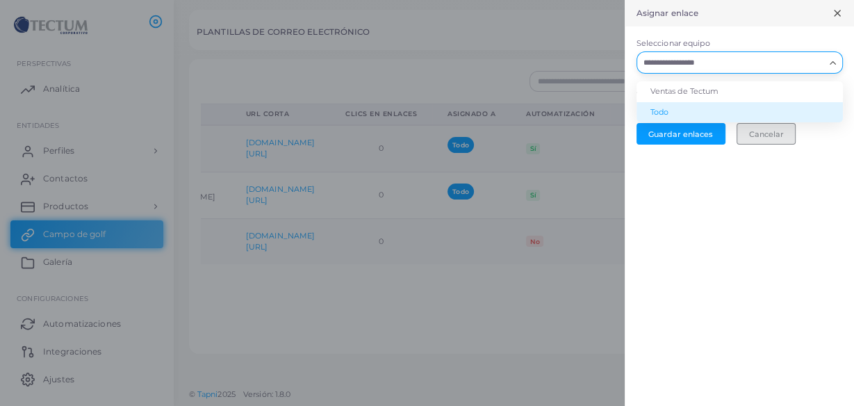
click at [776, 132] on font "Cancelar" at bounding box center [766, 134] width 35 height 10
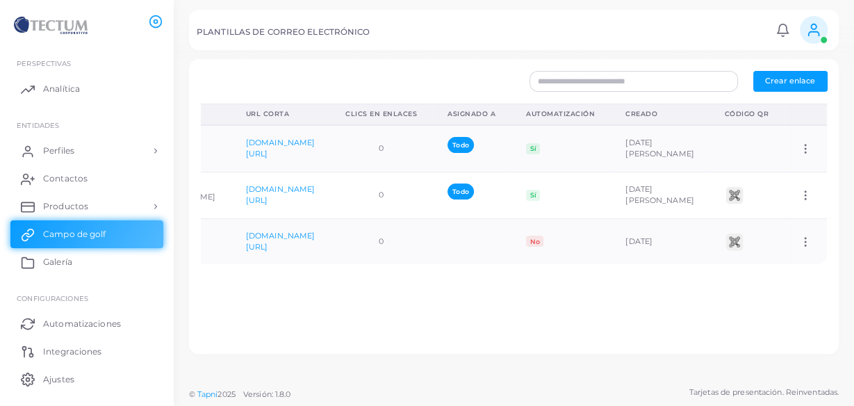
click at [443, 328] on div "Icono Texto URL original URL corta Clics en enlaces Asignado a Automatización C…" at bounding box center [514, 223] width 642 height 239
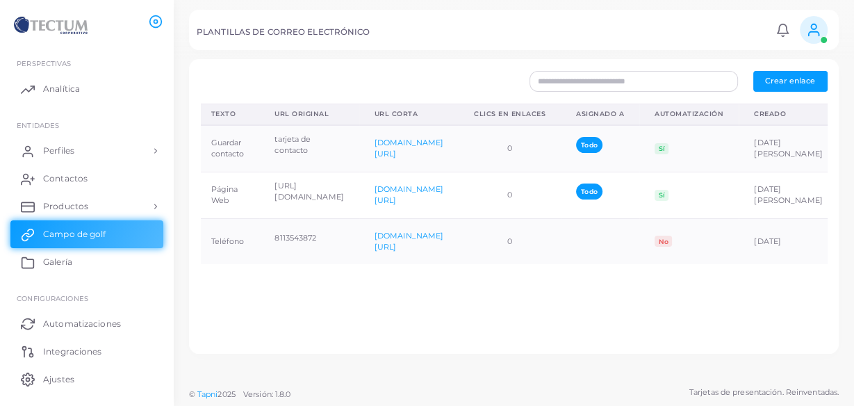
scroll to position [0, 0]
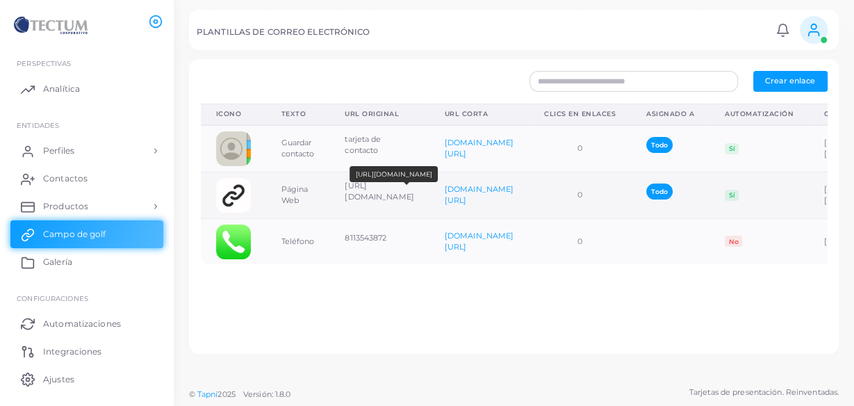
click at [382, 194] on font "[URL][DOMAIN_NAME]" at bounding box center [379, 192] width 69 height 22
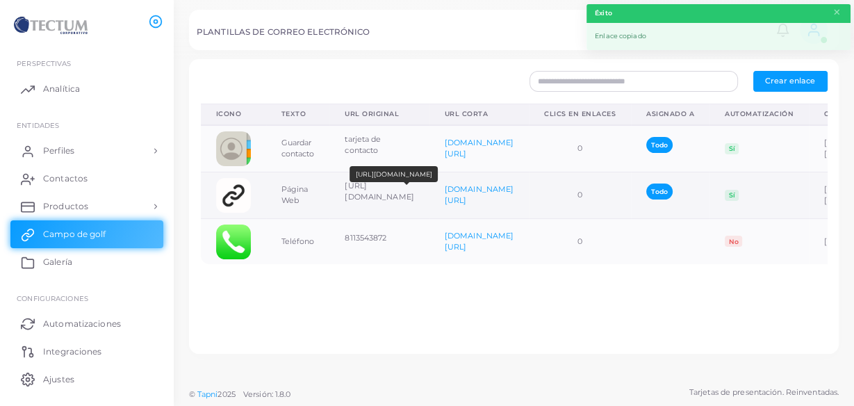
click at [382, 194] on font "[URL][DOMAIN_NAME]" at bounding box center [379, 192] width 69 height 22
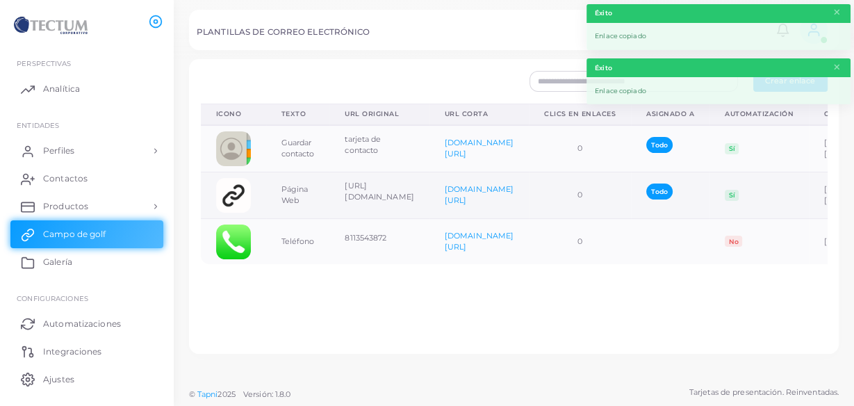
click at [275, 192] on td "Página Web" at bounding box center [298, 195] width 64 height 47
click at [248, 194] on img at bounding box center [233, 195] width 35 height 35
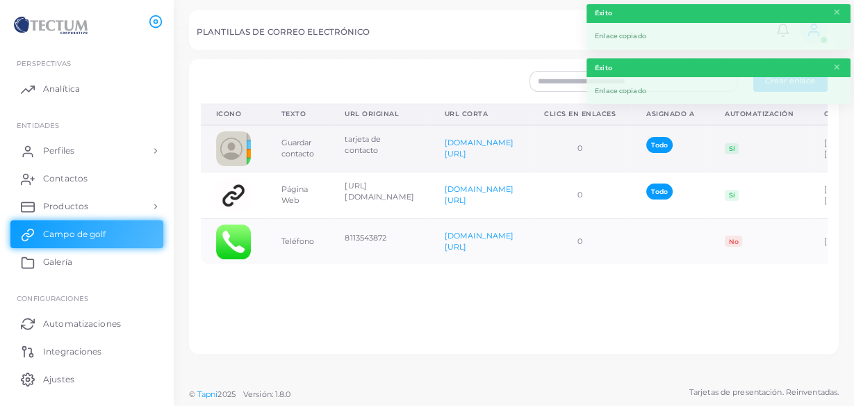
click at [366, 131] on td "tarjeta de contacto" at bounding box center [378, 148] width 99 height 47
click at [300, 147] on td "Guardar contacto" at bounding box center [298, 148] width 64 height 47
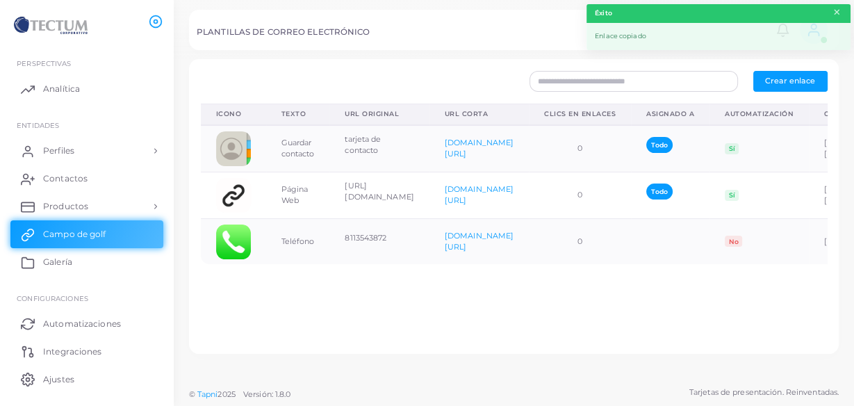
click at [835, 13] on font "×" at bounding box center [837, 12] width 9 height 19
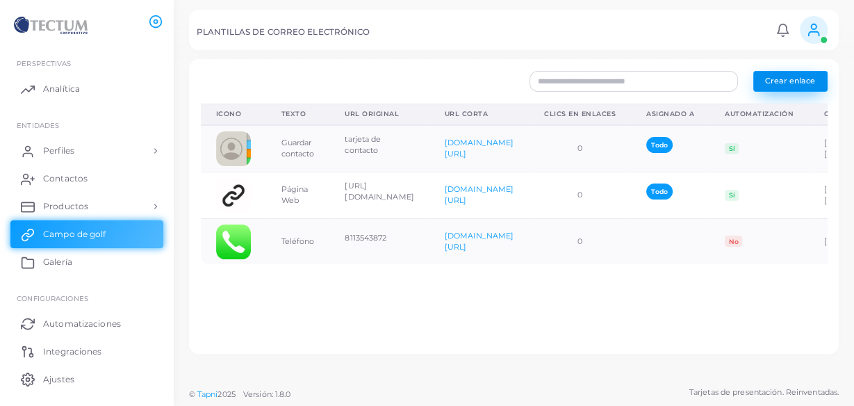
click at [791, 83] on font "Crear enlace" at bounding box center [790, 81] width 50 height 10
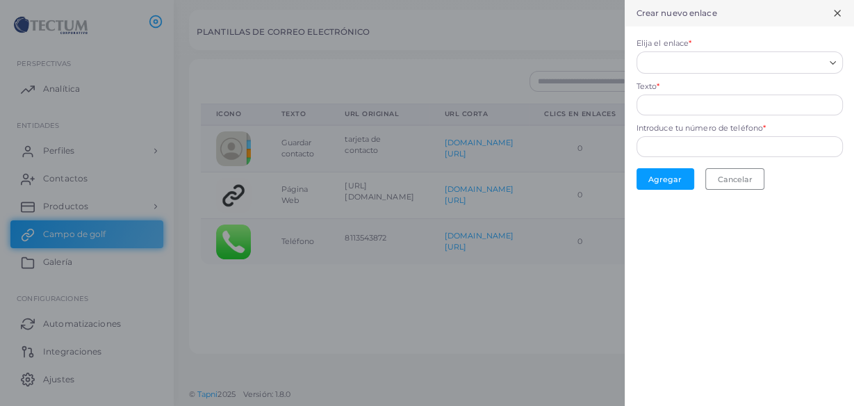
click at [705, 60] on input "Elija el enlace *" at bounding box center [733, 62] width 181 height 15
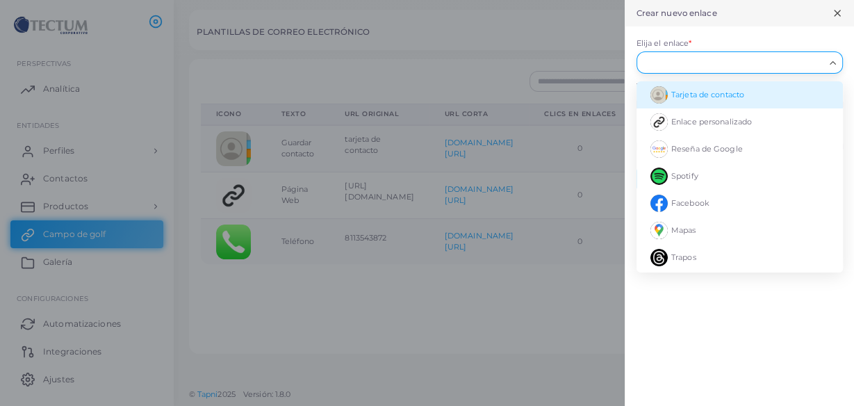
click at [716, 28] on form "Elija el enlace * Cargando... Tarjeta de contacto Enlace personalizado Reseña d…" at bounding box center [739, 113] width 229 height 175
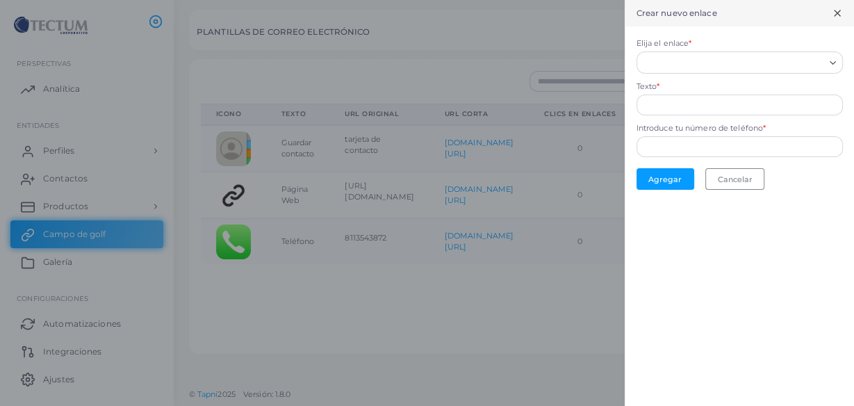
click at [687, 58] on input "Elija el enlace *" at bounding box center [733, 62] width 181 height 15
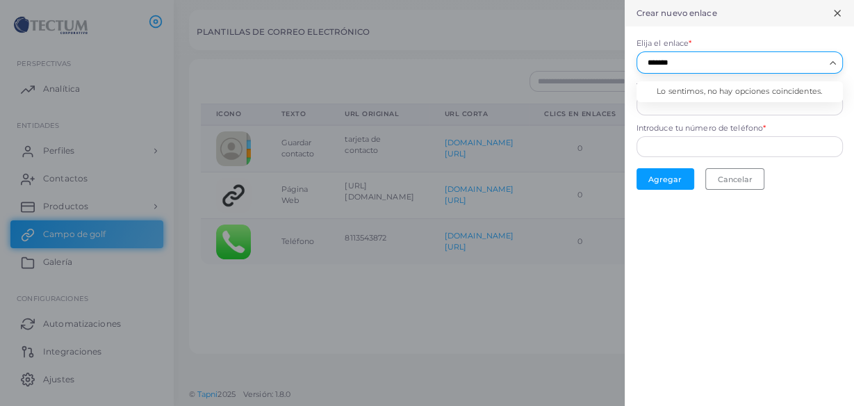
click at [686, 83] on li "Lo sentimos, no hay opciones coincidentes." at bounding box center [740, 91] width 206 height 21
type input "*******"
click at [691, 78] on form "Elija el enlace * Cargando... Lo sentimos, no hay opciones coincidentes. Texto …" at bounding box center [739, 113] width 229 height 175
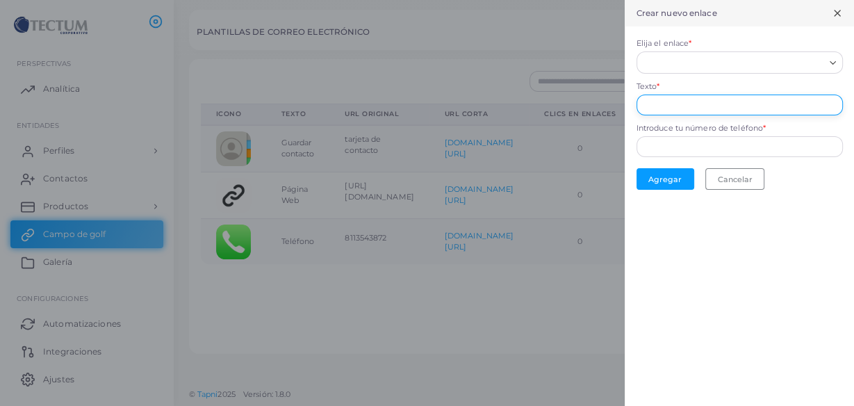
click at [694, 108] on input "Texto *" at bounding box center [740, 105] width 206 height 21
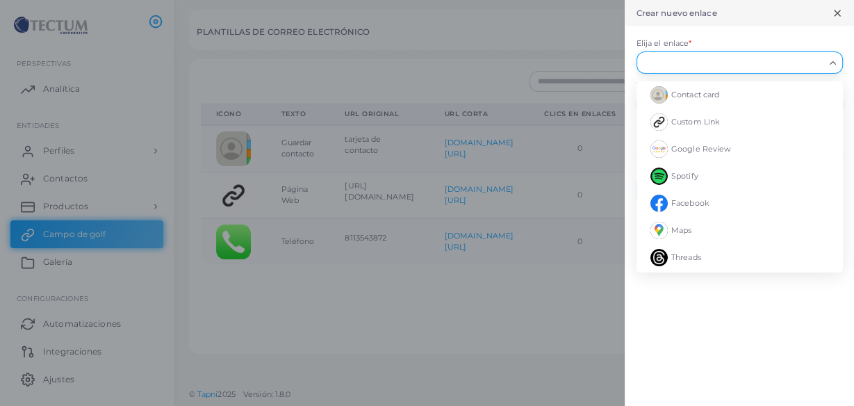
click at [691, 67] on input "Elija el enlace *" at bounding box center [733, 62] width 181 height 15
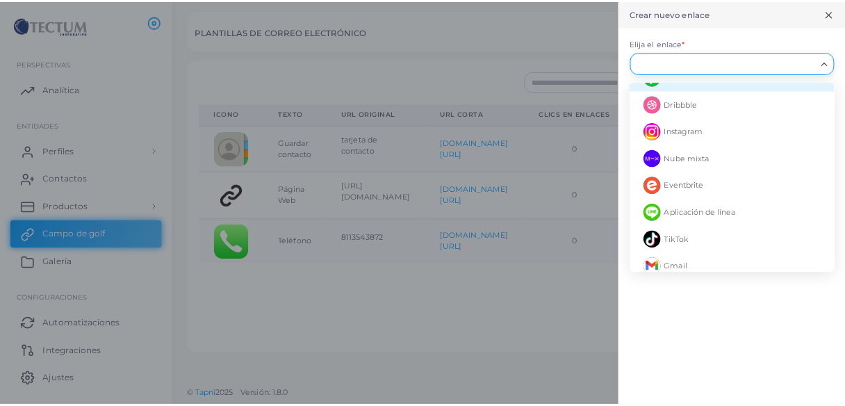
scroll to position [890, 0]
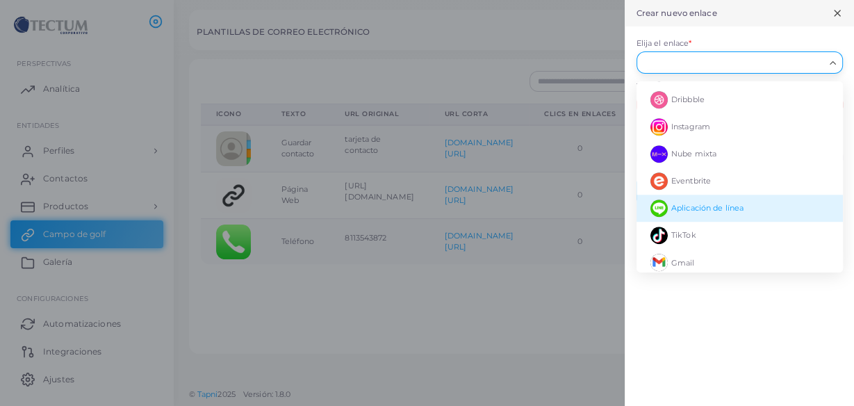
click at [560, 309] on div at bounding box center [427, 203] width 854 height 406
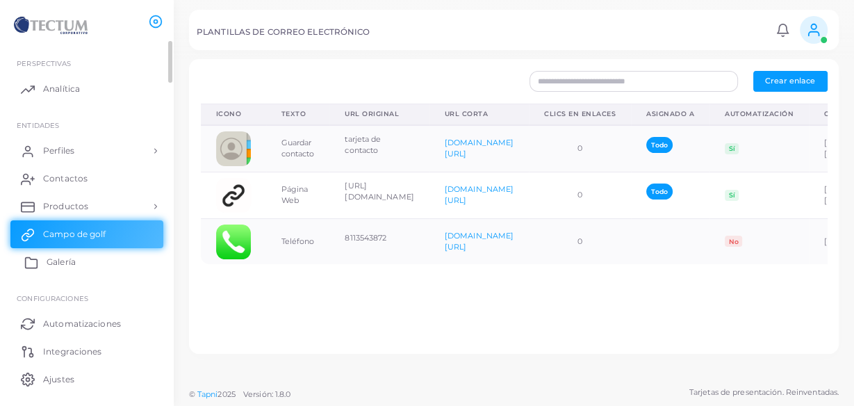
click at [90, 270] on link "Galería" at bounding box center [86, 262] width 153 height 28
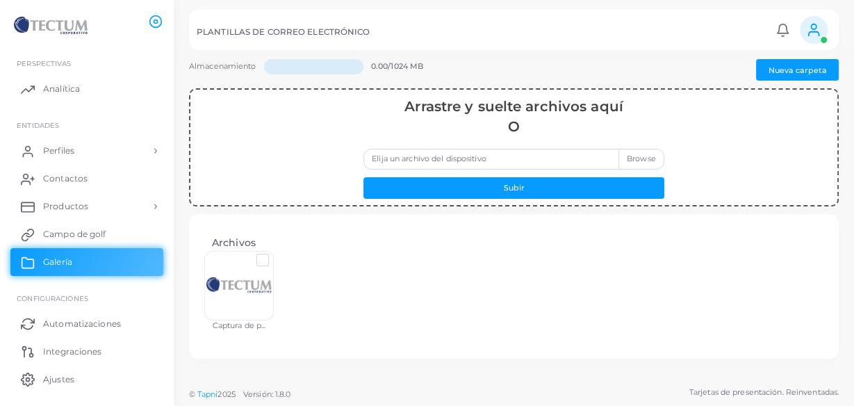
click at [274, 254] on label at bounding box center [274, 254] width 0 height 0
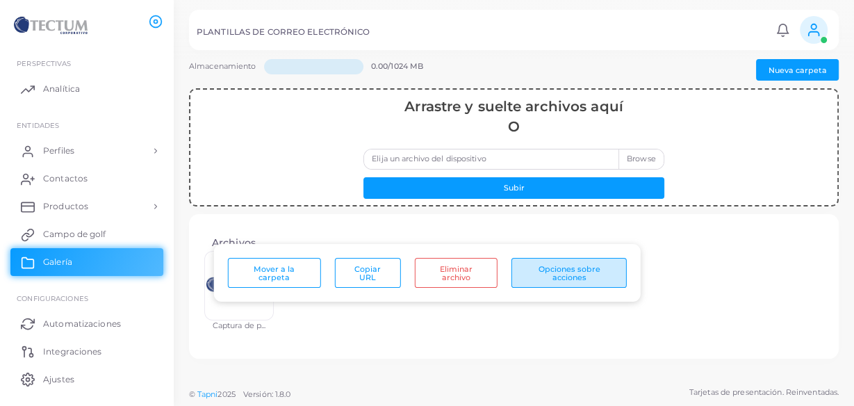
click at [566, 279] on font "Opciones sobre acciones" at bounding box center [569, 273] width 62 height 18
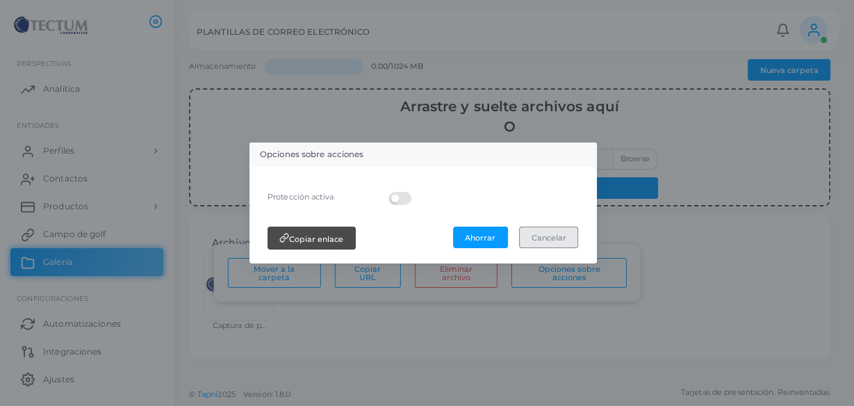
click at [566, 234] on font "Cancelar" at bounding box center [549, 237] width 35 height 10
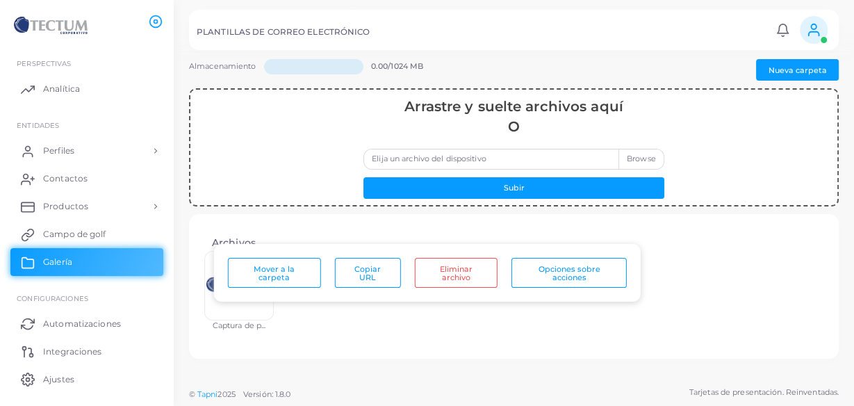
click at [315, 236] on div "Archivos Captura de p..." at bounding box center [514, 287] width 627 height 122
click at [489, 240] on h4 "Archivos" at bounding box center [514, 243] width 604 height 12
click at [117, 312] on link "Automatizaciones" at bounding box center [86, 323] width 153 height 28
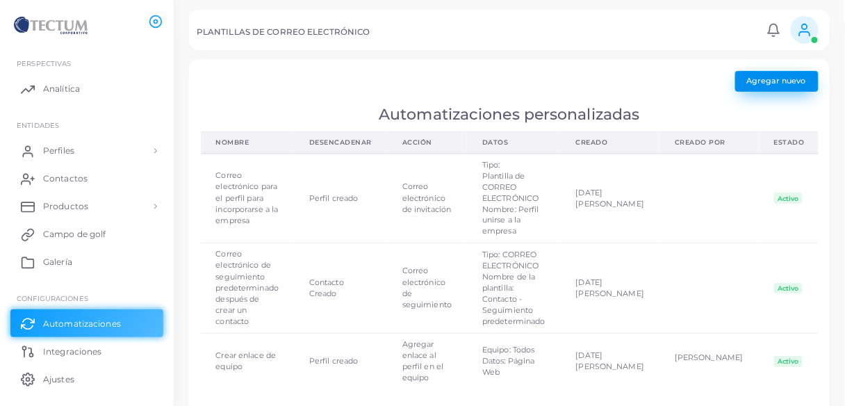
click at [778, 79] on font "Agregar nuevo" at bounding box center [776, 81] width 59 height 10
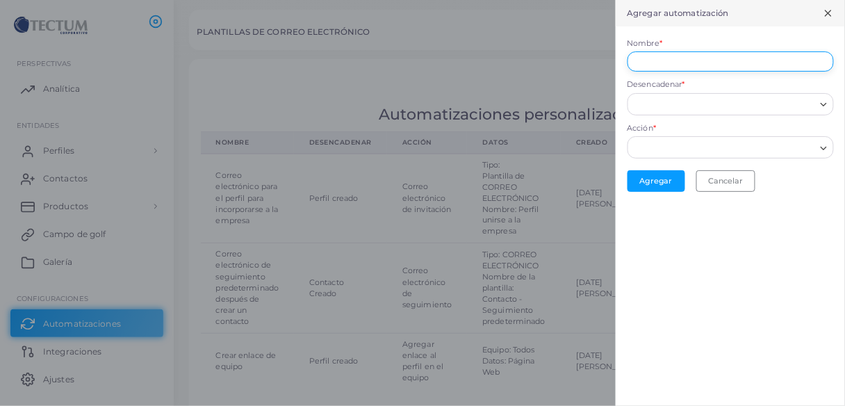
click at [689, 57] on input "Nombre *" at bounding box center [731, 61] width 206 height 21
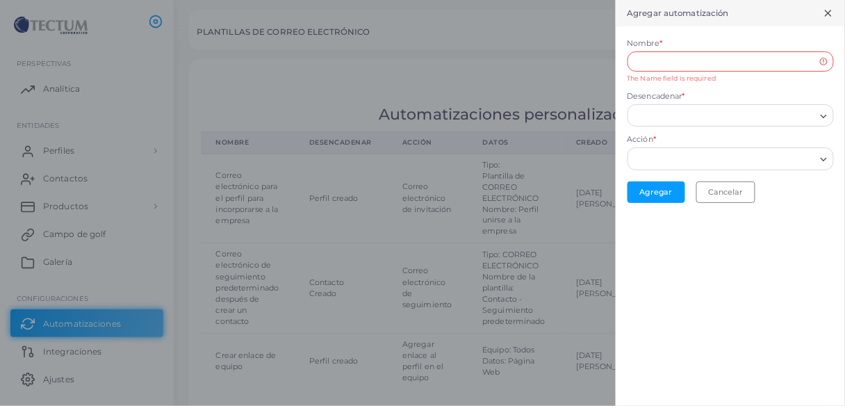
click at [825, 11] on icon at bounding box center [828, 13] width 11 height 11
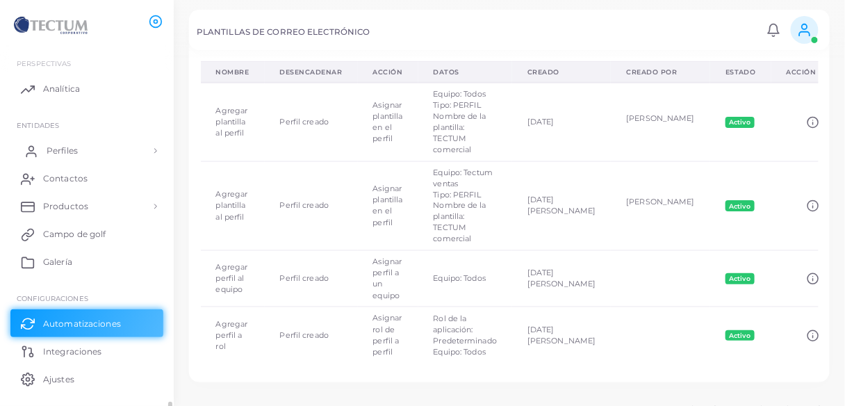
scroll to position [37, 0]
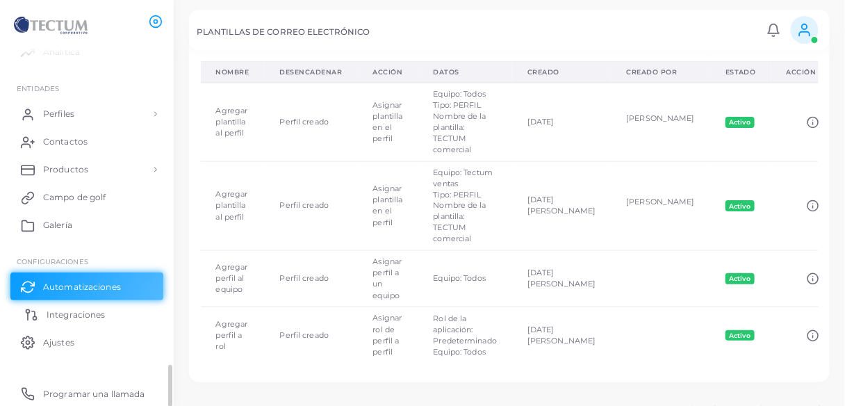
click at [59, 321] on link "Integraciones" at bounding box center [86, 314] width 153 height 28
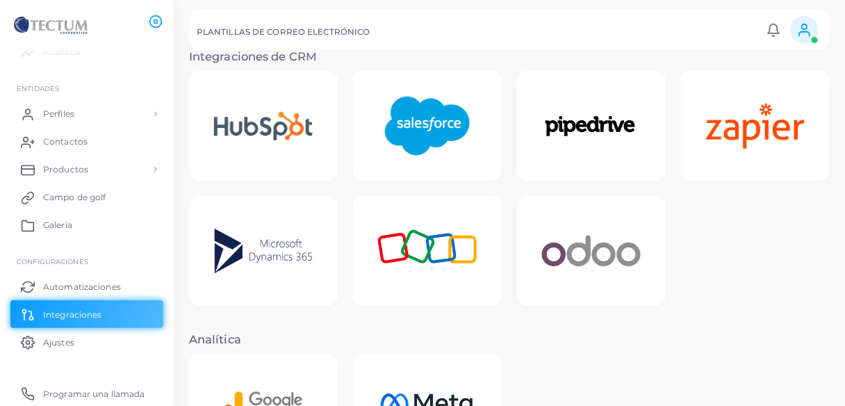
scroll to position [292, 0]
click at [309, 164] on div at bounding box center [263, 127] width 149 height 110
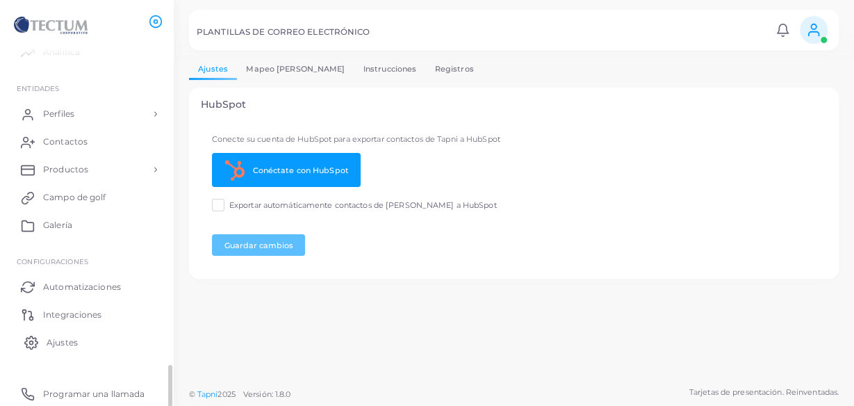
click at [56, 340] on font "Ajustes" at bounding box center [62, 342] width 31 height 10
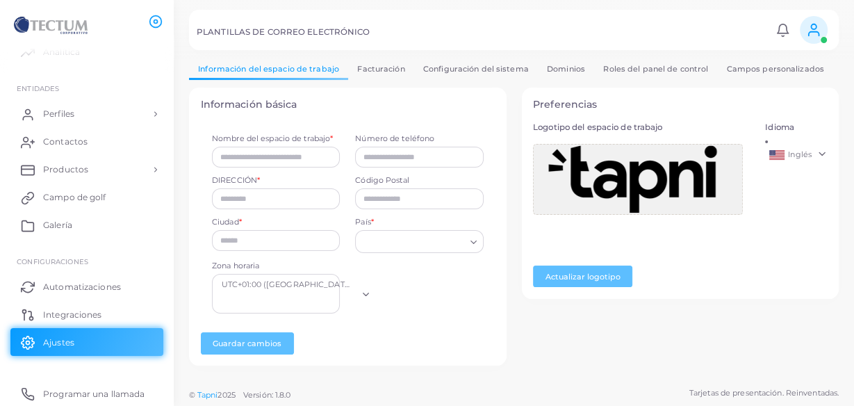
type input "**********"
type input "*****"
type input "*********"
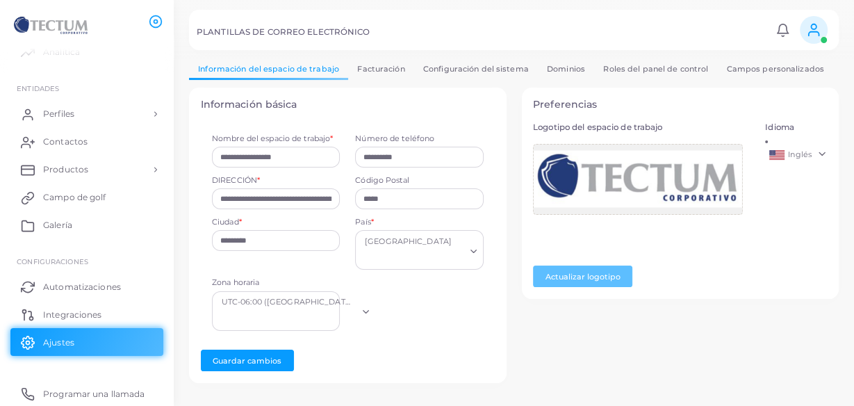
click at [380, 72] on font "Facturación" at bounding box center [380, 69] width 47 height 10
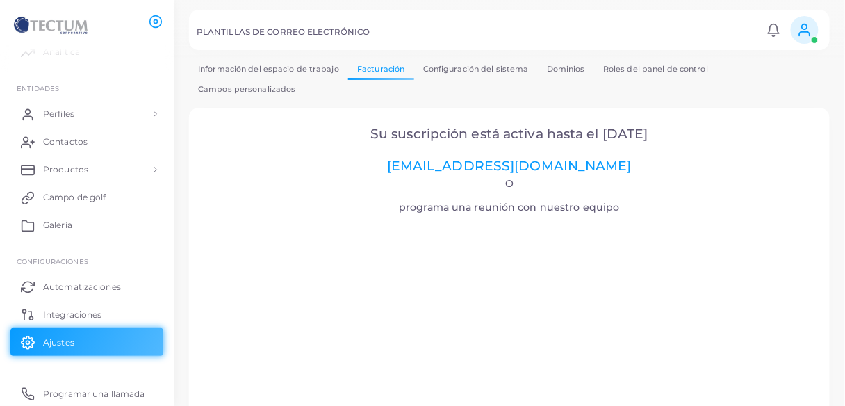
click at [439, 65] on font "Configuración del sistema" at bounding box center [476, 69] width 106 height 10
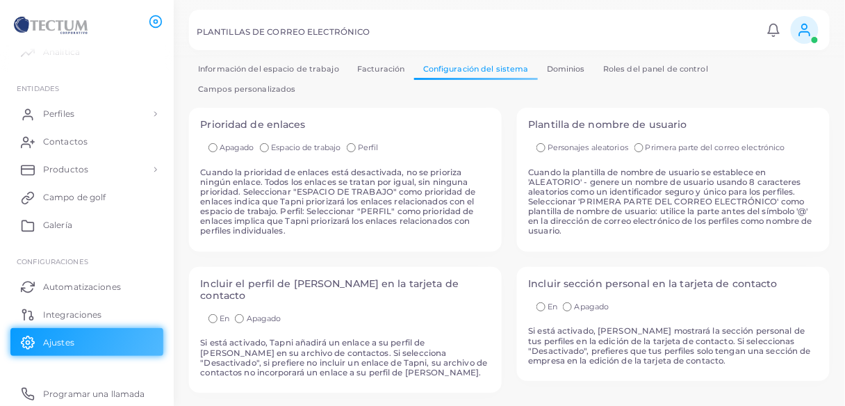
click at [569, 71] on font "Dominios" at bounding box center [566, 69] width 38 height 10
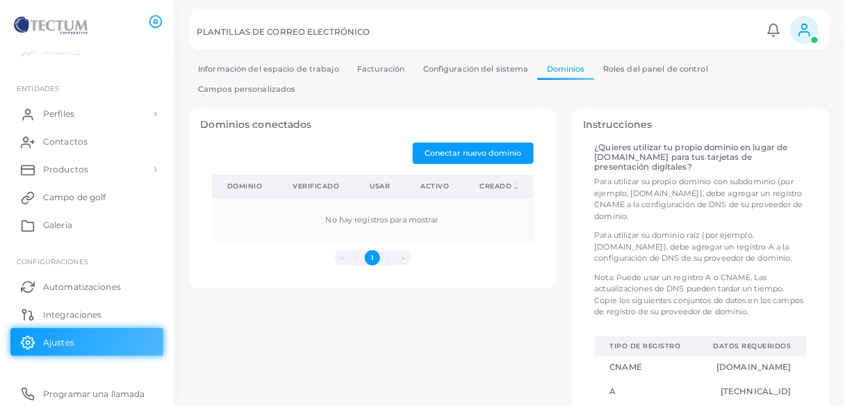
click at [603, 65] on font "Roles del panel de control" at bounding box center [655, 69] width 105 height 10
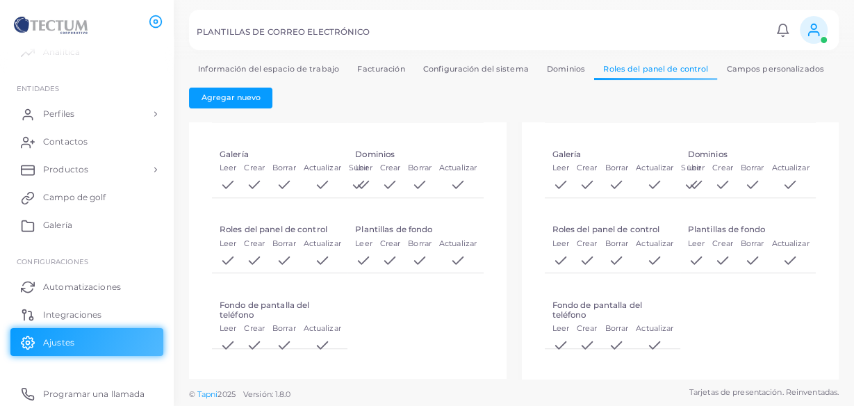
scroll to position [860, 0]
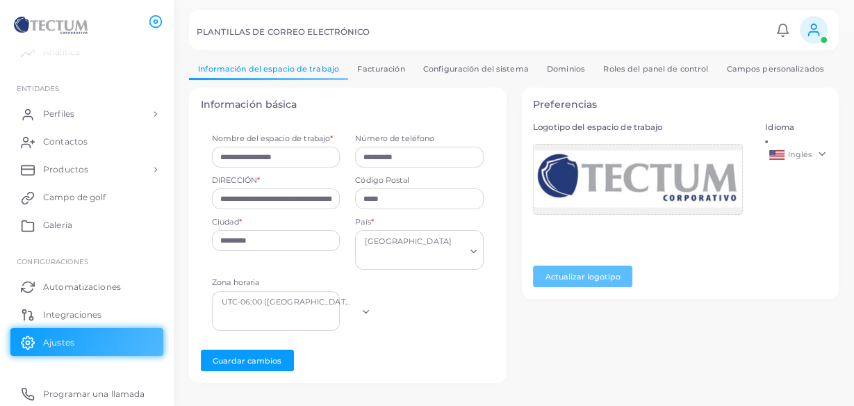
click at [459, 76] on link "Configuración del sistema" at bounding box center [476, 69] width 124 height 20
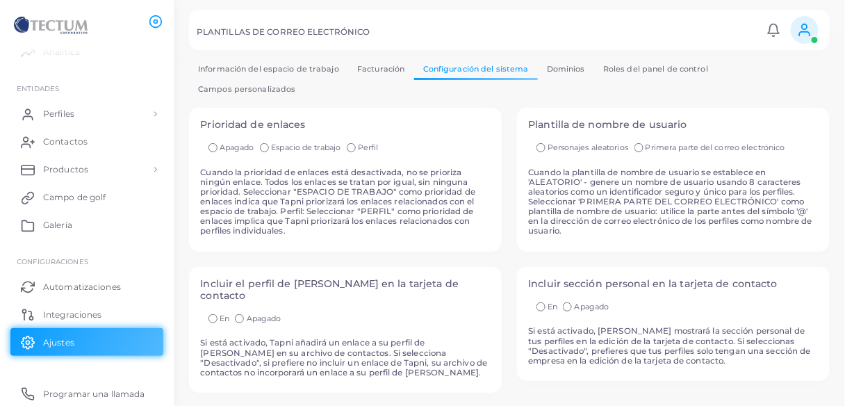
click at [539, 69] on link "Dominios" at bounding box center [566, 69] width 56 height 20
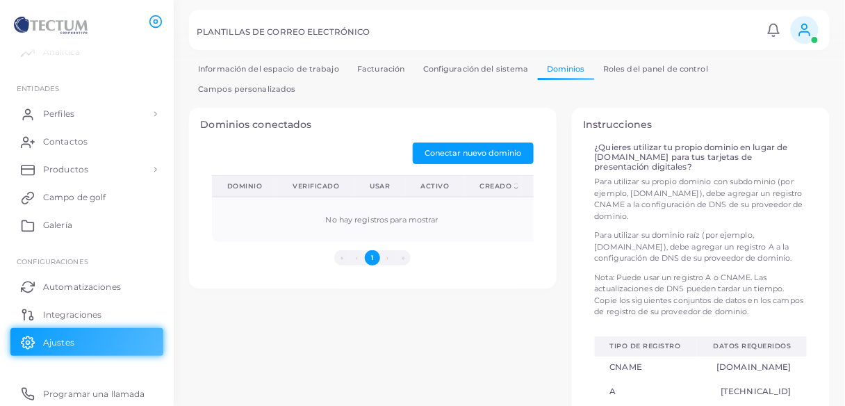
click at [630, 62] on link "Roles del panel de control" at bounding box center [655, 69] width 123 height 20
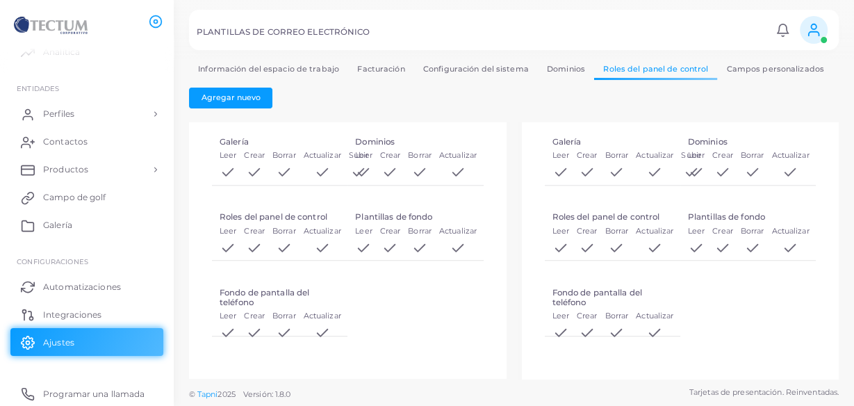
click at [727, 67] on font "Campos personalizados" at bounding box center [775, 69] width 97 height 10
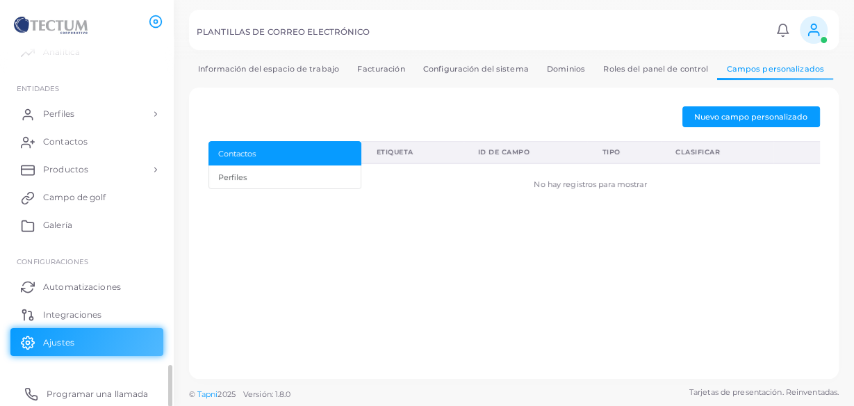
click at [106, 389] on font "Programar una llamada" at bounding box center [97, 394] width 101 height 10
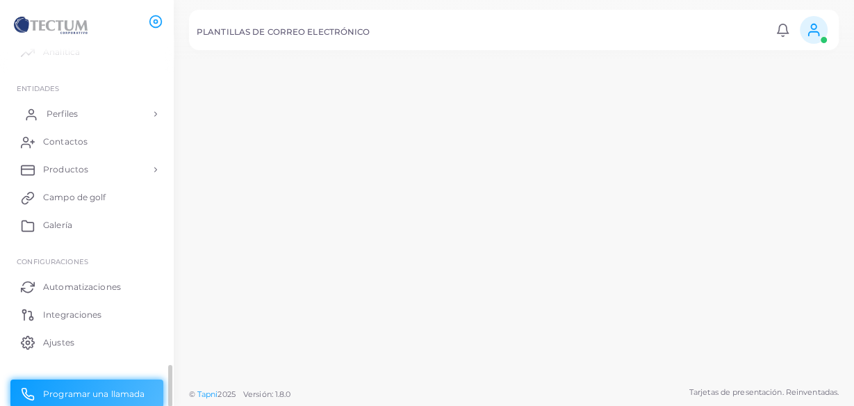
click at [115, 111] on link "Perfiles" at bounding box center [86, 114] width 153 height 28
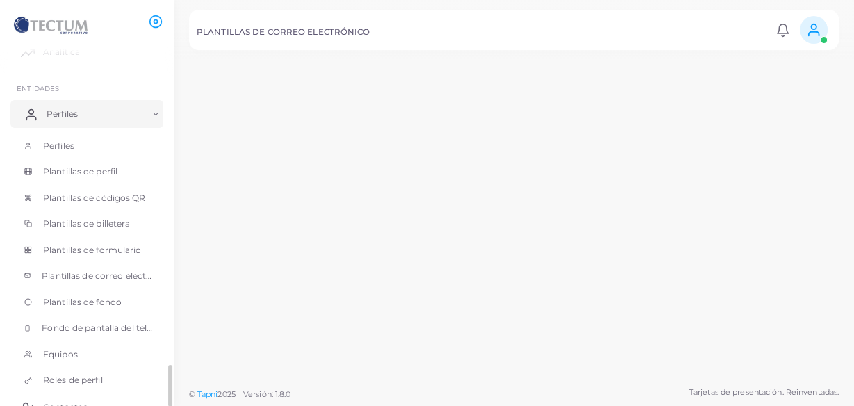
click at [65, 118] on span "Perfiles" at bounding box center [62, 114] width 31 height 13
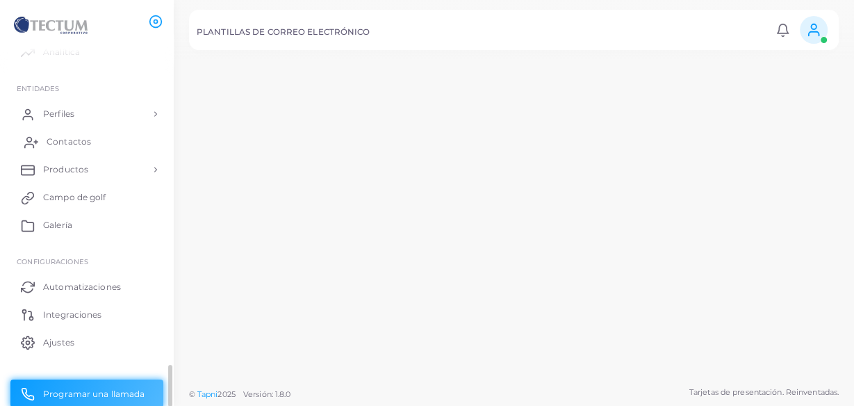
click at [70, 145] on font "Contactos" at bounding box center [69, 141] width 44 height 10
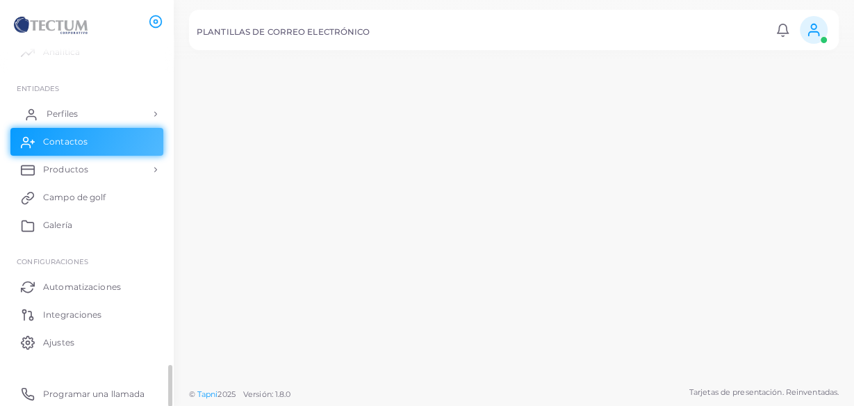
click at [85, 110] on link "Perfiles" at bounding box center [86, 114] width 153 height 28
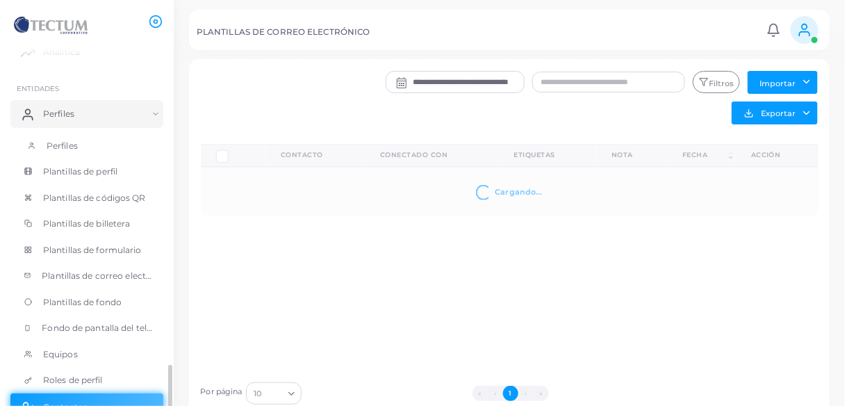
click at [76, 133] on link "Perfiles" at bounding box center [86, 146] width 153 height 26
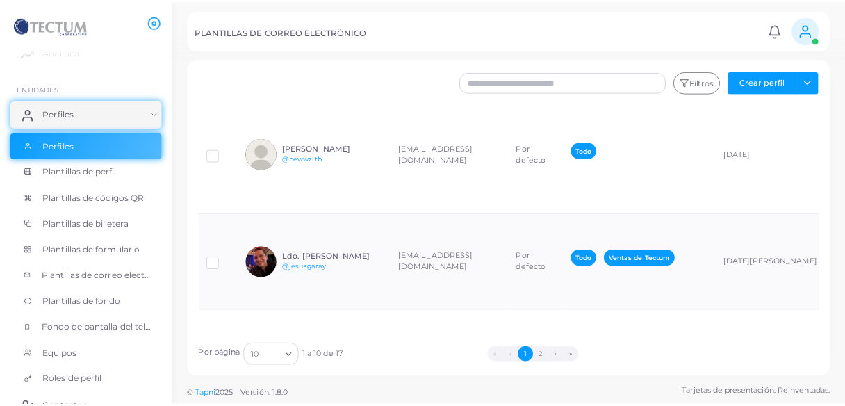
scroll to position [389, 0]
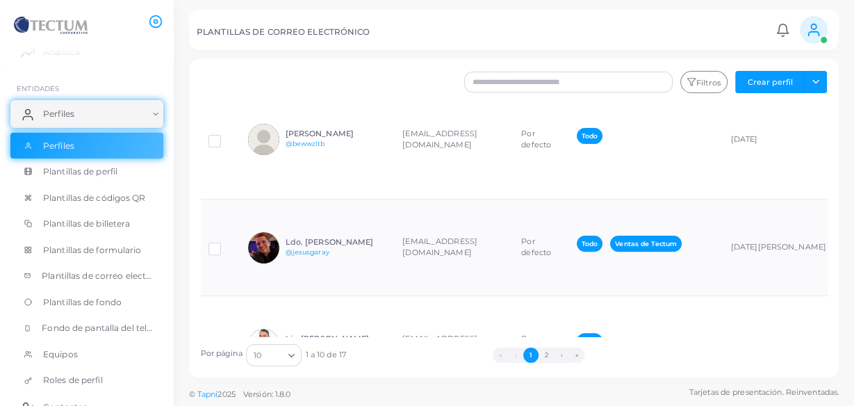
click at [350, 53] on h6 "[PERSON_NAME]" at bounding box center [337, 48] width 102 height 9
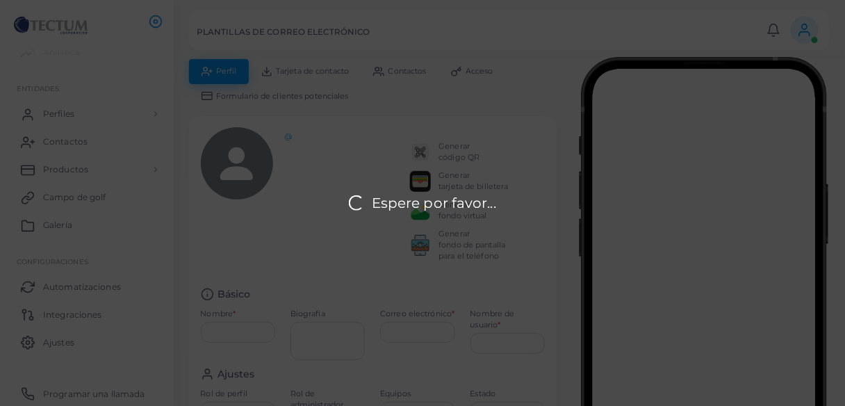
type input "**********"
type input "********"
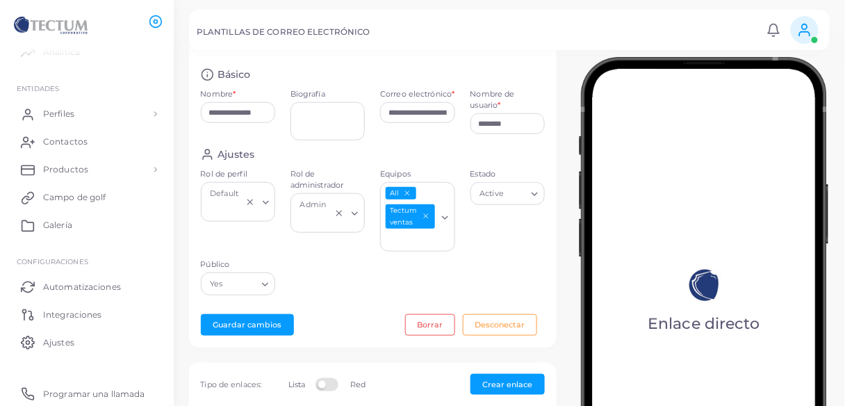
scroll to position [222, 0]
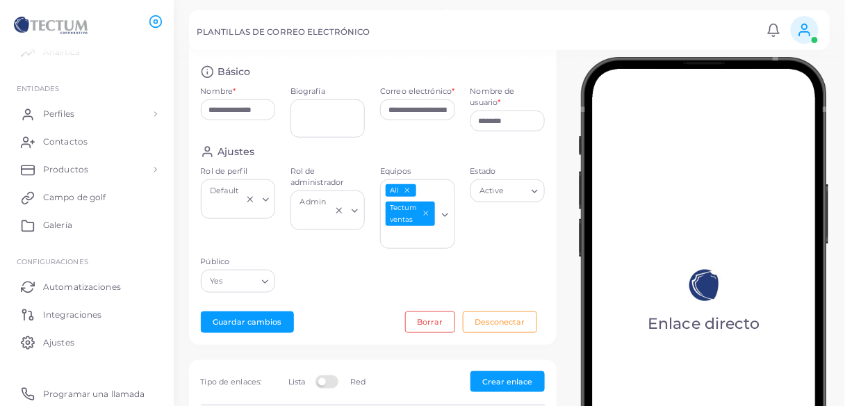
click at [488, 226] on div "Estado Active Cargando..." at bounding box center [508, 211] width 90 height 90
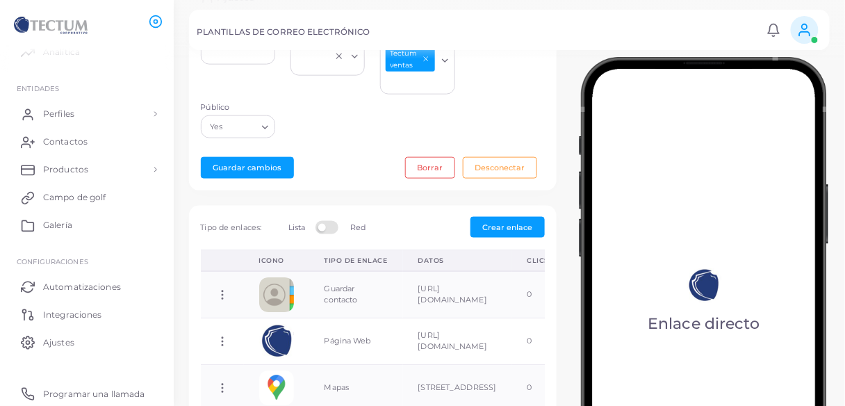
scroll to position [389, 0]
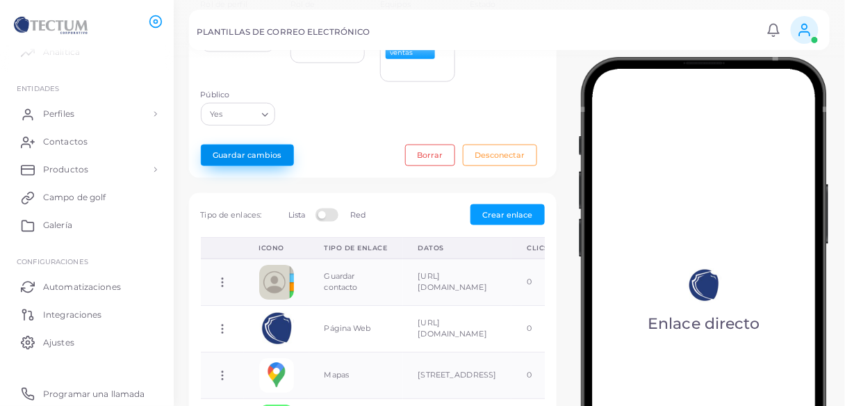
click at [267, 162] on button "Guardar cambios" at bounding box center [247, 156] width 93 height 22
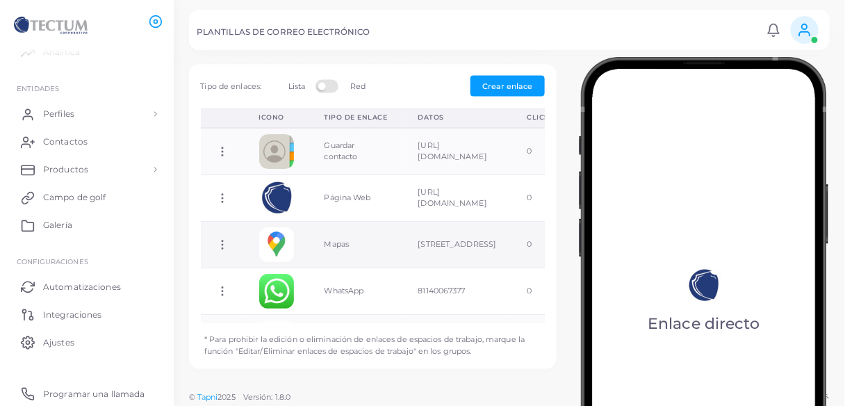
scroll to position [0, 0]
click at [67, 117] on font "Perfiles" at bounding box center [62, 113] width 31 height 10
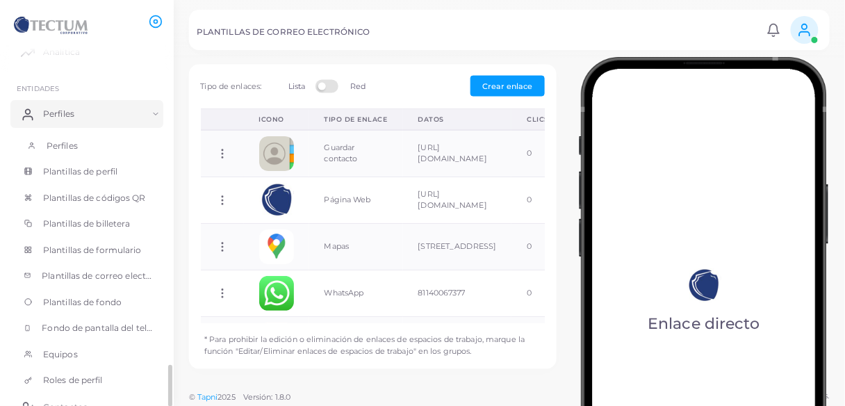
click at [67, 141] on font "Perfiles" at bounding box center [62, 145] width 31 height 10
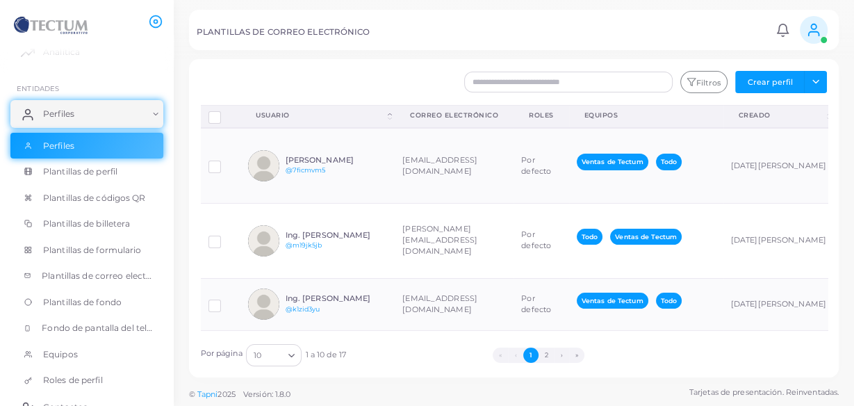
click at [809, 33] on icon at bounding box center [813, 29] width 15 height 15
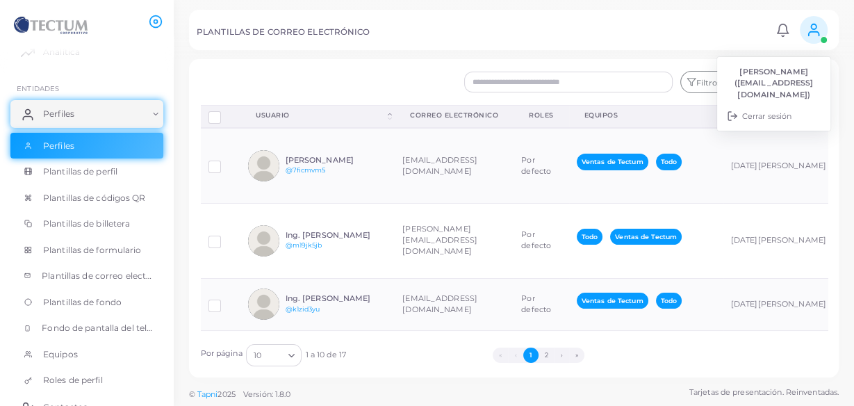
click at [766, 89] on li "[PERSON_NAME] ([EMAIL_ADDRESS][DOMAIN_NAME])" at bounding box center [773, 83] width 113 height 44
click at [276, 27] on font "PLANTILLAS DE CORREO ELECTRÓNICO" at bounding box center [284, 32] width 174 height 10
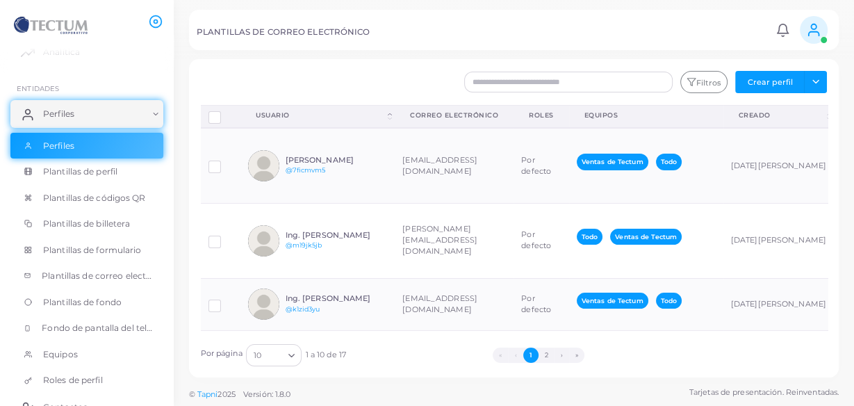
click at [26, 19] on img at bounding box center [51, 26] width 77 height 26
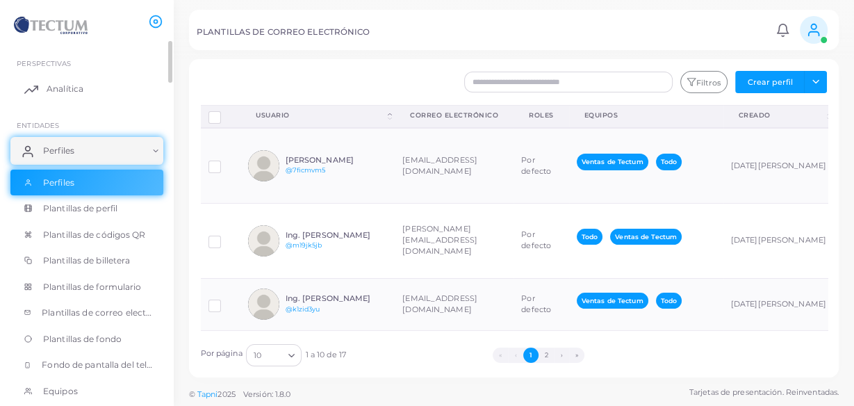
click at [64, 88] on font "Analítica" at bounding box center [65, 88] width 37 height 10
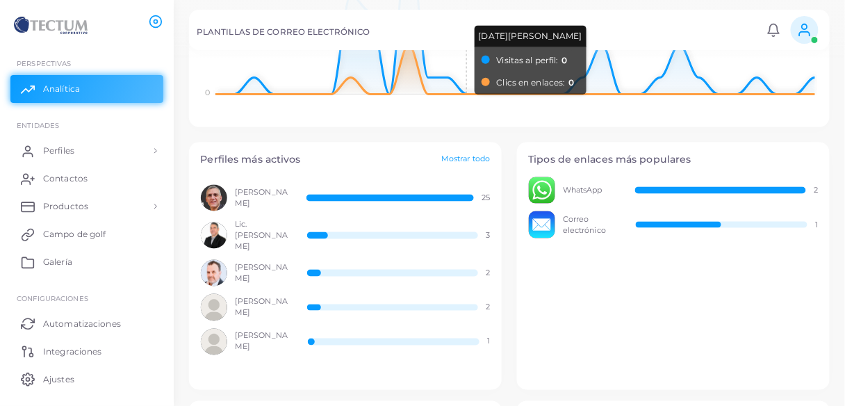
scroll to position [389, 0]
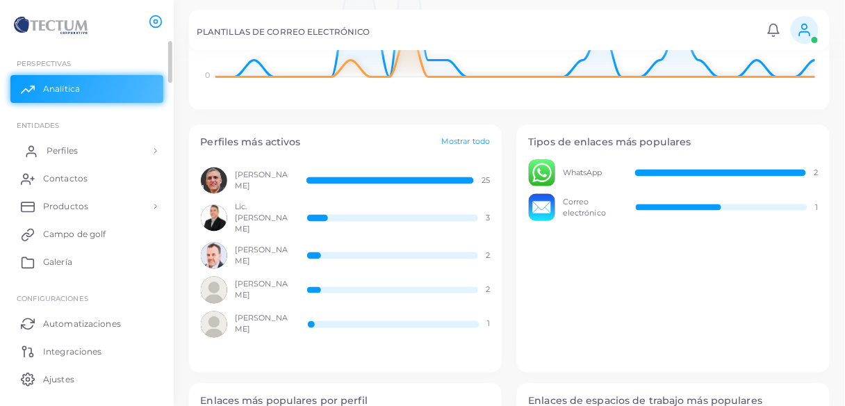
click at [82, 157] on link "Perfiles" at bounding box center [86, 151] width 153 height 28
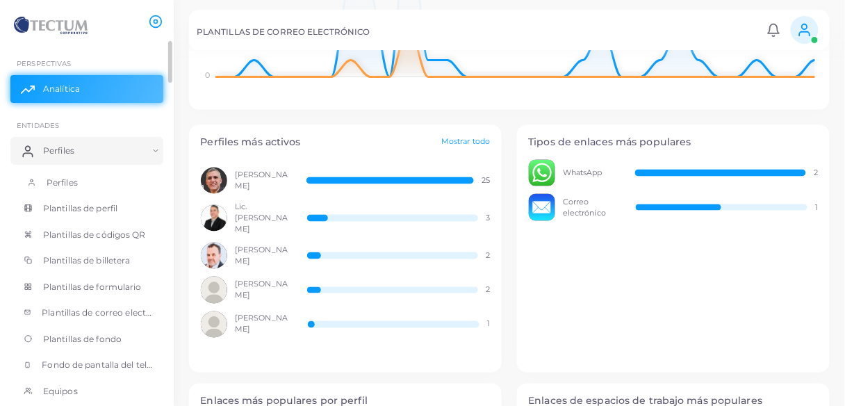
click at [85, 183] on link "Perfiles" at bounding box center [86, 183] width 153 height 26
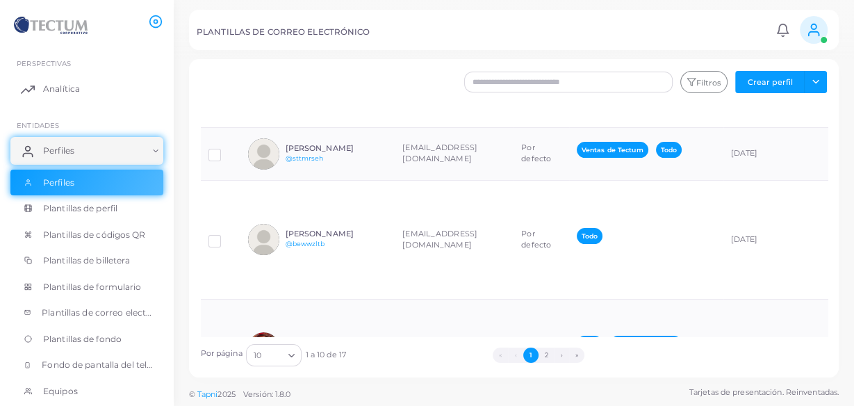
scroll to position [334, 0]
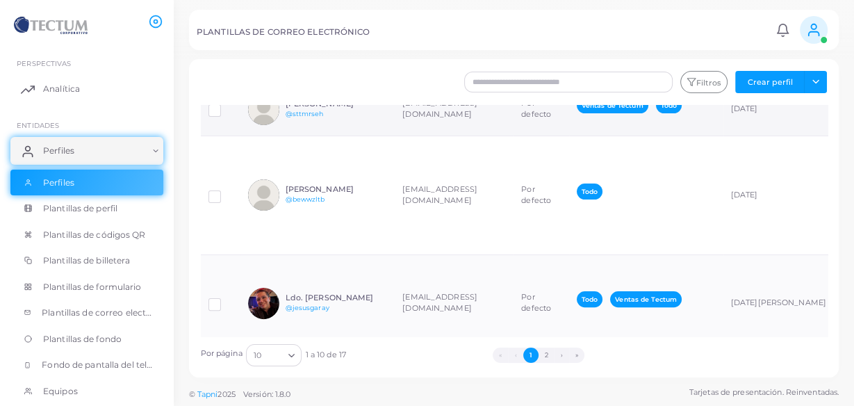
click at [382, 120] on div "[PERSON_NAME] @sttmrseh" at bounding box center [337, 109] width 102 height 20
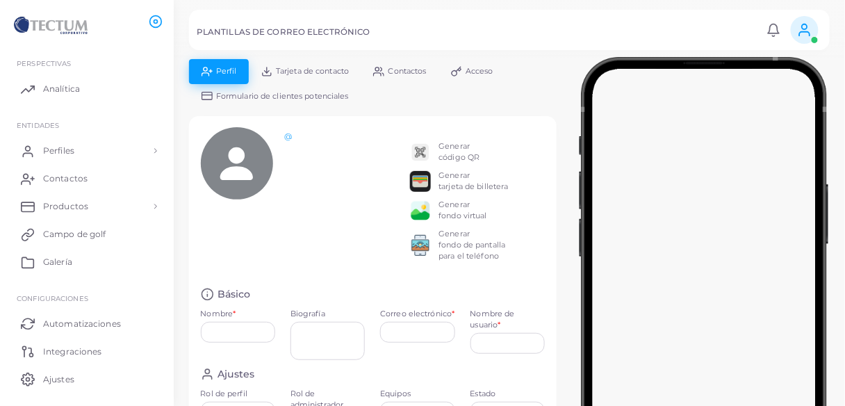
type input "**********"
type input "********"
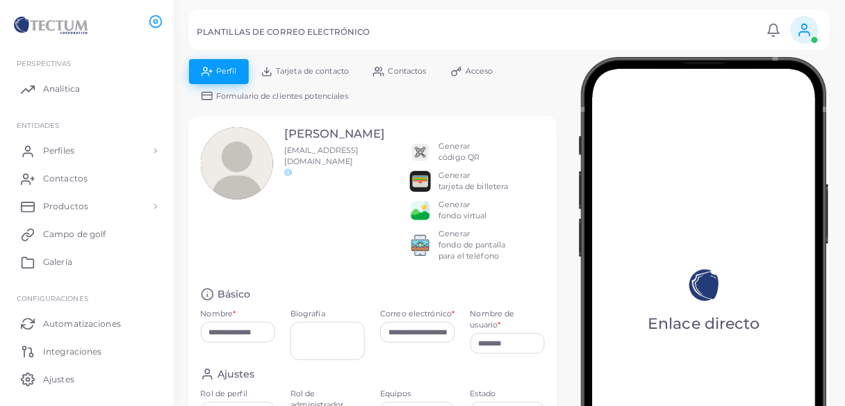
click at [440, 145] on font "Generar" at bounding box center [454, 146] width 31 height 10
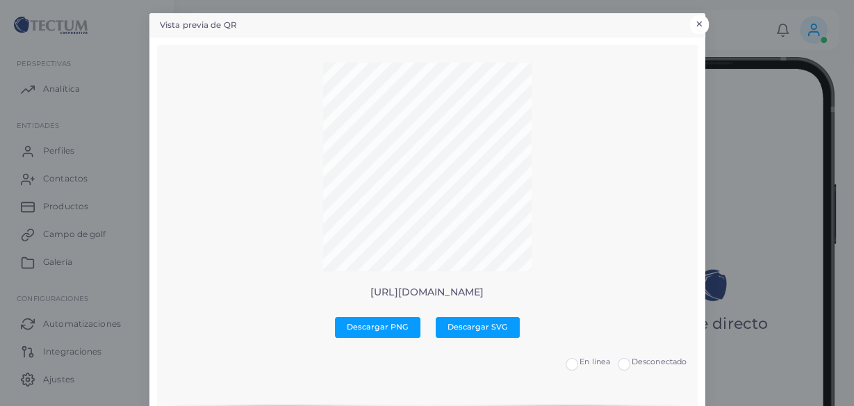
click at [696, 22] on font "×" at bounding box center [699, 24] width 9 height 19
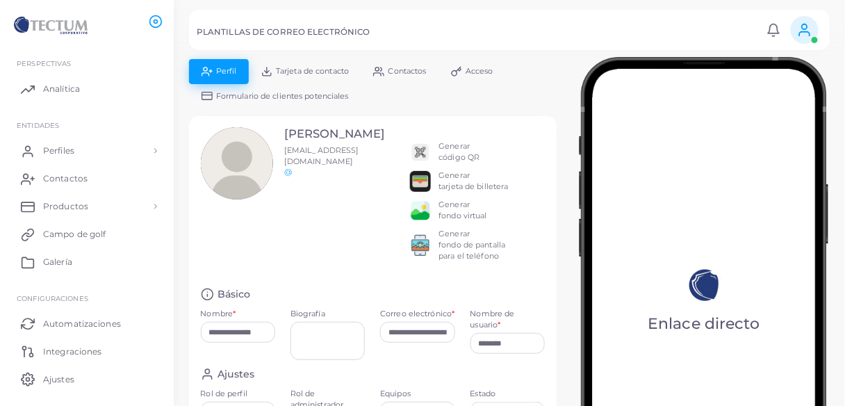
click at [719, 291] on img at bounding box center [704, 305] width 250 height 497
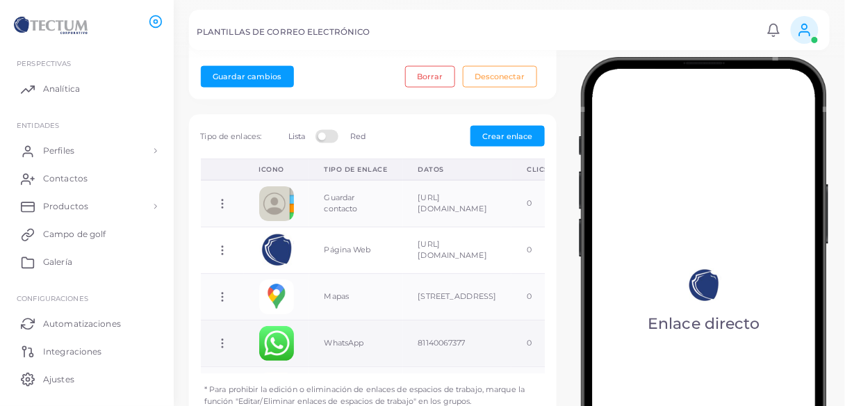
scroll to position [462, 0]
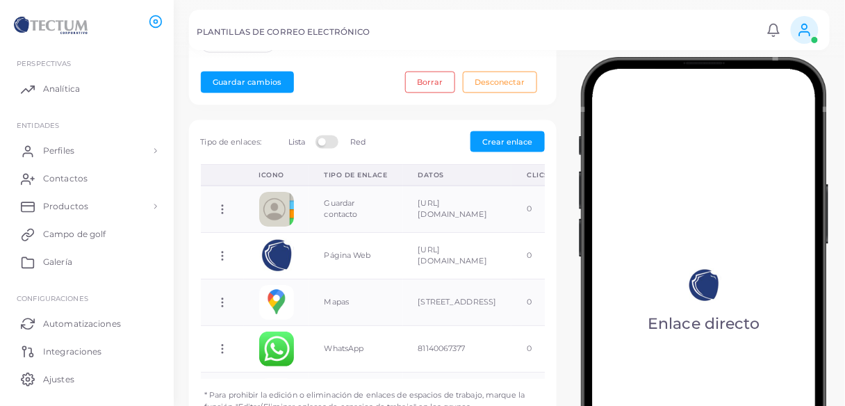
click at [334, 139] on label at bounding box center [329, 141] width 27 height 11
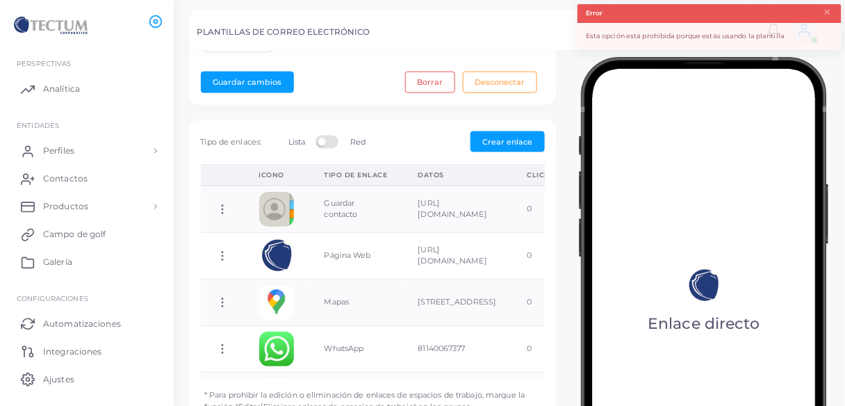
click at [334, 138] on label at bounding box center [329, 141] width 27 height 11
click at [829, 12] on font "×" at bounding box center [828, 12] width 9 height 19
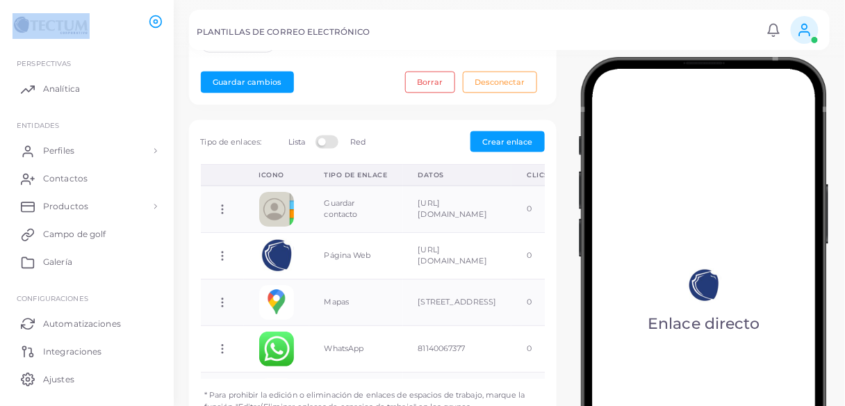
click at [829, 12] on div "PLANTILLAS DE CORREO ELECTRÓNICO Notificaciones 0 Nuevo Marcar todo como leído …" at bounding box center [509, 30] width 641 height 40
click at [773, 31] on icon at bounding box center [774, 30] width 15 height 15
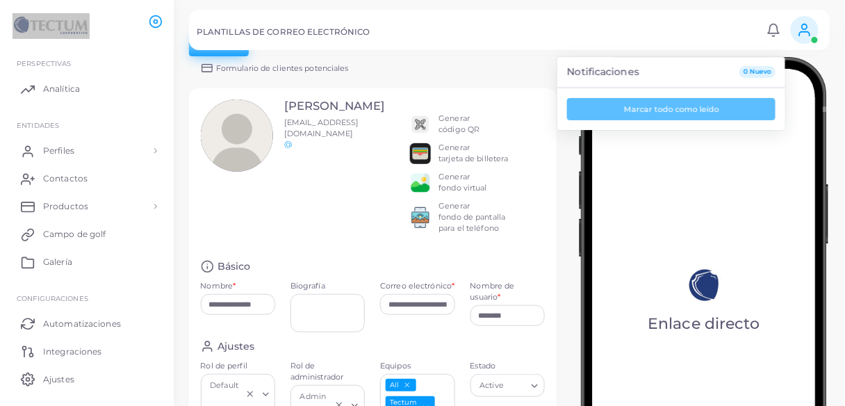
scroll to position [0, 0]
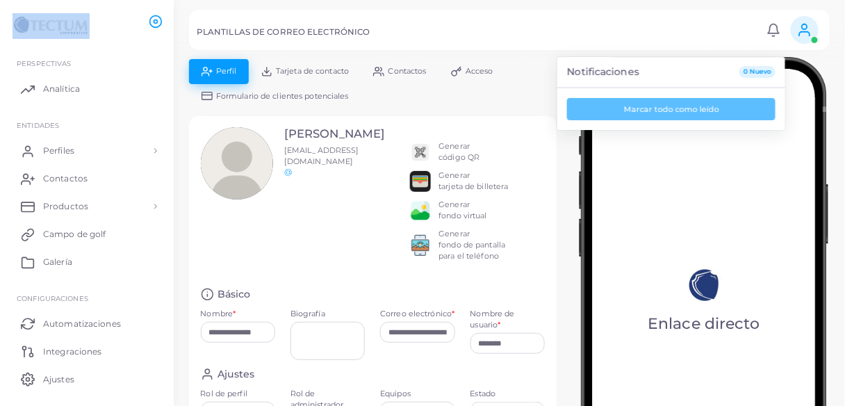
click at [293, 70] on font "Tarjeta de contacto" at bounding box center [312, 71] width 73 height 10
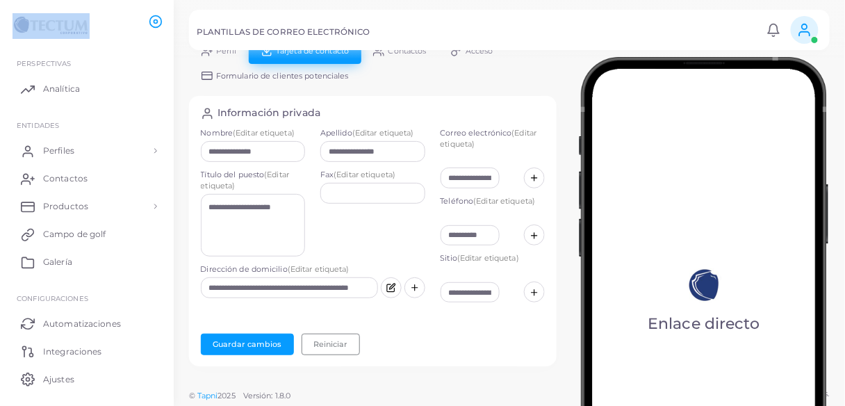
scroll to position [21, 0]
click at [52, 151] on font "Perfiles" at bounding box center [62, 150] width 31 height 10
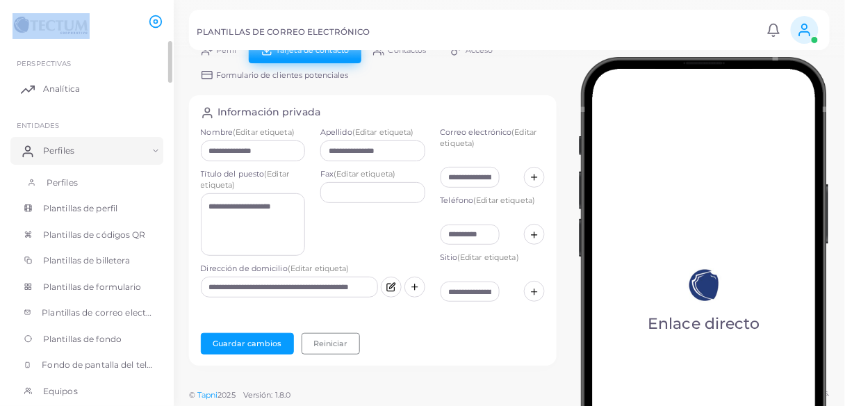
click at [75, 177] on span "Perfiles" at bounding box center [62, 183] width 31 height 13
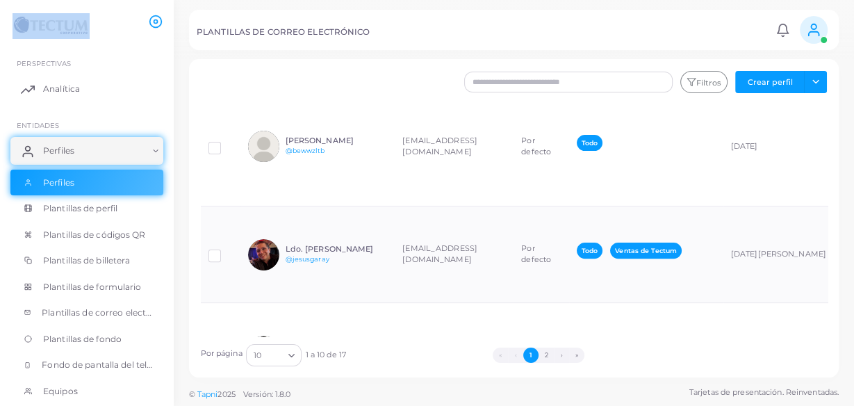
scroll to position [389, 0]
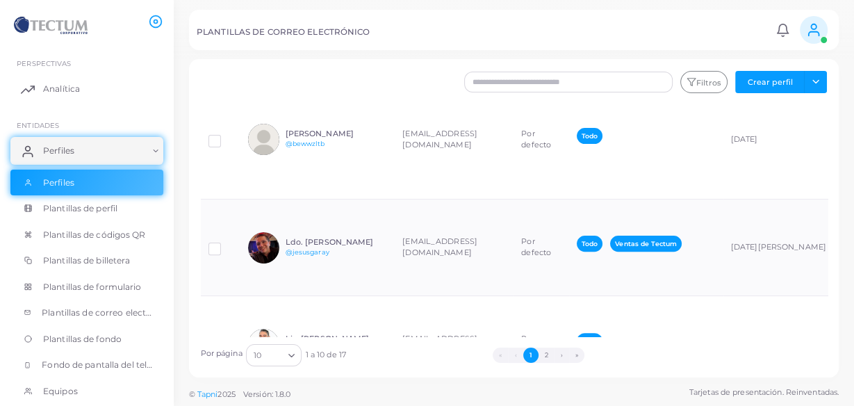
click at [393, 80] on td "[PERSON_NAME] @sttmrseh" at bounding box center [317, 53] width 154 height 53
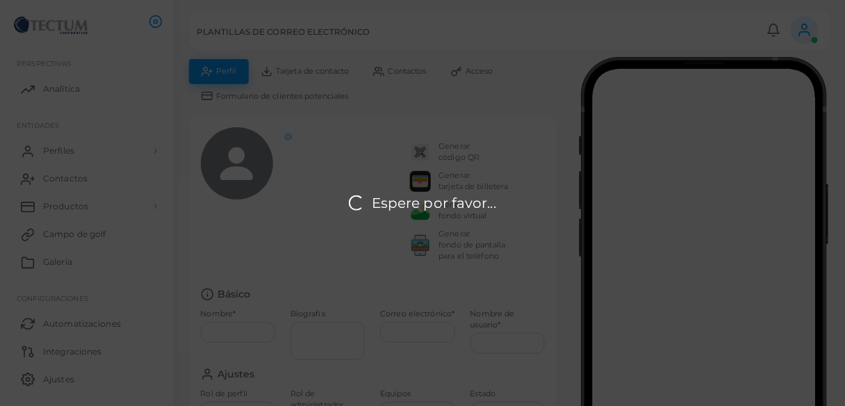
type input "**********"
type input "********"
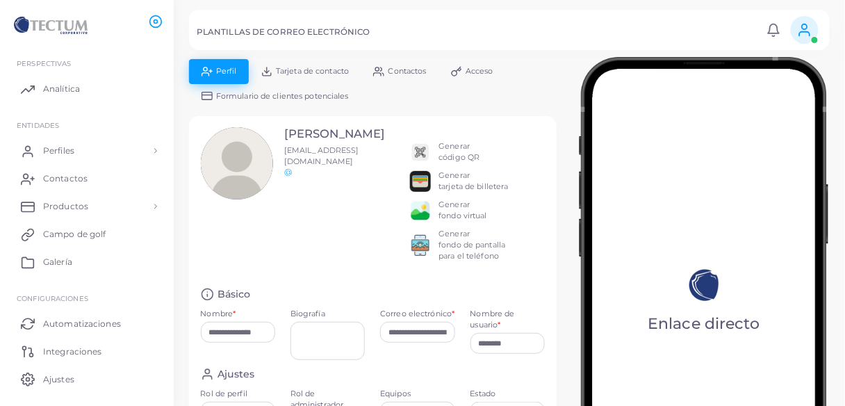
click at [423, 149] on img at bounding box center [420, 152] width 21 height 21
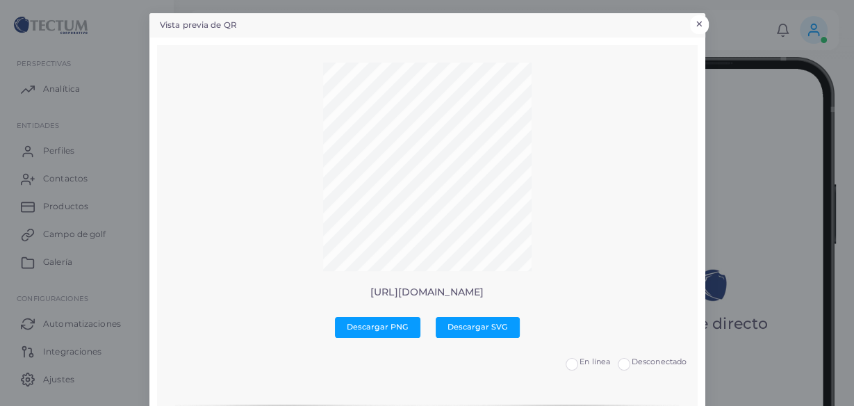
click at [692, 24] on button "×" at bounding box center [699, 24] width 19 height 18
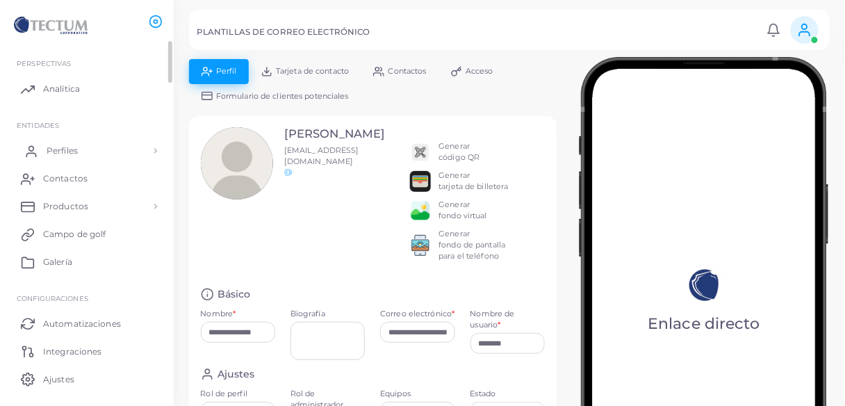
click at [81, 154] on link "Perfiles" at bounding box center [86, 151] width 153 height 28
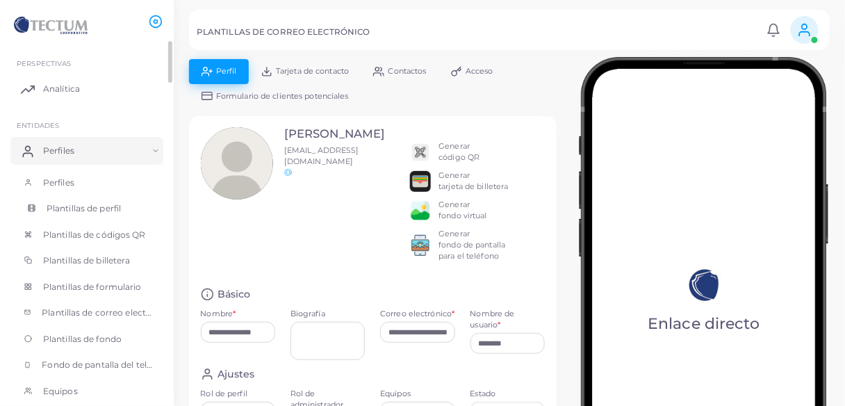
click at [65, 209] on font "Plantillas de perfil" at bounding box center [84, 208] width 74 height 10
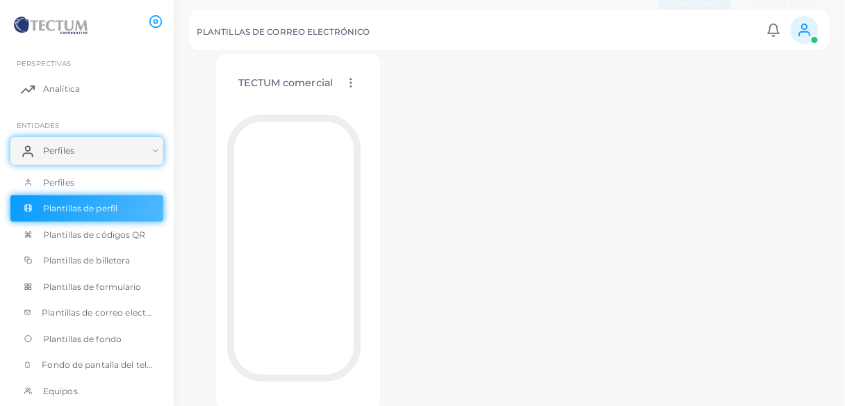
scroll to position [123, 0]
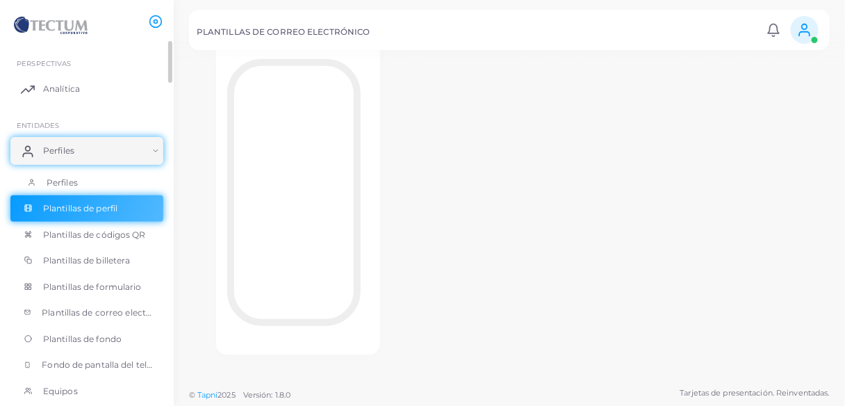
click at [78, 181] on link "Perfiles" at bounding box center [86, 183] width 153 height 26
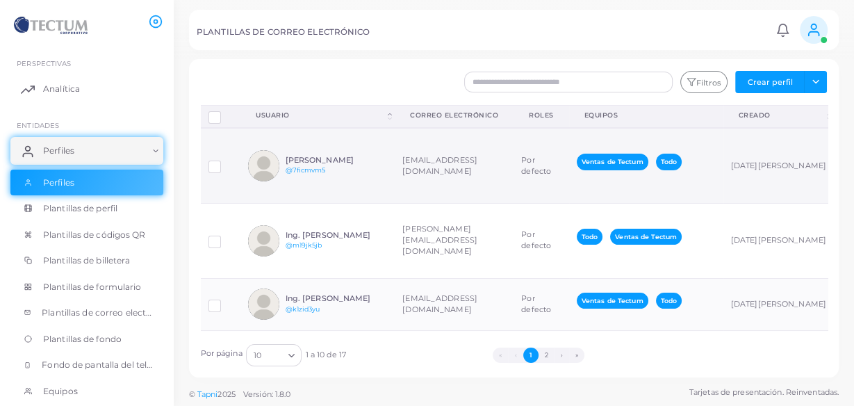
click at [348, 172] on div "[PERSON_NAME] @7ficmvm5" at bounding box center [337, 166] width 102 height 20
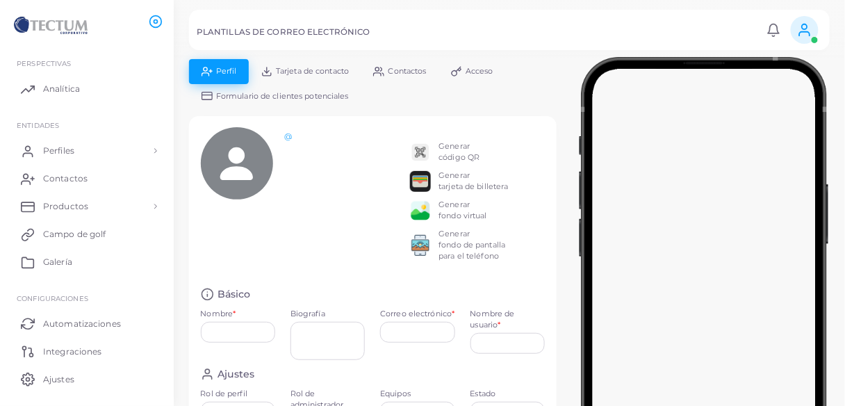
type input "**********"
type textarea "**********"
type input "**********"
type input "********"
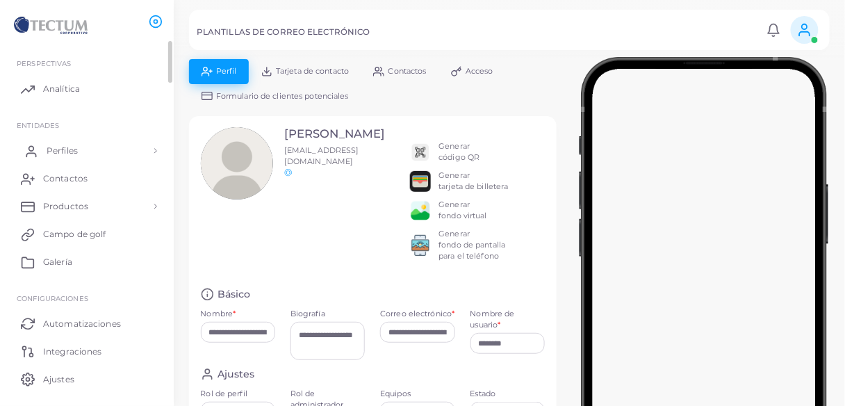
drag, startPoint x: 102, startPoint y: 152, endPoint x: 101, endPoint y: 162, distance: 10.5
click at [102, 152] on link "Perfiles" at bounding box center [86, 151] width 153 height 28
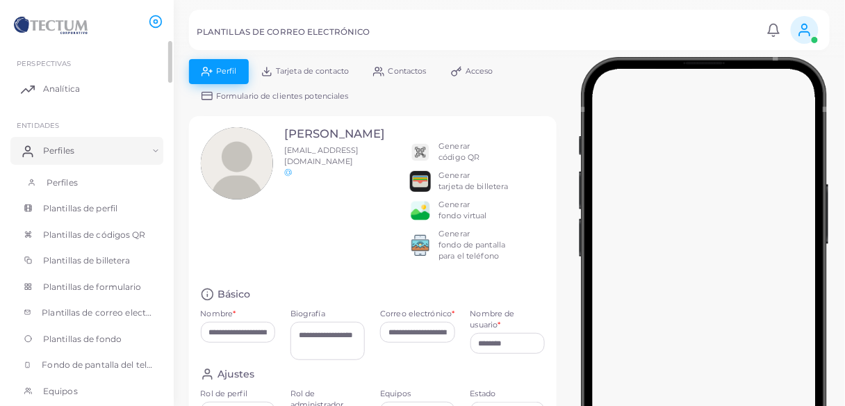
click at [88, 186] on link "Perfiles" at bounding box center [86, 183] width 153 height 26
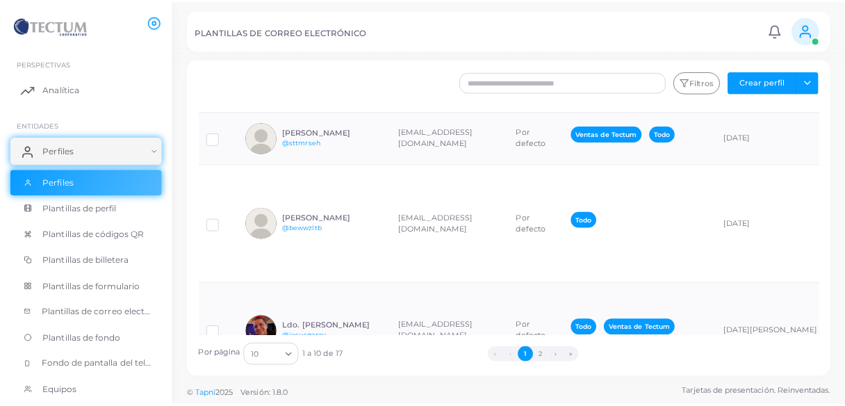
scroll to position [334, 0]
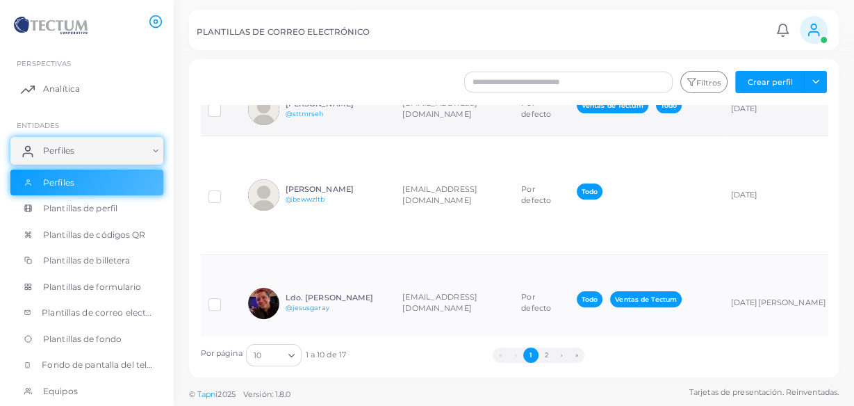
click at [364, 120] on div "[PERSON_NAME] @sttmrseh" at bounding box center [337, 109] width 102 height 20
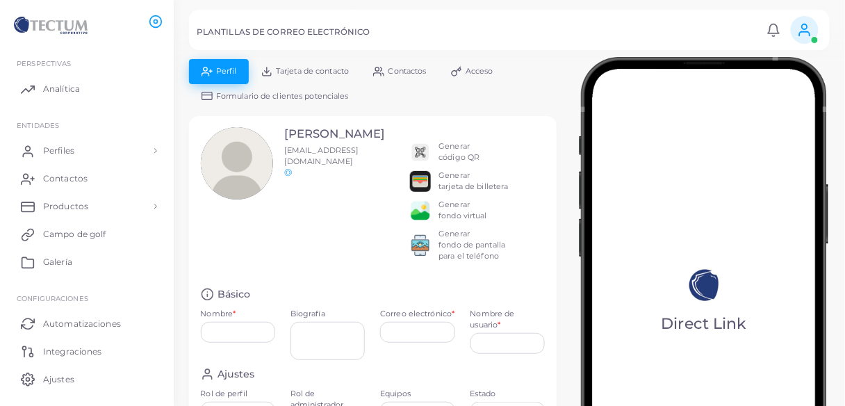
type input "**********"
type input "********"
click at [93, 86] on link "Analítica" at bounding box center [86, 89] width 153 height 28
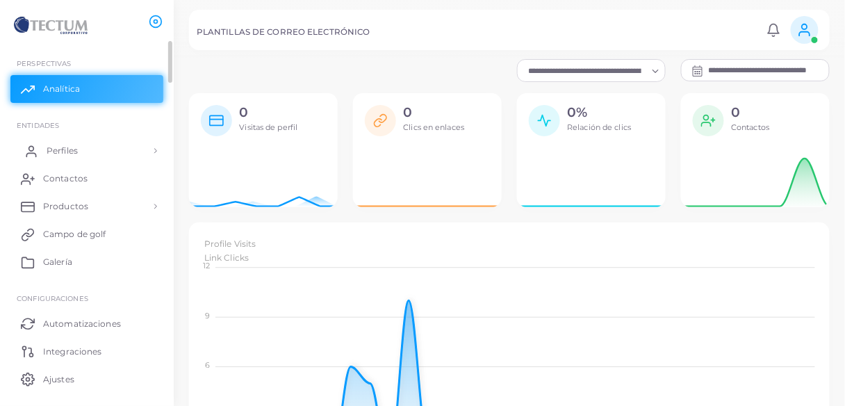
scroll to position [10, 8]
click at [83, 152] on link "Perfiles" at bounding box center [86, 151] width 153 height 28
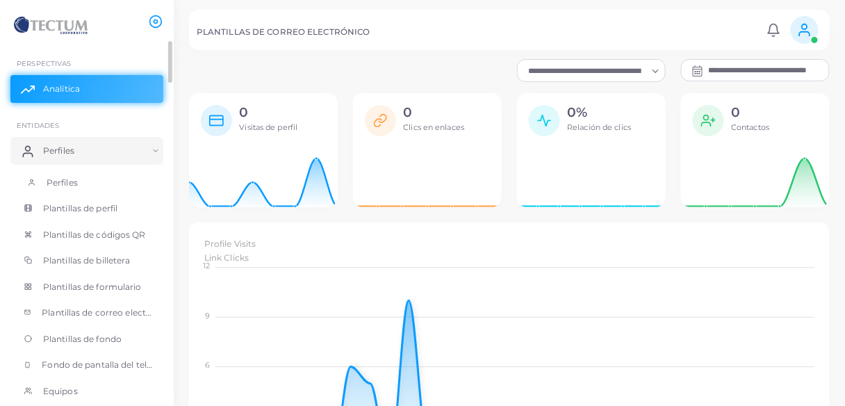
click at [74, 186] on font "Perfiles" at bounding box center [62, 182] width 31 height 10
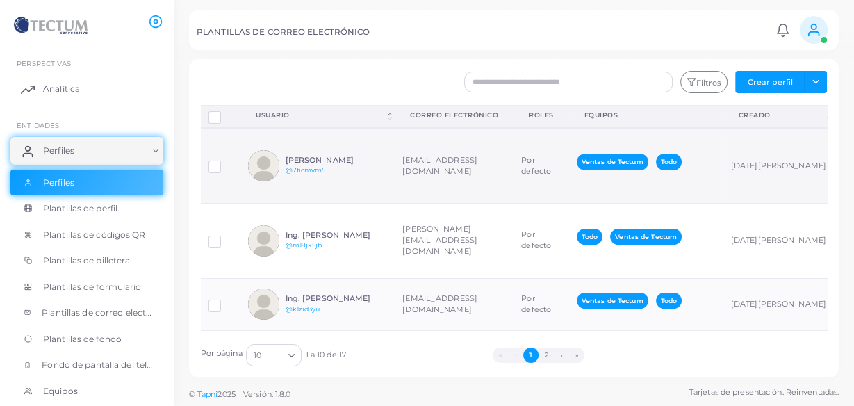
click at [331, 170] on div "[PERSON_NAME] @7ficmvm5" at bounding box center [337, 166] width 102 height 20
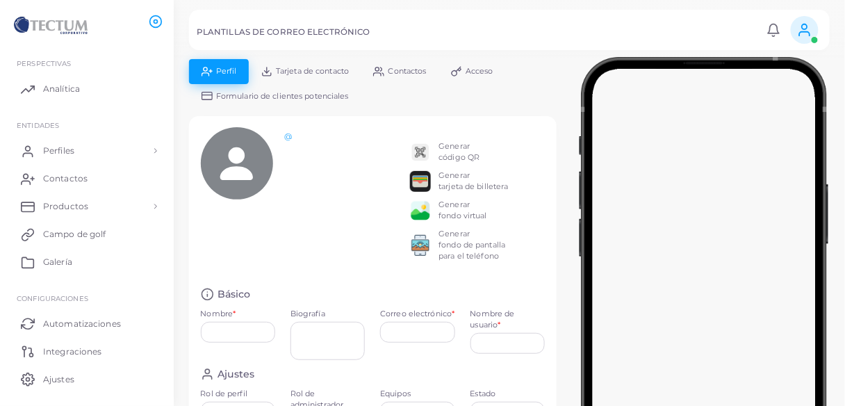
type input "**********"
type textarea "**********"
type input "**********"
type input "********"
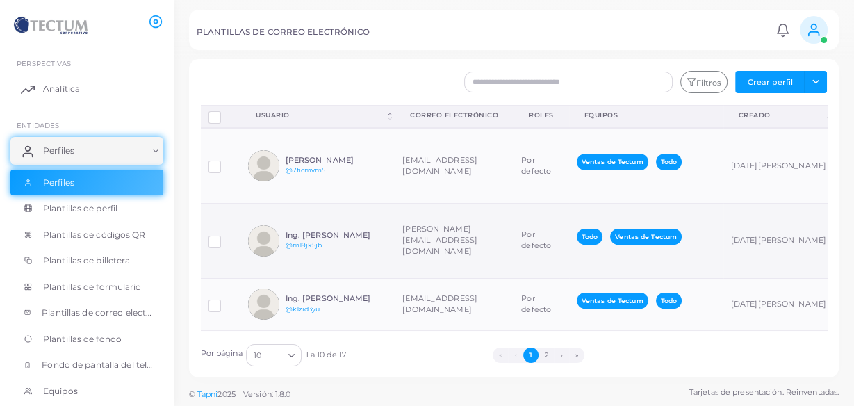
click at [374, 237] on td "Ing. [PERSON_NAME] @m19jk5jb" at bounding box center [317, 240] width 154 height 75
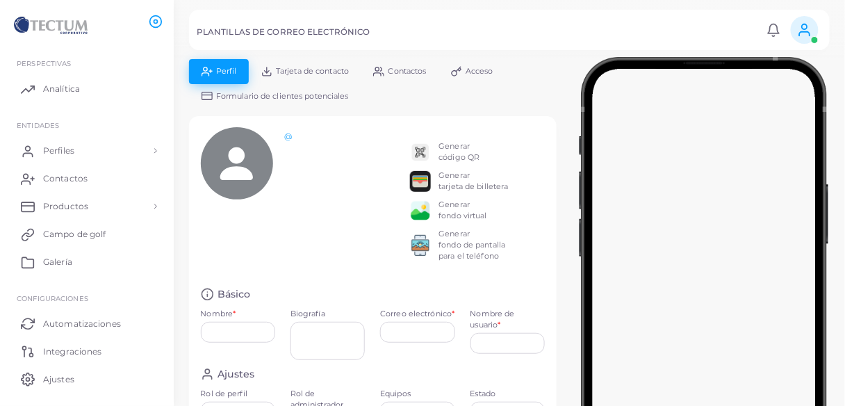
type input "**********"
type textarea "**********"
type input "**********"
type input "********"
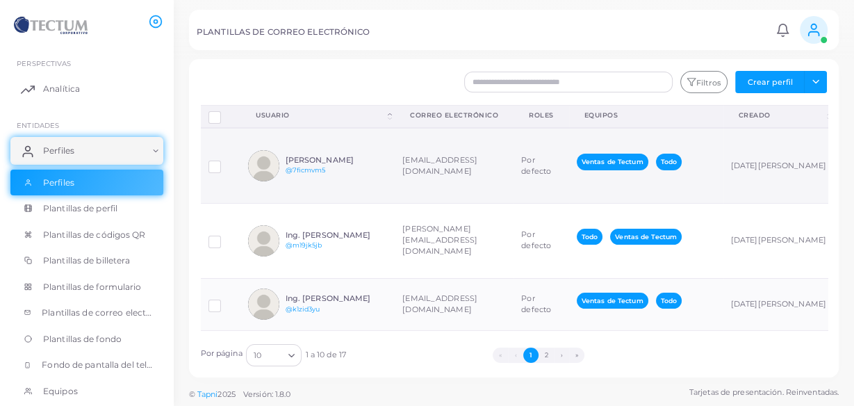
click at [359, 181] on td "[PERSON_NAME] @7ficmvm5" at bounding box center [317, 165] width 154 height 75
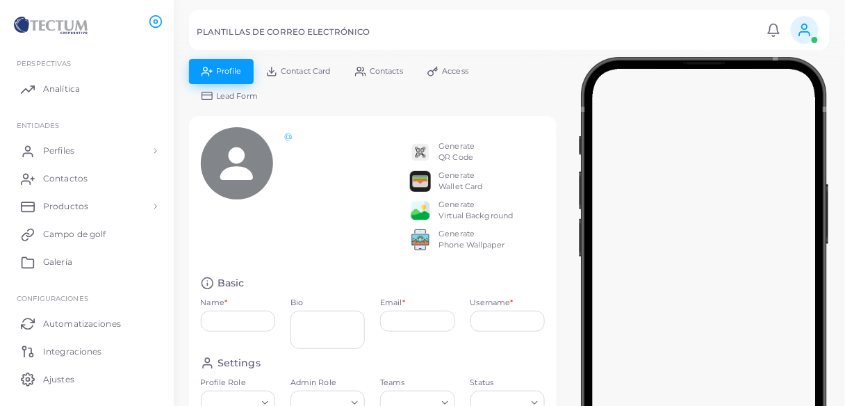
type input "**********"
type textarea "**********"
type input "**********"
type input "********"
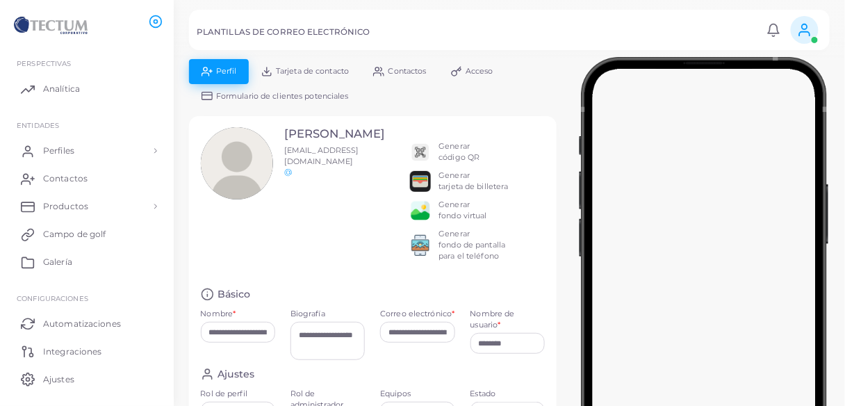
click at [547, 83] on ul "Perfil Tarjeta de contacto Contactos Acceso Formulario de clientes potenciales" at bounding box center [373, 83] width 368 height 49
click at [555, 89] on ul "Perfil Tarjeta de contacto Contactos Acceso Formulario de clientes potenciales" at bounding box center [373, 83] width 368 height 49
click at [555, 97] on ul "Perfil Tarjeta de contacto Contactos Acceso Formulario de clientes potenciales" at bounding box center [373, 83] width 368 height 49
click at [91, 146] on link "Perfiles" at bounding box center [86, 151] width 153 height 28
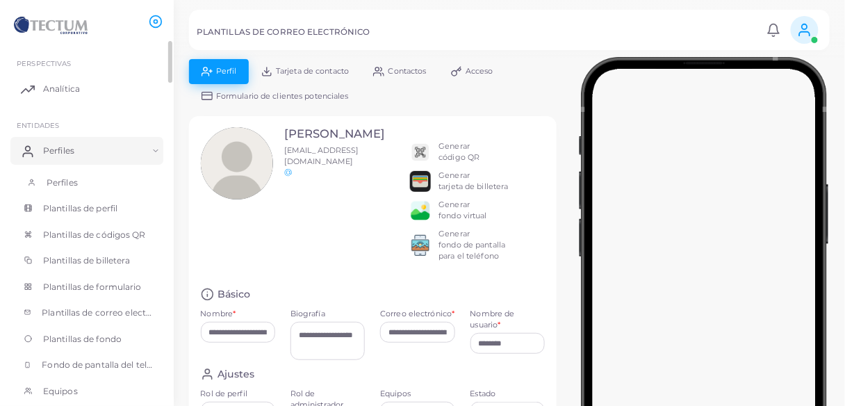
click at [100, 191] on link "Perfiles" at bounding box center [86, 183] width 153 height 26
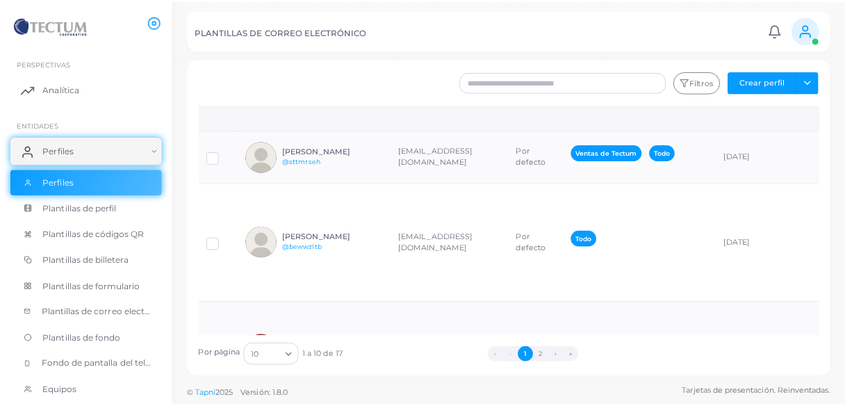
scroll to position [334, 0]
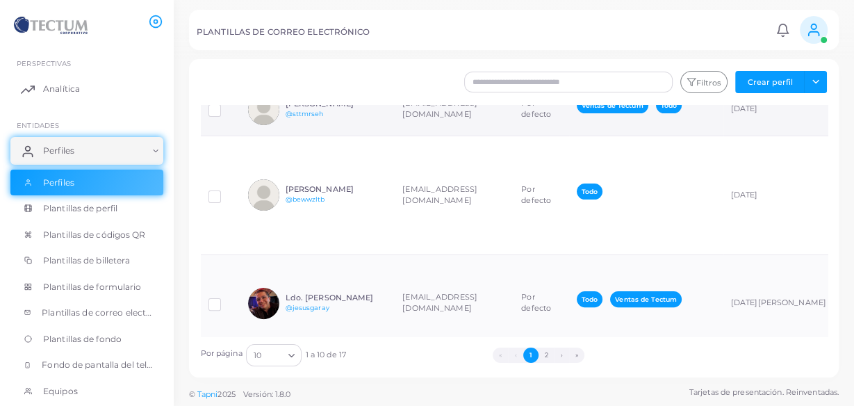
click at [361, 136] on td "[PERSON_NAME] @sttmrseh" at bounding box center [317, 109] width 154 height 53
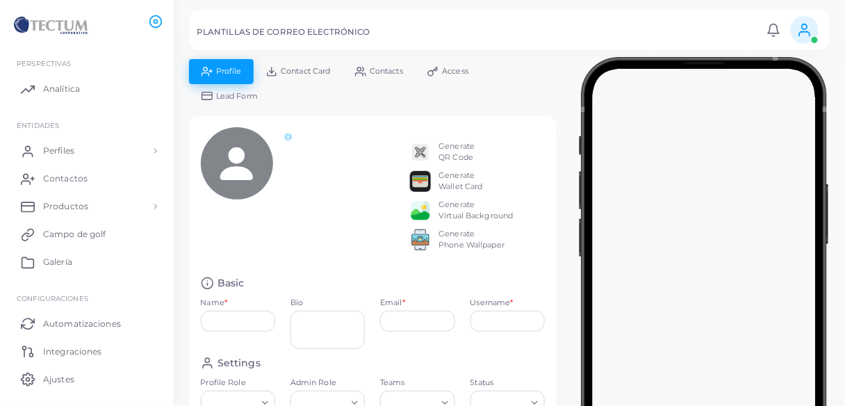
type input "**********"
type input "********"
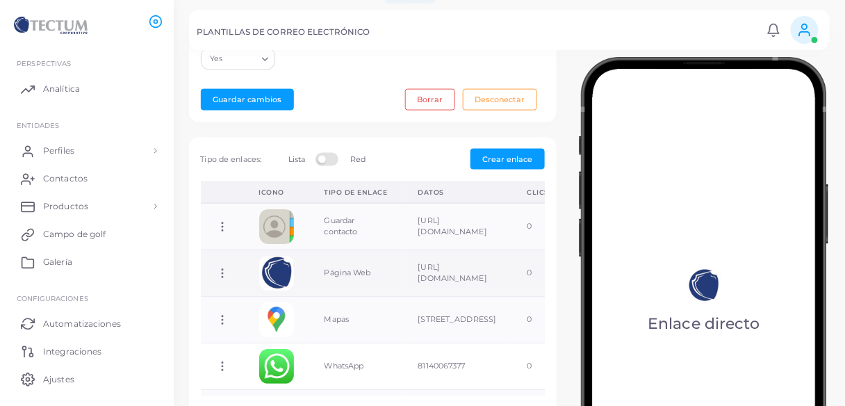
click at [217, 270] on icon at bounding box center [222, 273] width 13 height 13
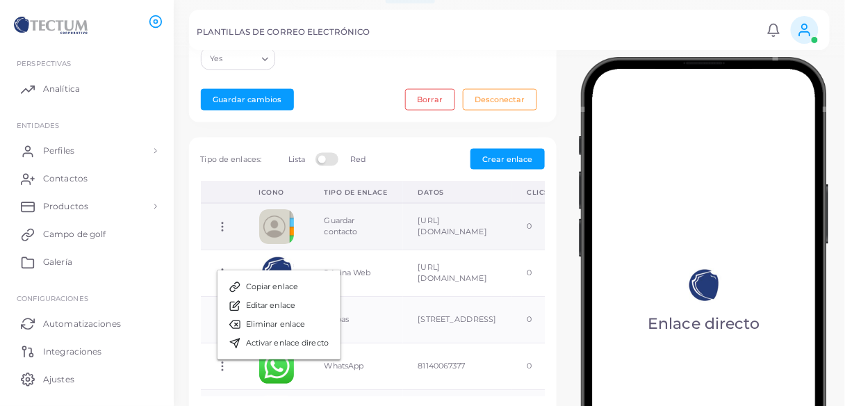
click at [223, 222] on icon at bounding box center [222, 226] width 13 height 13
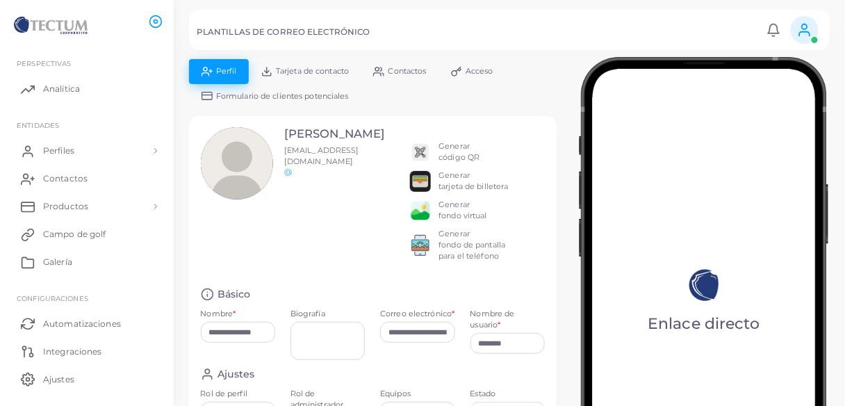
click at [722, 274] on img at bounding box center [704, 305] width 250 height 497
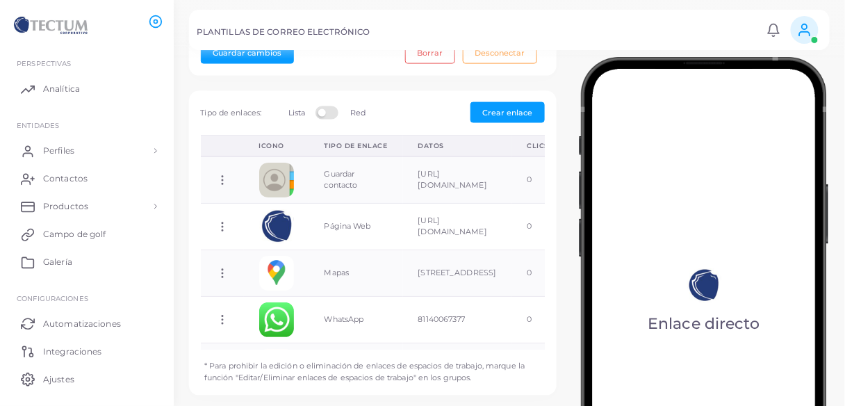
scroll to position [518, 0]
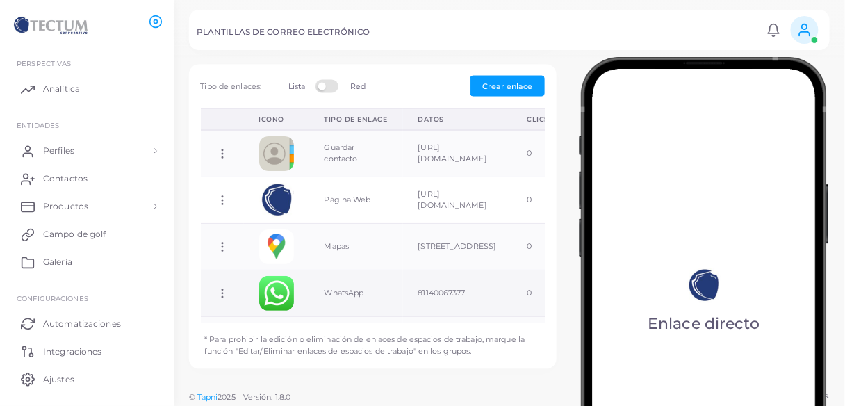
click at [222, 296] on circle at bounding box center [222, 296] width 1 height 1
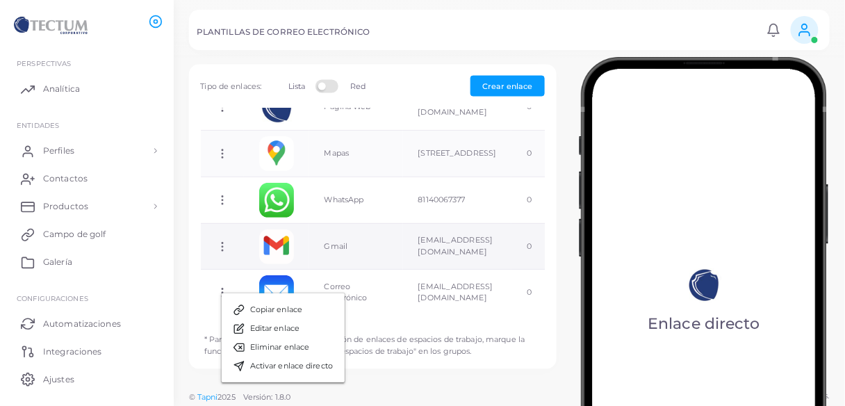
scroll to position [104, 0]
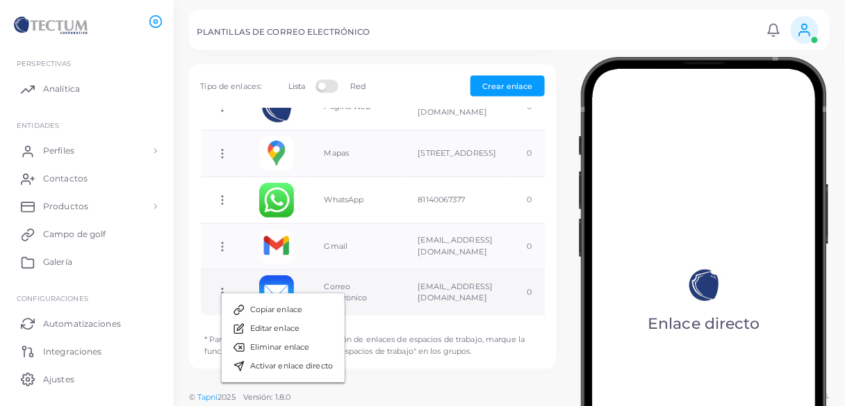
click at [222, 293] on circle at bounding box center [222, 293] width 1 height 1
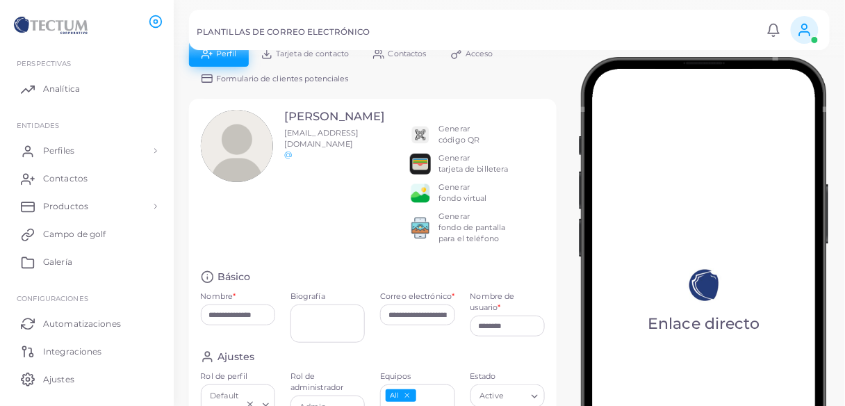
scroll to position [0, 0]
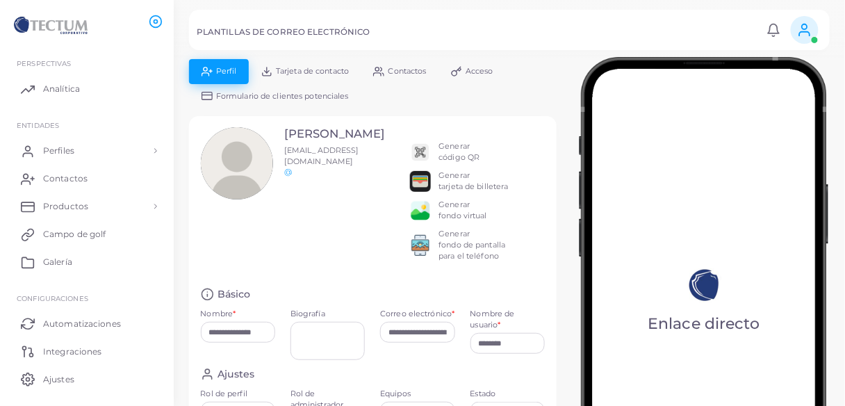
click at [345, 70] on font "Tarjeta de contacto" at bounding box center [312, 71] width 73 height 10
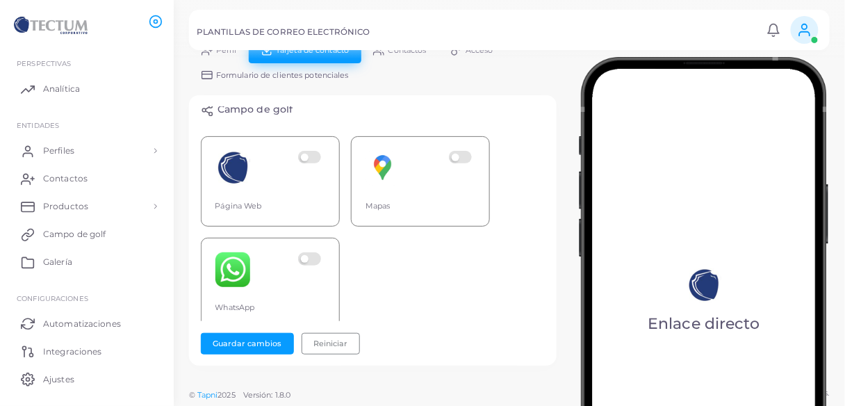
scroll to position [391, 0]
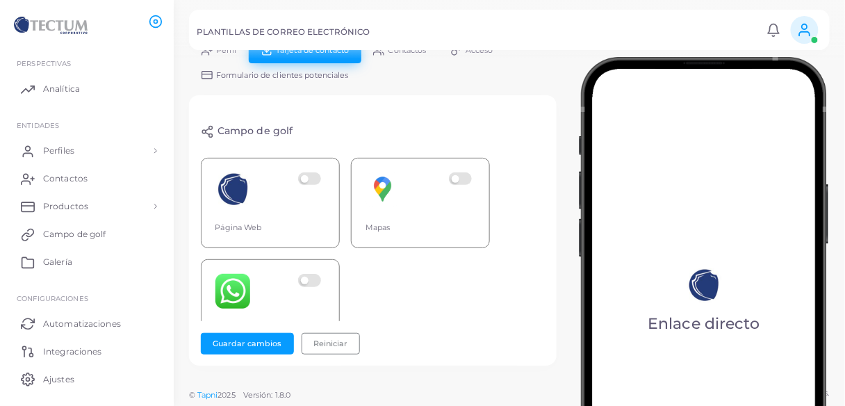
click at [305, 185] on label at bounding box center [311, 189] width 27 height 35
click at [454, 188] on label at bounding box center [462, 189] width 27 height 35
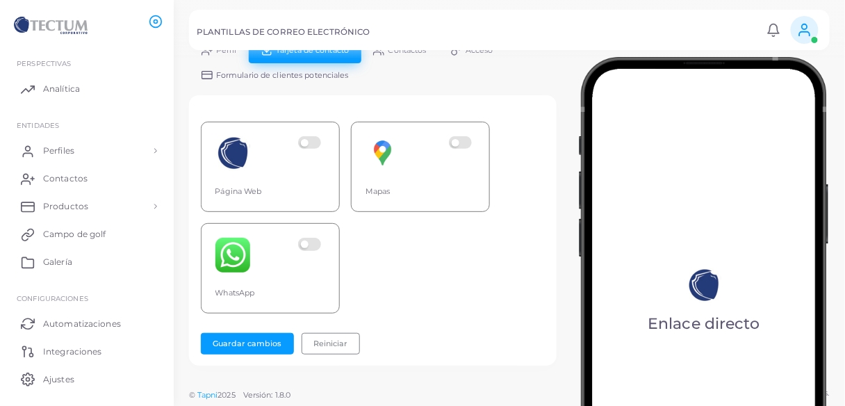
click at [314, 238] on label at bounding box center [311, 255] width 27 height 35
click at [227, 338] on font "Guardar cambios" at bounding box center [247, 343] width 69 height 10
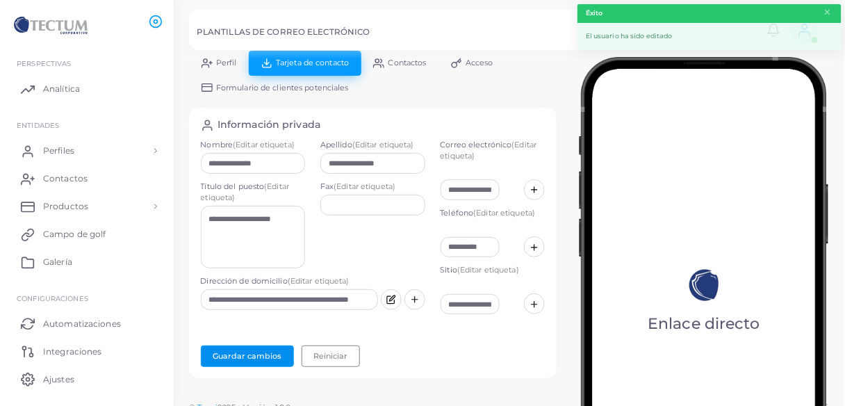
scroll to position [0, 0]
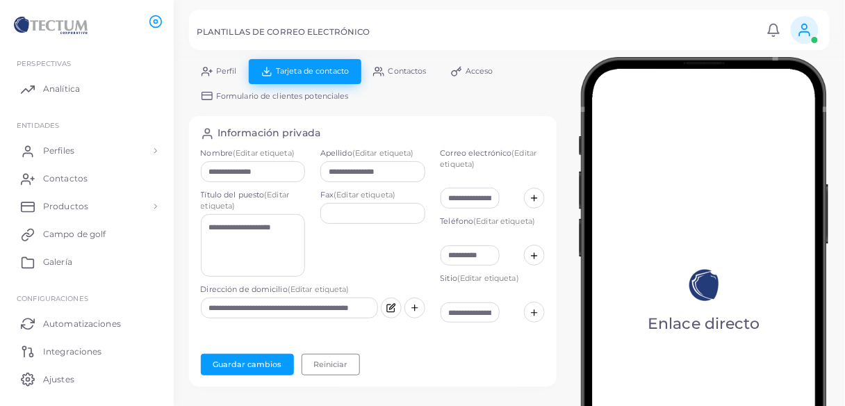
click at [181, 60] on div "**********" at bounding box center [372, 230] width 383 height 343
click at [220, 65] on link "Perfil" at bounding box center [219, 71] width 60 height 24
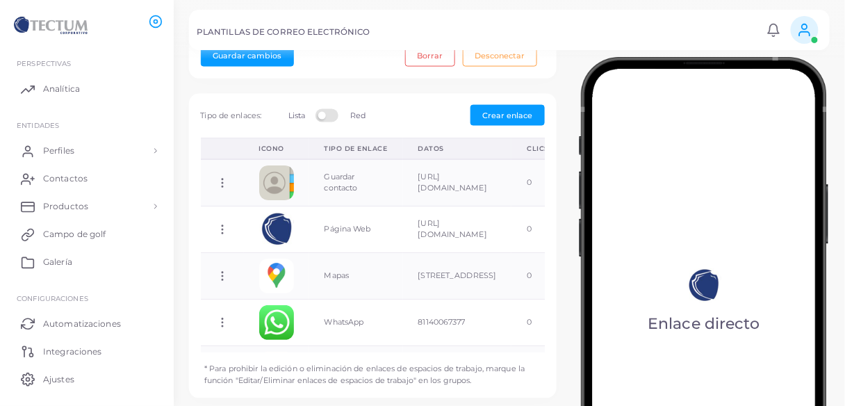
scroll to position [518, 0]
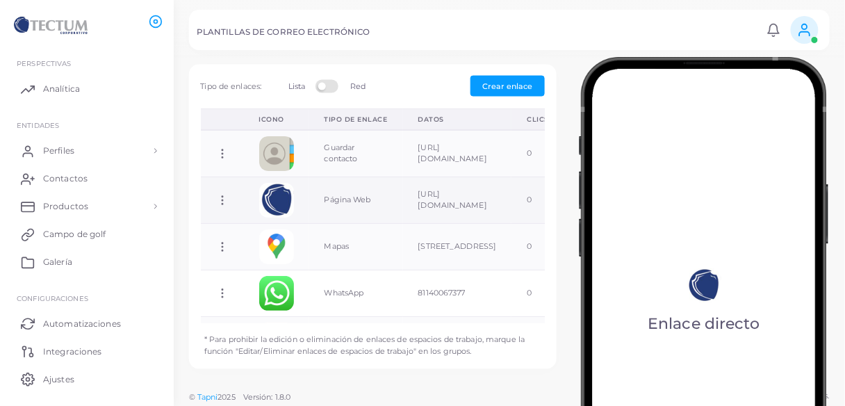
click at [223, 197] on icon at bounding box center [222, 200] width 13 height 13
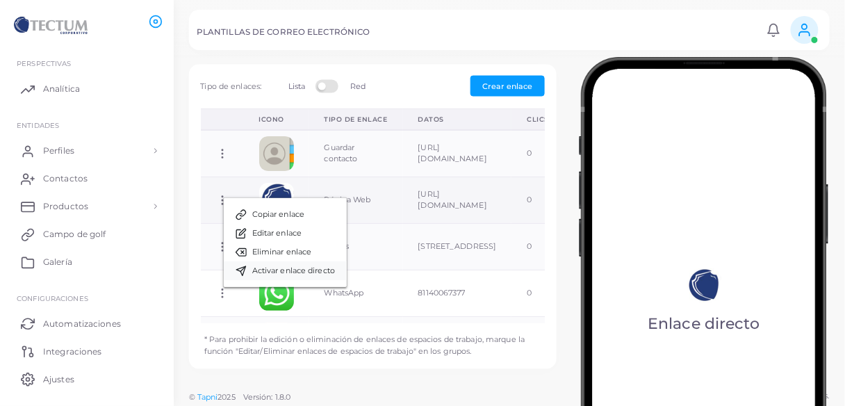
click at [279, 271] on font "Activar enlace directo" at bounding box center [293, 271] width 83 height 10
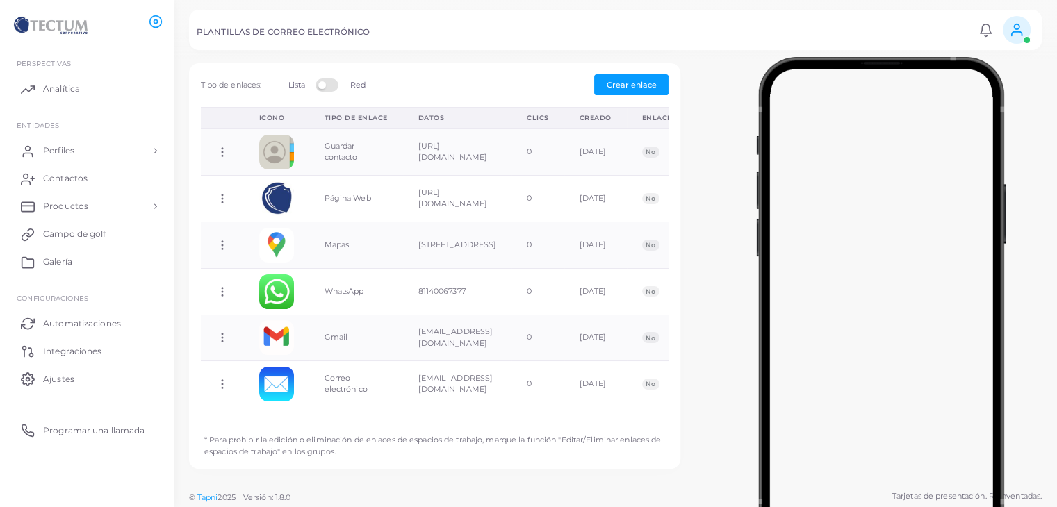
scroll to position [1, 0]
drag, startPoint x: 808, startPoint y: 1, endPoint x: 743, endPoint y: 85, distance: 106.1
click at [744, 85] on div at bounding box center [881, 302] width 352 height 487
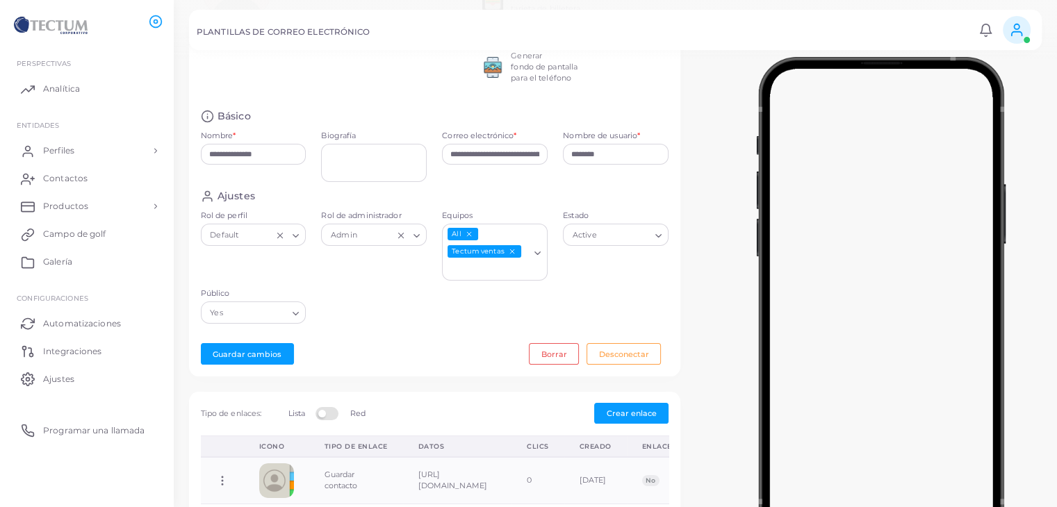
scroll to position [0, 0]
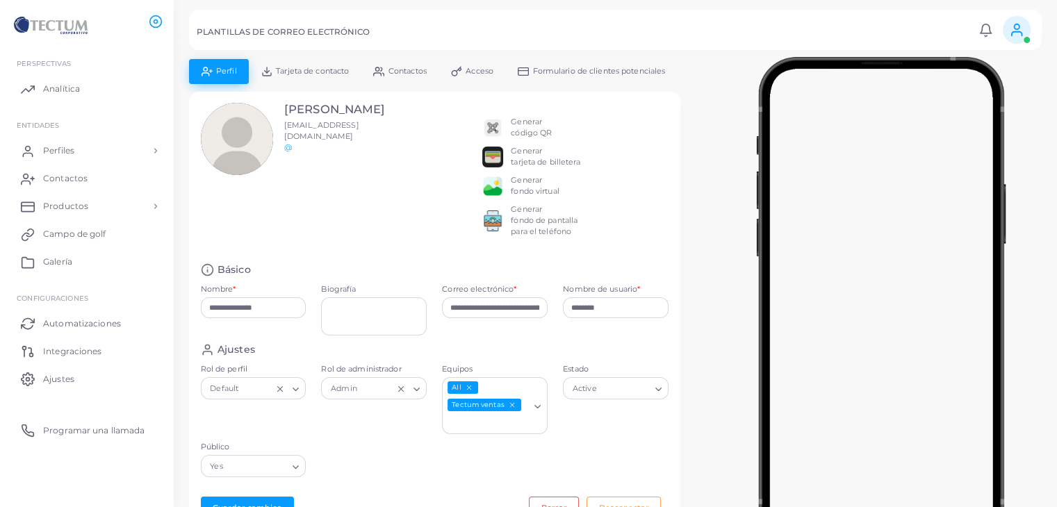
click at [294, 389] on icon "Buscar opción" at bounding box center [296, 389] width 10 height 10
click at [294, 388] on icon "Buscar opción" at bounding box center [296, 389] width 10 height 10
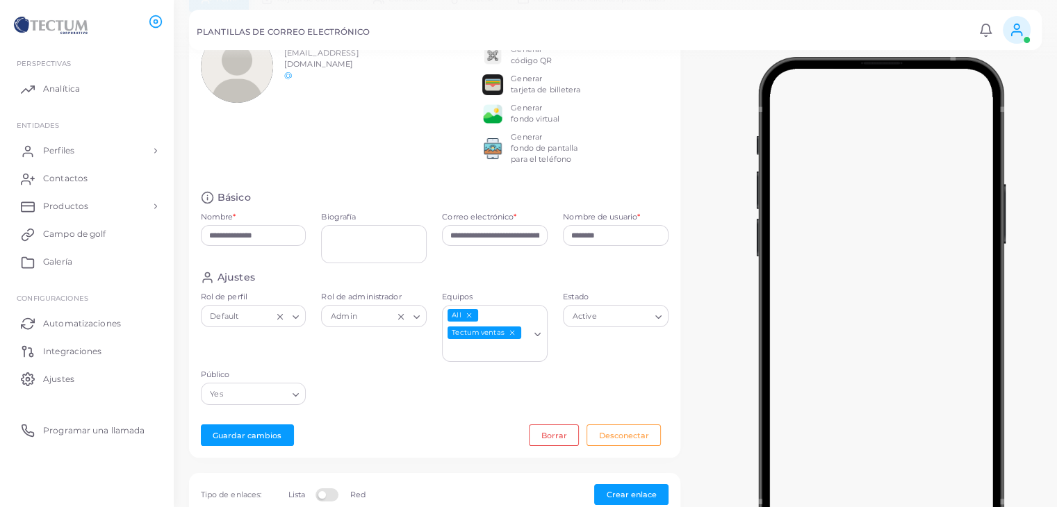
scroll to position [70, 0]
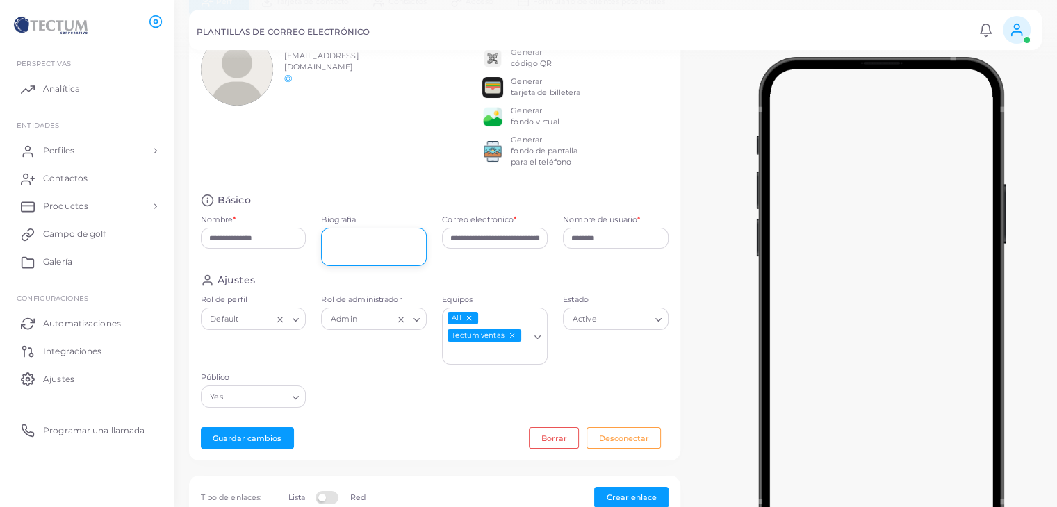
click at [377, 254] on textarea "Biografía" at bounding box center [374, 247] width 106 height 38
click at [275, 233] on input "**********" at bounding box center [254, 238] width 106 height 21
click at [381, 251] on textarea "Biografía" at bounding box center [374, 247] width 106 height 38
type textarea "*"
click at [261, 430] on button "Guardar cambios" at bounding box center [247, 438] width 93 height 22
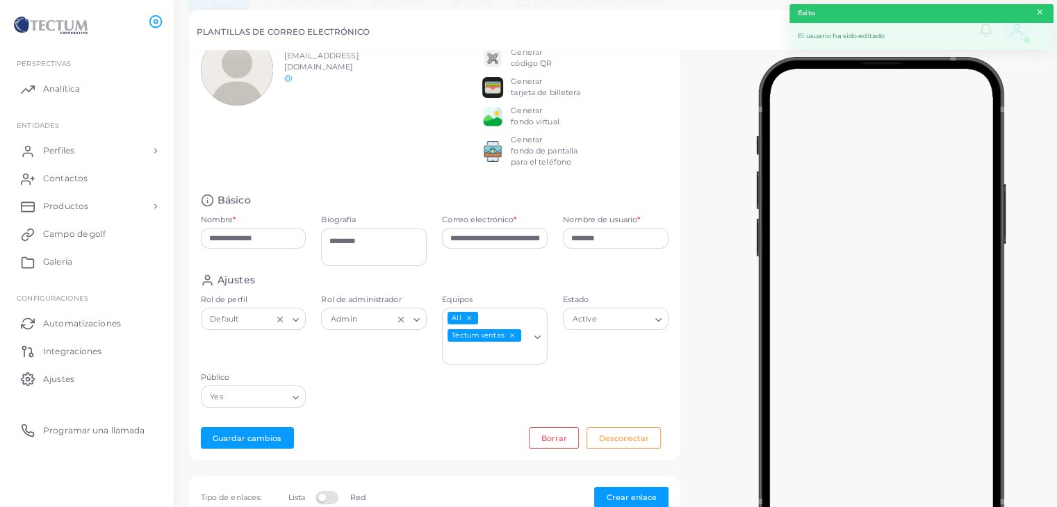
click at [1037, 13] on font "×" at bounding box center [1040, 12] width 9 height 19
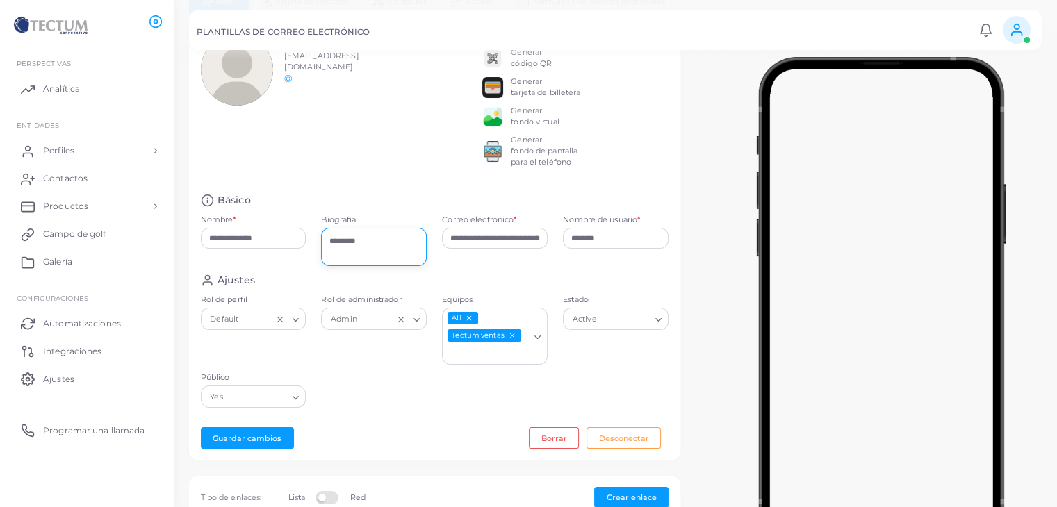
click at [374, 250] on textarea "*********" at bounding box center [374, 247] width 106 height 38
type textarea "**********"
click at [239, 436] on font "Guardar cambios" at bounding box center [247, 438] width 69 height 10
click at [247, 440] on font "Guardar cambios" at bounding box center [247, 438] width 69 height 10
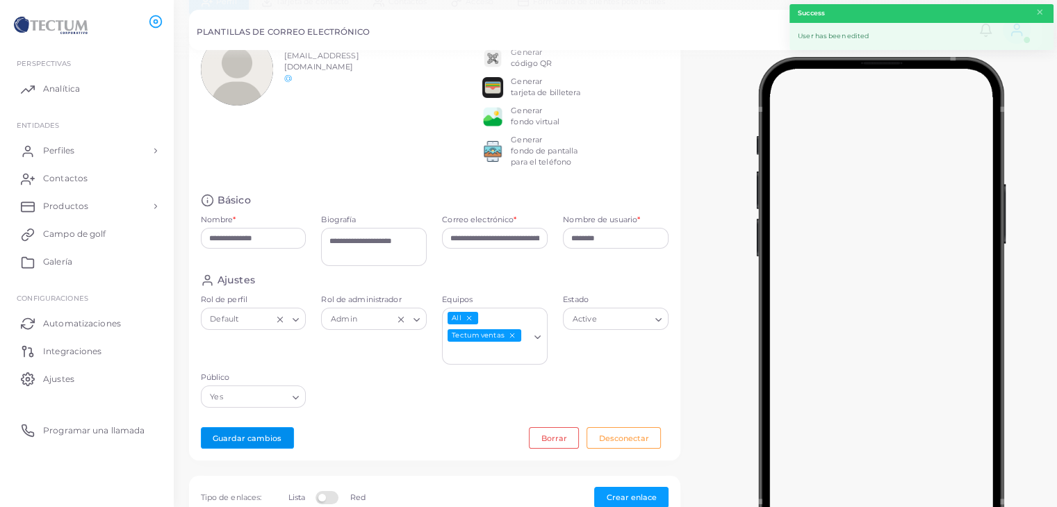
scroll to position [0, 0]
